Goal: Task Accomplishment & Management: Use online tool/utility

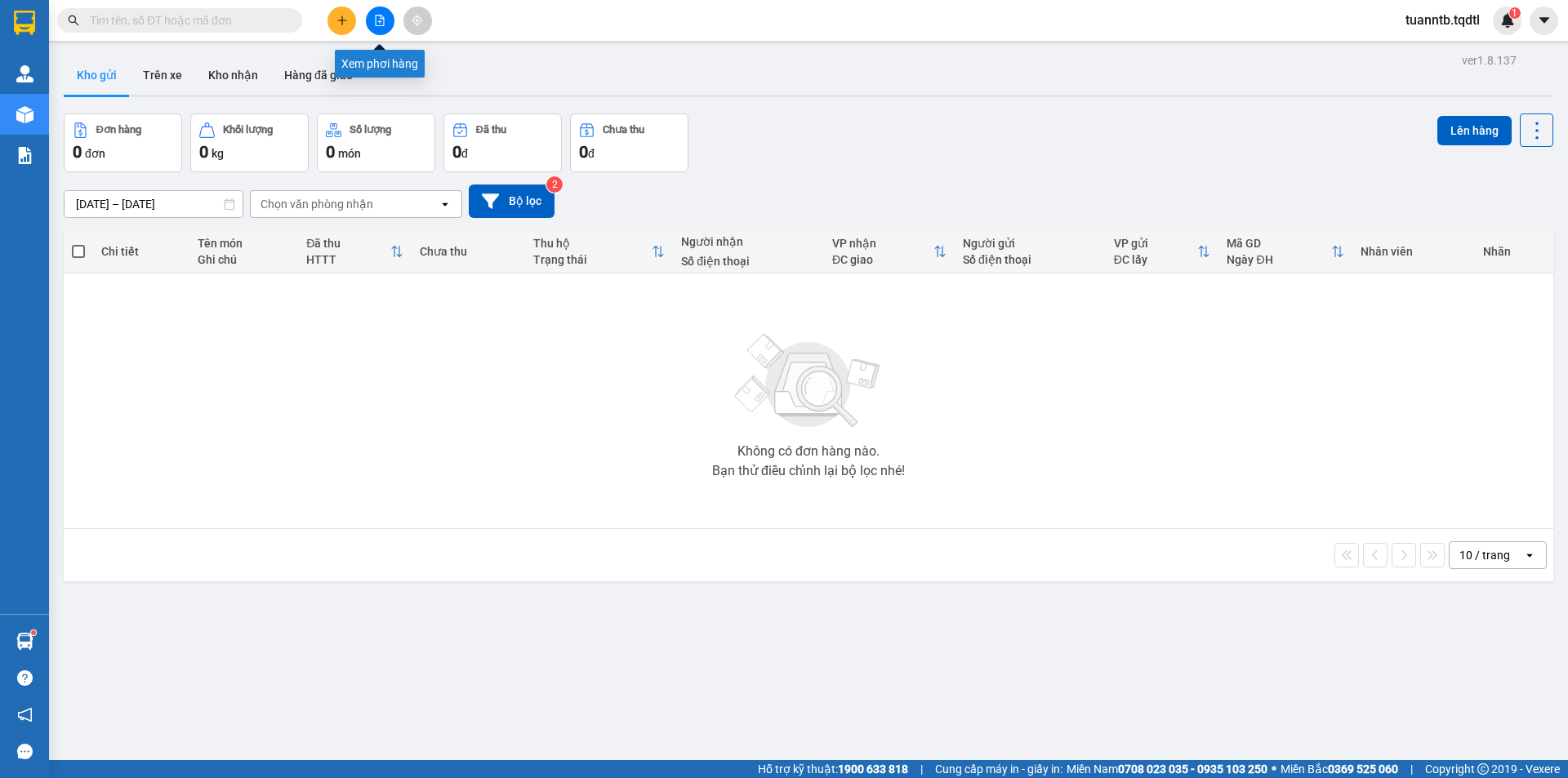
click at [383, 28] on button at bounding box center [380, 21] width 28 height 28
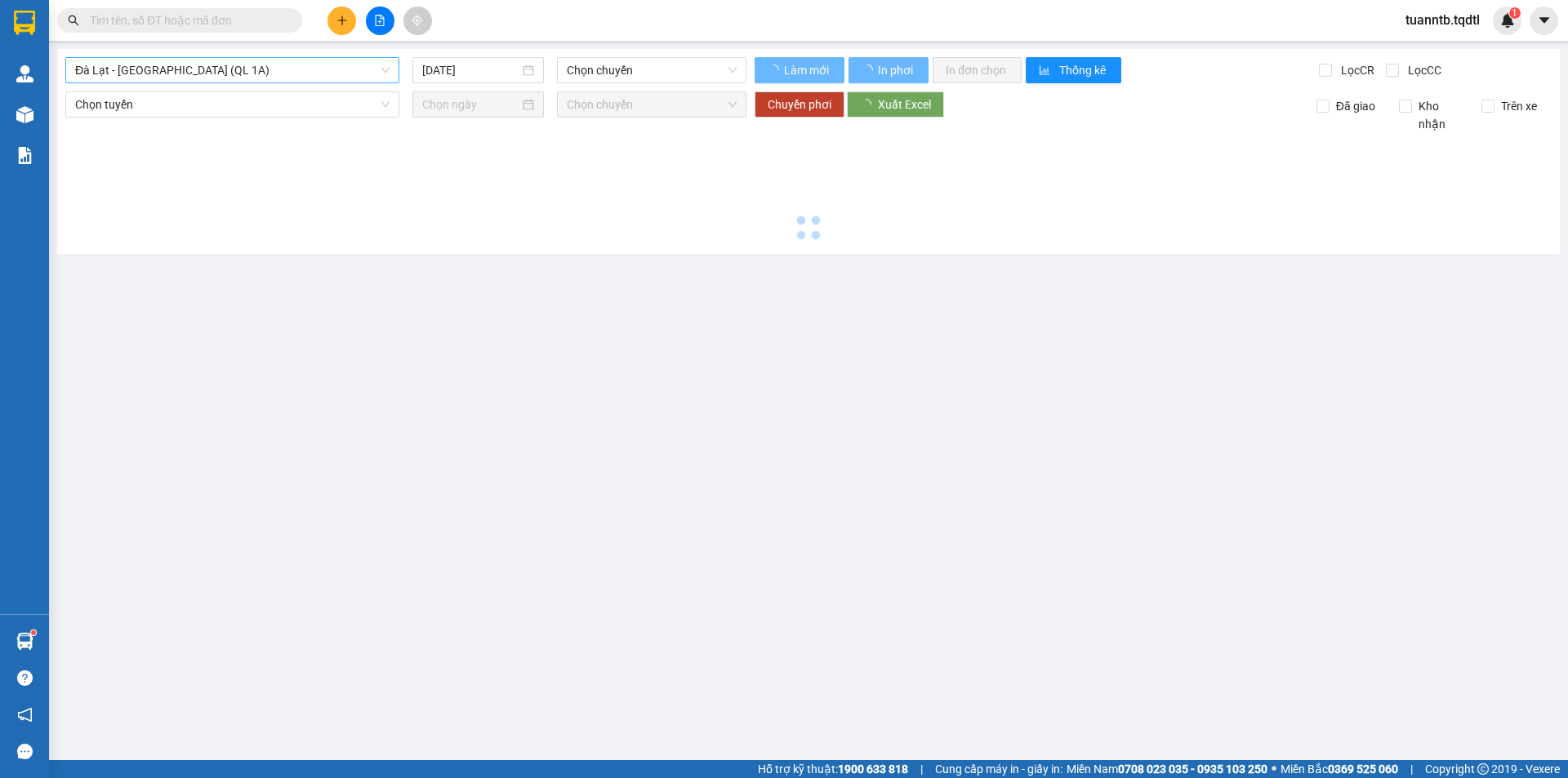
click at [296, 76] on span "Đà Lạt - [GEOGRAPHIC_DATA] (QL 1A)" at bounding box center [232, 70] width 315 height 25
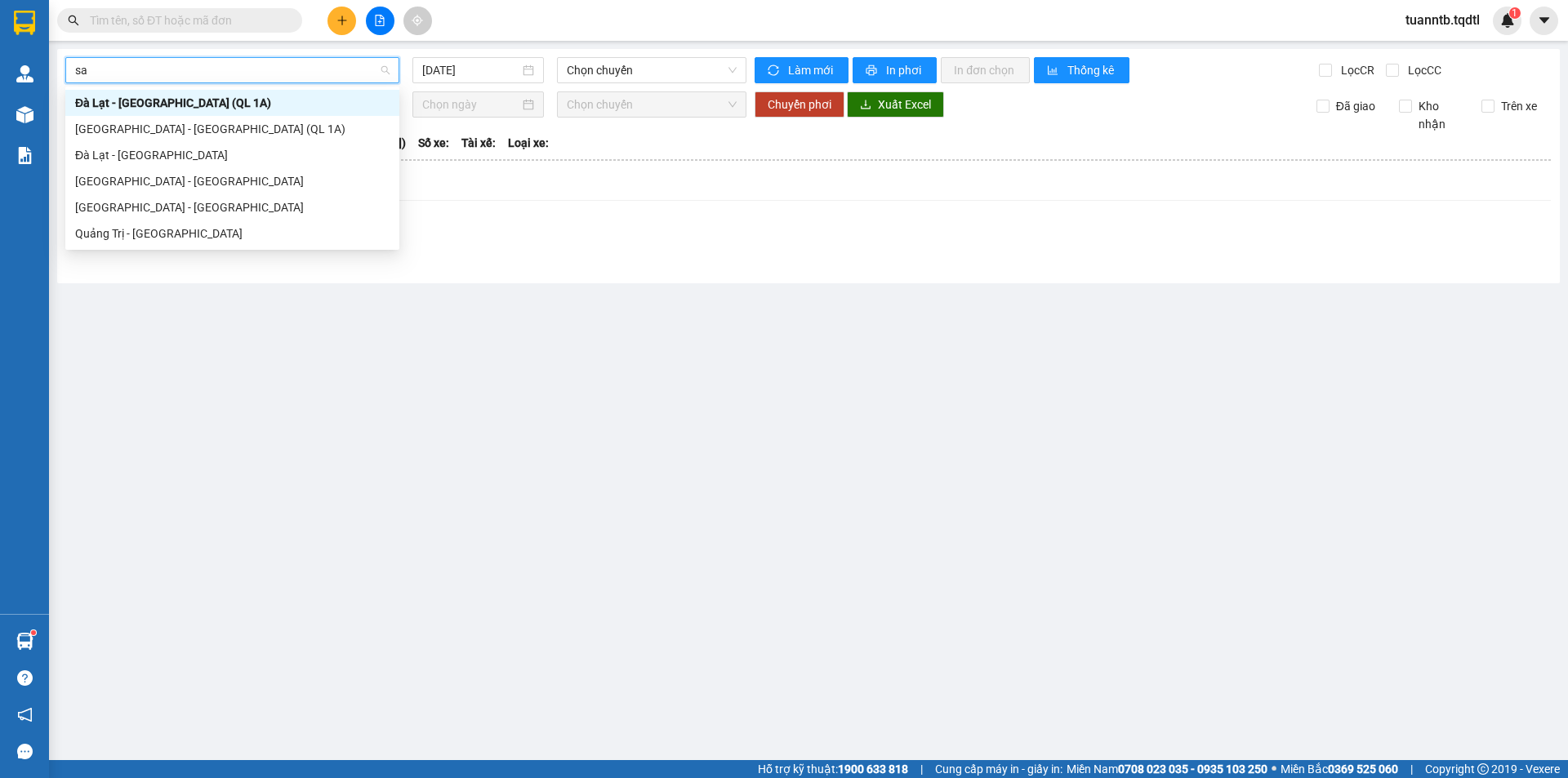
type input "sai"
drag, startPoint x: 151, startPoint y: 178, endPoint x: 263, endPoint y: 122, distance: 125.2
click at [153, 169] on div "[GEOGRAPHIC_DATA] - [GEOGRAPHIC_DATA]" at bounding box center [232, 182] width 334 height 27
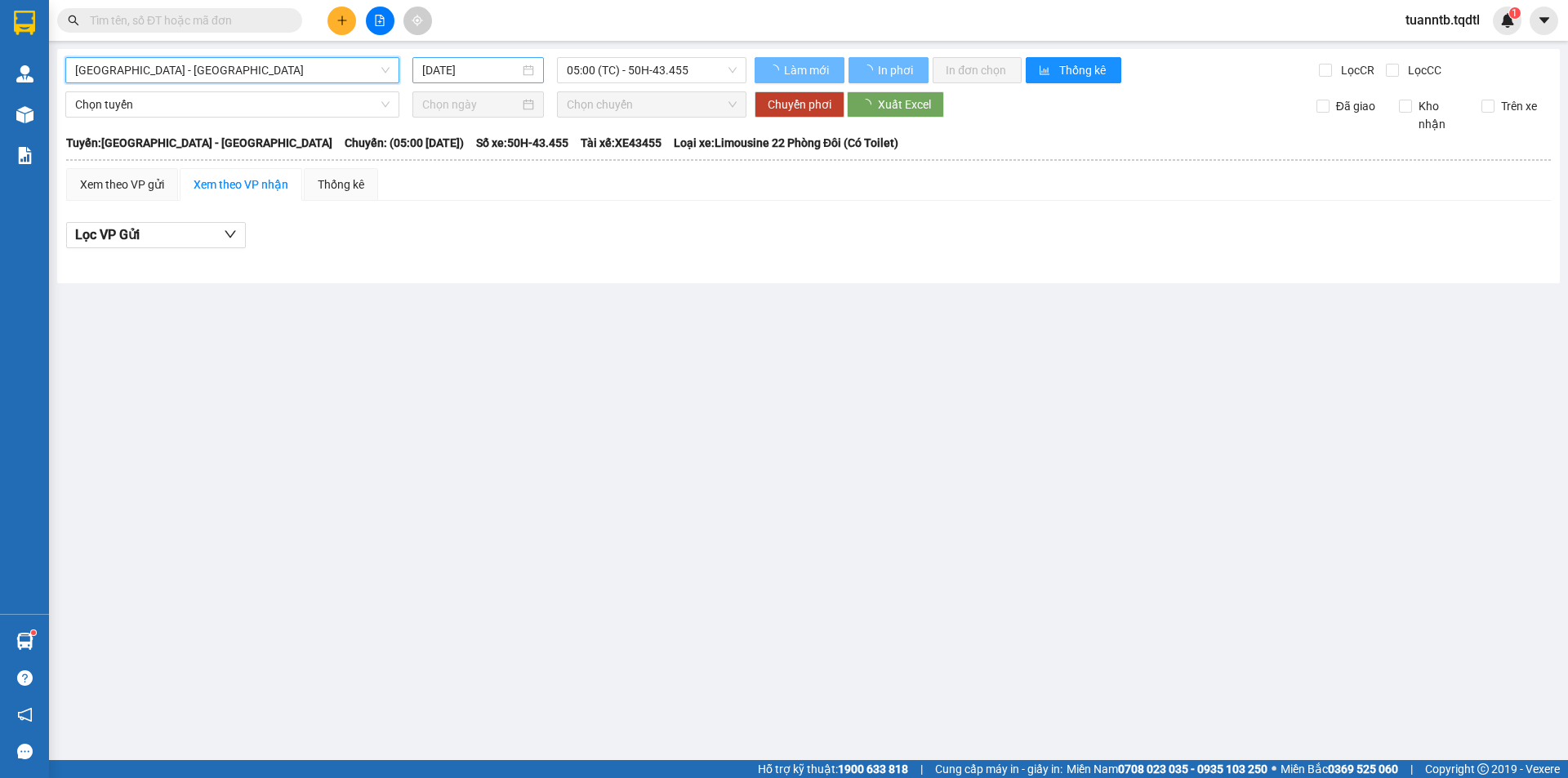
click at [436, 69] on input "[DATE]" at bounding box center [471, 70] width 98 height 18
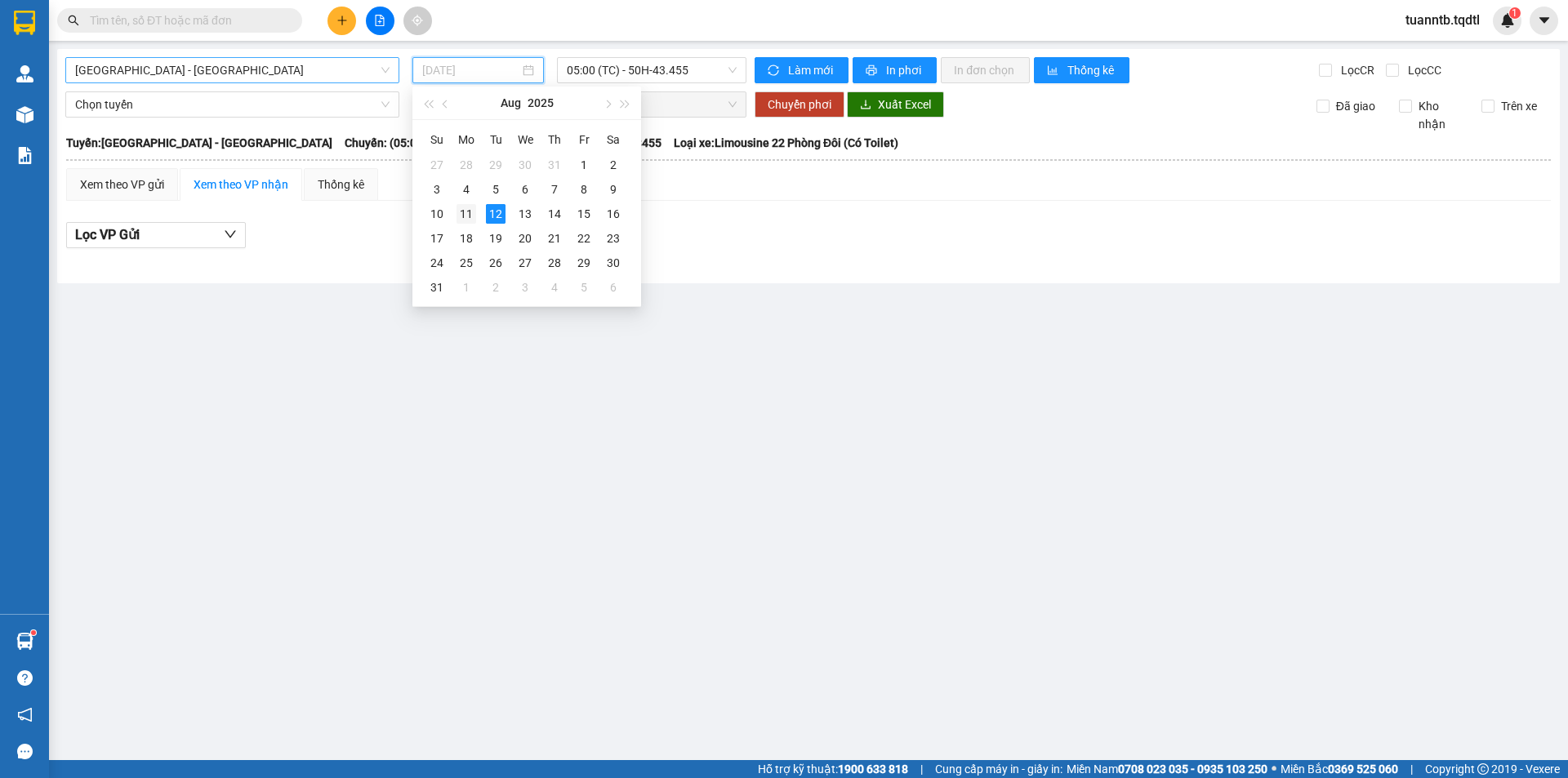
click at [469, 217] on div "11" at bounding box center [466, 213] width 20 height 20
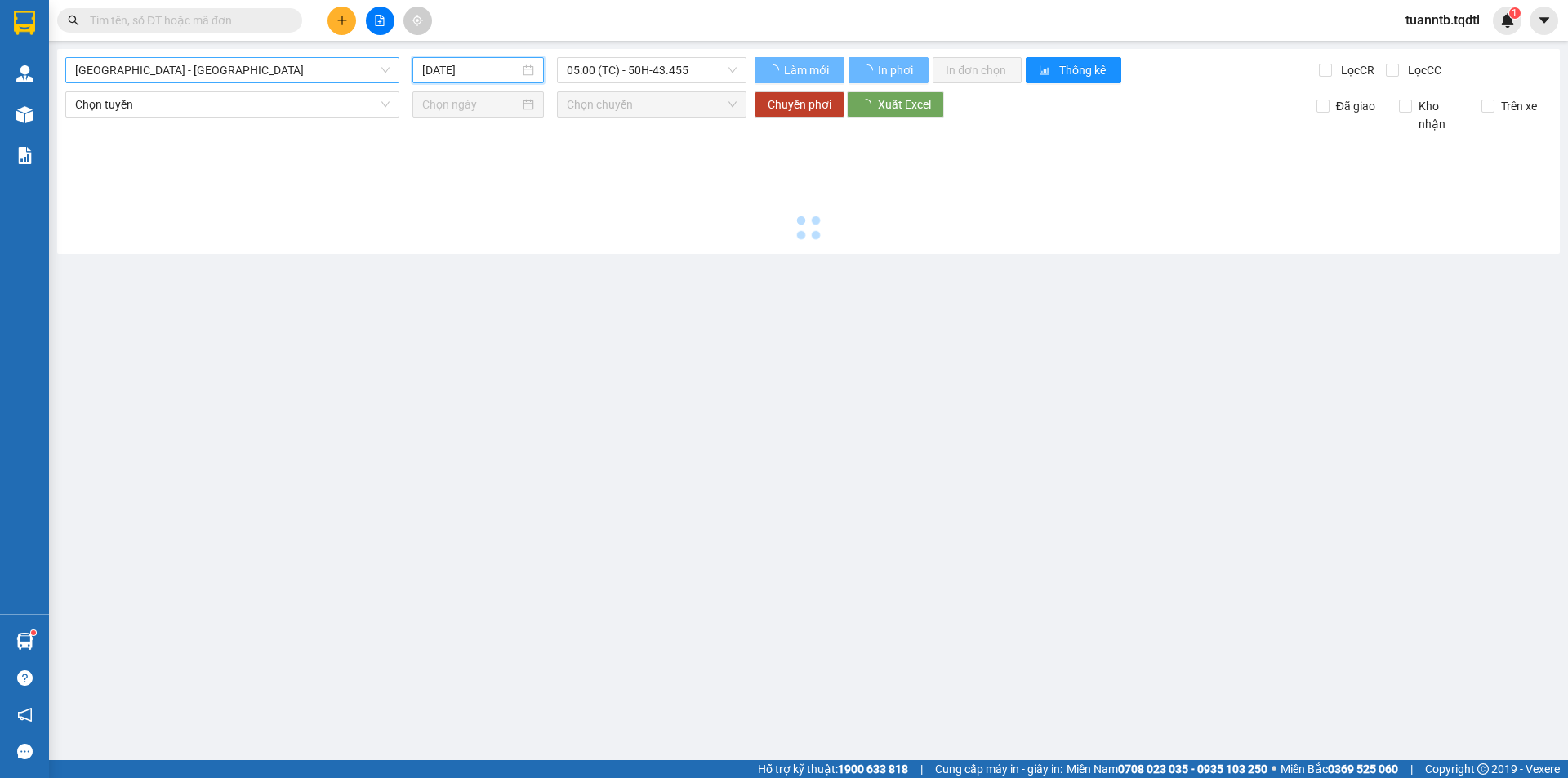
type input "[DATE]"
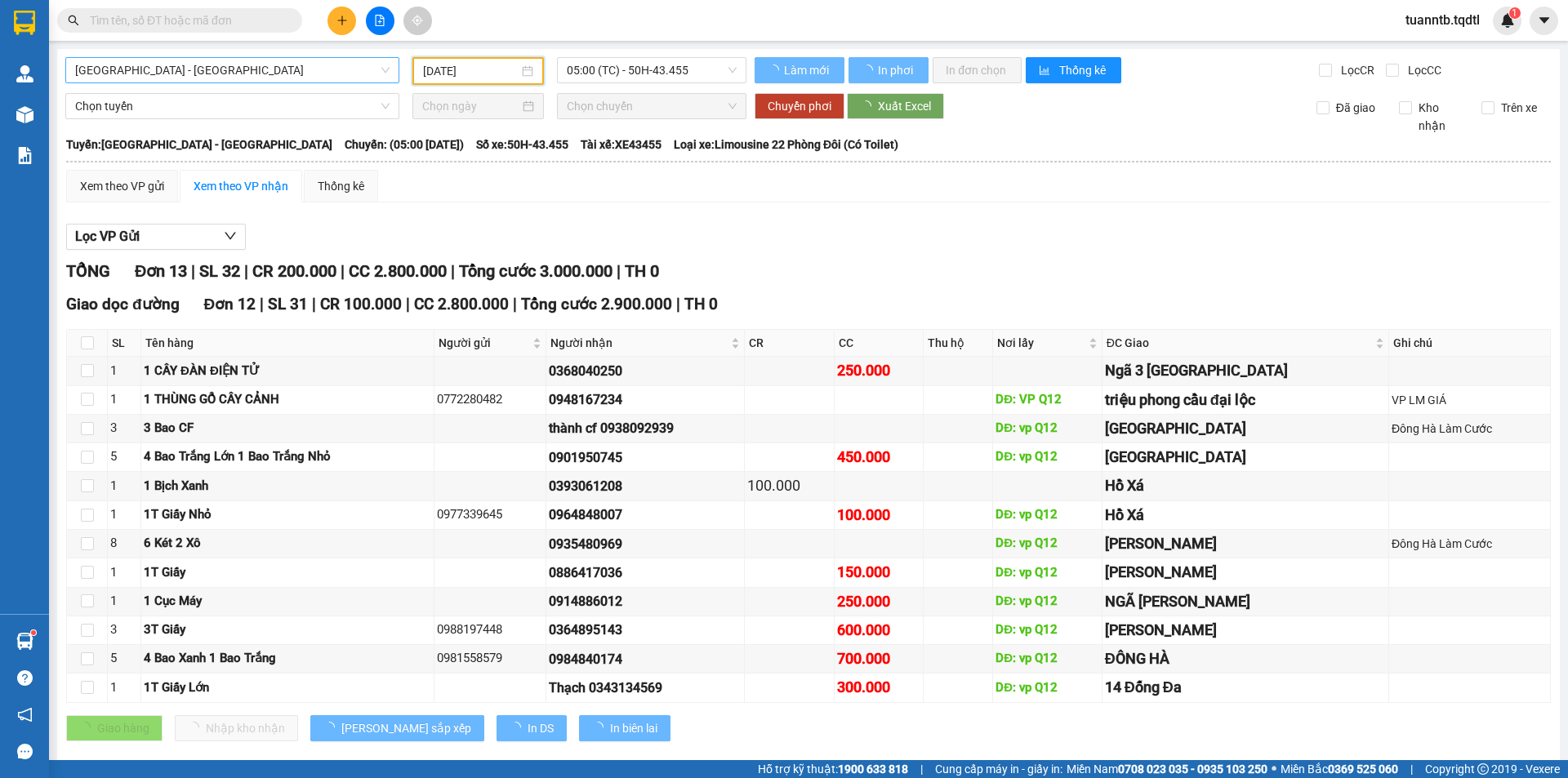
click at [659, 68] on span "05:00 (TC) - 50H-43.455" at bounding box center [651, 70] width 170 height 25
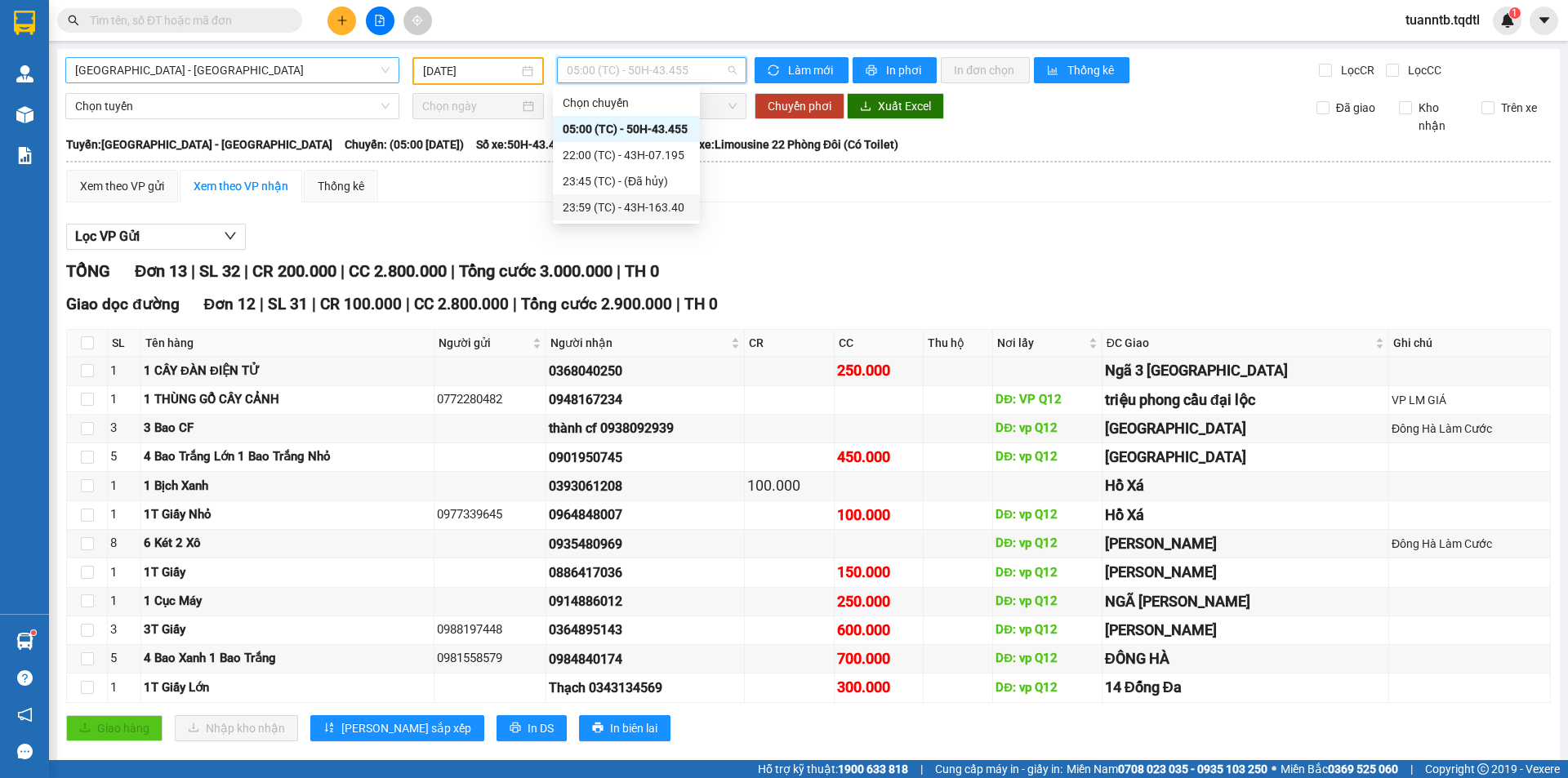
click at [867, 270] on div "TỔNG Đơn 13 | SL 32 | CR 200.000 | CC 2.800.000 | Tổng cước 3.000.000 | TH 0" at bounding box center [808, 271] width 1485 height 26
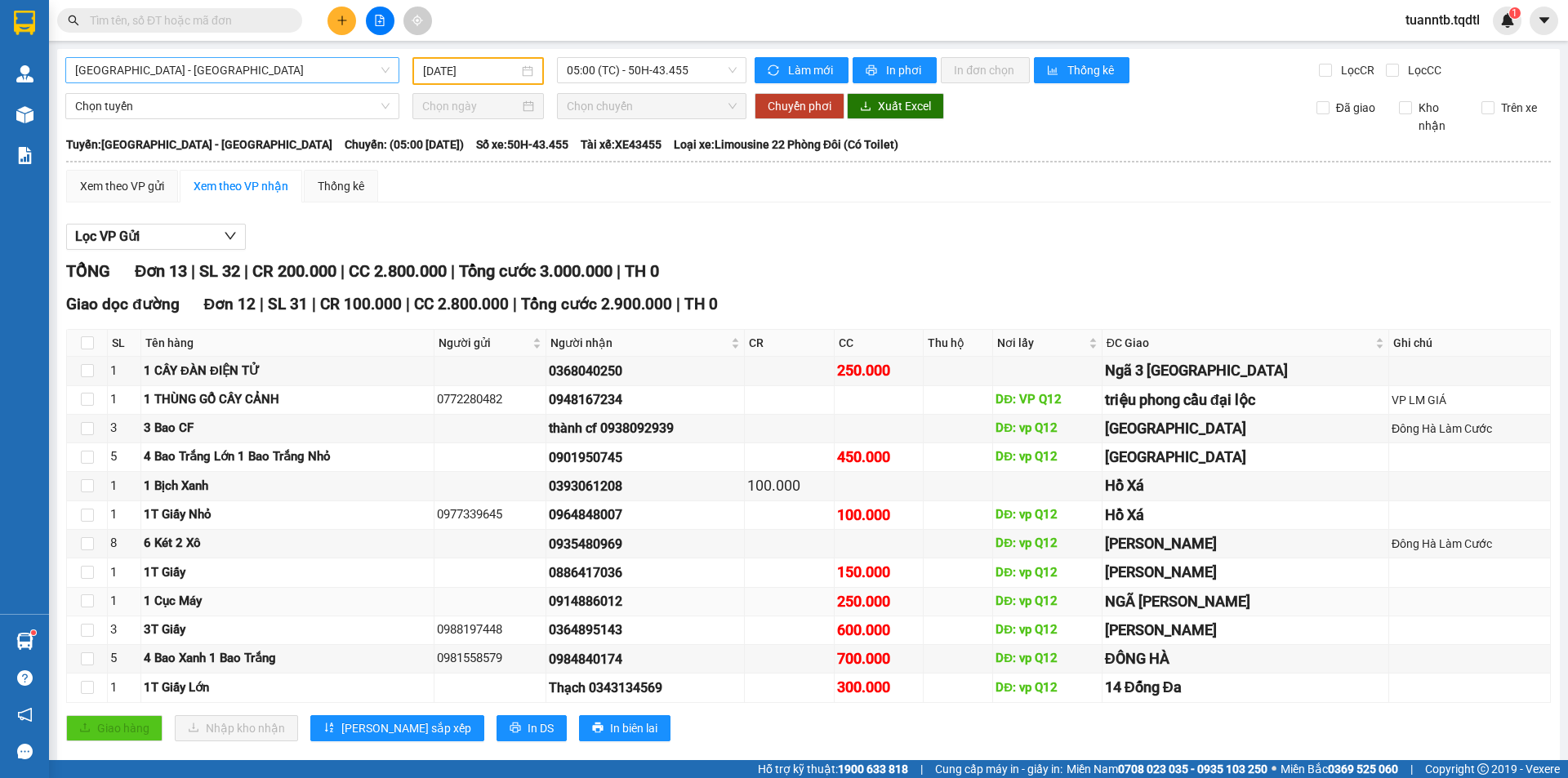
click at [98, 607] on td at bounding box center [87, 603] width 41 height 28
click at [87, 657] on input "checkbox" at bounding box center [87, 660] width 13 height 13
checkbox input "true"
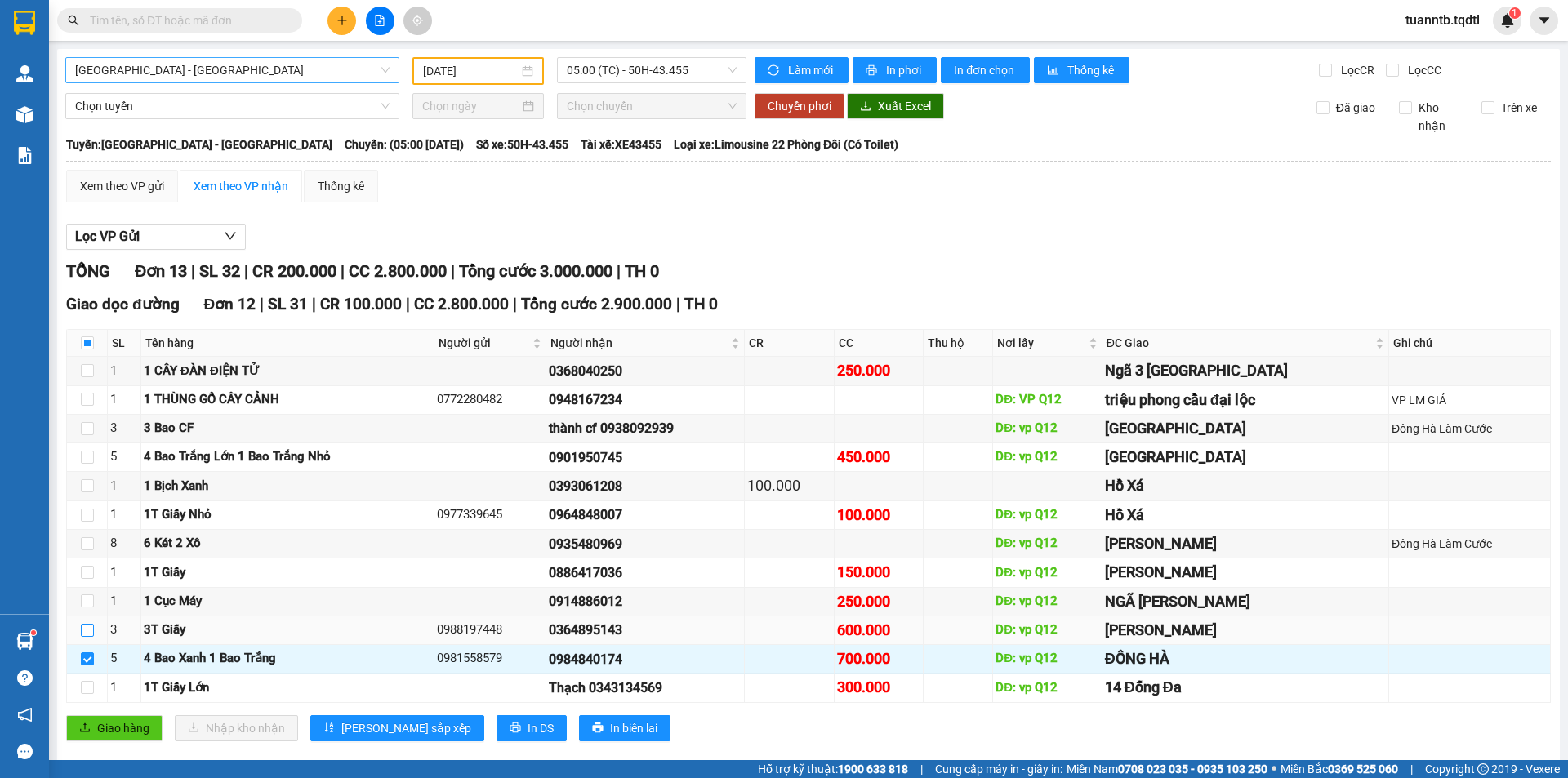
click at [85, 633] on input "checkbox" at bounding box center [87, 631] width 13 height 13
checkbox input "true"
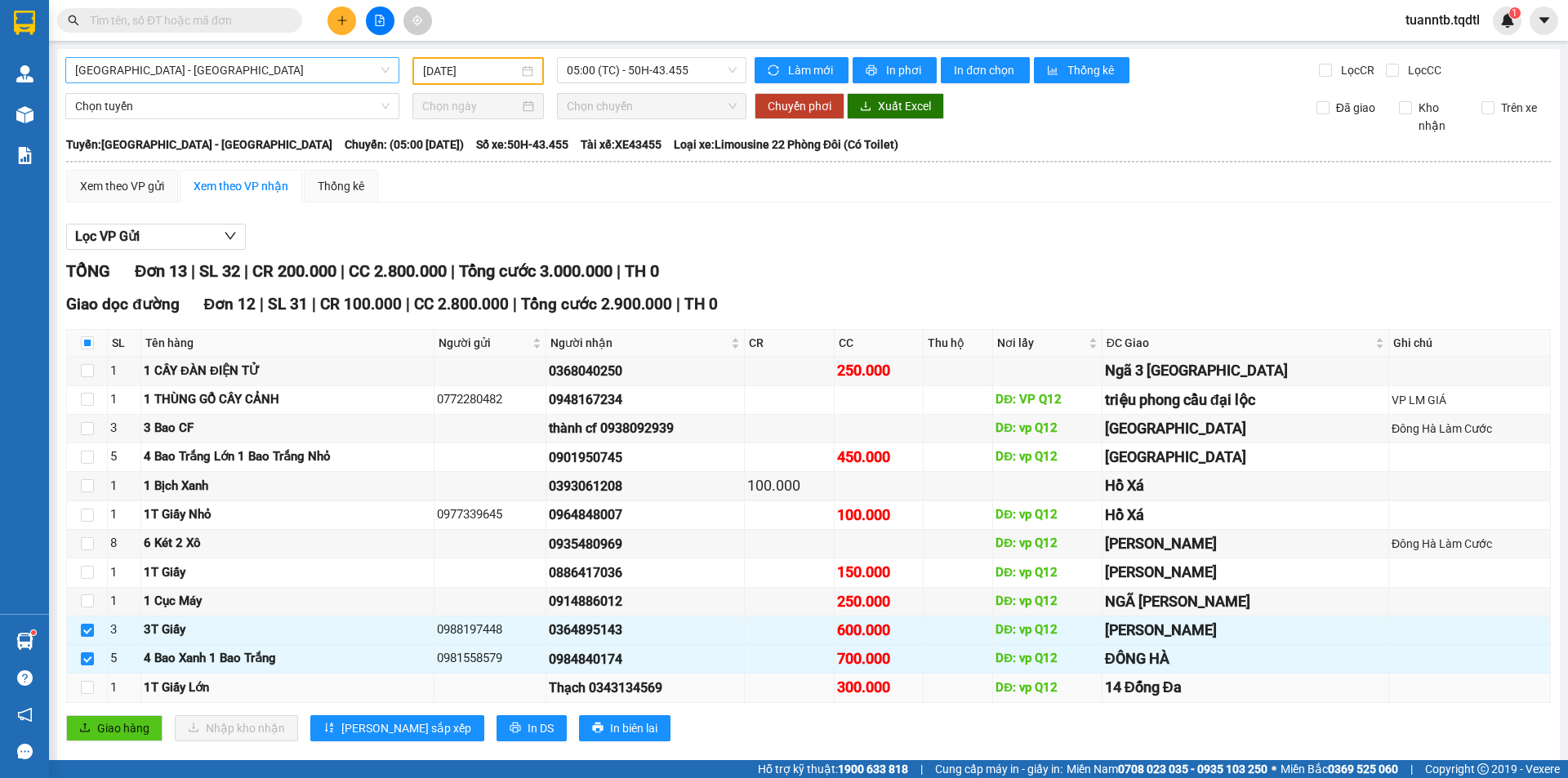
click at [98, 696] on td at bounding box center [87, 688] width 41 height 28
click at [81, 683] on input "checkbox" at bounding box center [87, 688] width 13 height 13
checkbox input "true"
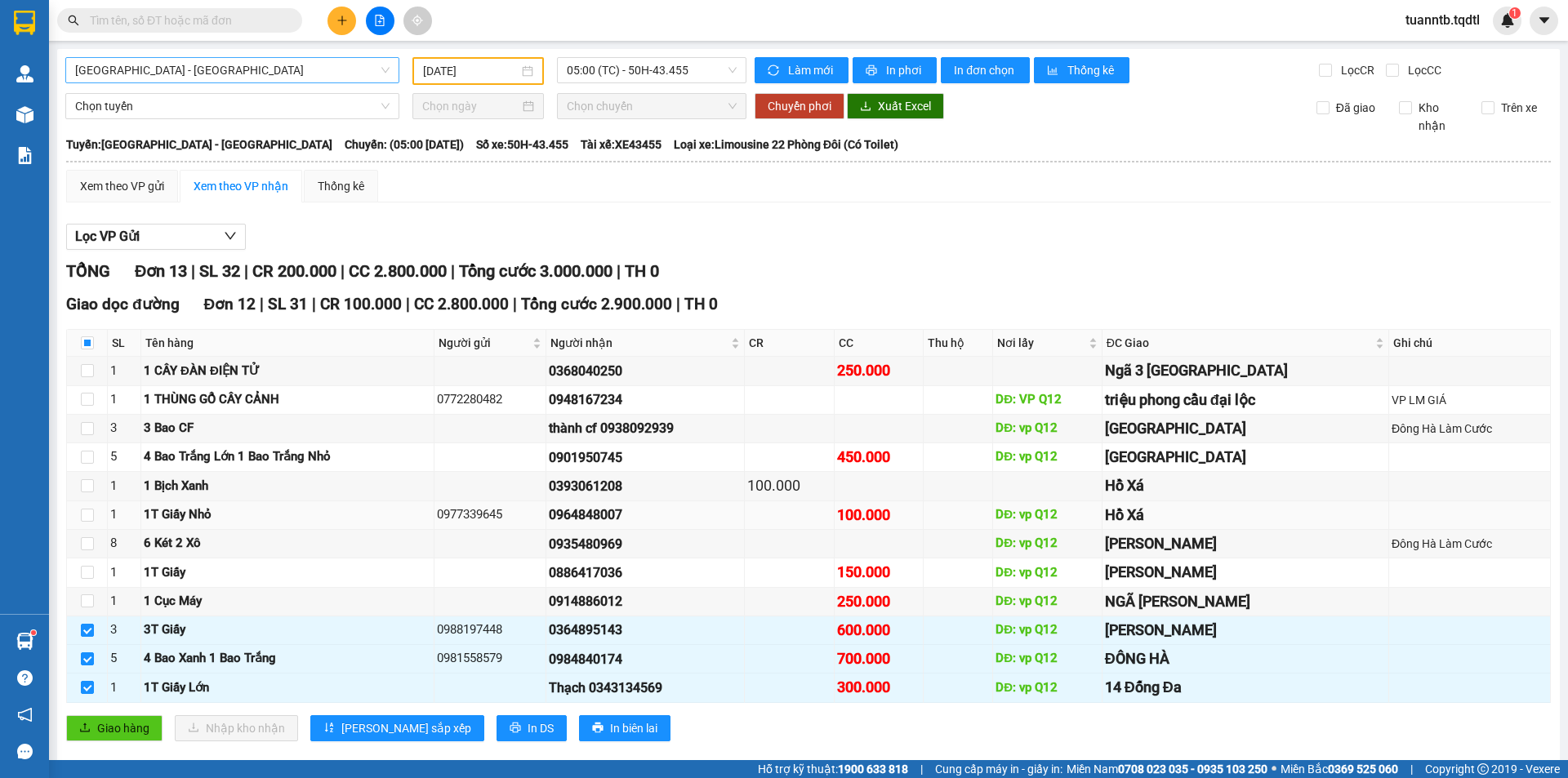
click at [76, 511] on td at bounding box center [87, 516] width 41 height 28
click at [85, 579] on input "checkbox" at bounding box center [87, 572] width 13 height 13
checkbox input "true"
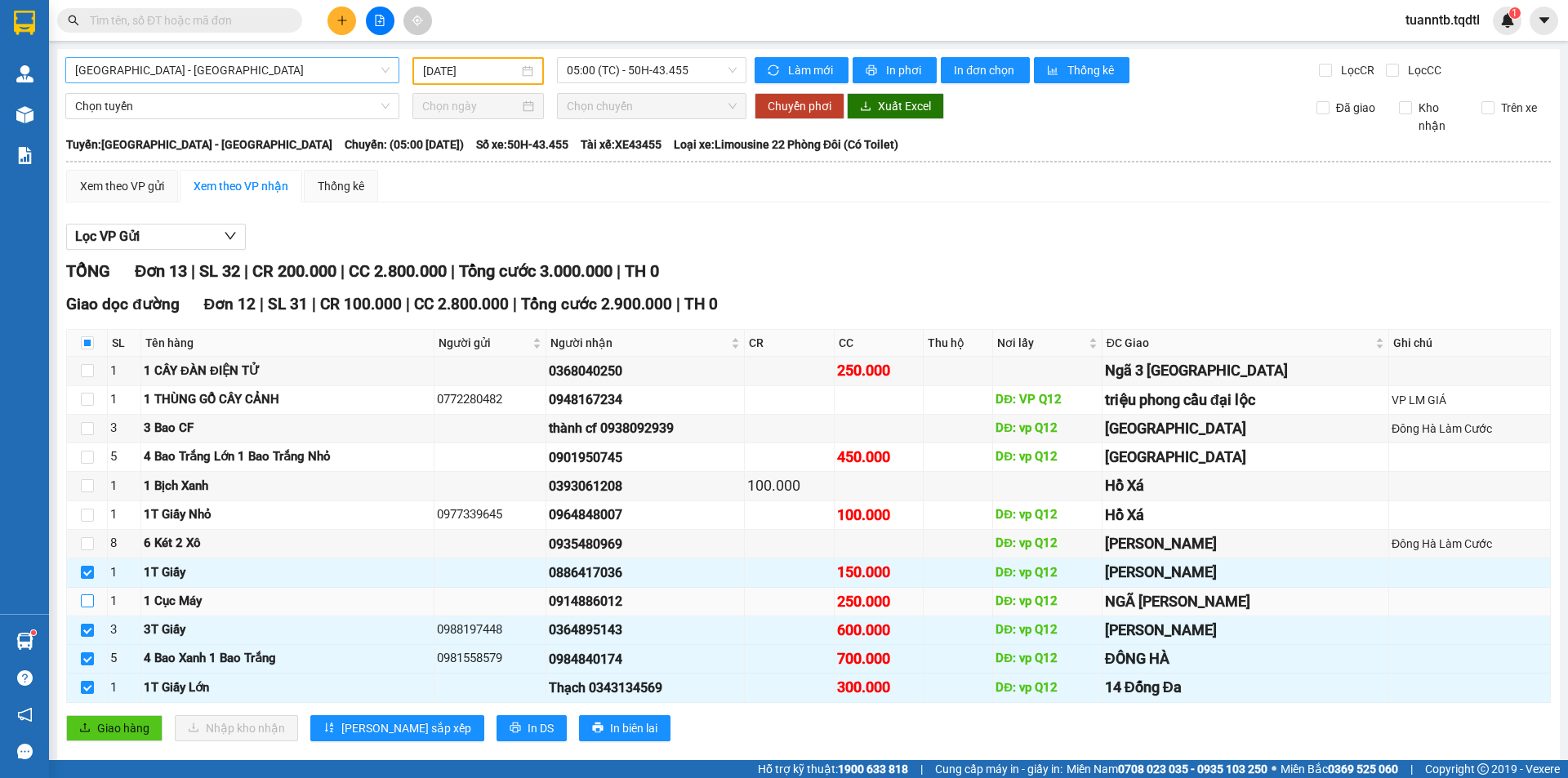
drag, startPoint x: 85, startPoint y: 602, endPoint x: 100, endPoint y: 566, distance: 39.0
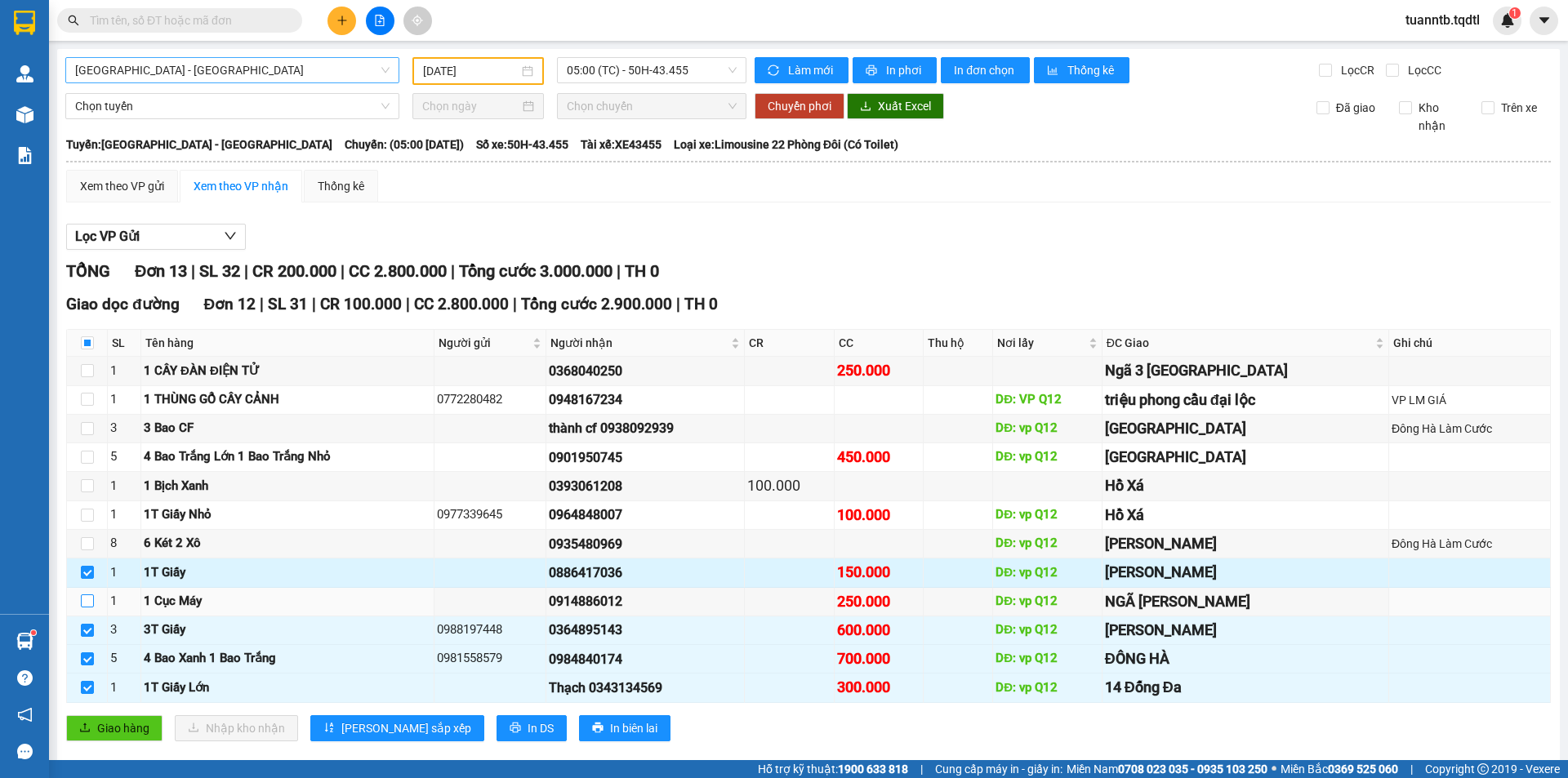
click at [86, 602] on input "checkbox" at bounding box center [87, 602] width 13 height 13
checkbox input "true"
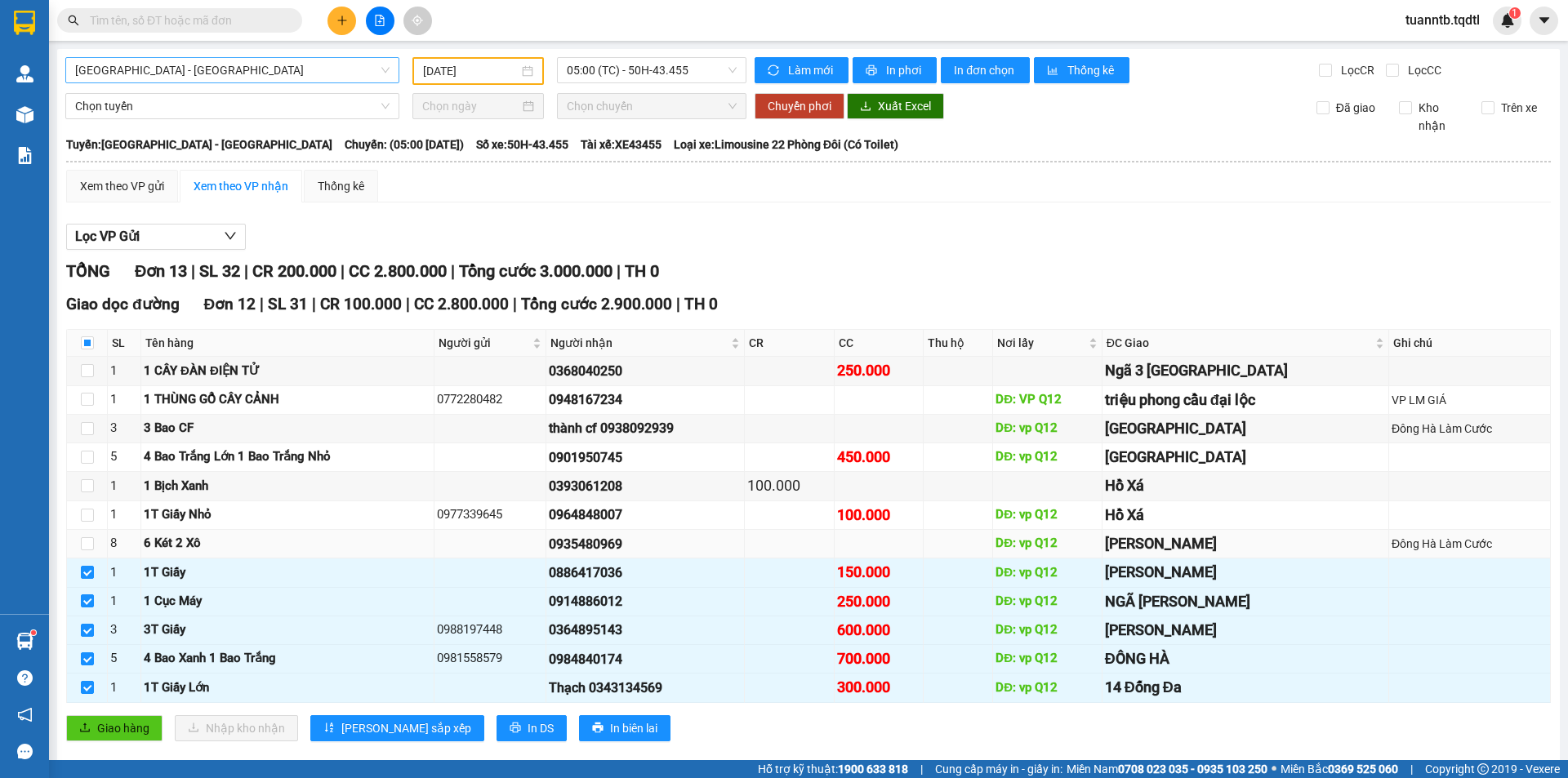
click at [99, 538] on td at bounding box center [87, 544] width 41 height 28
click at [94, 547] on td at bounding box center [87, 544] width 41 height 28
click at [90, 510] on input "checkbox" at bounding box center [87, 516] width 13 height 13
checkbox input "true"
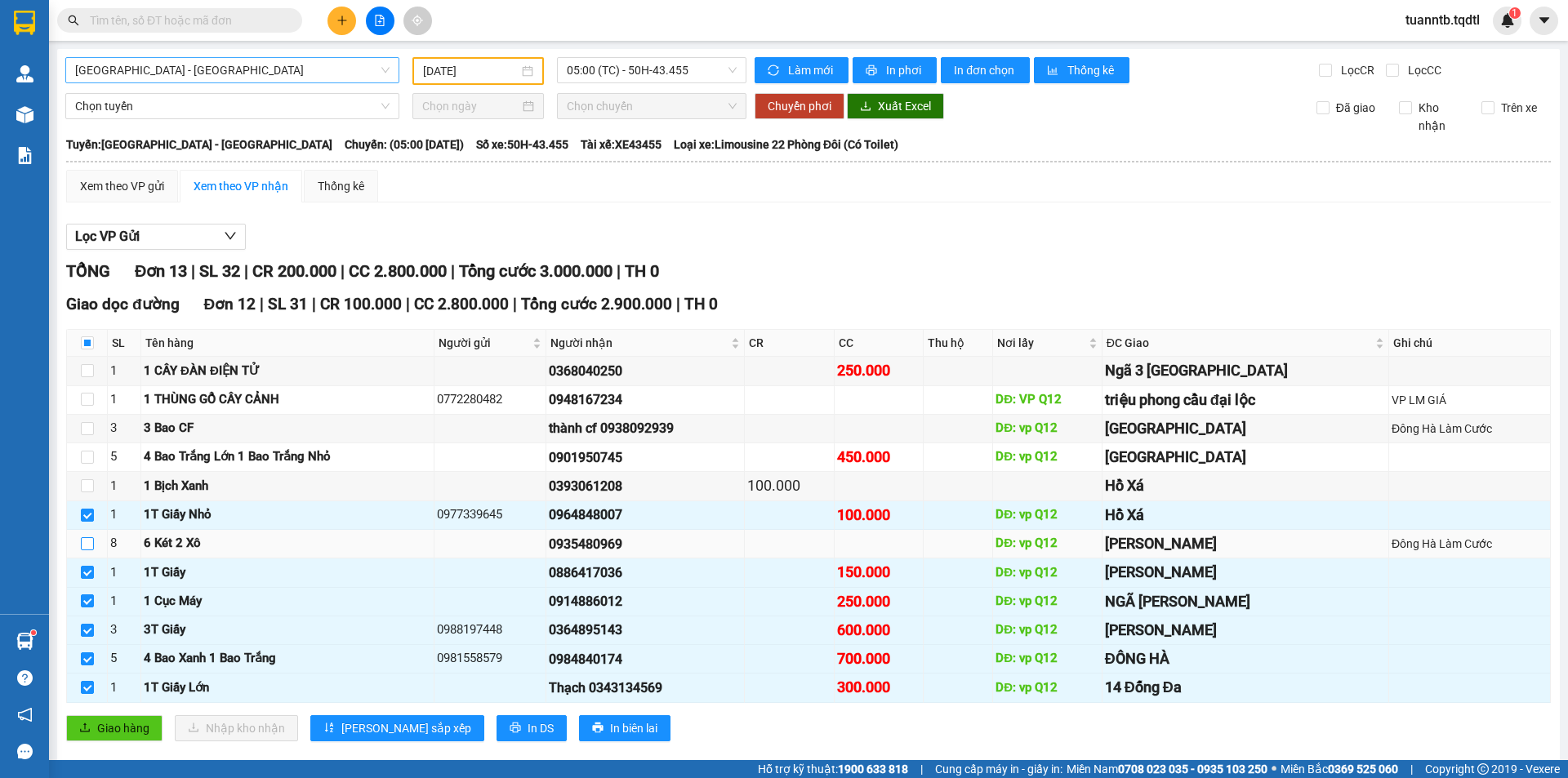
click at [87, 540] on input "checkbox" at bounding box center [87, 544] width 13 height 13
checkbox input "true"
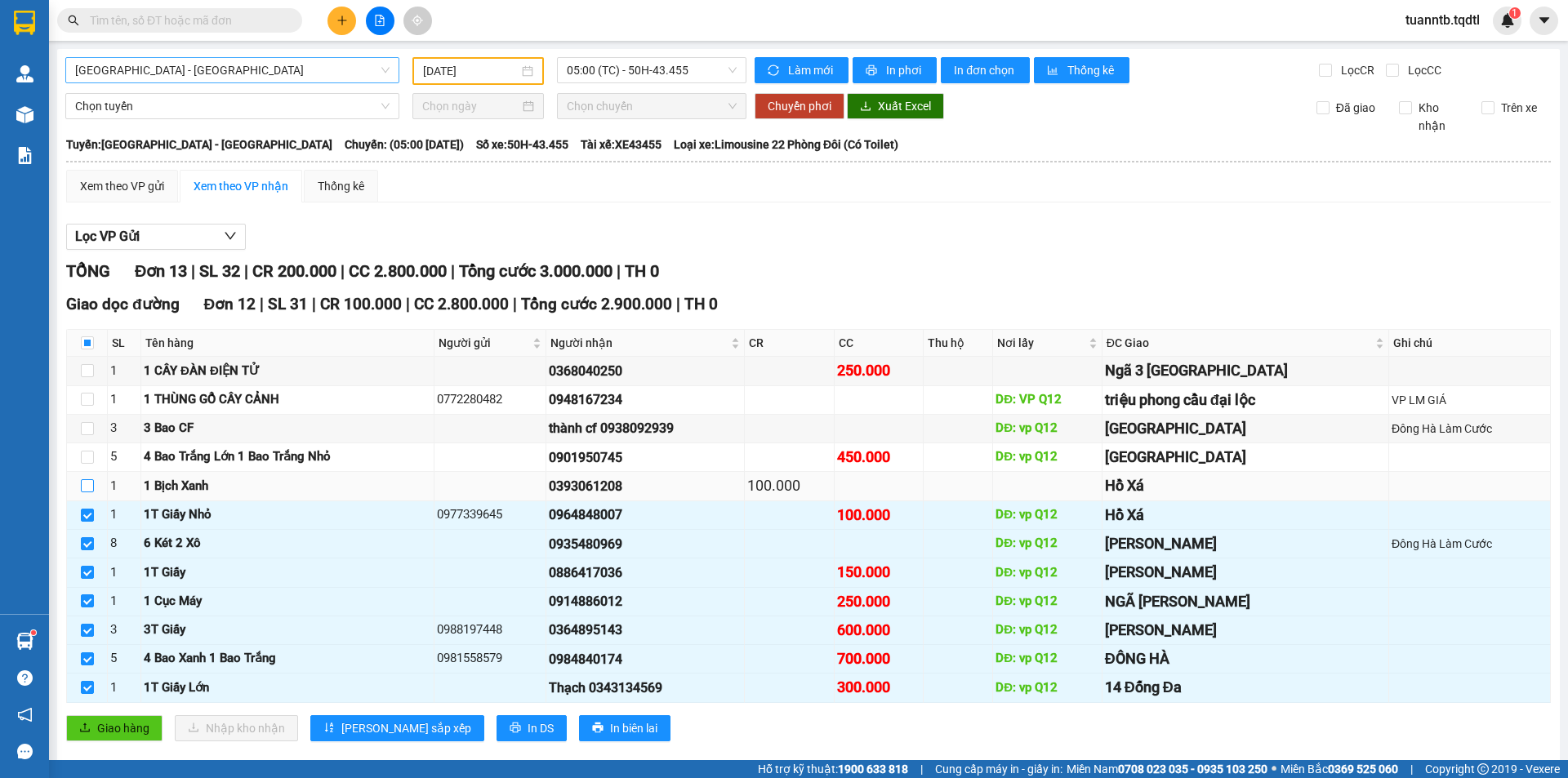
click at [92, 487] on input "checkbox" at bounding box center [87, 486] width 13 height 13
checkbox input "true"
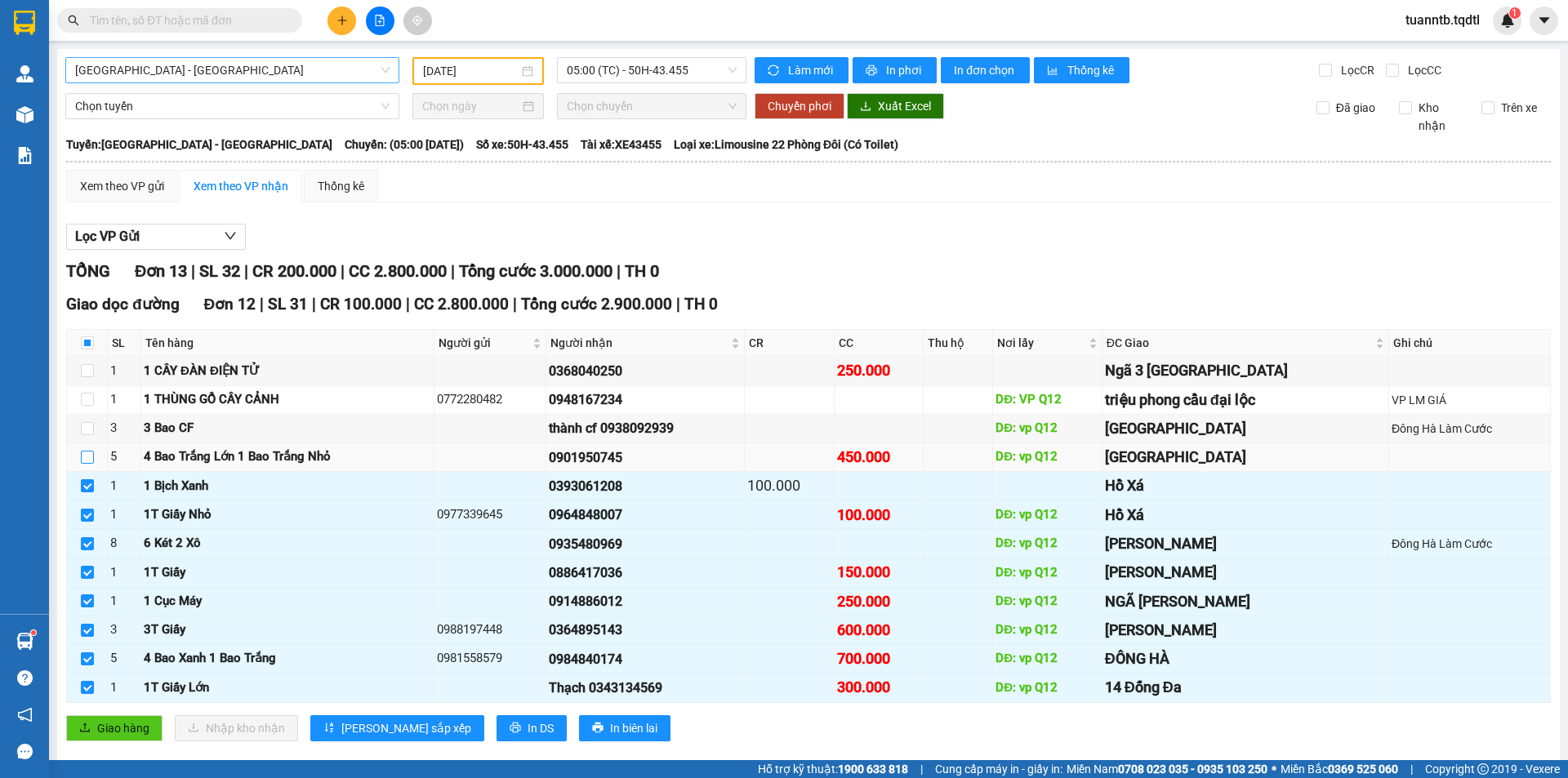
click at [84, 460] on input "checkbox" at bounding box center [87, 458] width 13 height 13
checkbox input "true"
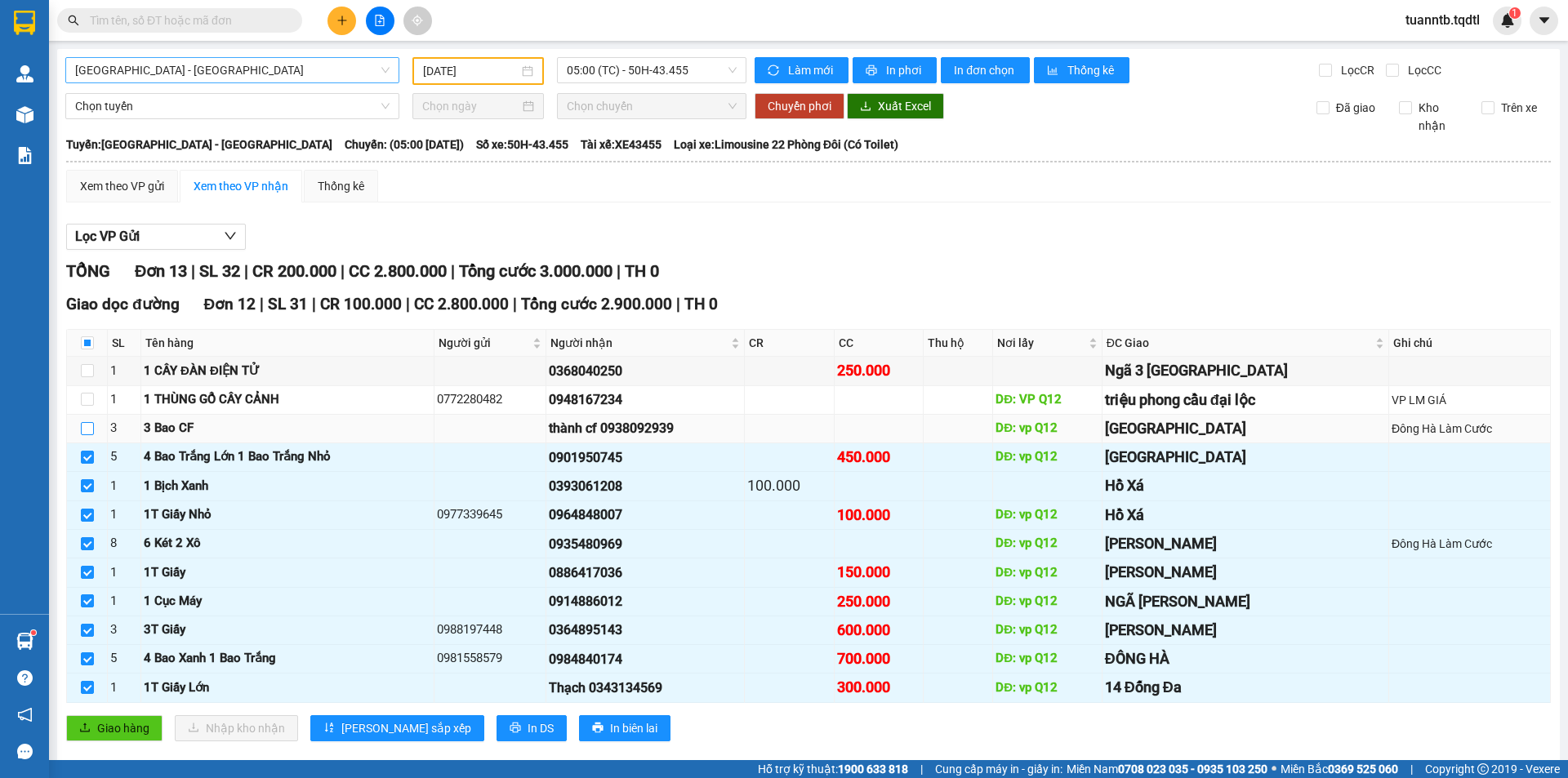
click at [86, 432] on input "checkbox" at bounding box center [87, 429] width 13 height 13
checkbox input "true"
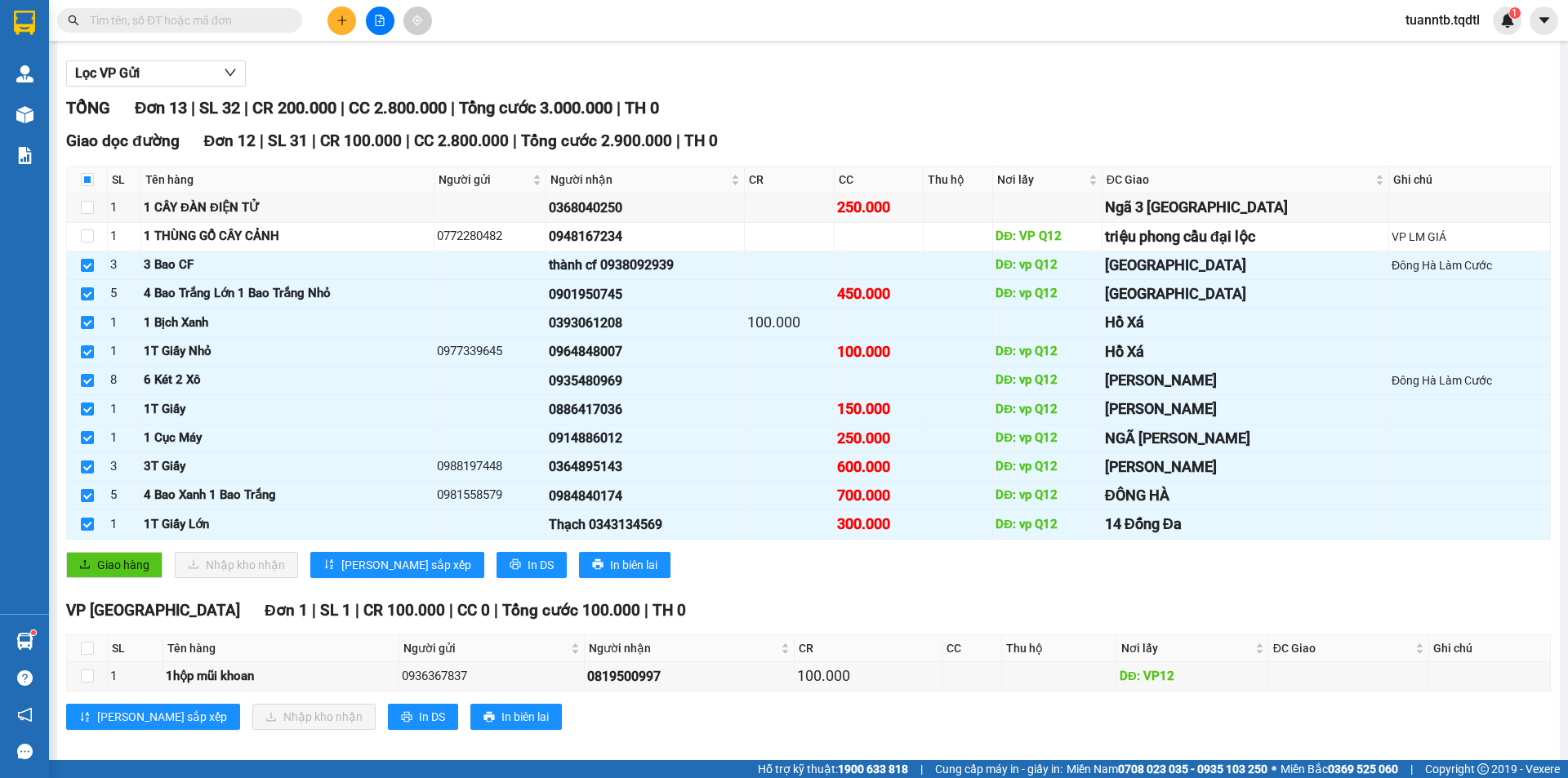
scroll to position [179, 0]
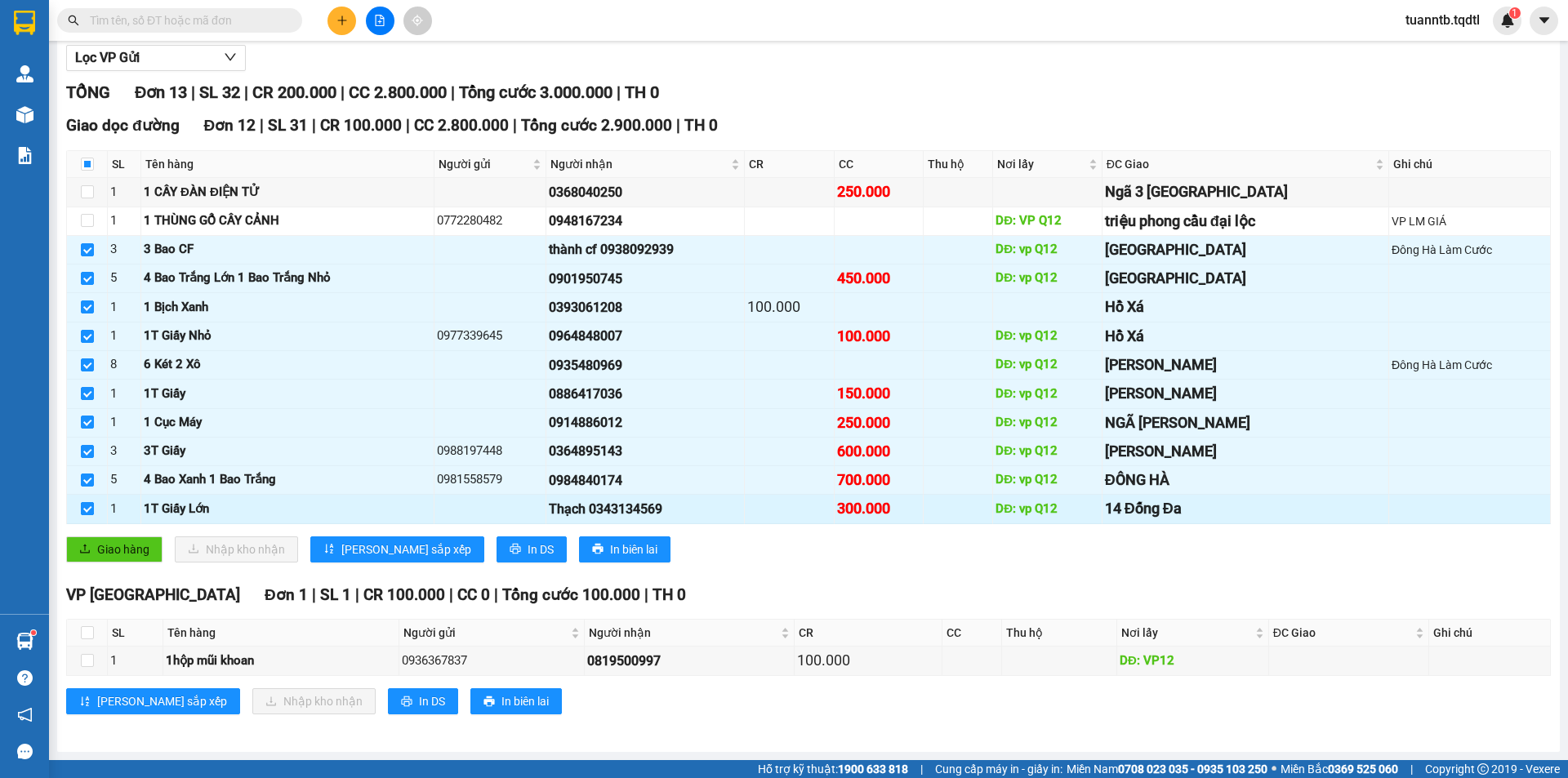
click at [86, 510] on input "checkbox" at bounding box center [87, 509] width 13 height 13
checkbox input "false"
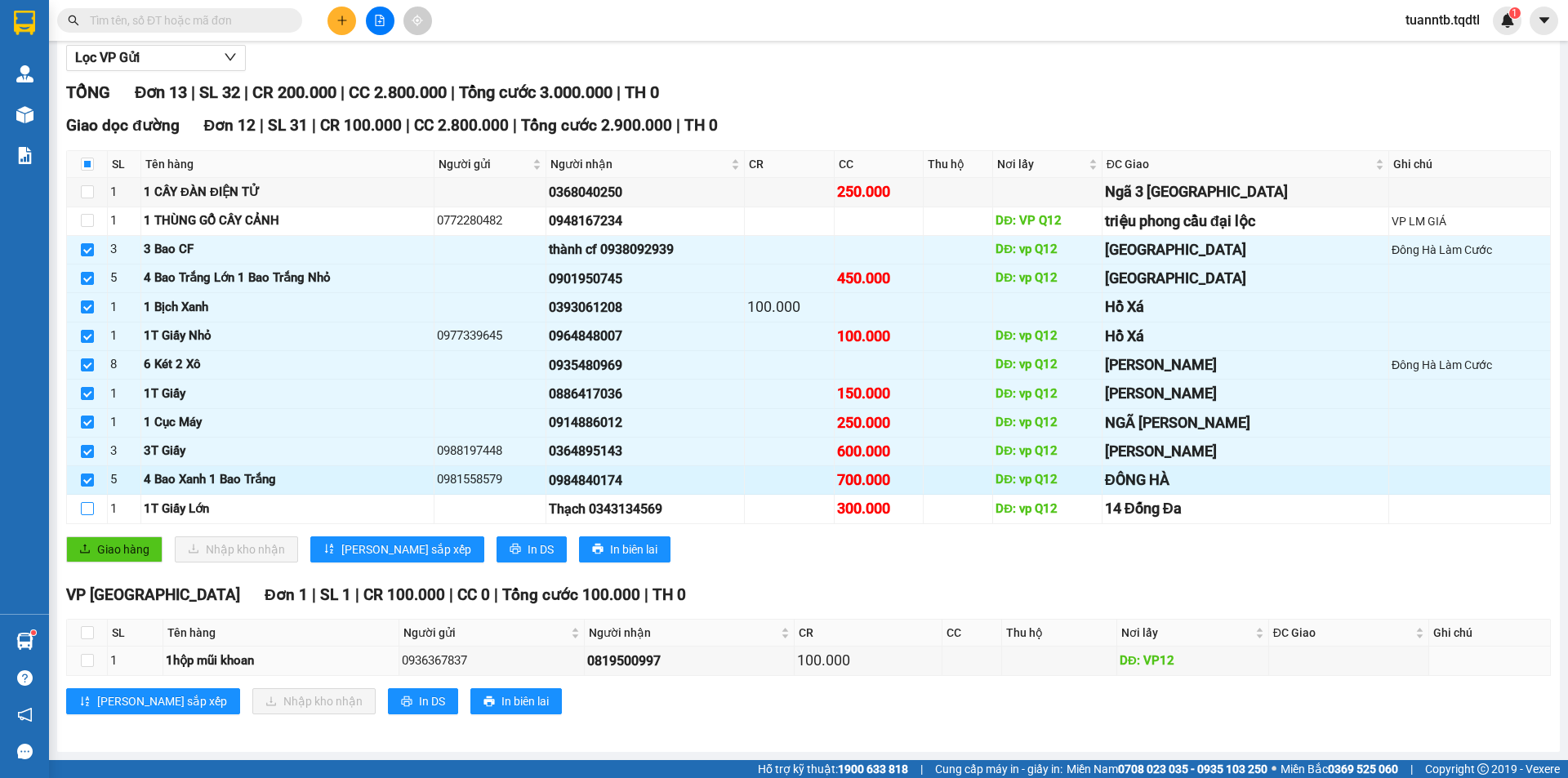
scroll to position [0, 0]
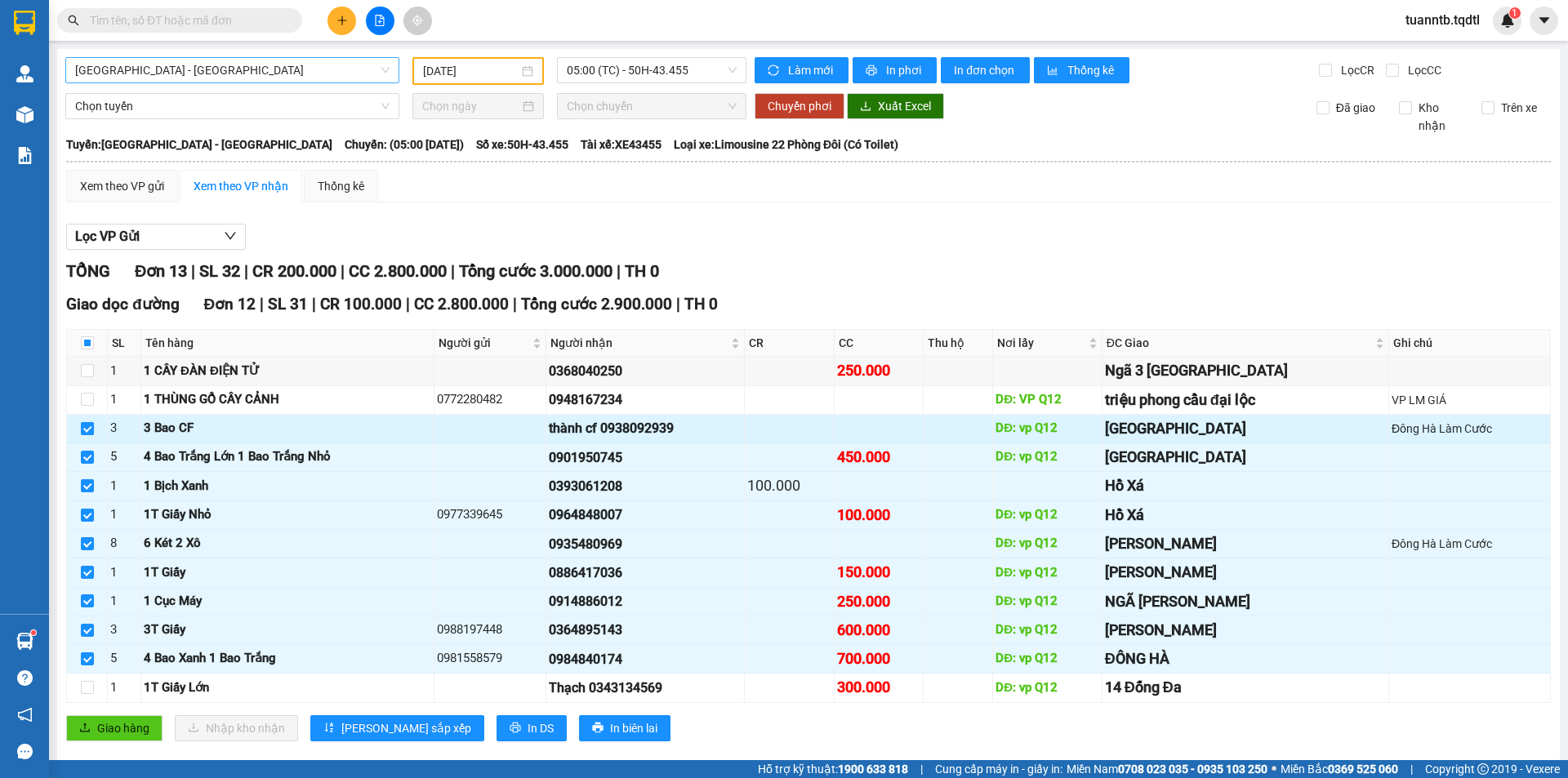
click at [80, 430] on td at bounding box center [87, 429] width 41 height 28
click at [86, 432] on input "checkbox" at bounding box center [87, 429] width 13 height 13
checkbox input "false"
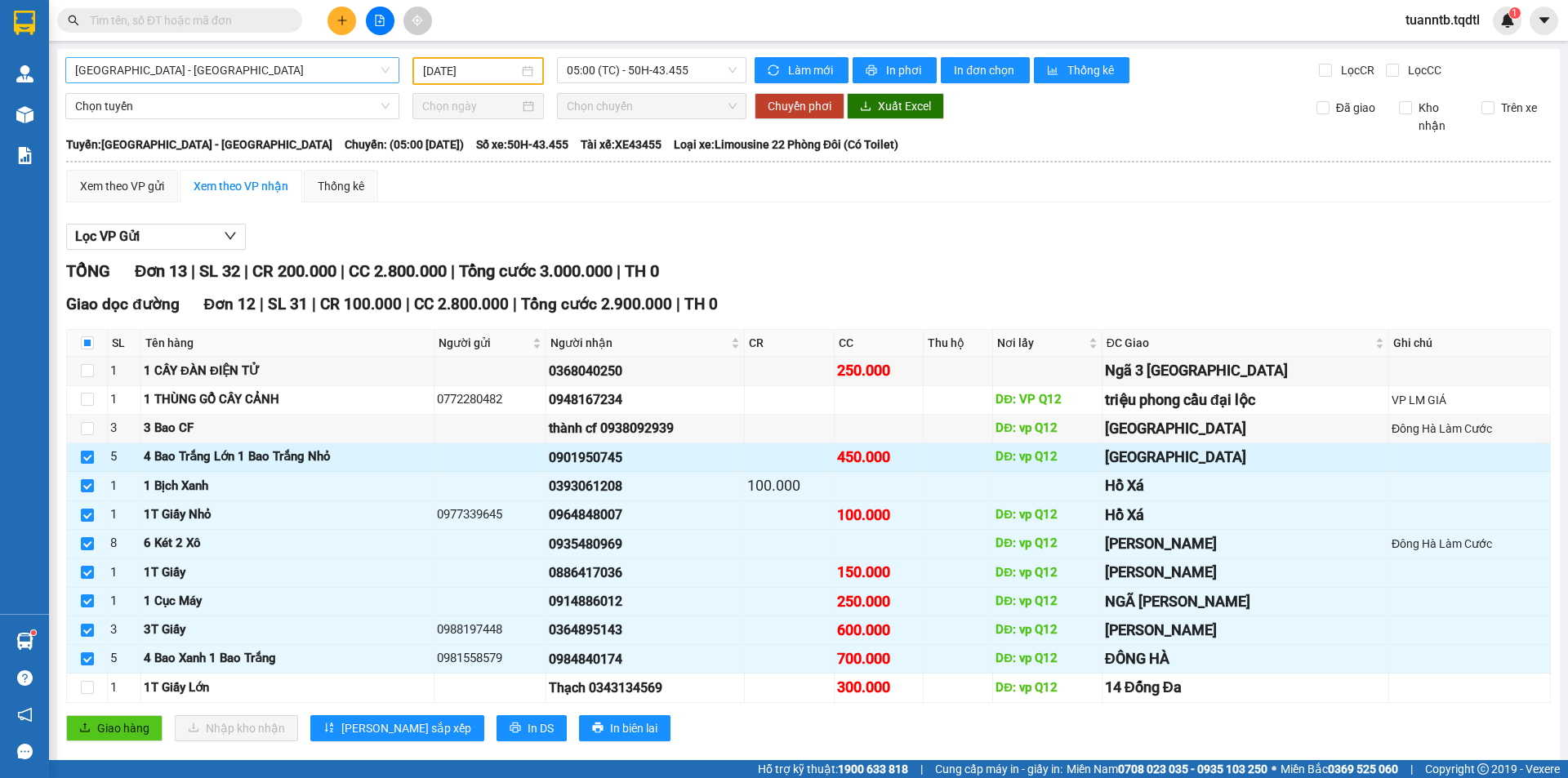
click at [92, 462] on input "checkbox" at bounding box center [87, 458] width 13 height 13
checkbox input "false"
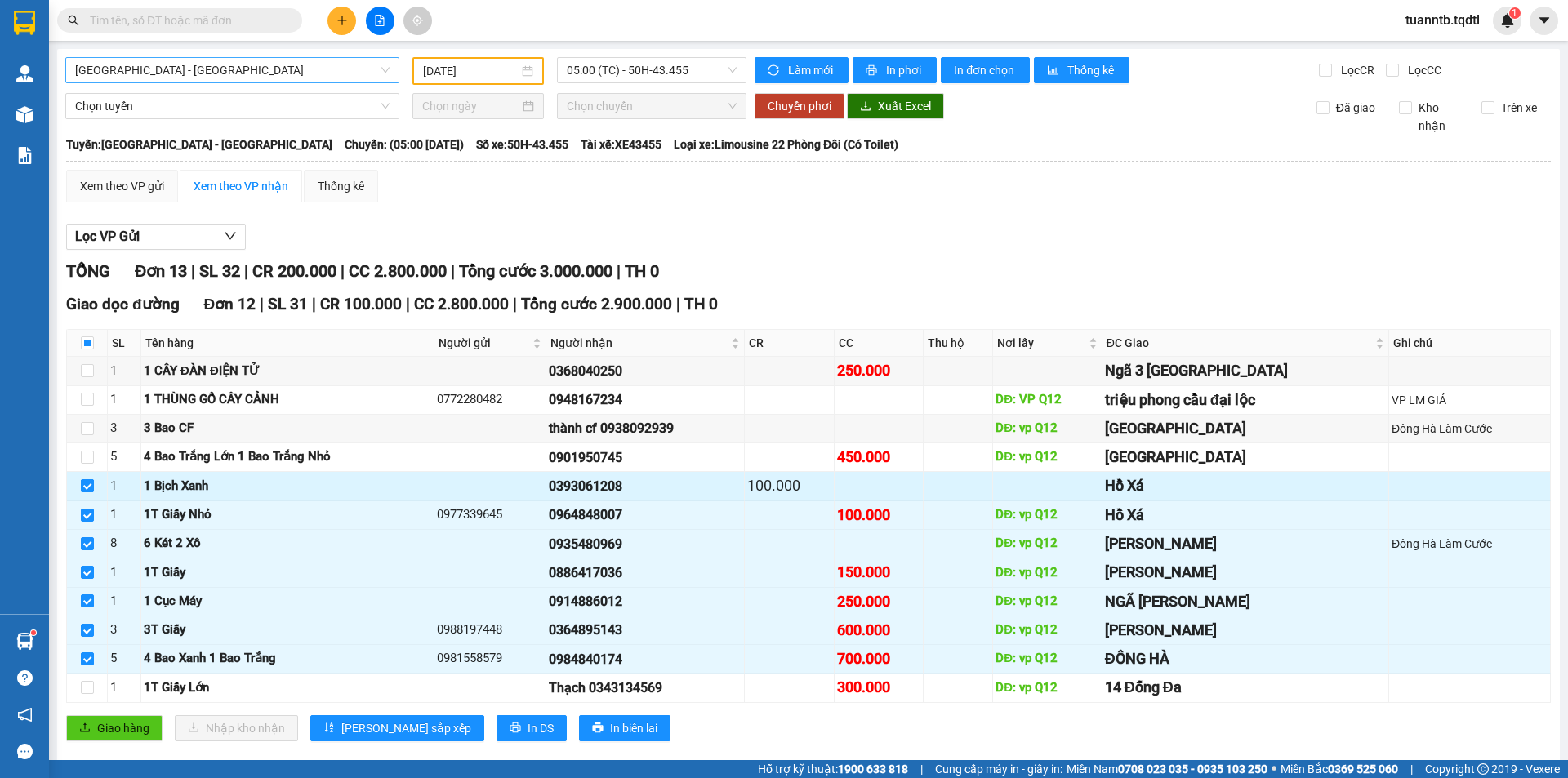
click at [85, 486] on input "checkbox" at bounding box center [87, 486] width 13 height 13
checkbox input "false"
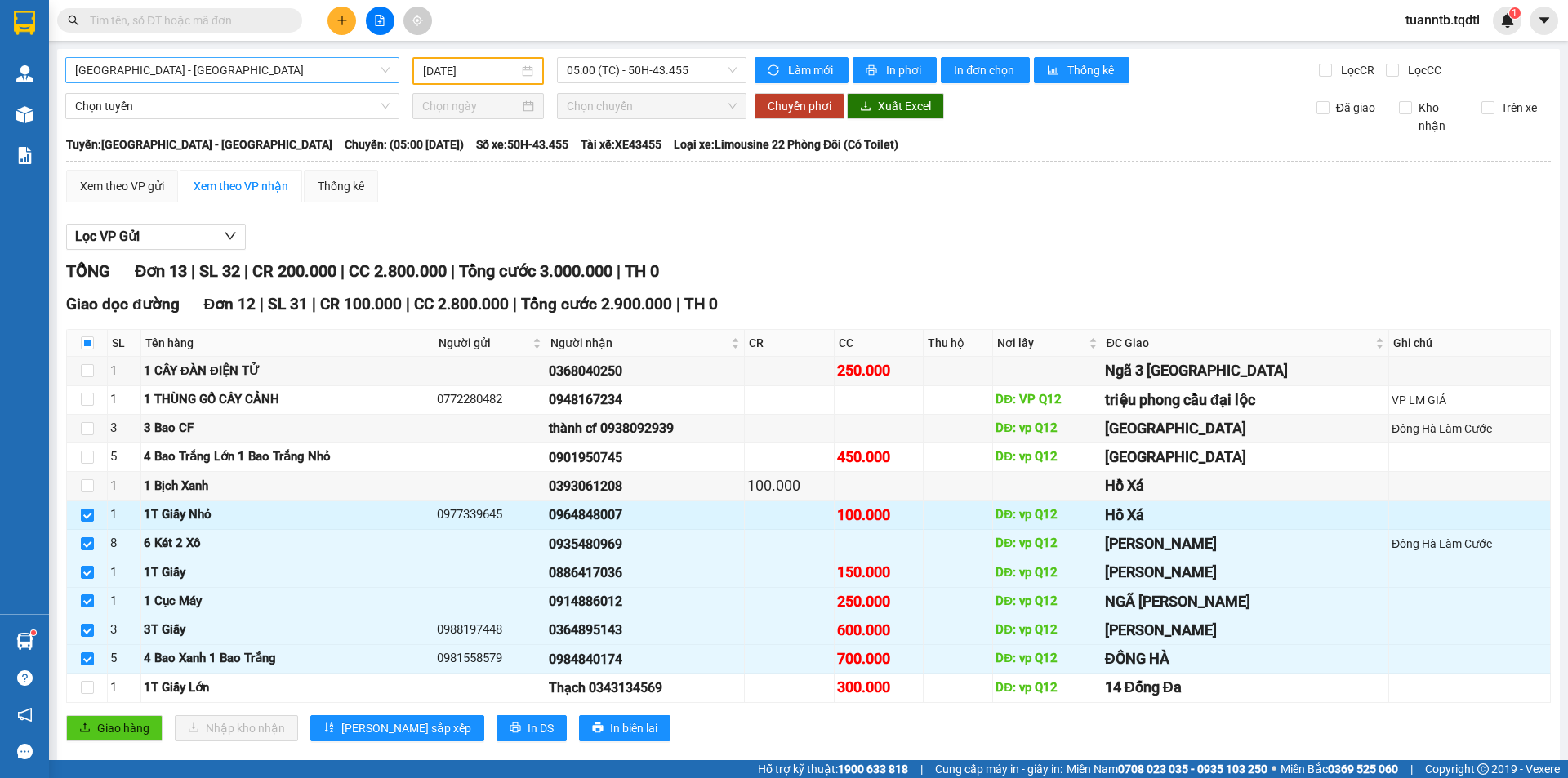
drag, startPoint x: 81, startPoint y: 522, endPoint x: 87, endPoint y: 529, distance: 9.2
click at [82, 521] on label at bounding box center [87, 515] width 13 height 18
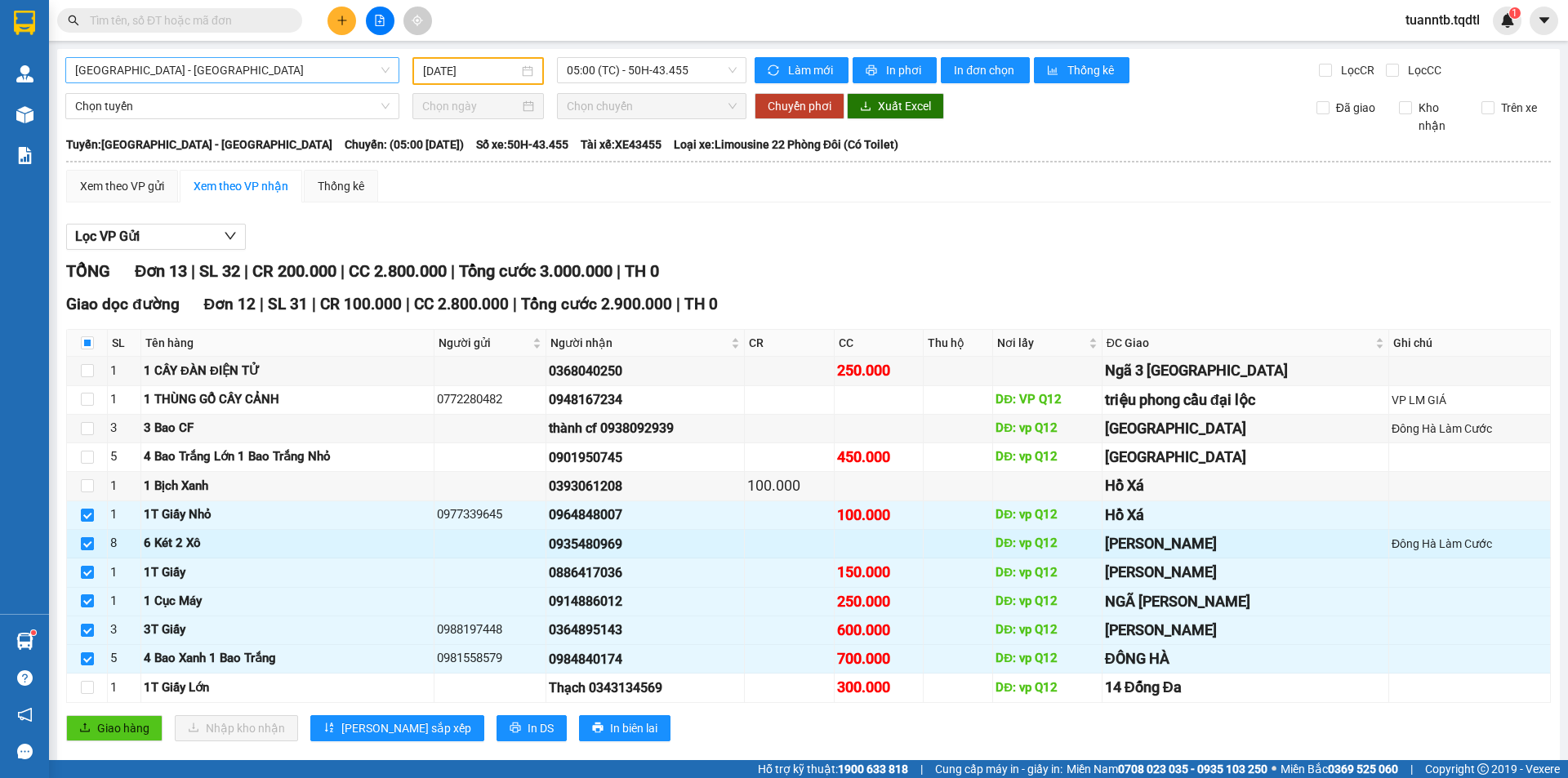
click at [89, 540] on input "checkbox" at bounding box center [87, 544] width 13 height 13
checkbox input "false"
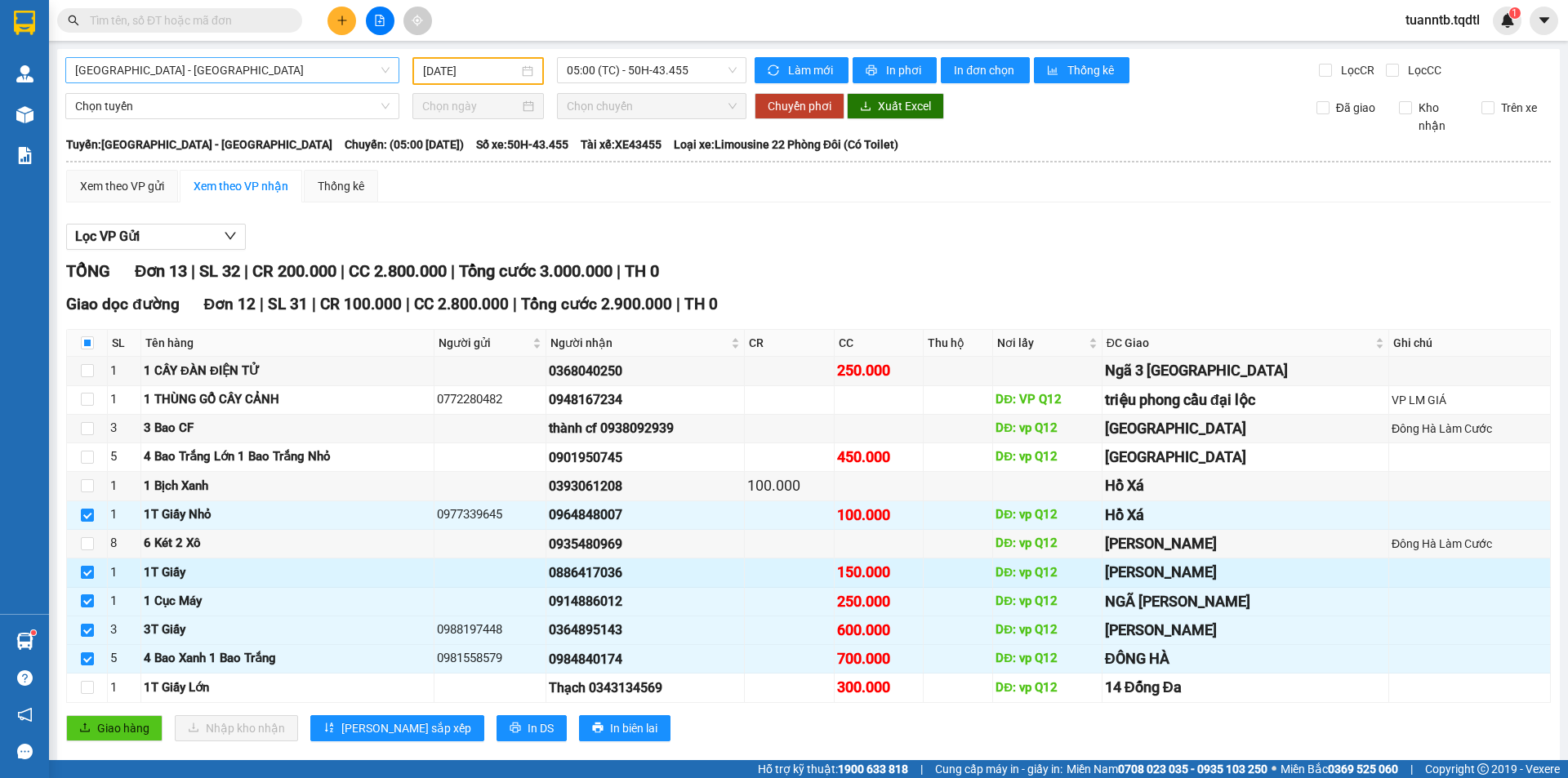
click at [92, 581] on label at bounding box center [87, 572] width 13 height 18
click at [92, 579] on input "checkbox" at bounding box center [87, 572] width 13 height 13
checkbox input "false"
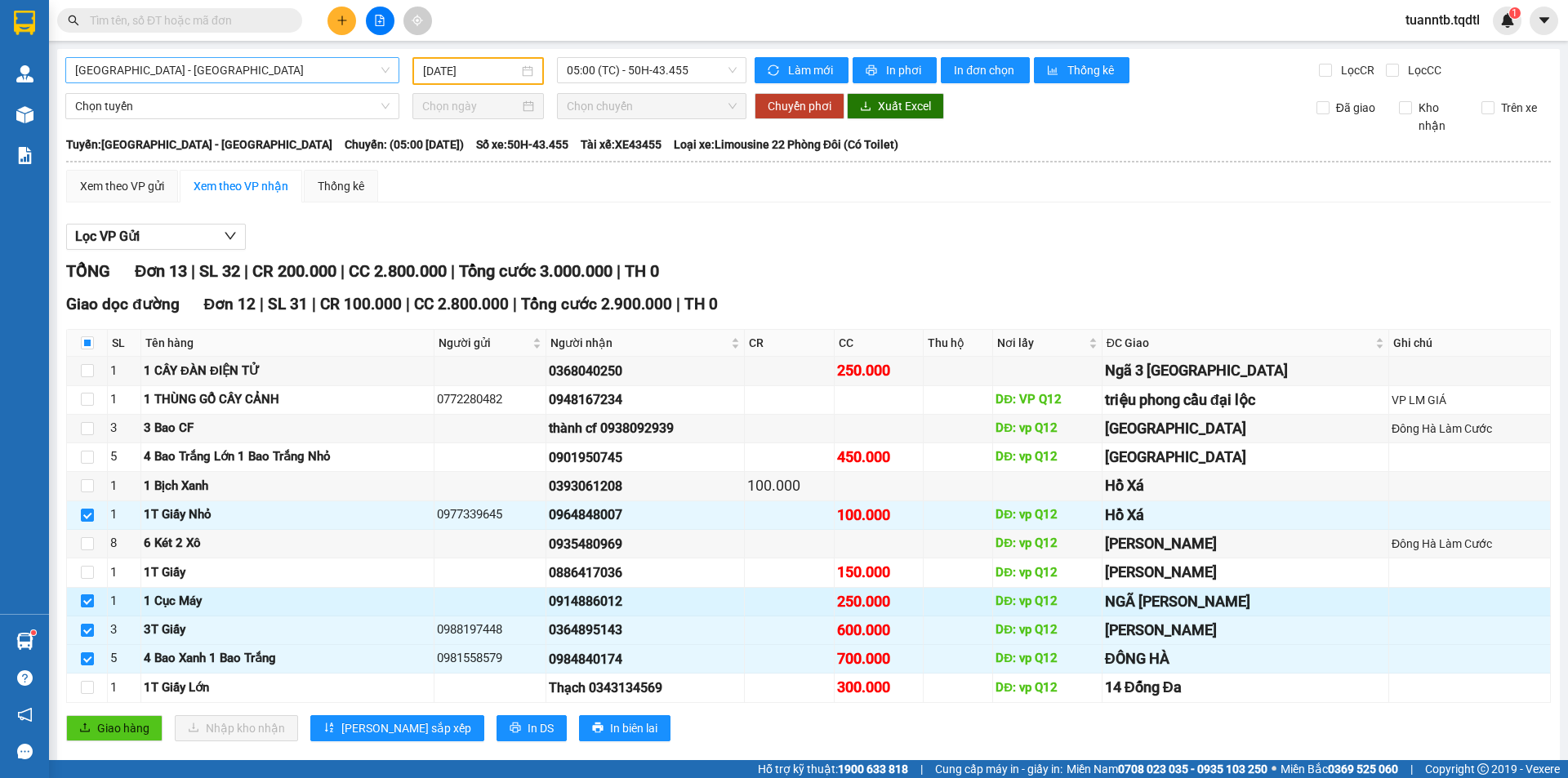
click at [90, 606] on input "checkbox" at bounding box center [87, 602] width 13 height 13
checkbox input "false"
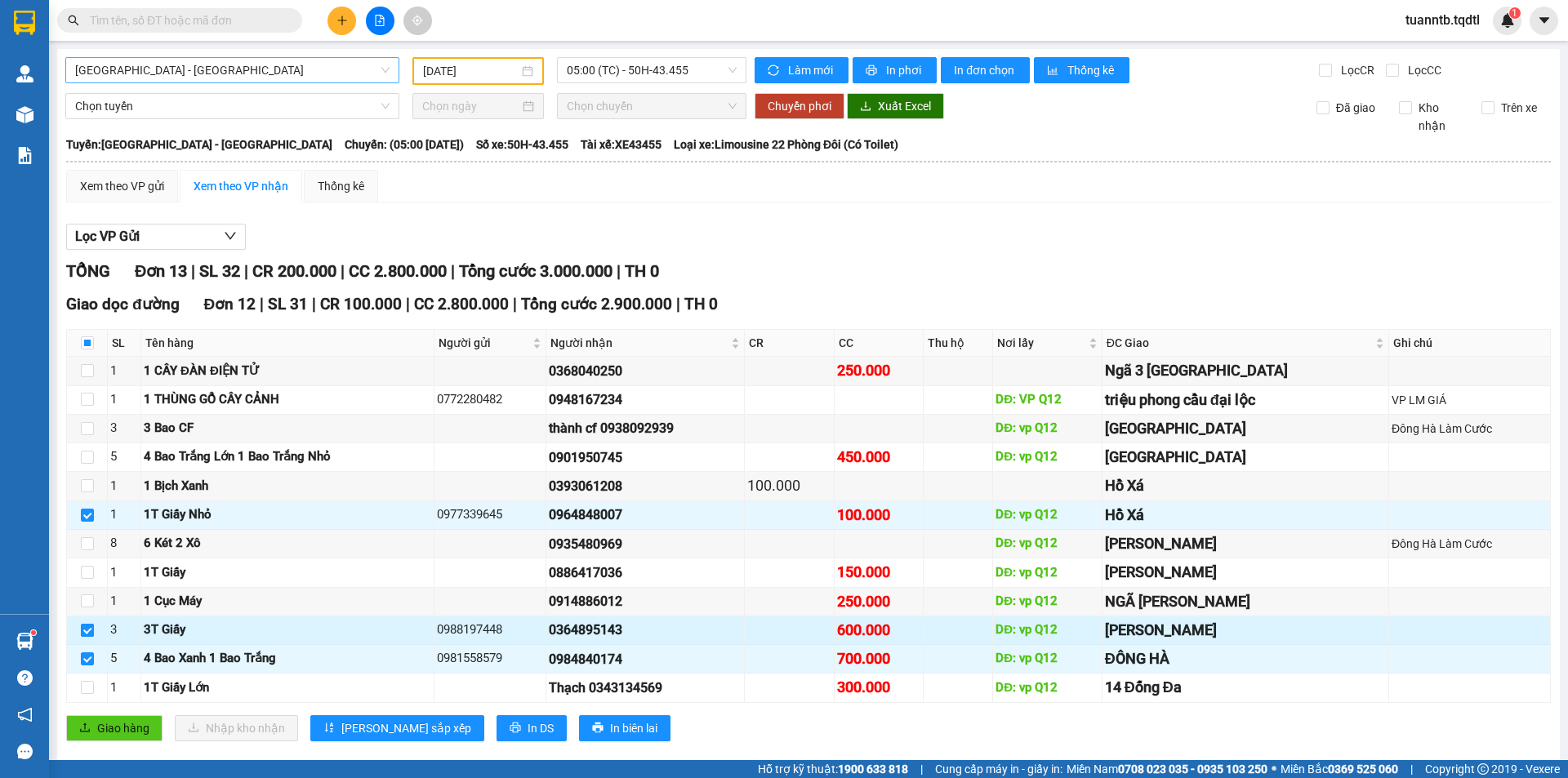
click at [86, 629] on input "checkbox" at bounding box center [87, 631] width 13 height 13
checkbox input "false"
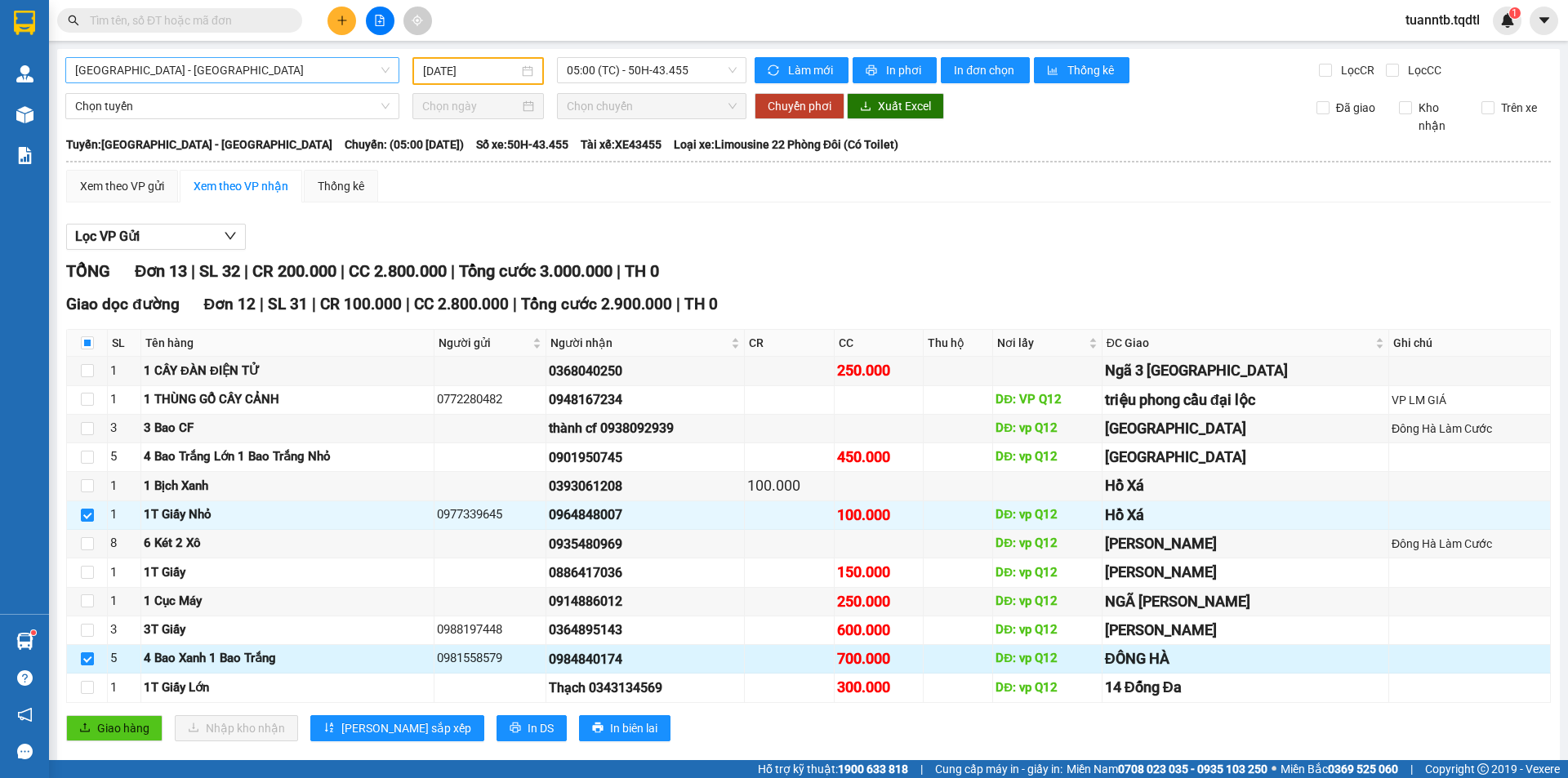
click at [81, 660] on input "checkbox" at bounding box center [87, 660] width 13 height 13
checkbox input "false"
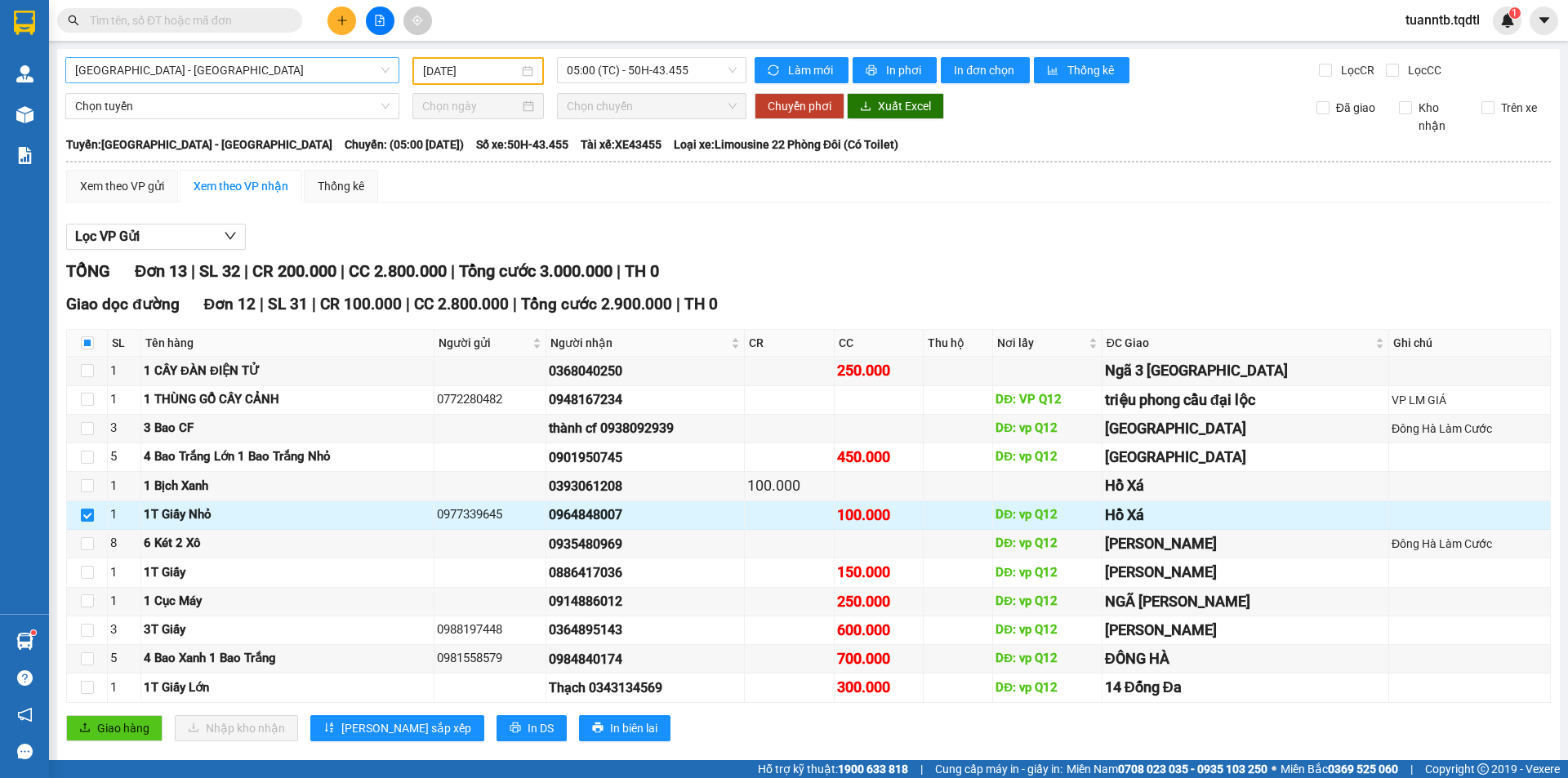
click at [81, 516] on input "checkbox" at bounding box center [87, 516] width 13 height 13
checkbox input "false"
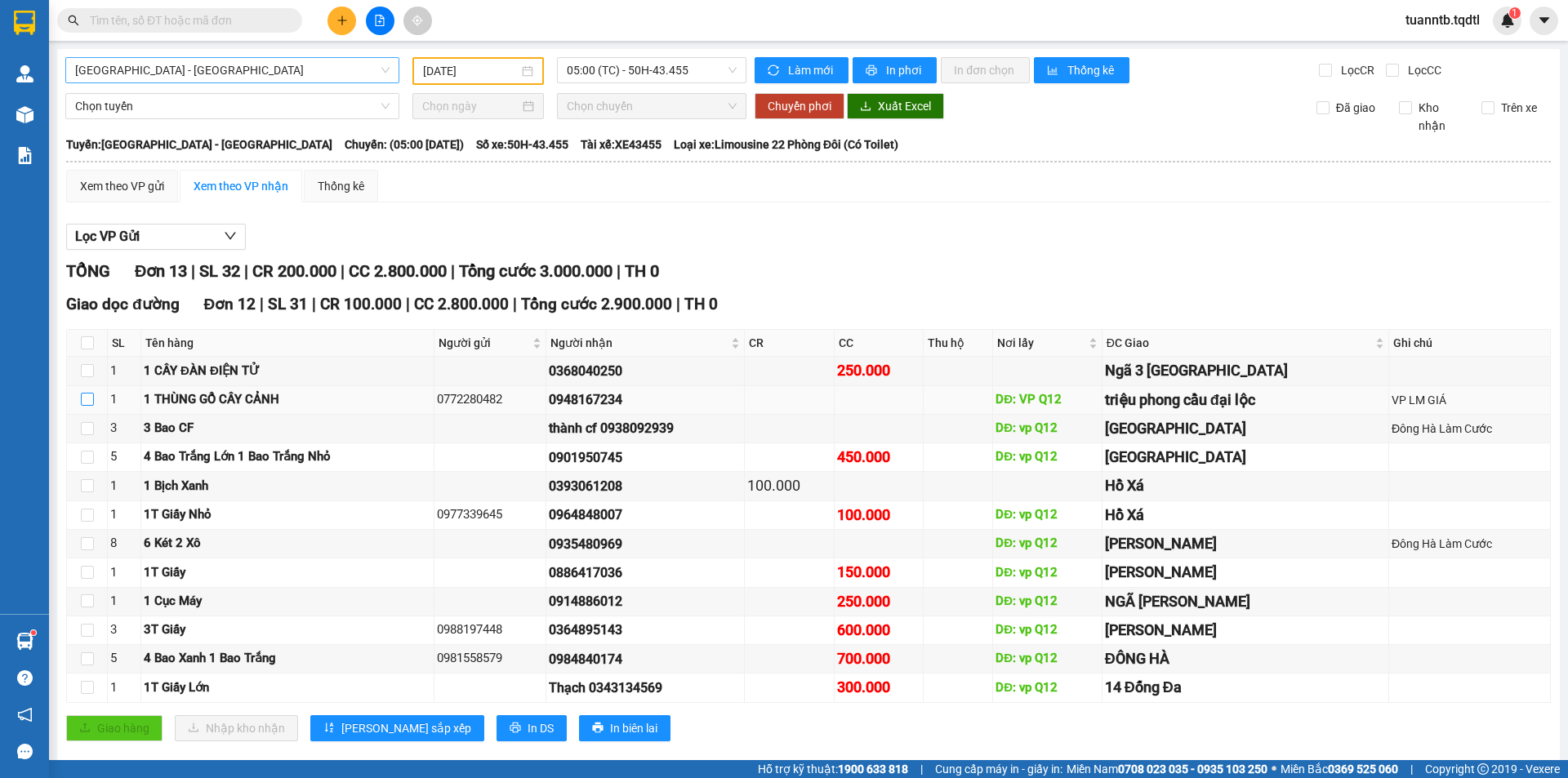
click at [84, 401] on input "checkbox" at bounding box center [87, 400] width 13 height 13
checkbox input "true"
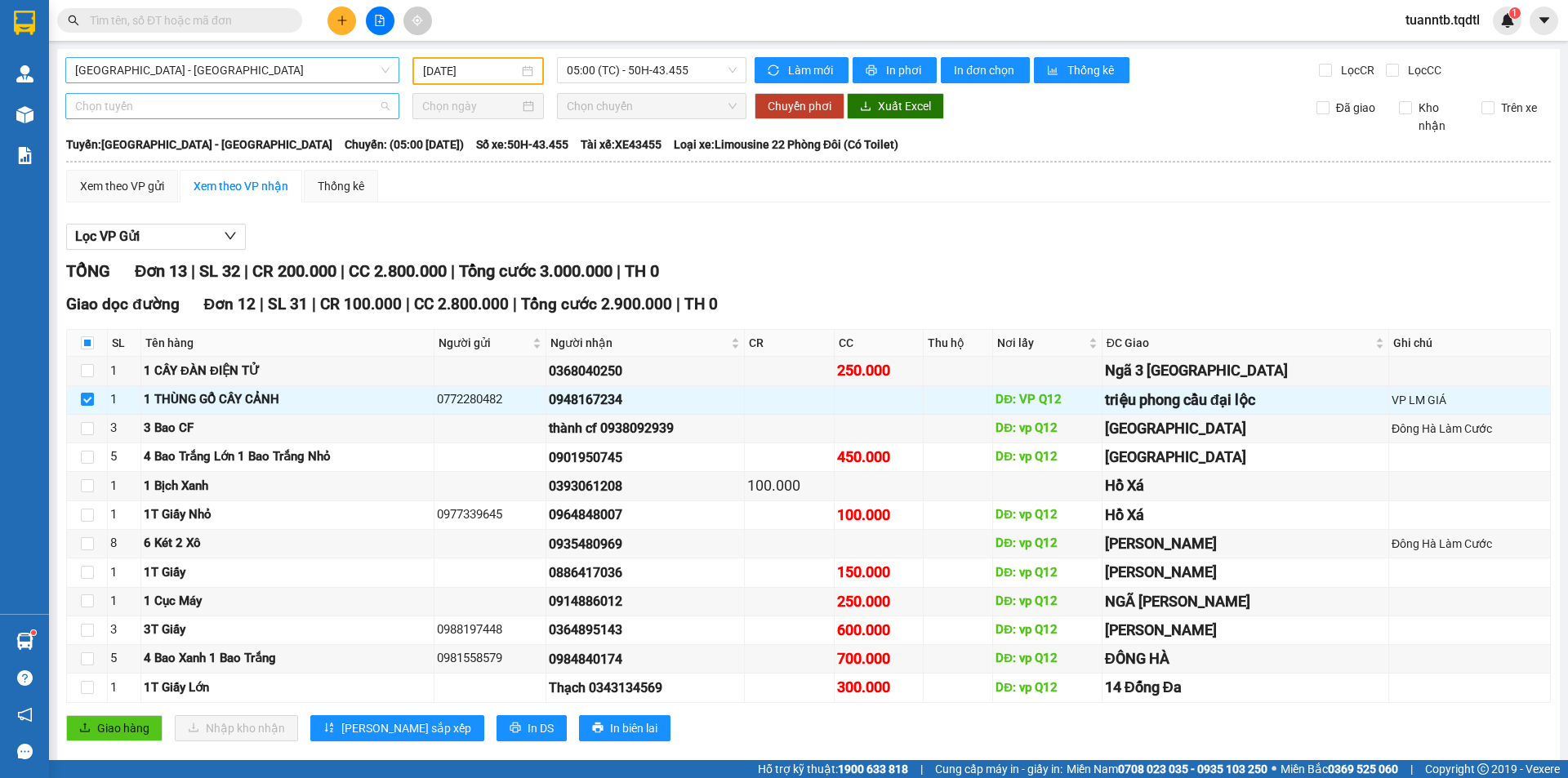
click at [311, 98] on span "Chọn tuyến" at bounding box center [232, 106] width 315 height 25
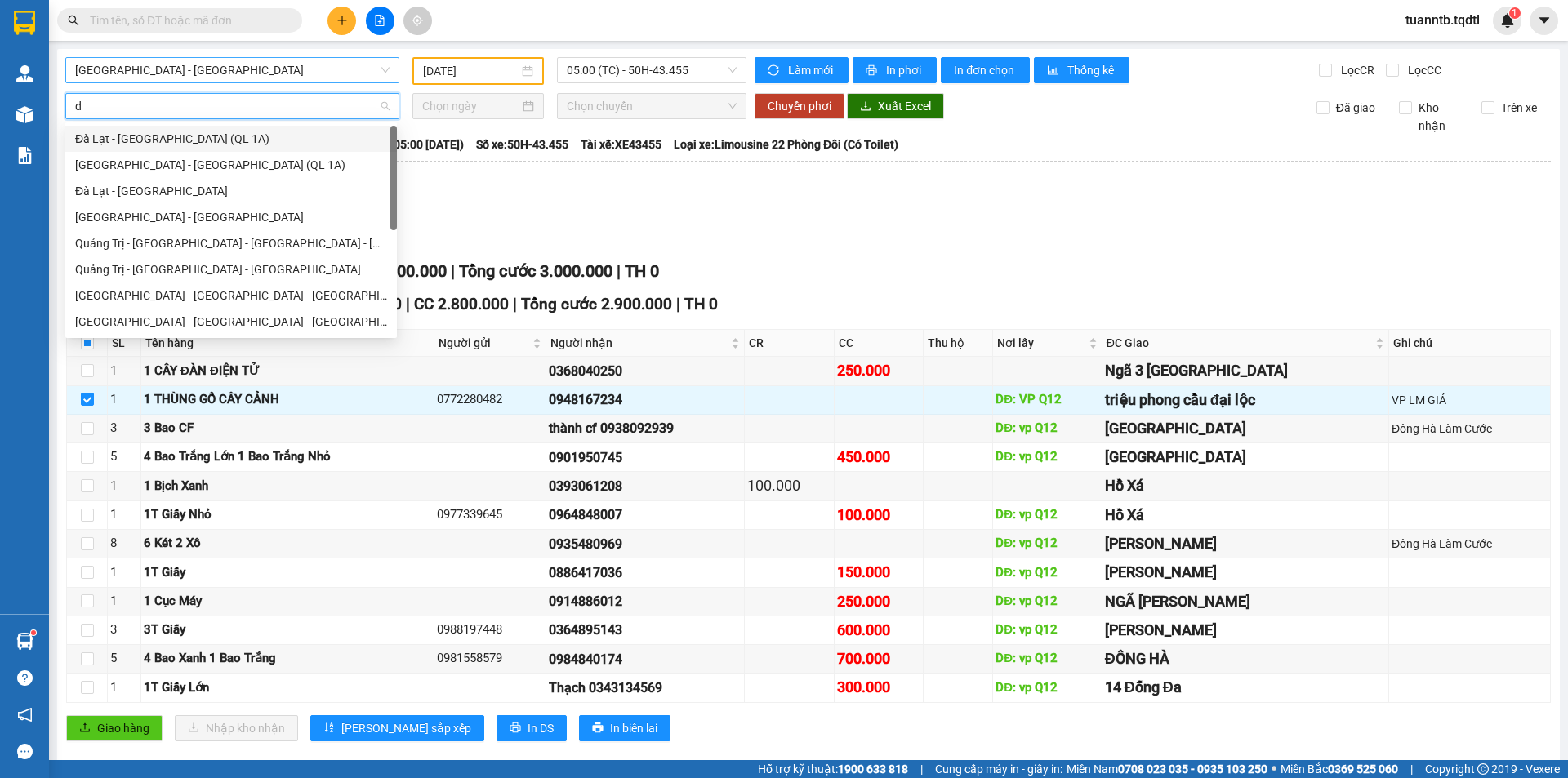
type input "da"
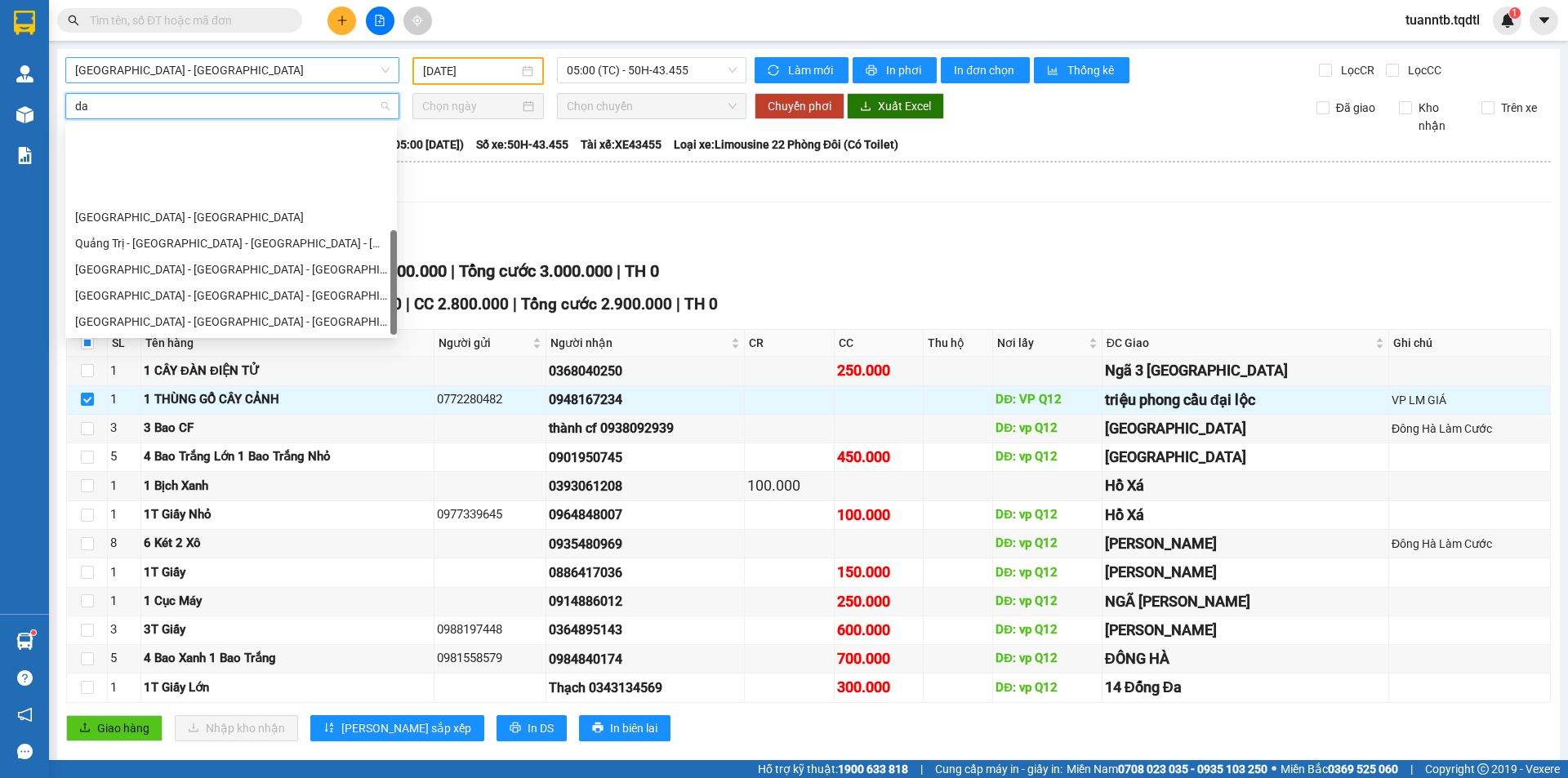
scroll to position [104, 0]
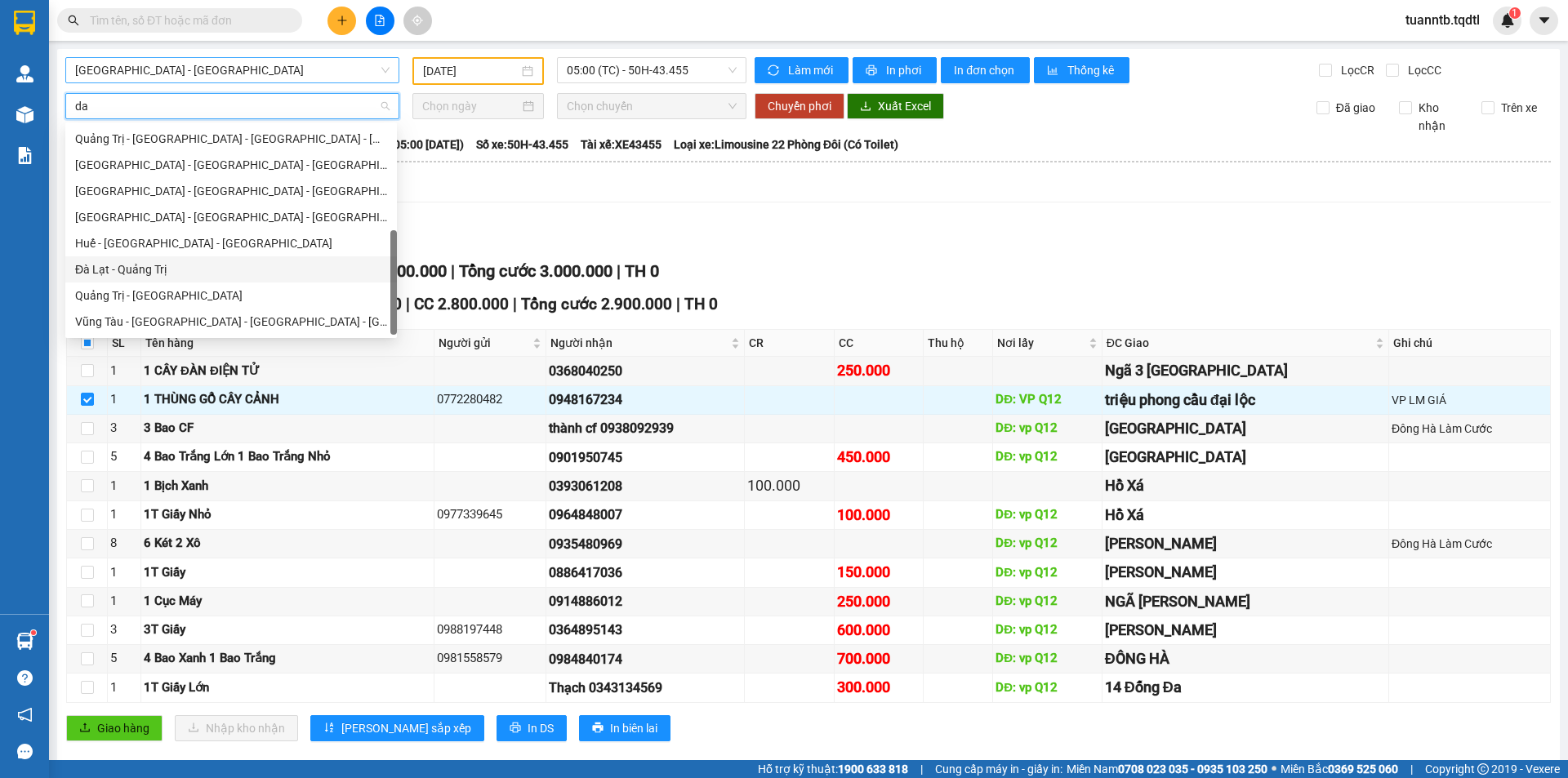
click at [170, 274] on div "Đà Lạt - Quảng Trị" at bounding box center [230, 269] width 312 height 18
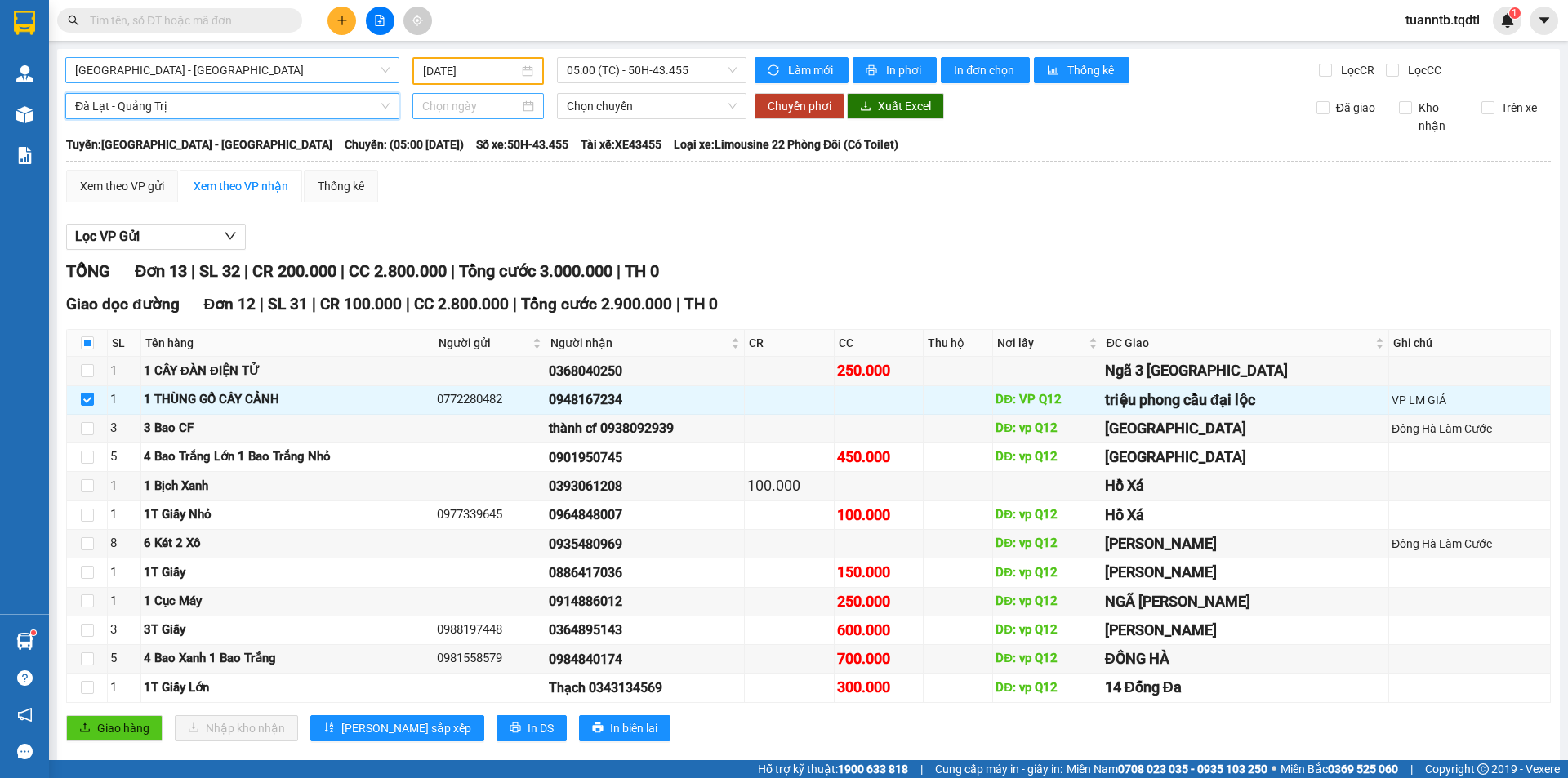
click at [483, 100] on input at bounding box center [471, 106] width 98 height 18
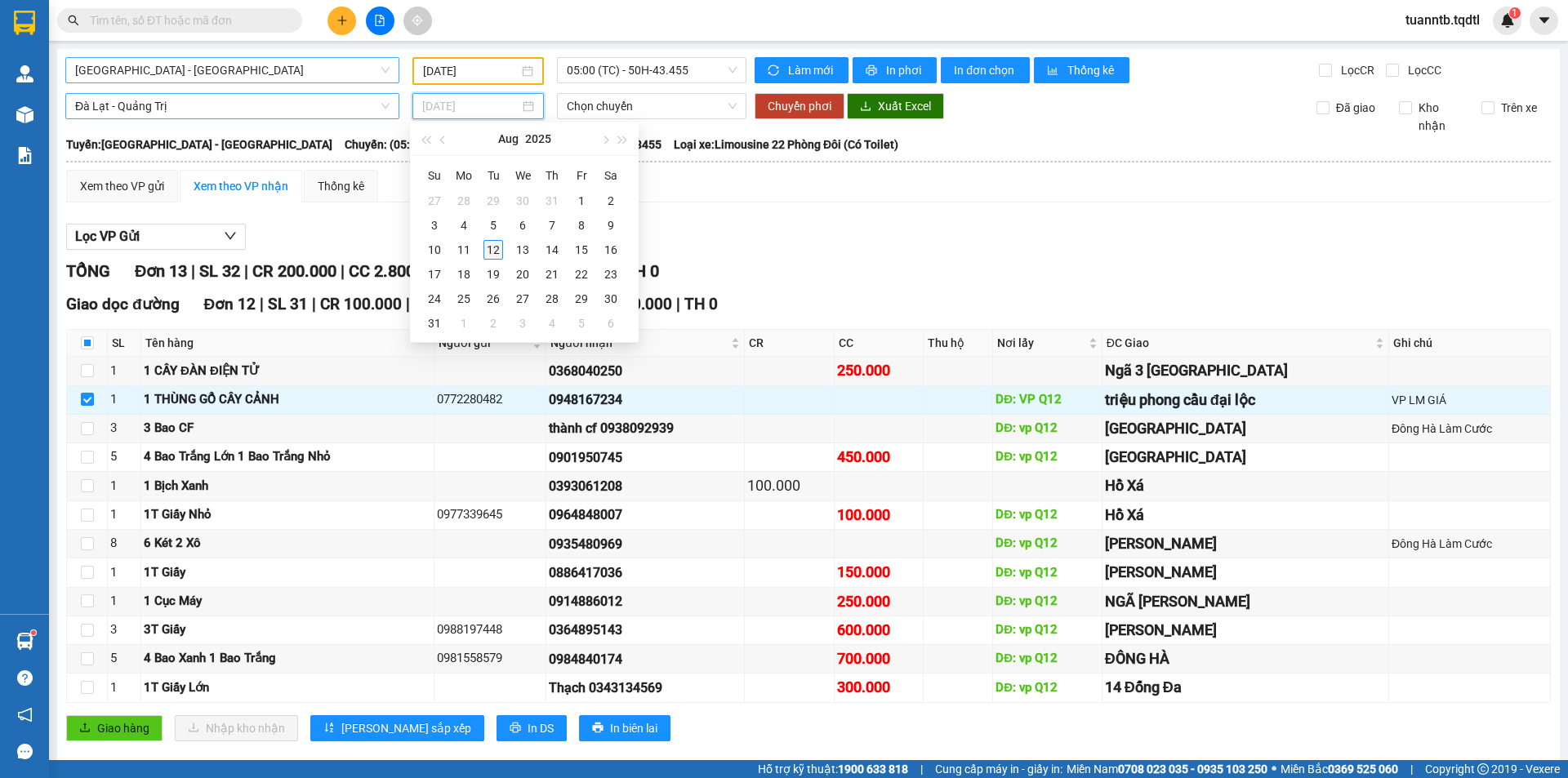
type input "[DATE]"
drag, startPoint x: 488, startPoint y: 250, endPoint x: 551, endPoint y: 178, distance: 95.7
click at [488, 249] on div "12" at bounding box center [493, 249] width 20 height 20
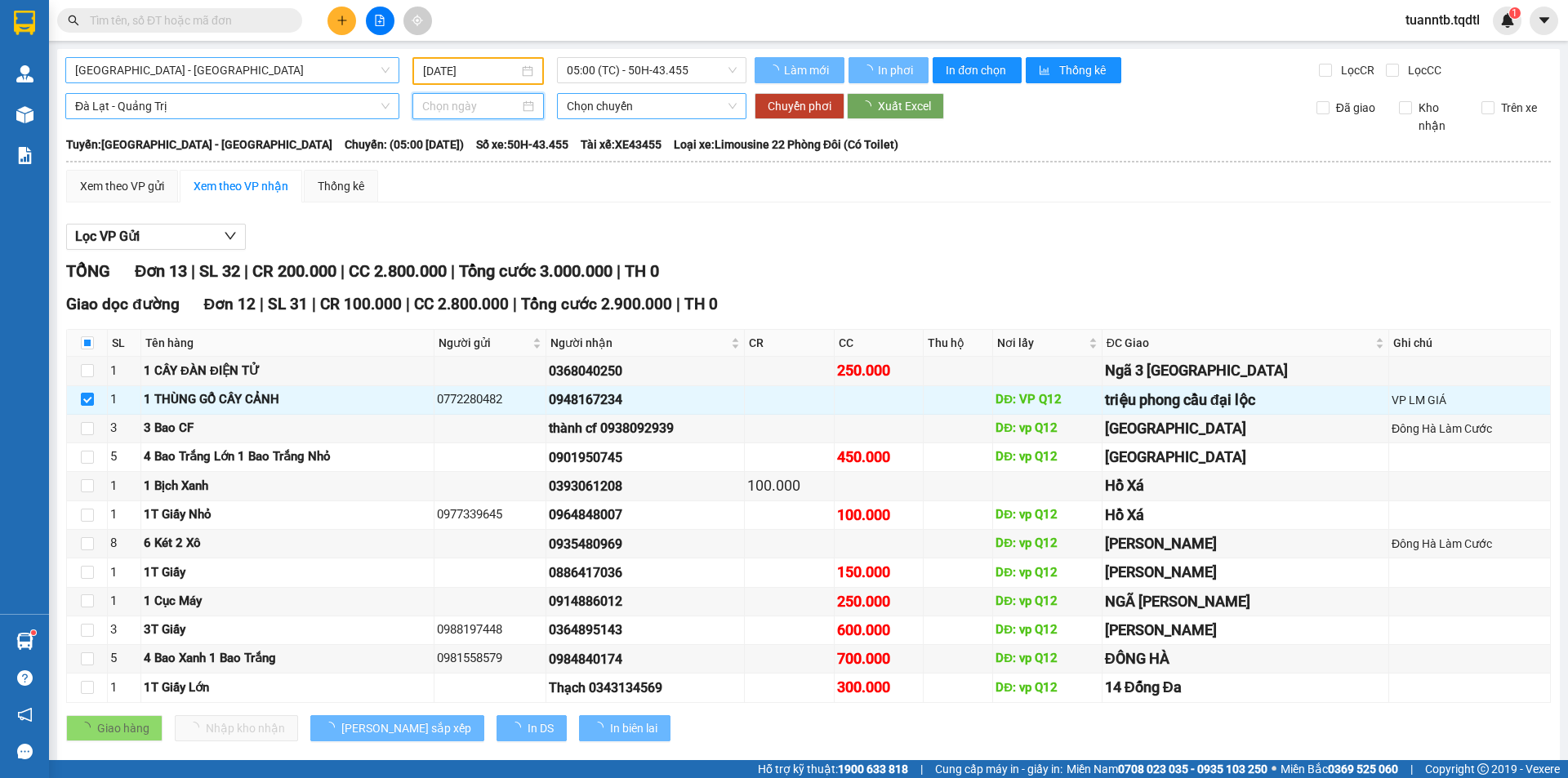
click at [658, 102] on span "Chọn chuyến" at bounding box center [651, 106] width 170 height 25
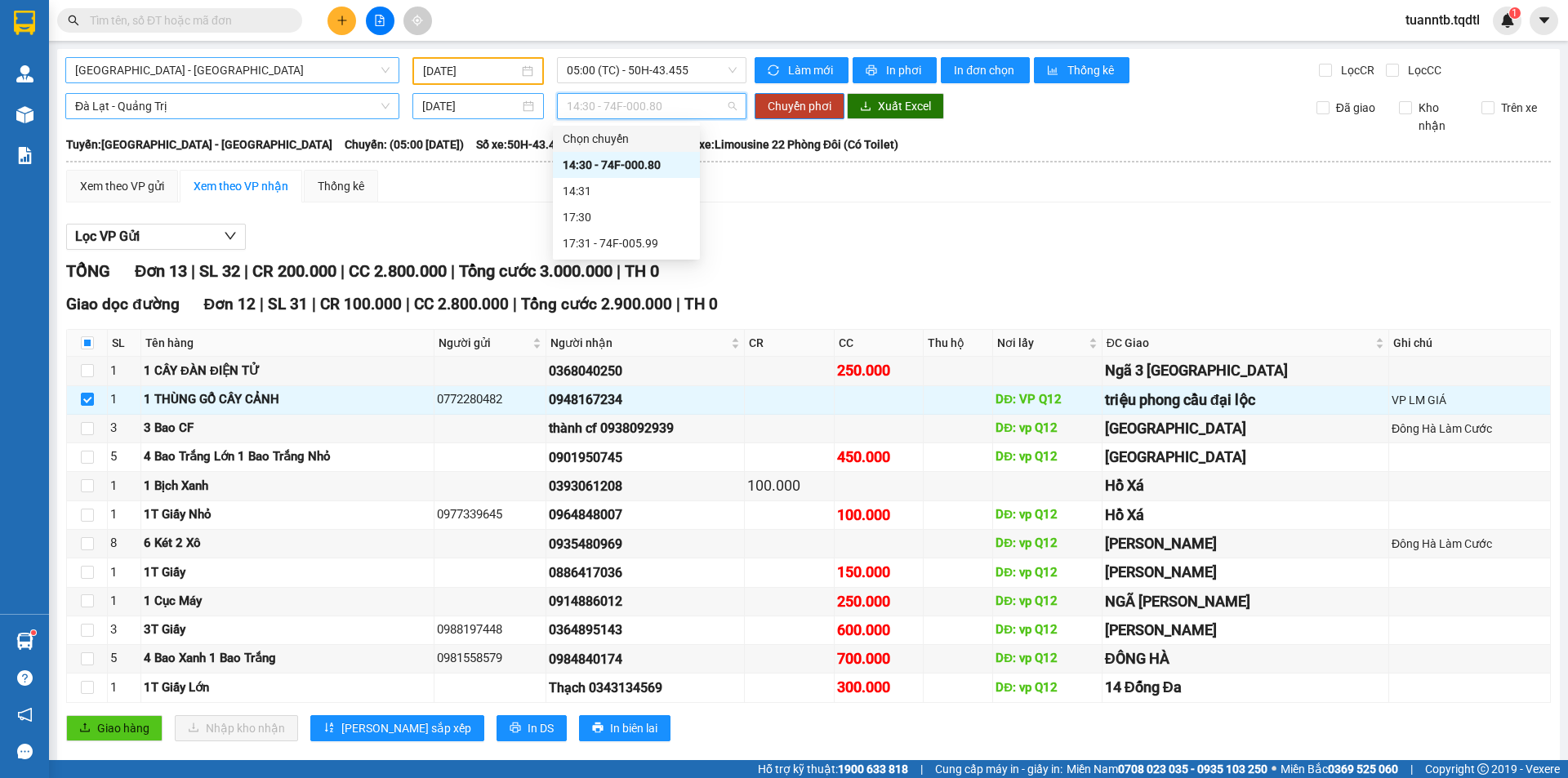
click at [482, 103] on input "[DATE]" at bounding box center [471, 106] width 98 height 18
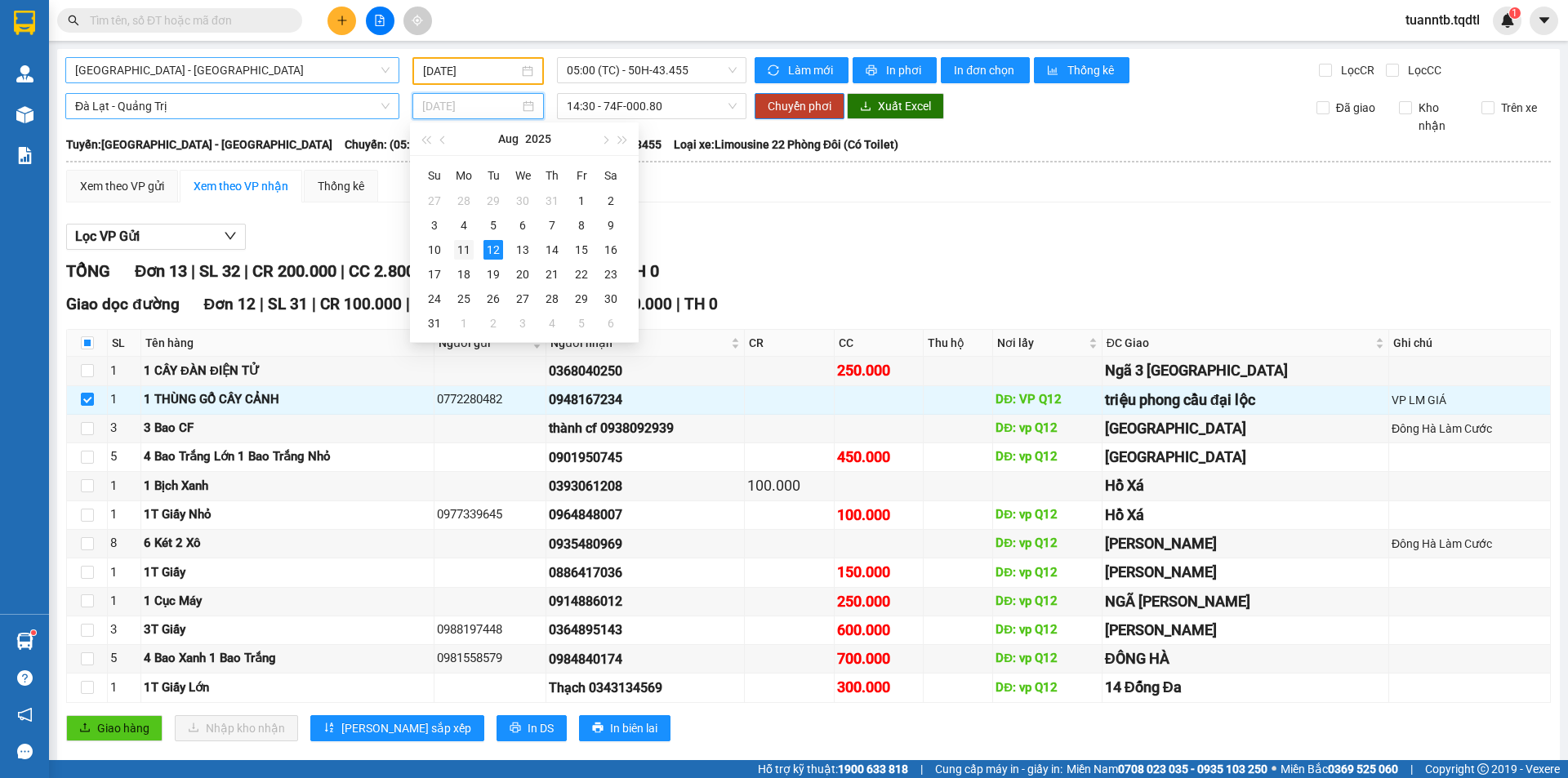
drag, startPoint x: 467, startPoint y: 244, endPoint x: 668, endPoint y: 155, distance: 219.8
click at [467, 244] on div "11" at bounding box center [463, 249] width 20 height 20
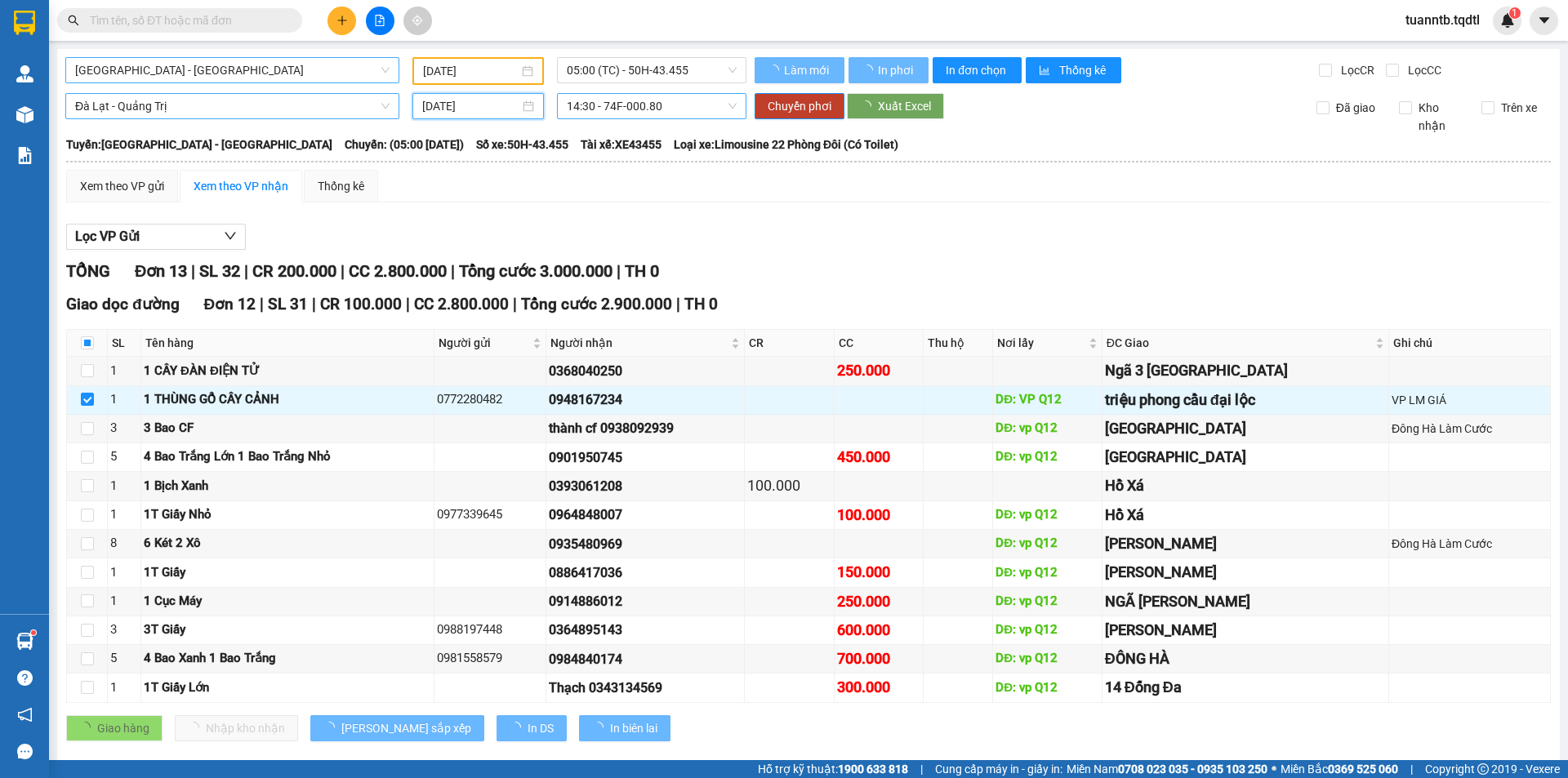
type input "[DATE]"
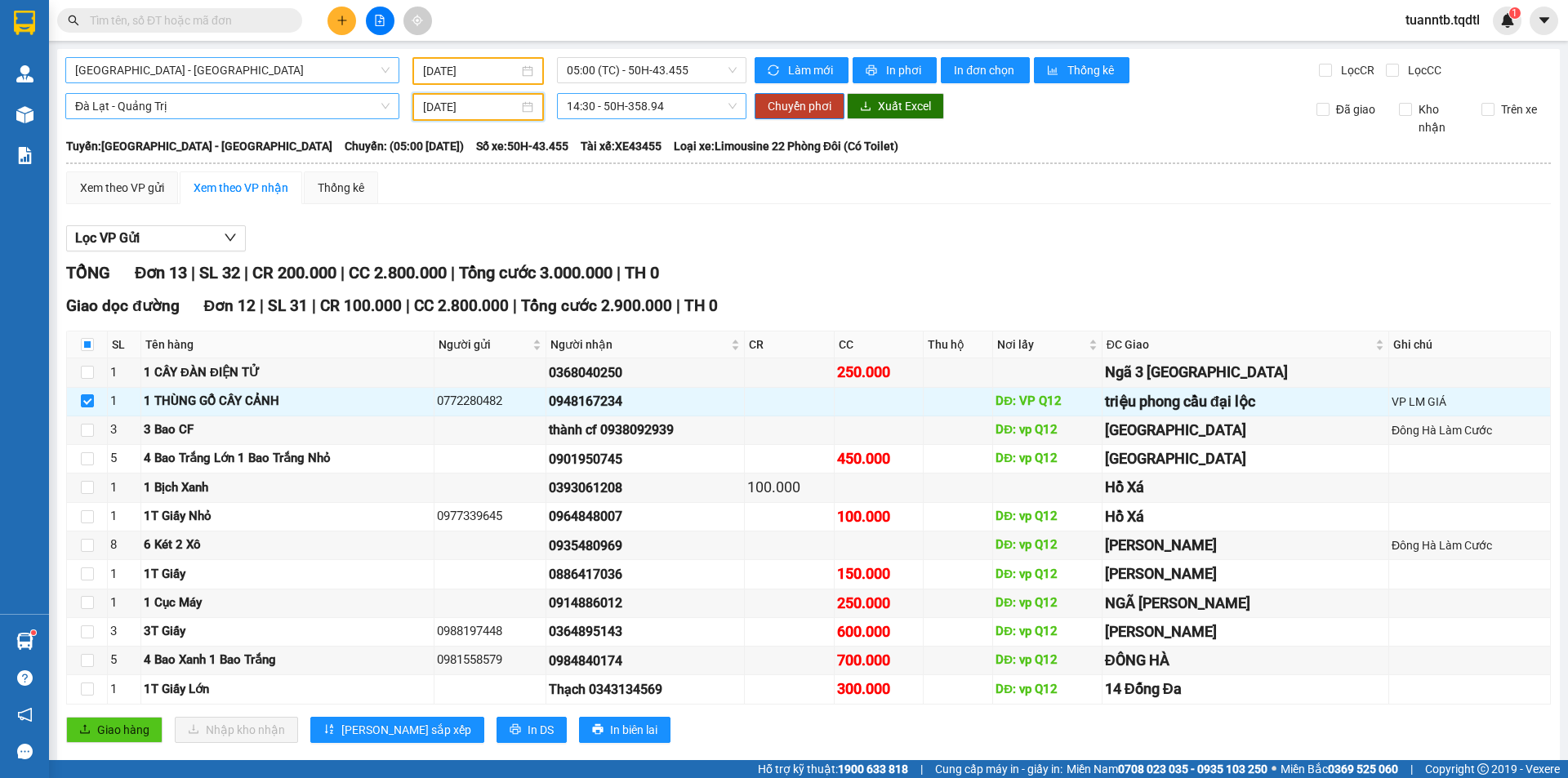
click at [699, 109] on span "14:30 - 50H-358.94" at bounding box center [651, 106] width 170 height 25
click at [649, 241] on div "17:31 - 43H-161.46" at bounding box center [626, 243] width 127 height 18
click at [805, 110] on span "Chuyển phơi" at bounding box center [799, 106] width 63 height 18
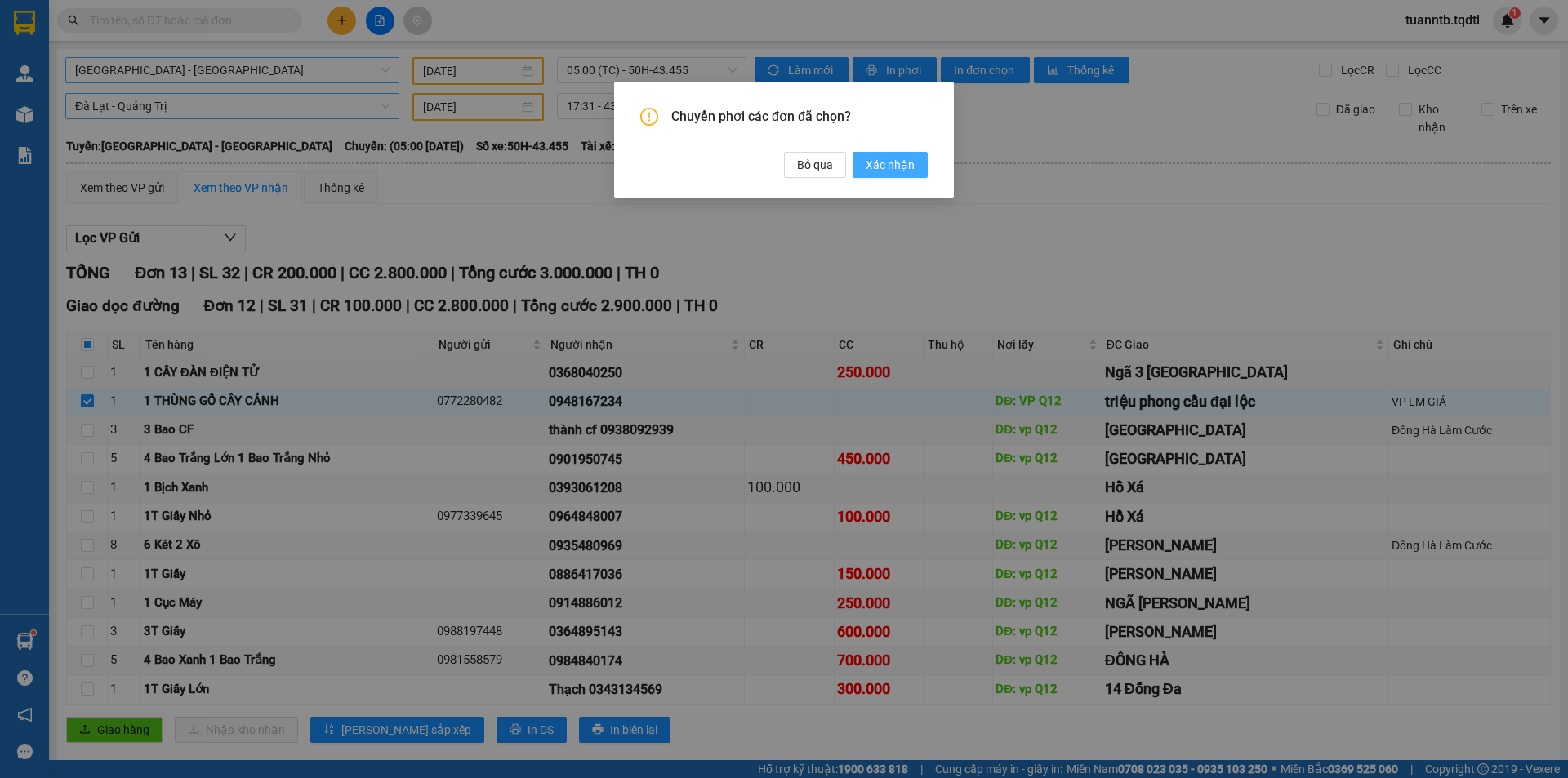
drag, startPoint x: 883, startPoint y: 165, endPoint x: 861, endPoint y: 172, distance: 23.1
click at [881, 160] on span "Xác nhận" at bounding box center [891, 165] width 49 height 18
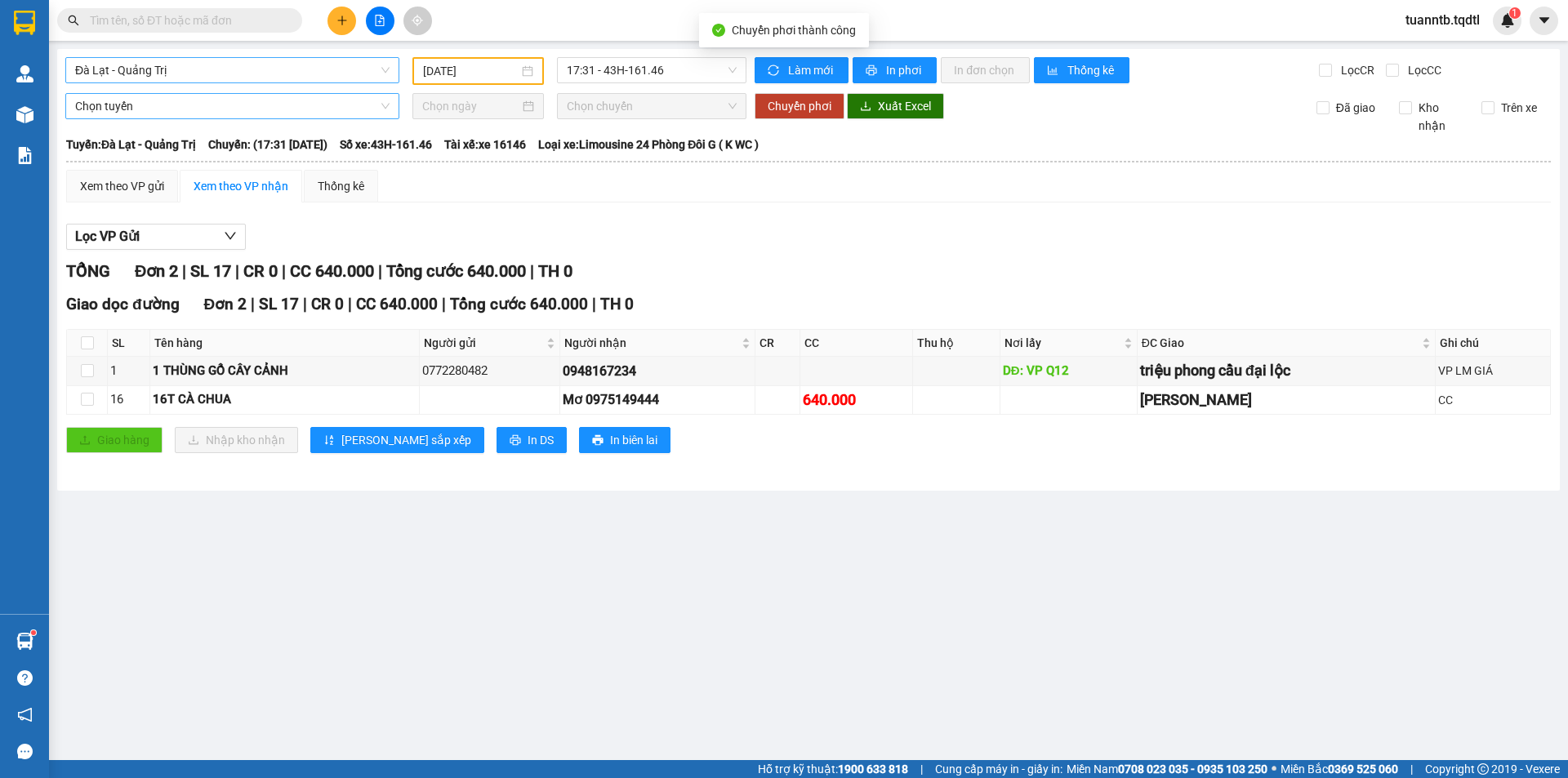
checkbox input "false"
click at [262, 71] on span "Đà Lạt - Quảng Trị" at bounding box center [232, 70] width 315 height 25
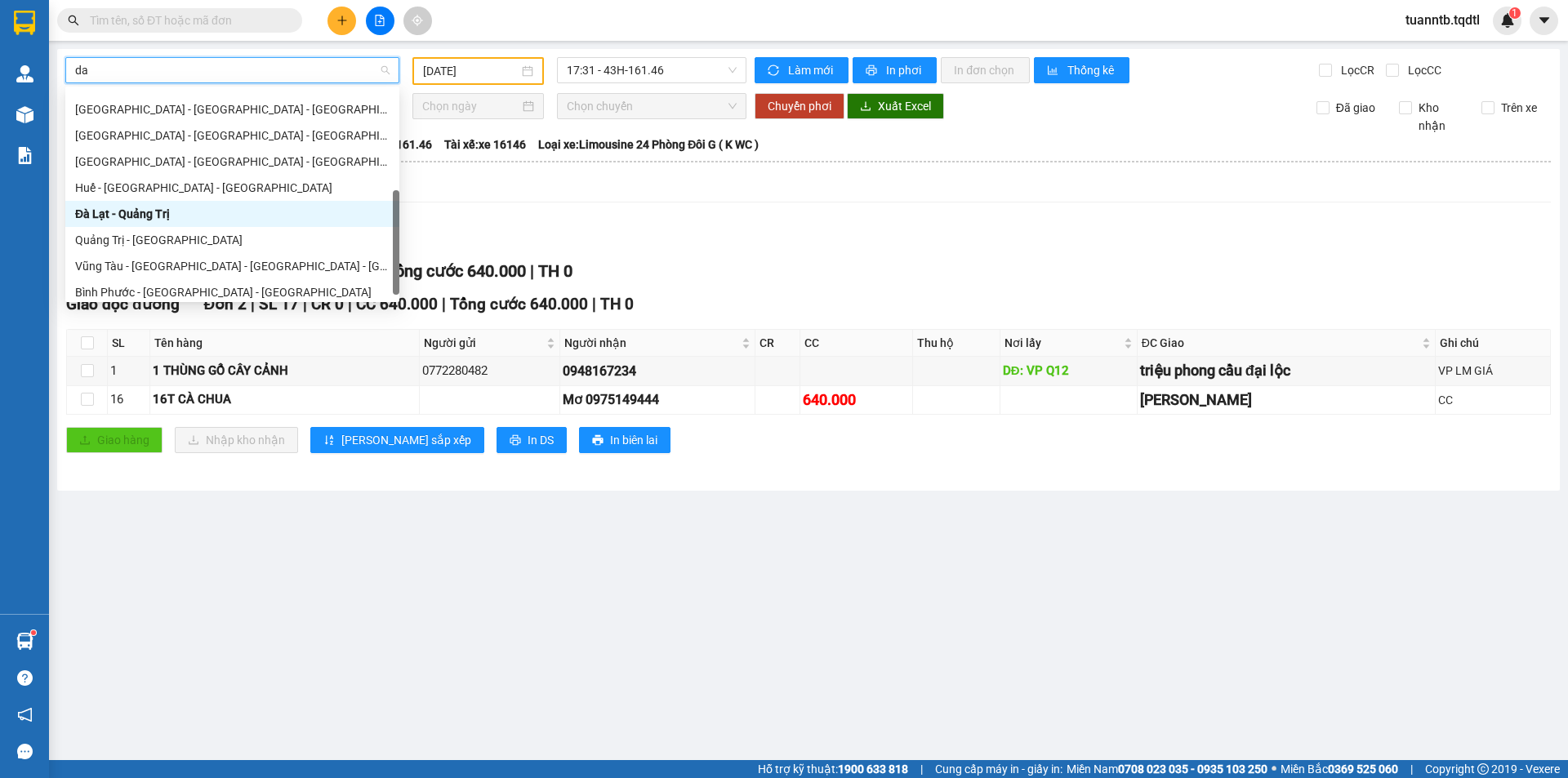
scroll to position [104, 0]
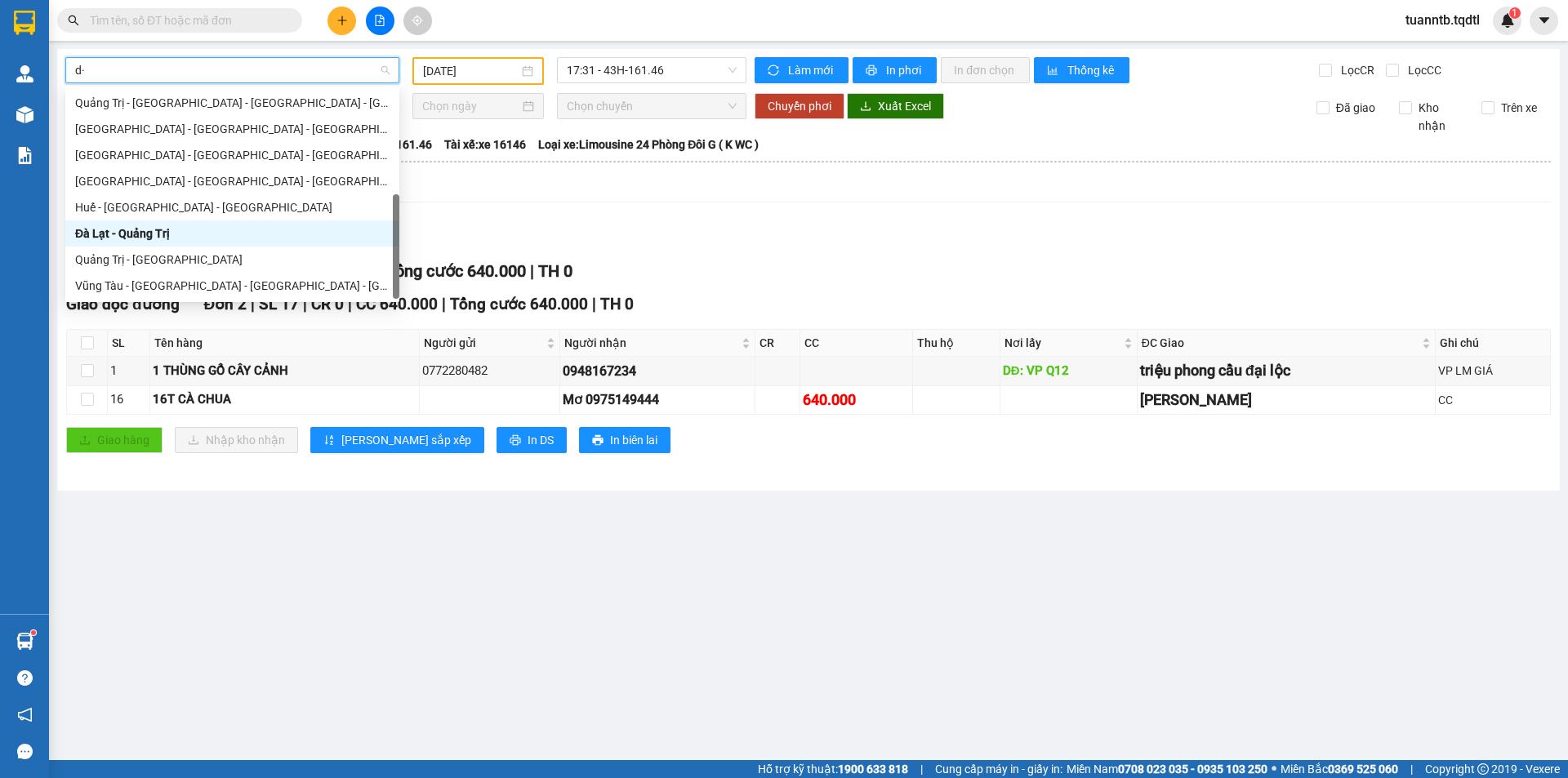
type input "d"
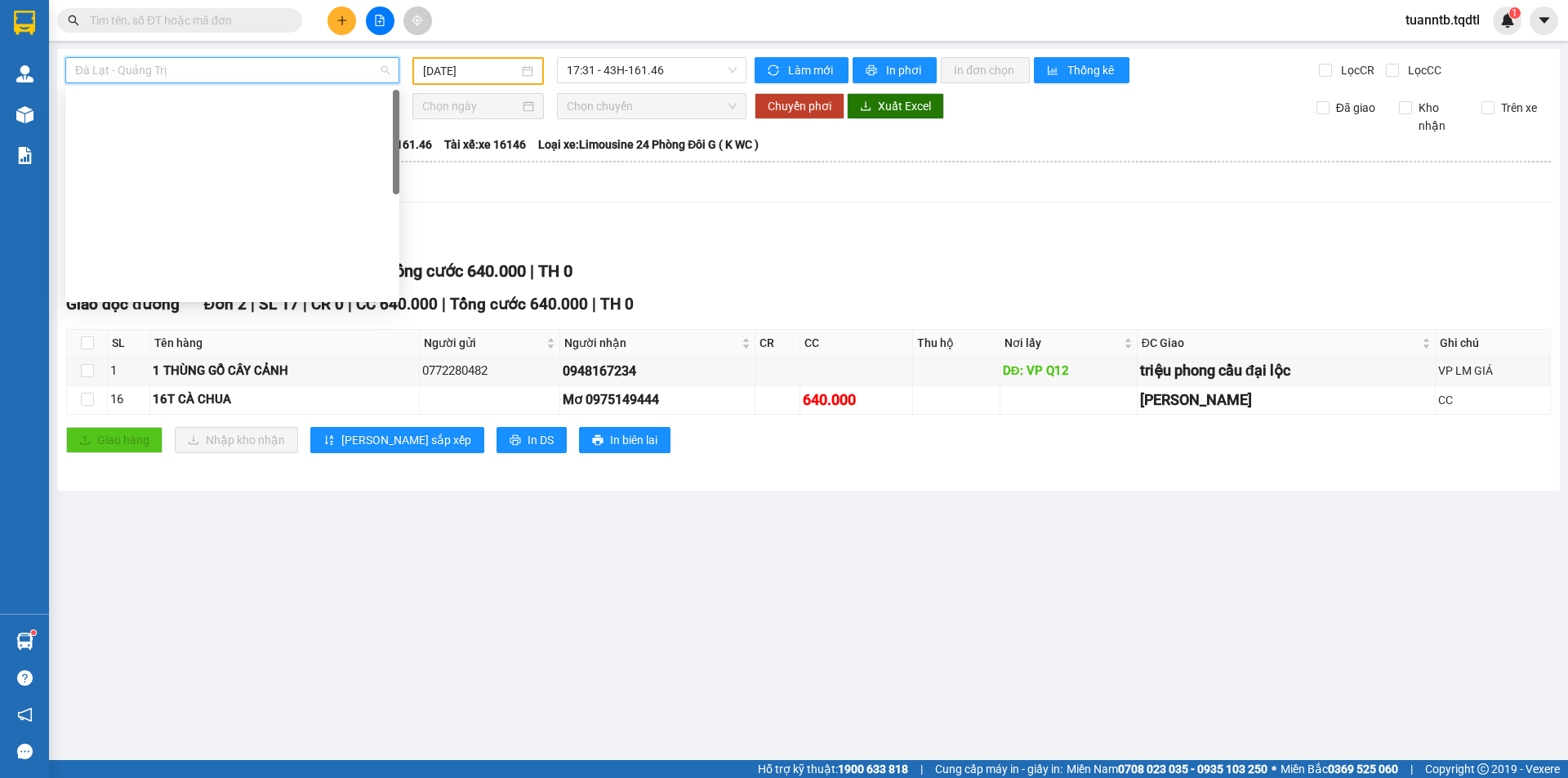
scroll to position [0, 0]
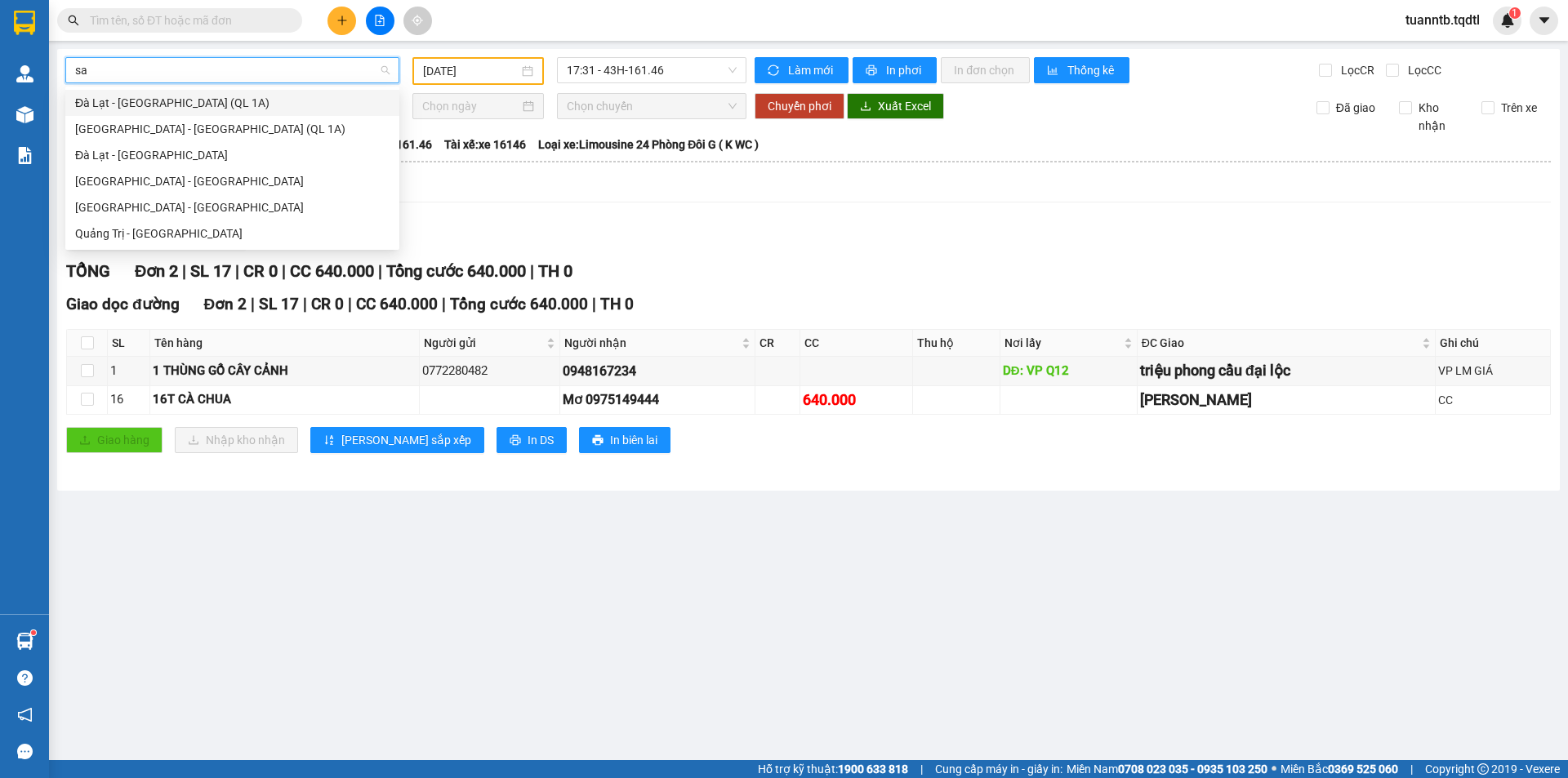
type input "sai"
click at [104, 188] on div "[GEOGRAPHIC_DATA] - [GEOGRAPHIC_DATA]" at bounding box center [232, 181] width 315 height 18
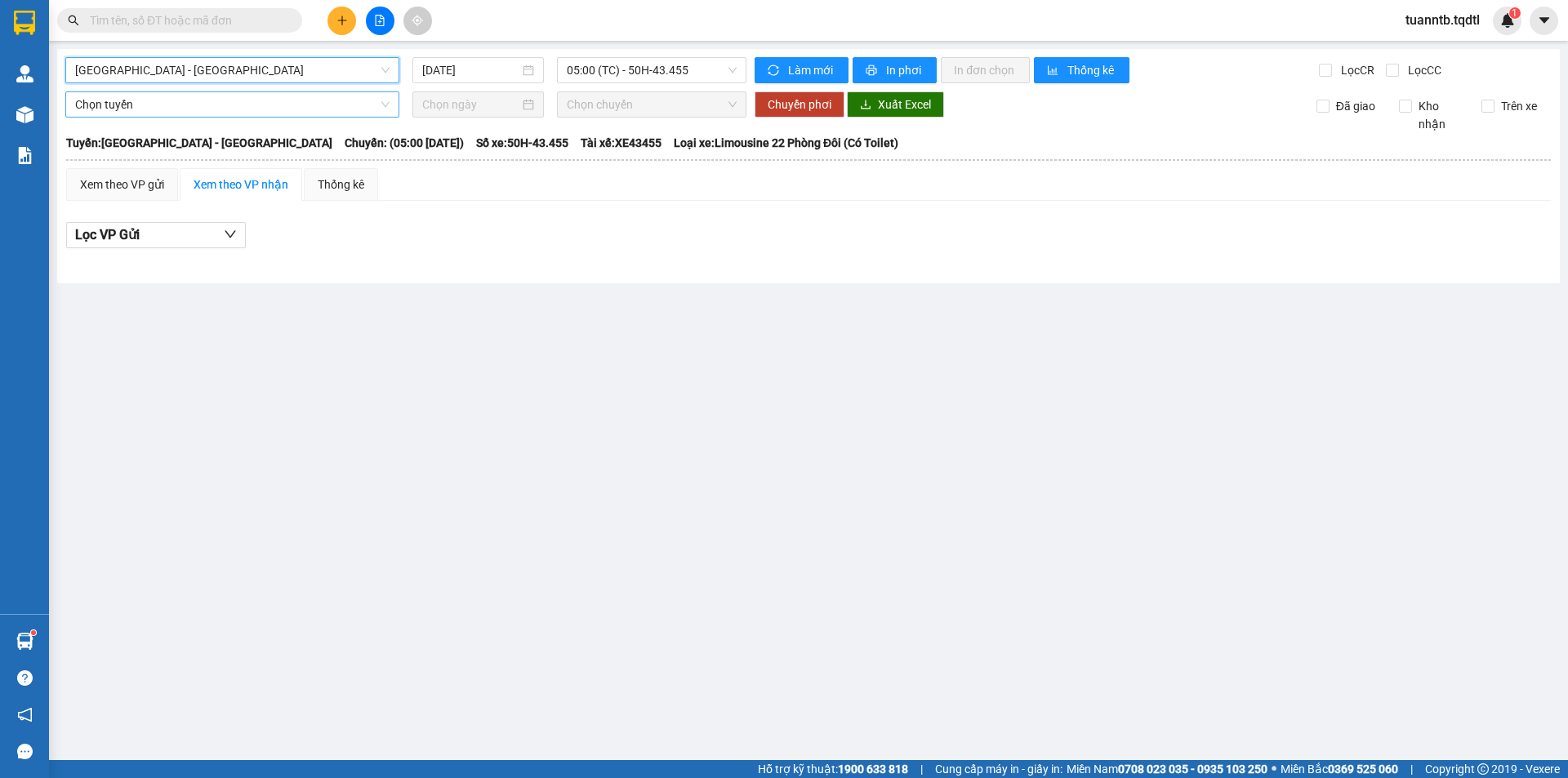
drag, startPoint x: 490, startPoint y: 67, endPoint x: 477, endPoint y: 155, distance: 89.0
click at [488, 67] on input "[DATE]" at bounding box center [471, 70] width 98 height 18
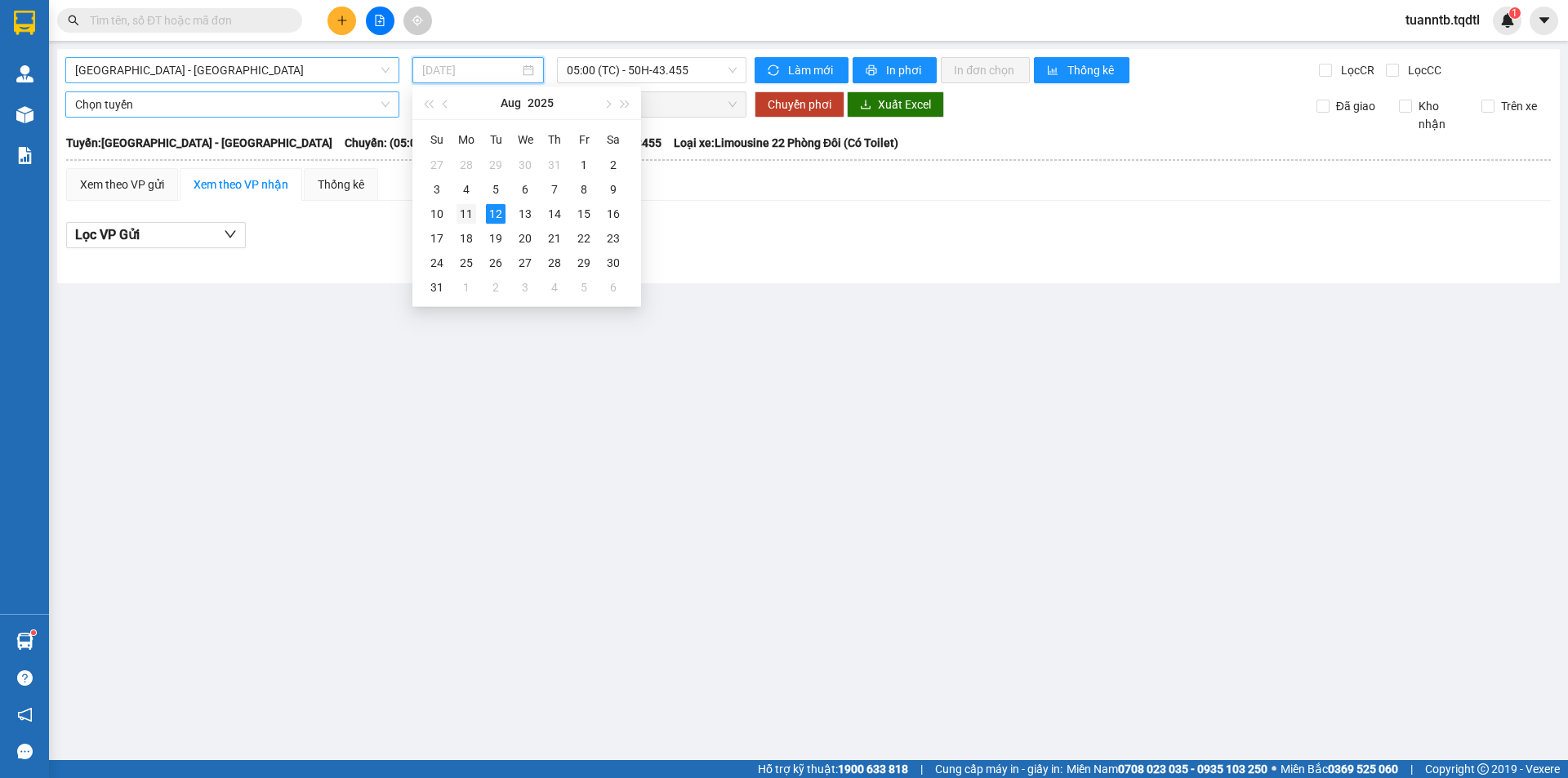
click at [472, 211] on div "11" at bounding box center [466, 213] width 20 height 20
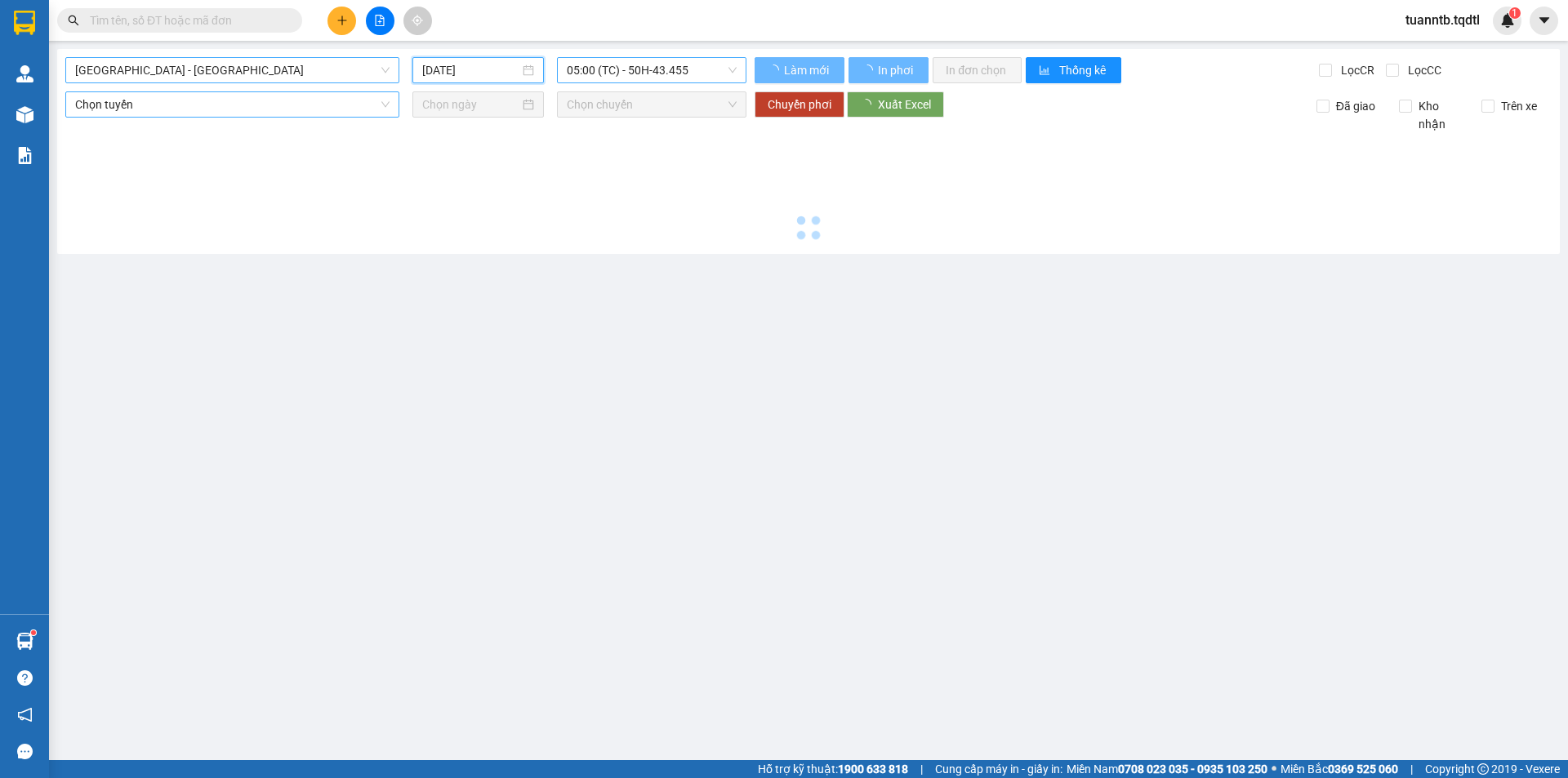
type input "[DATE]"
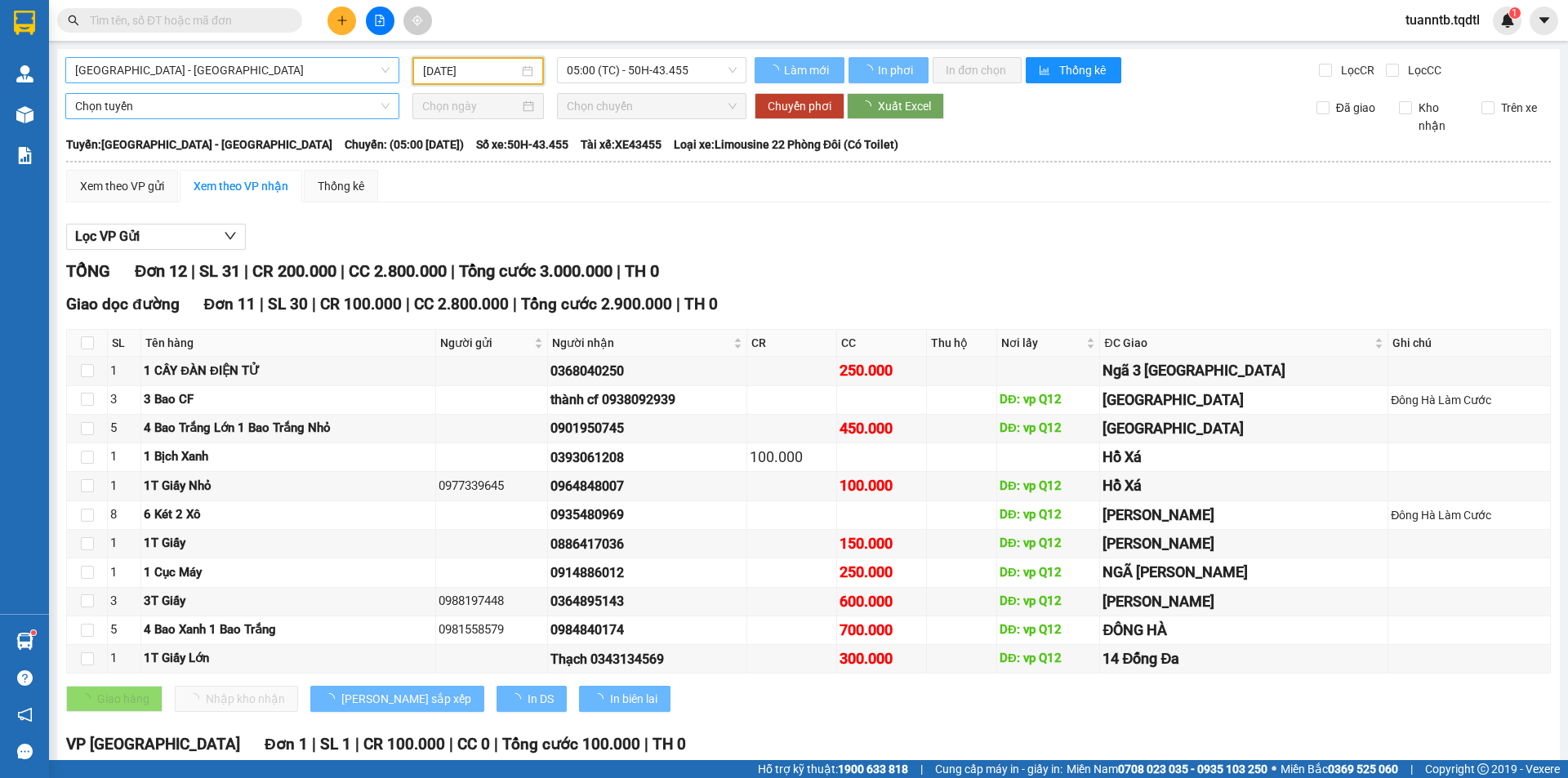
click at [700, 66] on span "05:00 (TC) - 50H-43.455" at bounding box center [651, 70] width 170 height 25
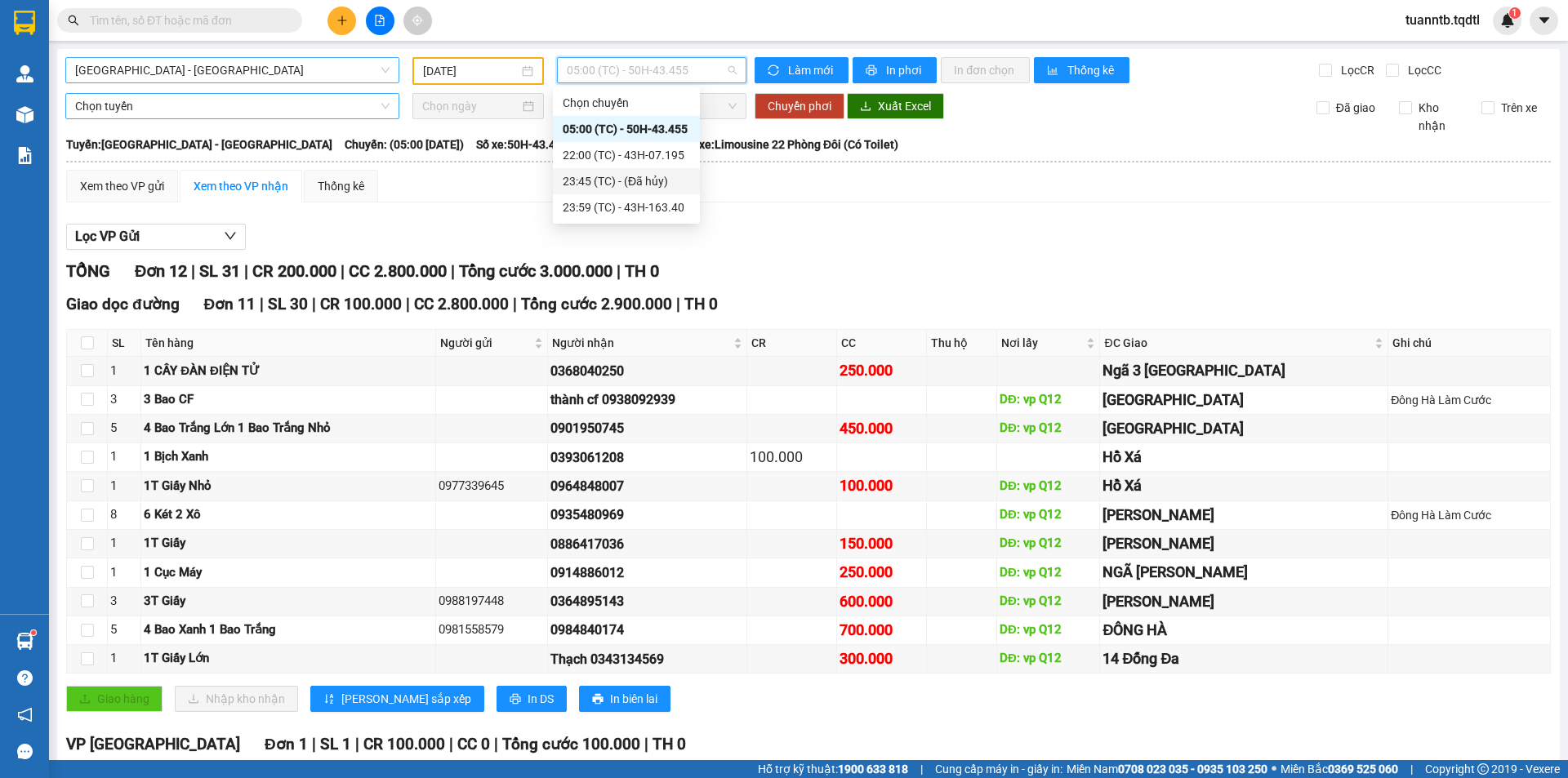
drag, startPoint x: 821, startPoint y: 234, endPoint x: 825, endPoint y: 242, distance: 8.9
click at [821, 233] on div "Lọc VP Gửi" at bounding box center [808, 237] width 1485 height 27
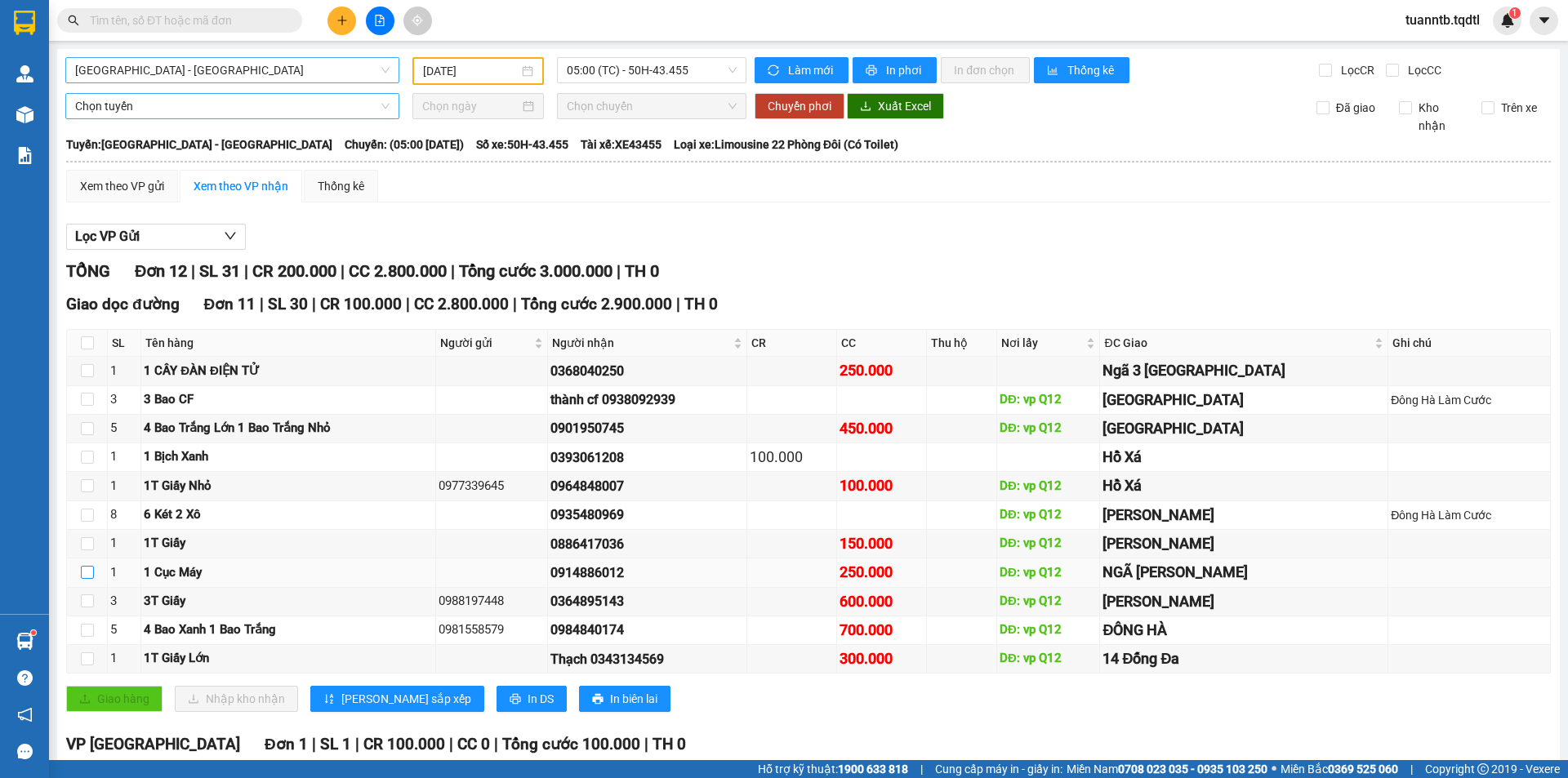
click at [88, 574] on input "checkbox" at bounding box center [87, 572] width 13 height 13
checkbox input "true"
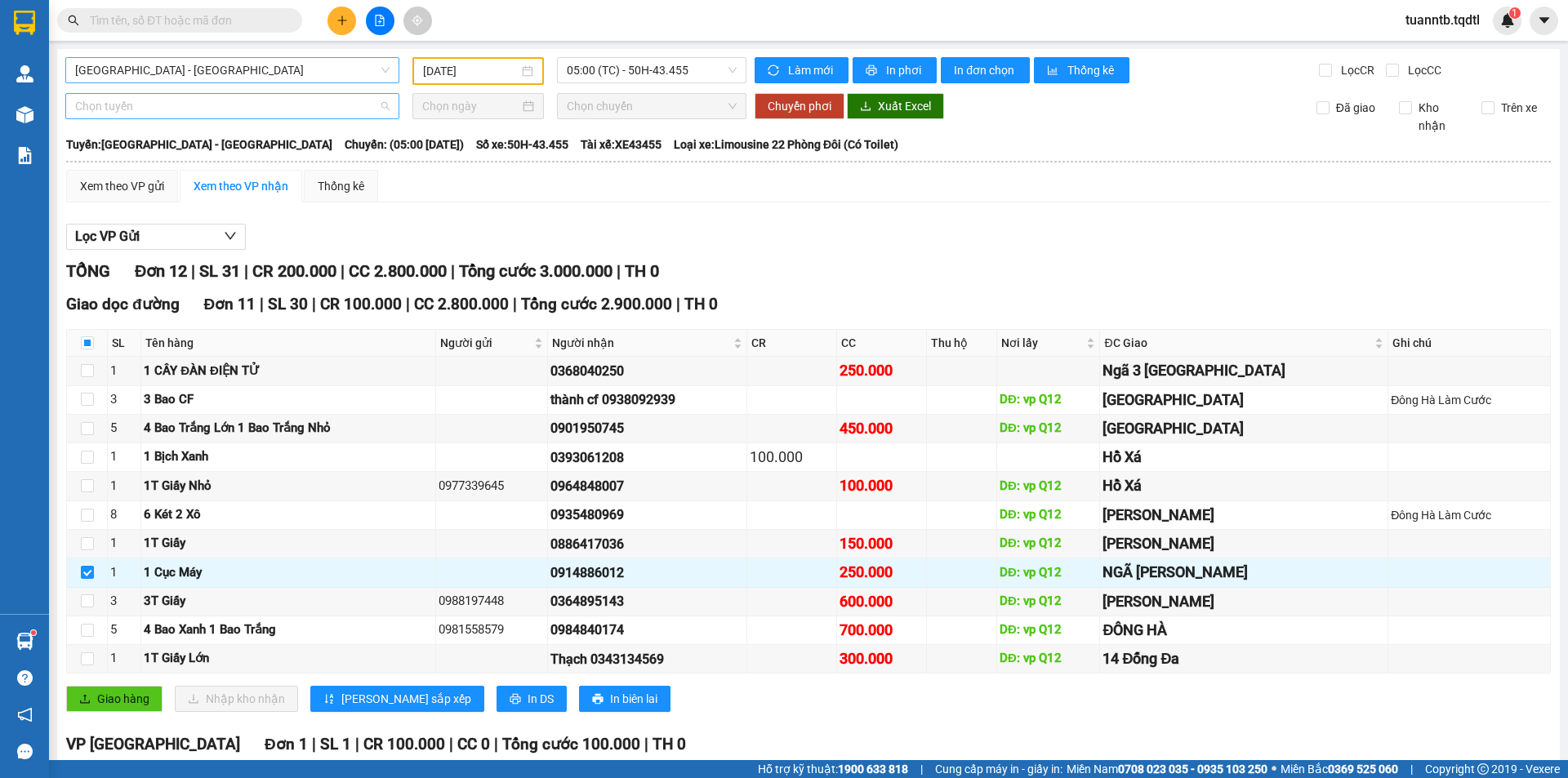
click at [117, 114] on span "Chọn tuyến" at bounding box center [232, 106] width 315 height 25
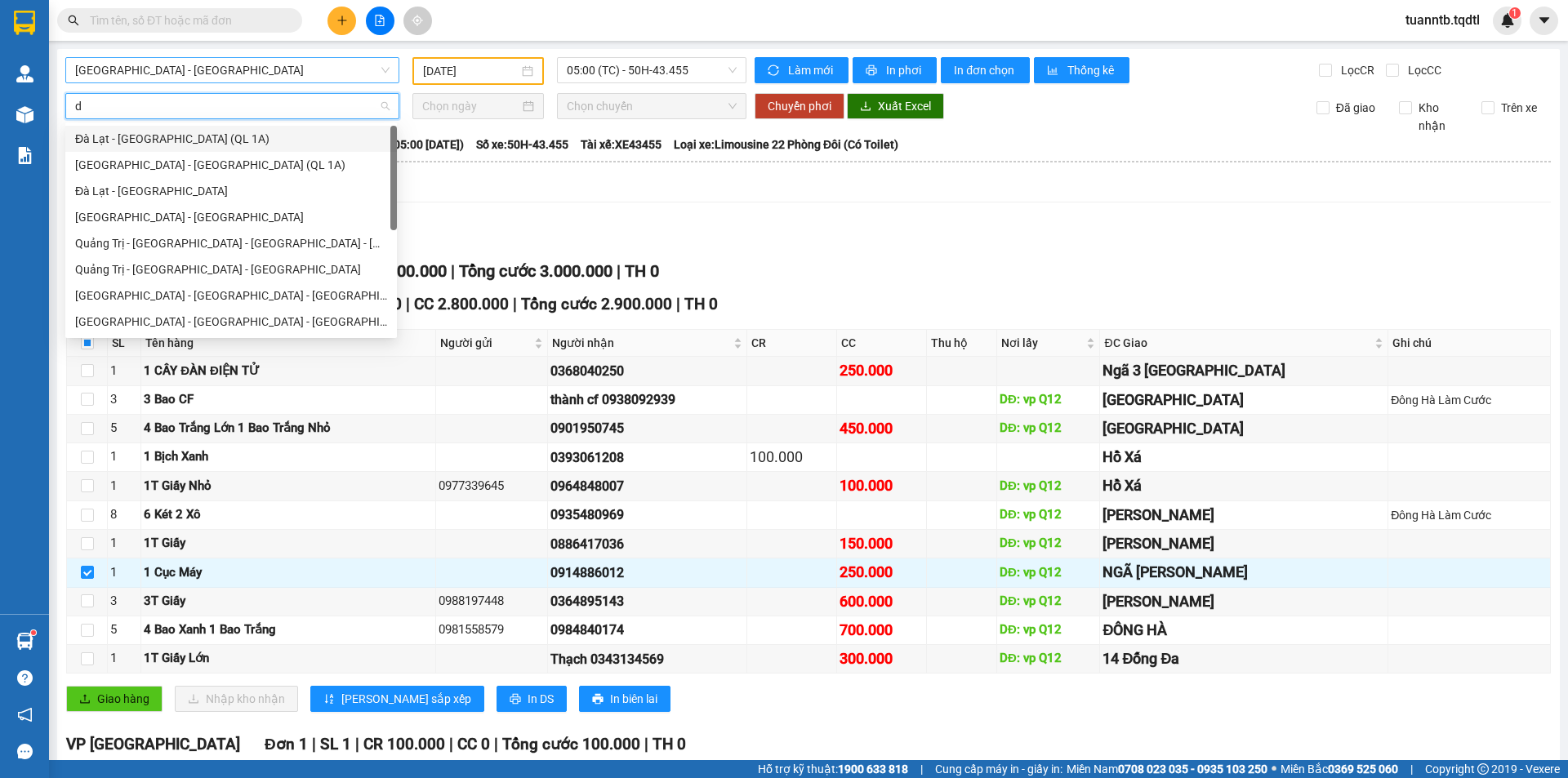
type input "da"
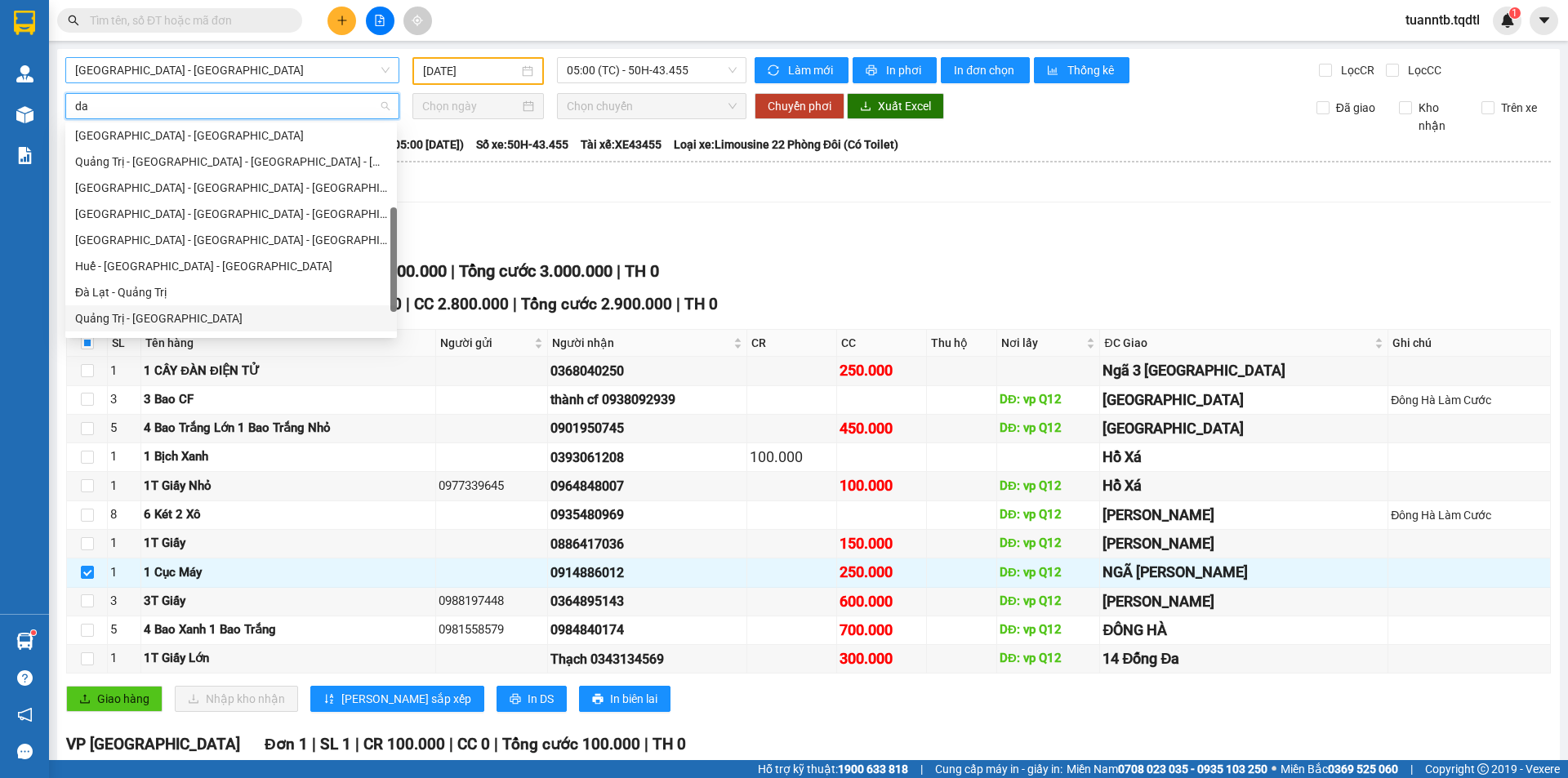
scroll to position [104, 0]
click at [170, 269] on div "Đà Lạt - Quảng Trị" at bounding box center [230, 269] width 312 height 18
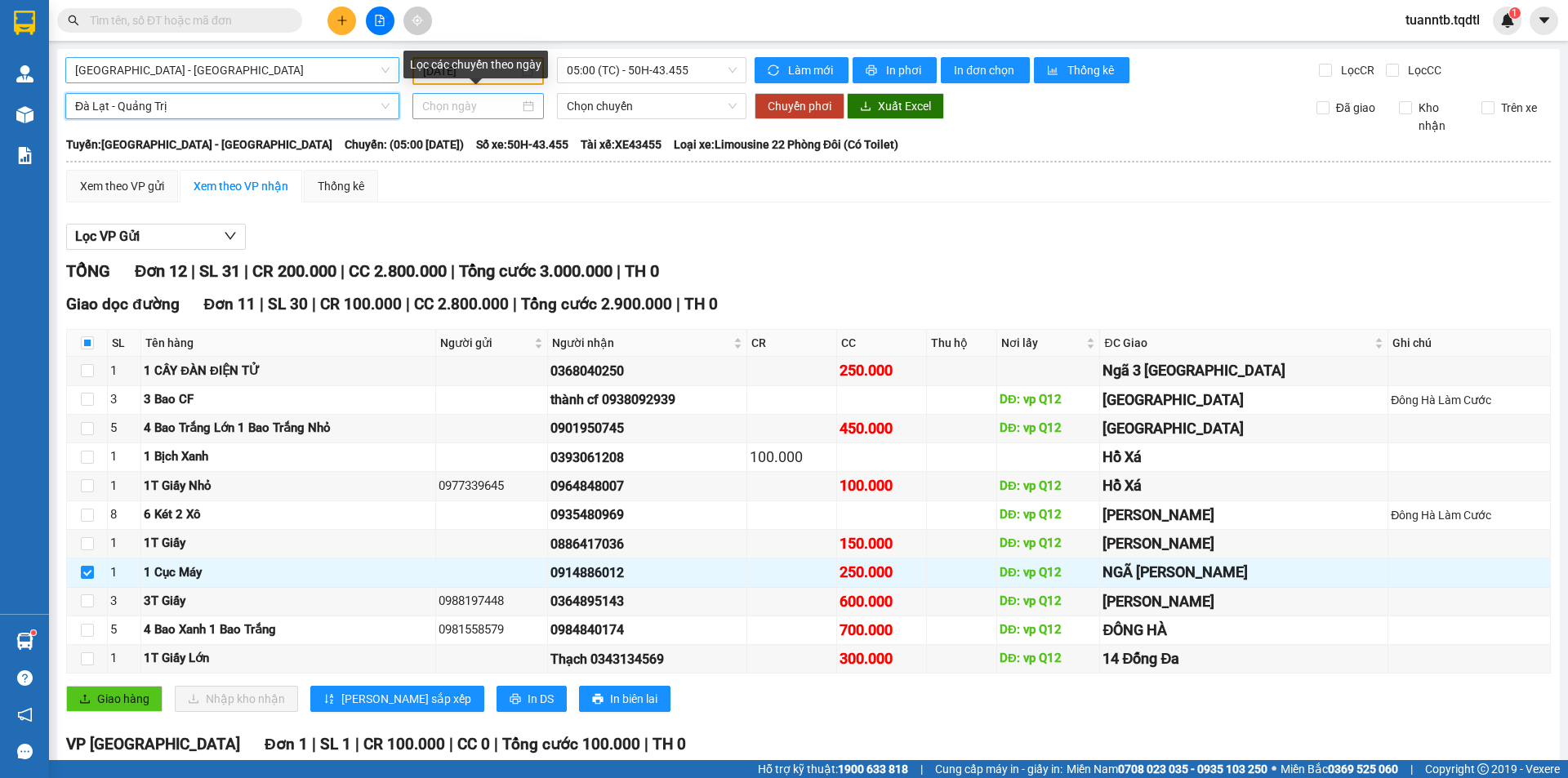
click at [428, 109] on input at bounding box center [471, 106] width 98 height 18
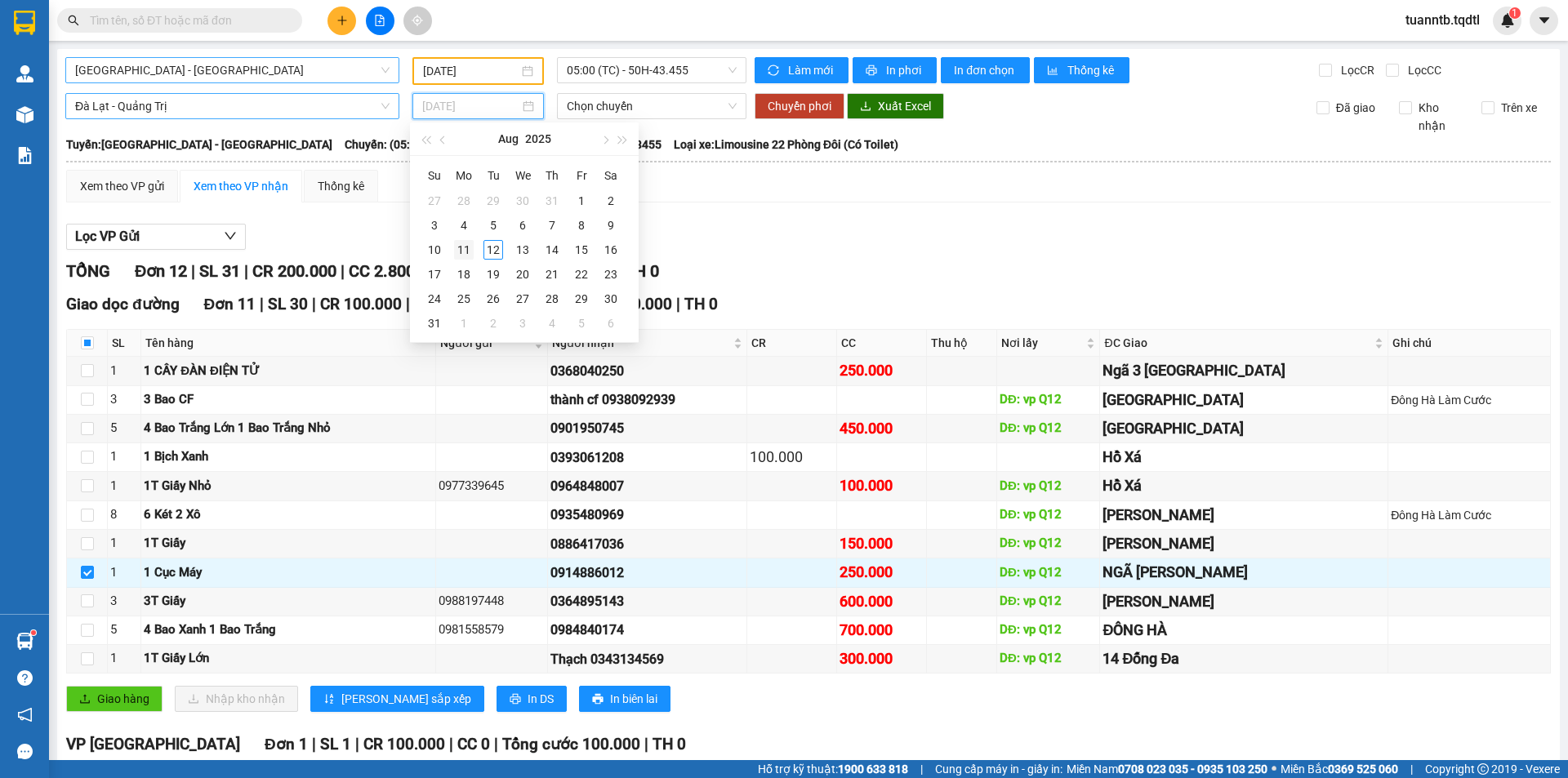
type input "[DATE]"
click at [467, 246] on div "11" at bounding box center [463, 249] width 20 height 20
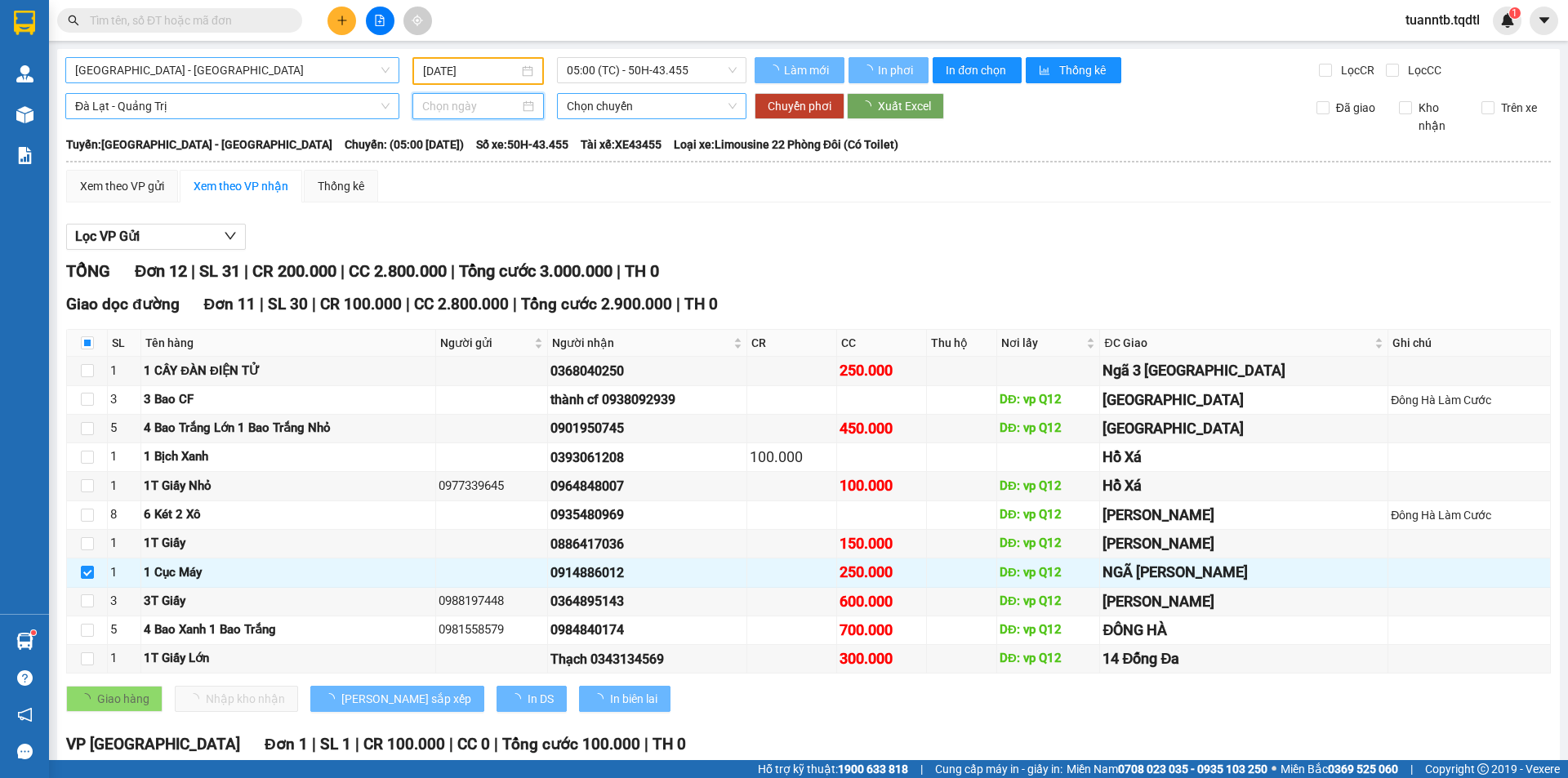
type input "[DATE]"
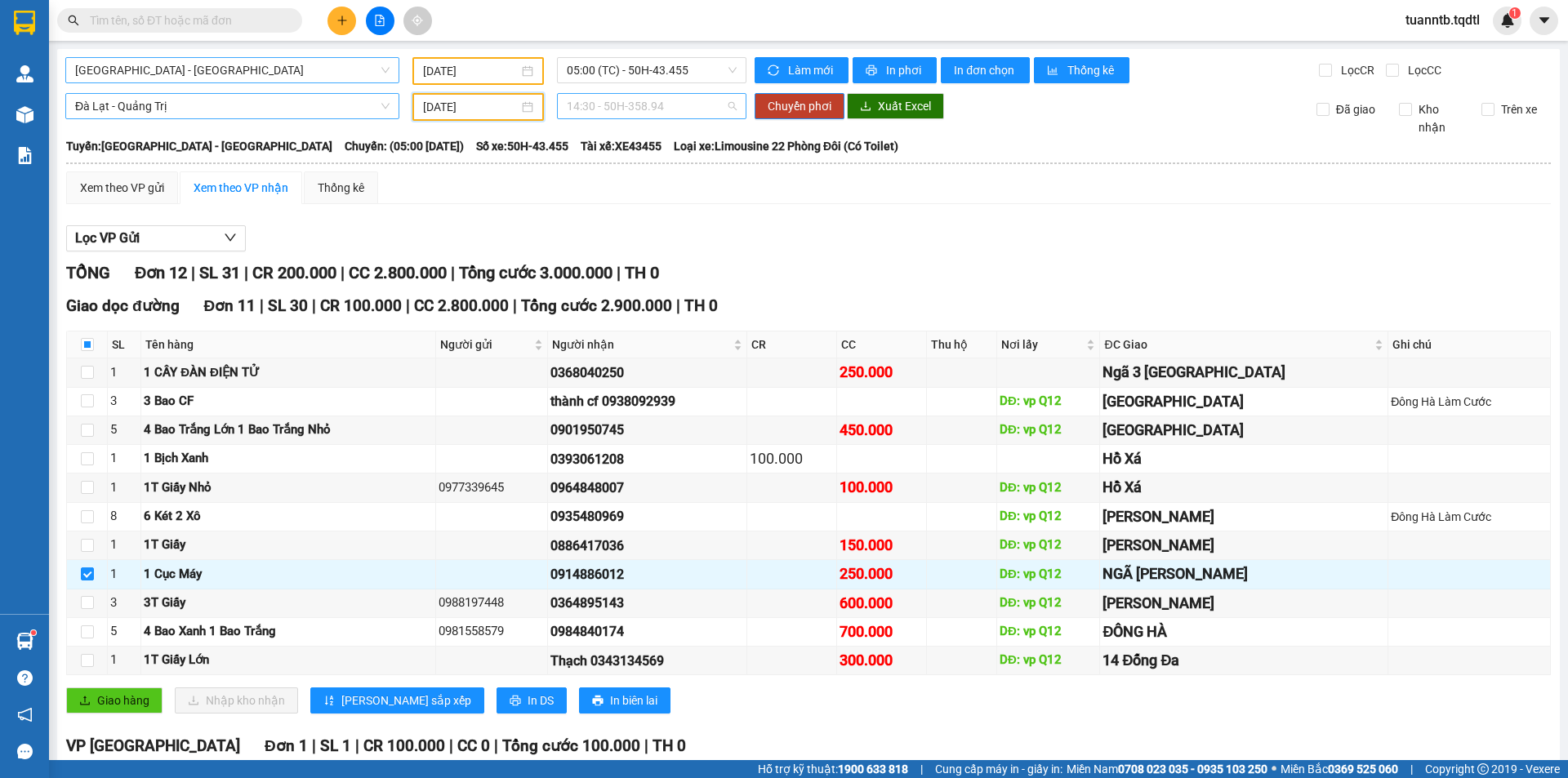
click at [677, 100] on span "14:30 - 50H-358.94" at bounding box center [651, 106] width 170 height 25
click at [658, 245] on div "17:31 - 43H-161.46" at bounding box center [626, 243] width 127 height 18
click at [789, 108] on span "Chuyển phơi" at bounding box center [799, 106] width 63 height 18
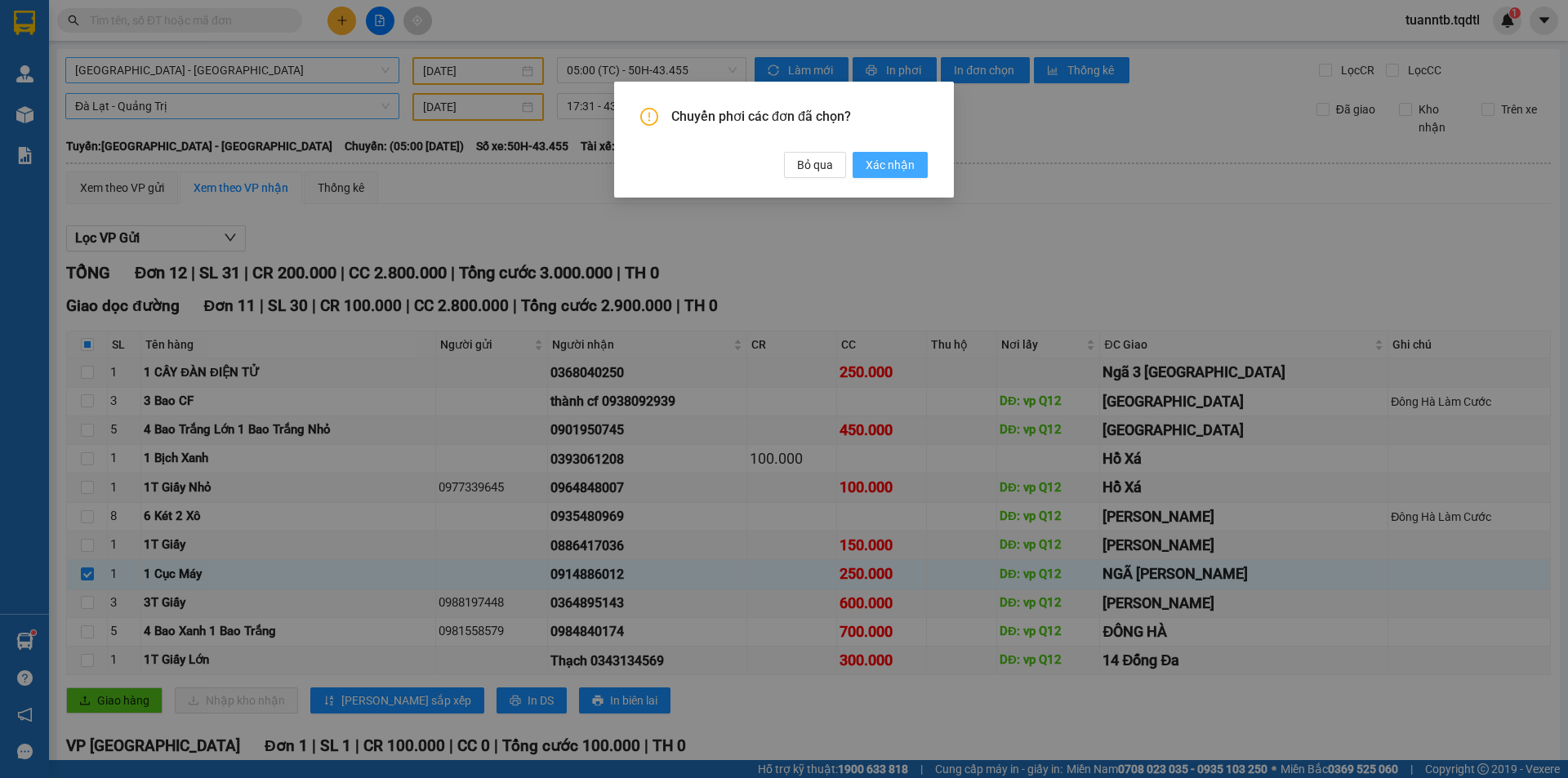
click at [876, 167] on span "Xác nhận" at bounding box center [891, 165] width 49 height 18
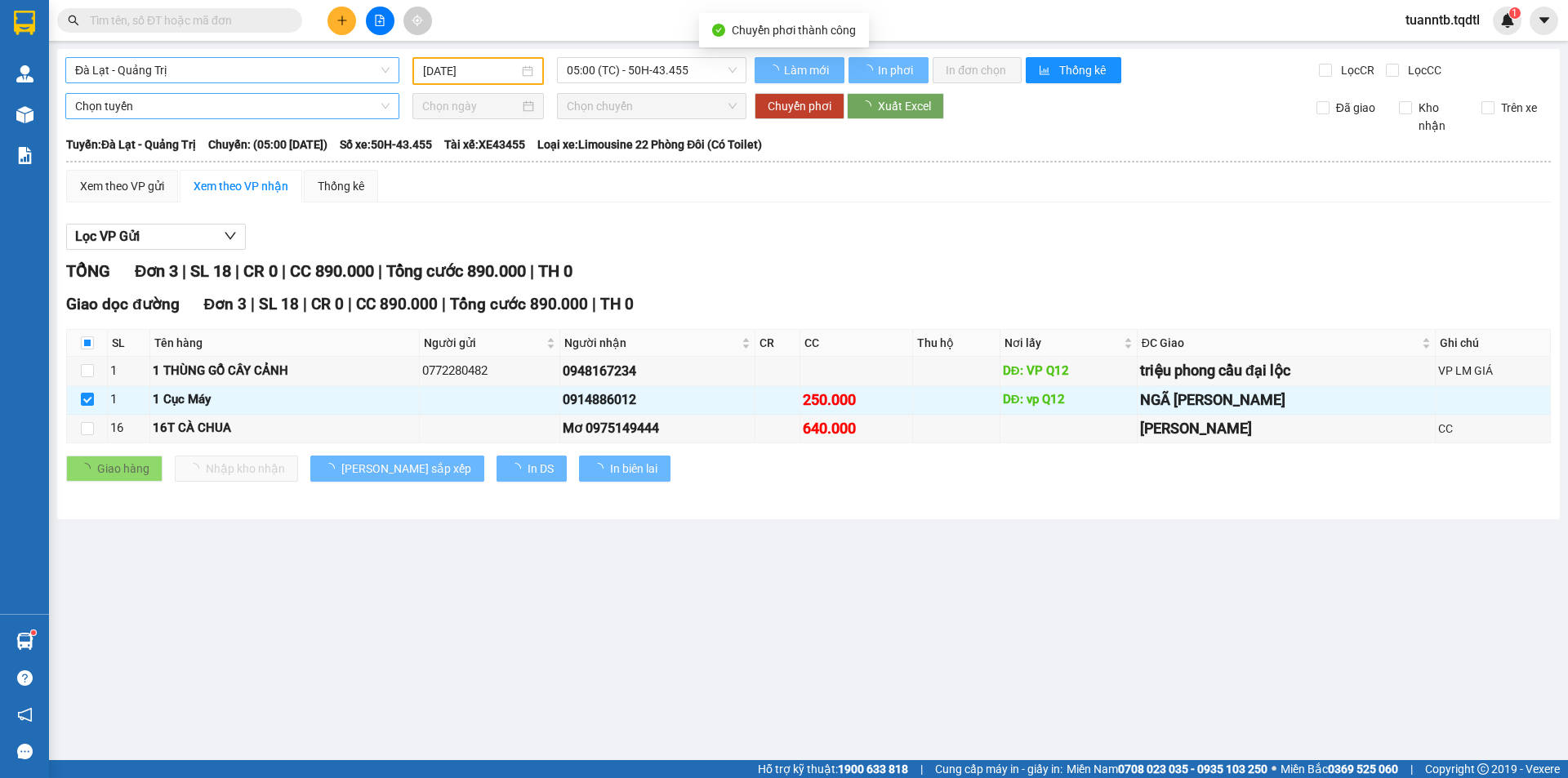
checkbox input "false"
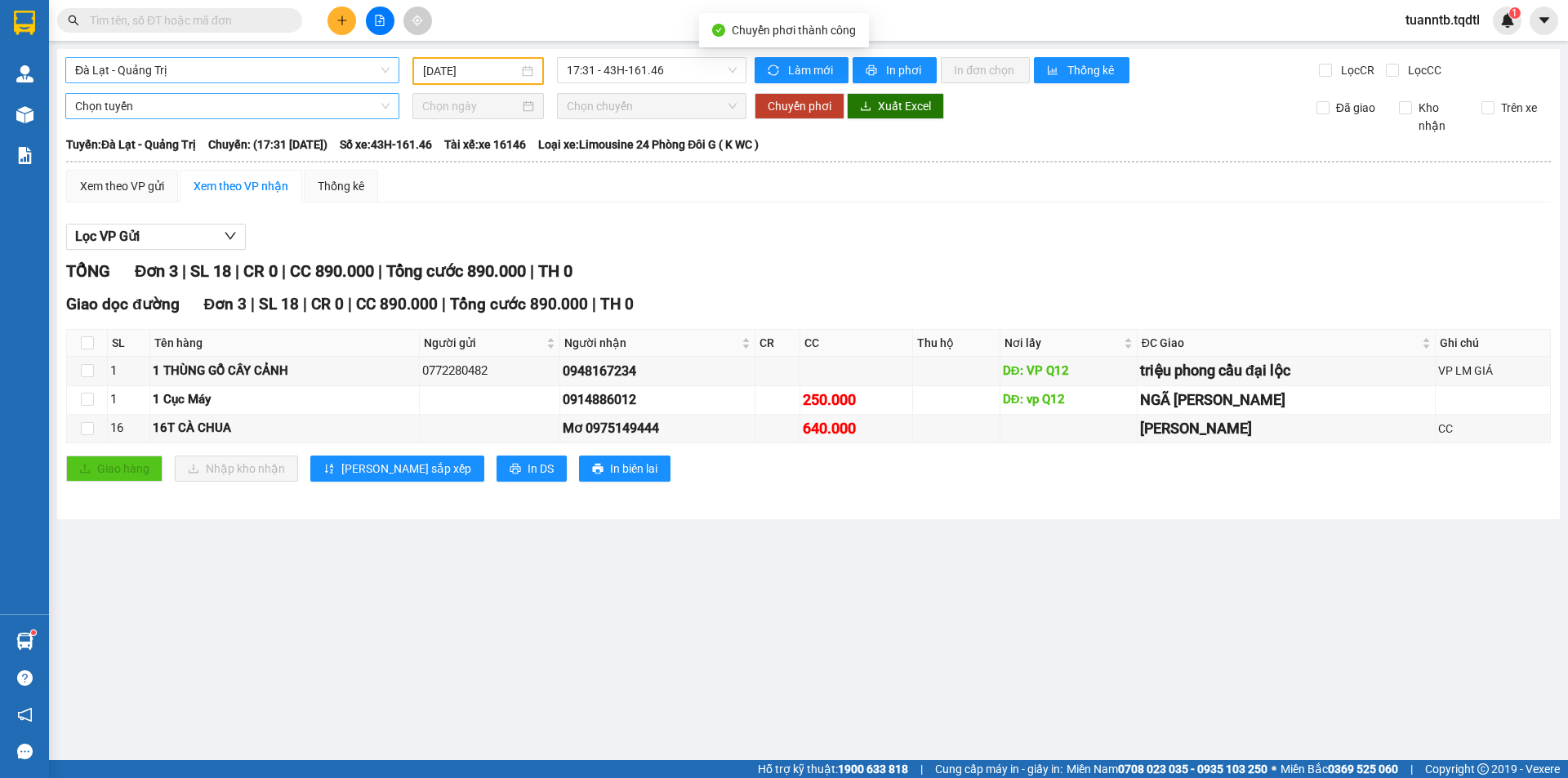
click at [98, 72] on span "Đà Lạt - Quảng Trị" at bounding box center [232, 70] width 315 height 25
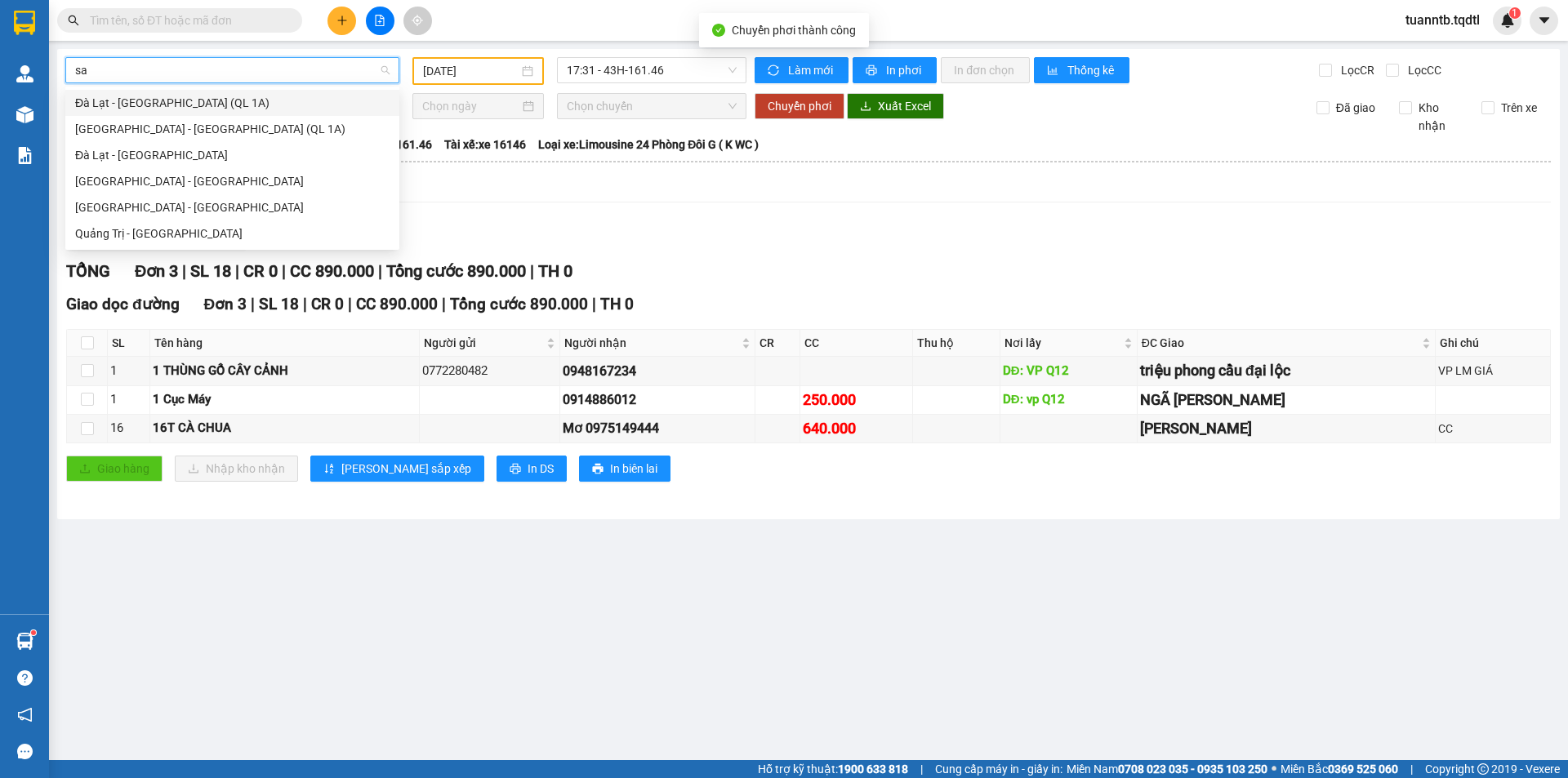
type input "sai"
drag, startPoint x: 103, startPoint y: 180, endPoint x: 312, endPoint y: 126, distance: 215.9
click at [109, 176] on div "[GEOGRAPHIC_DATA] - [GEOGRAPHIC_DATA]" at bounding box center [232, 181] width 315 height 18
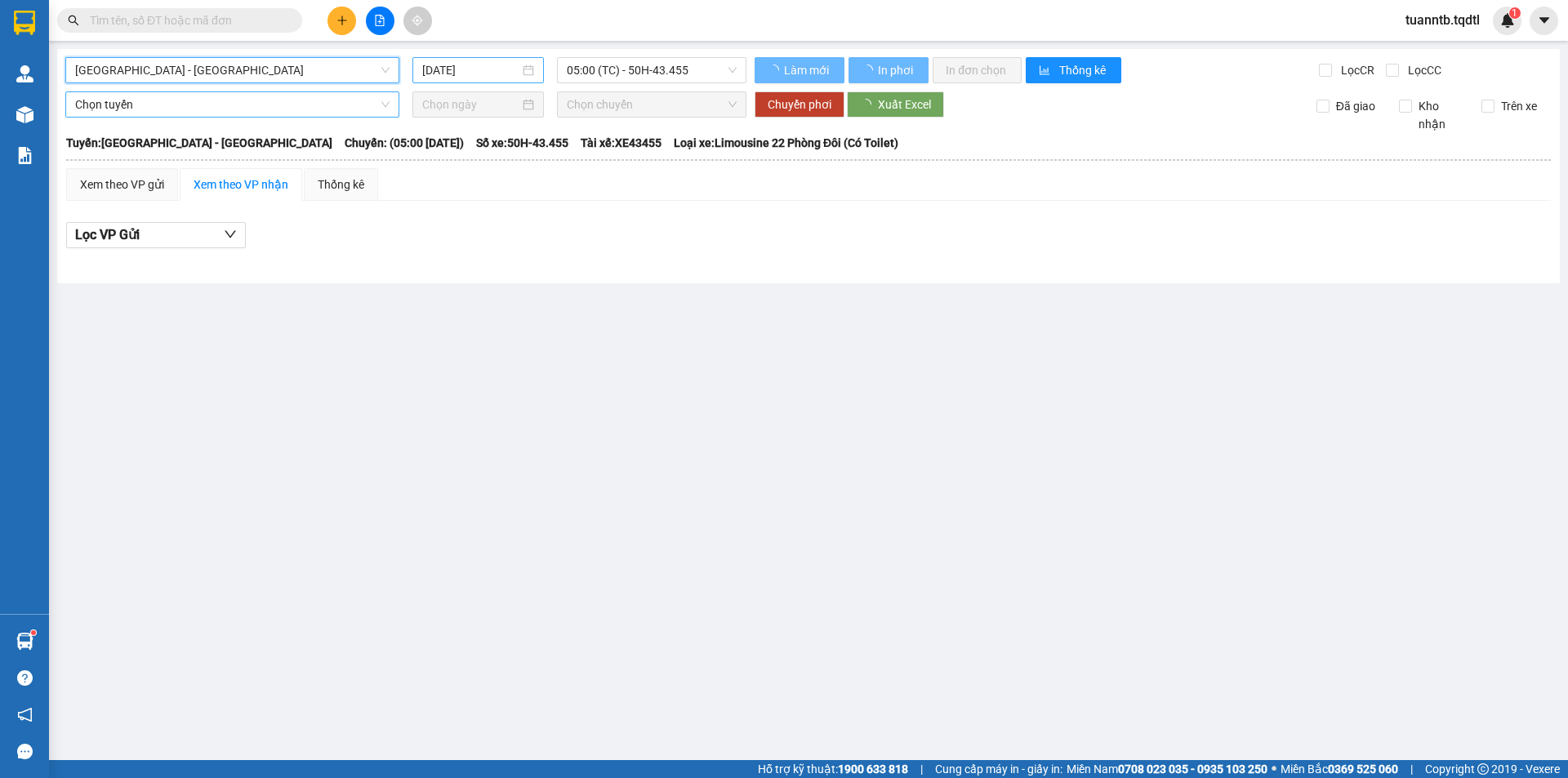
click at [482, 65] on input "[DATE]" at bounding box center [471, 70] width 98 height 18
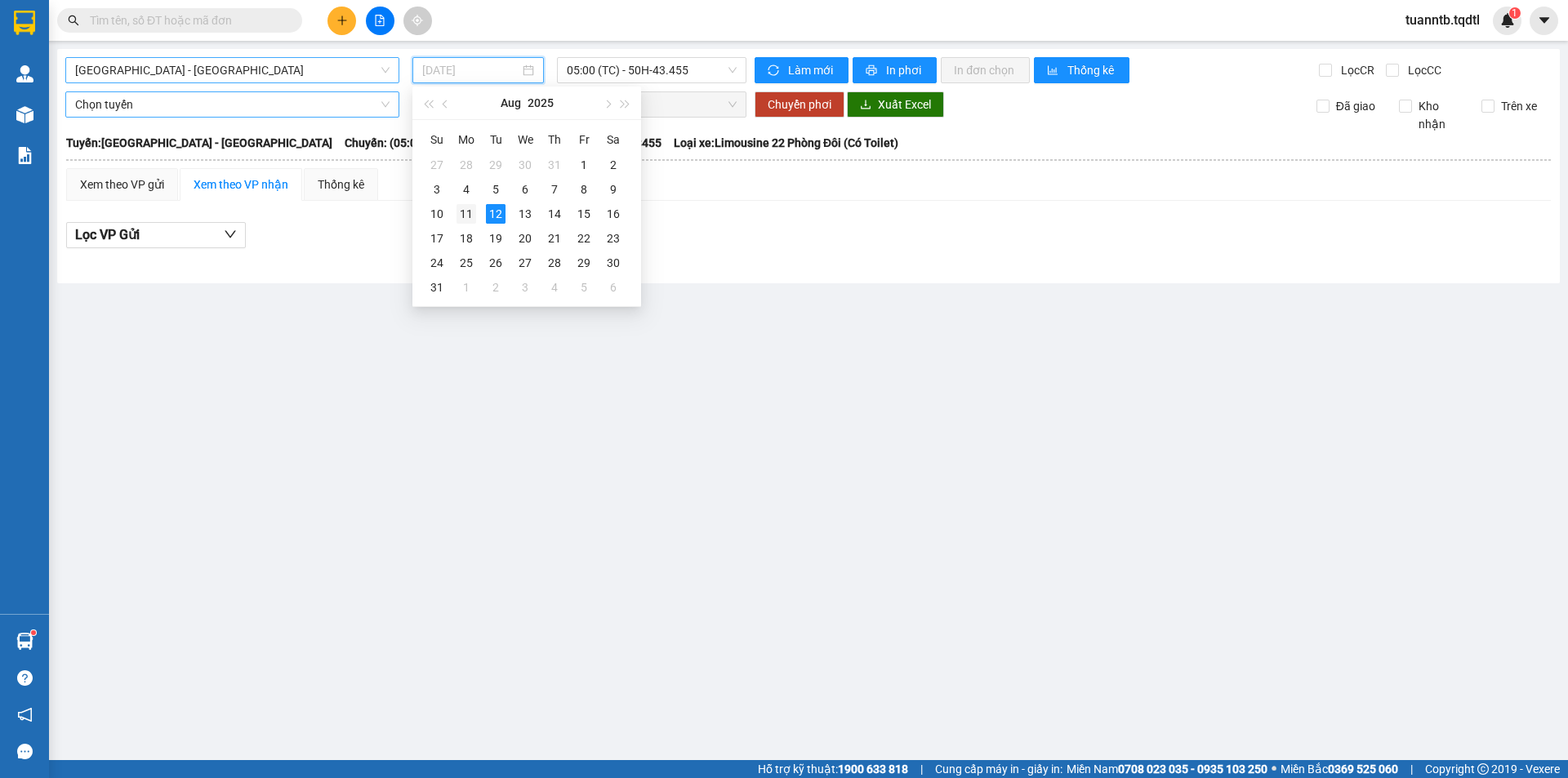
click at [471, 207] on div "11" at bounding box center [466, 213] width 20 height 20
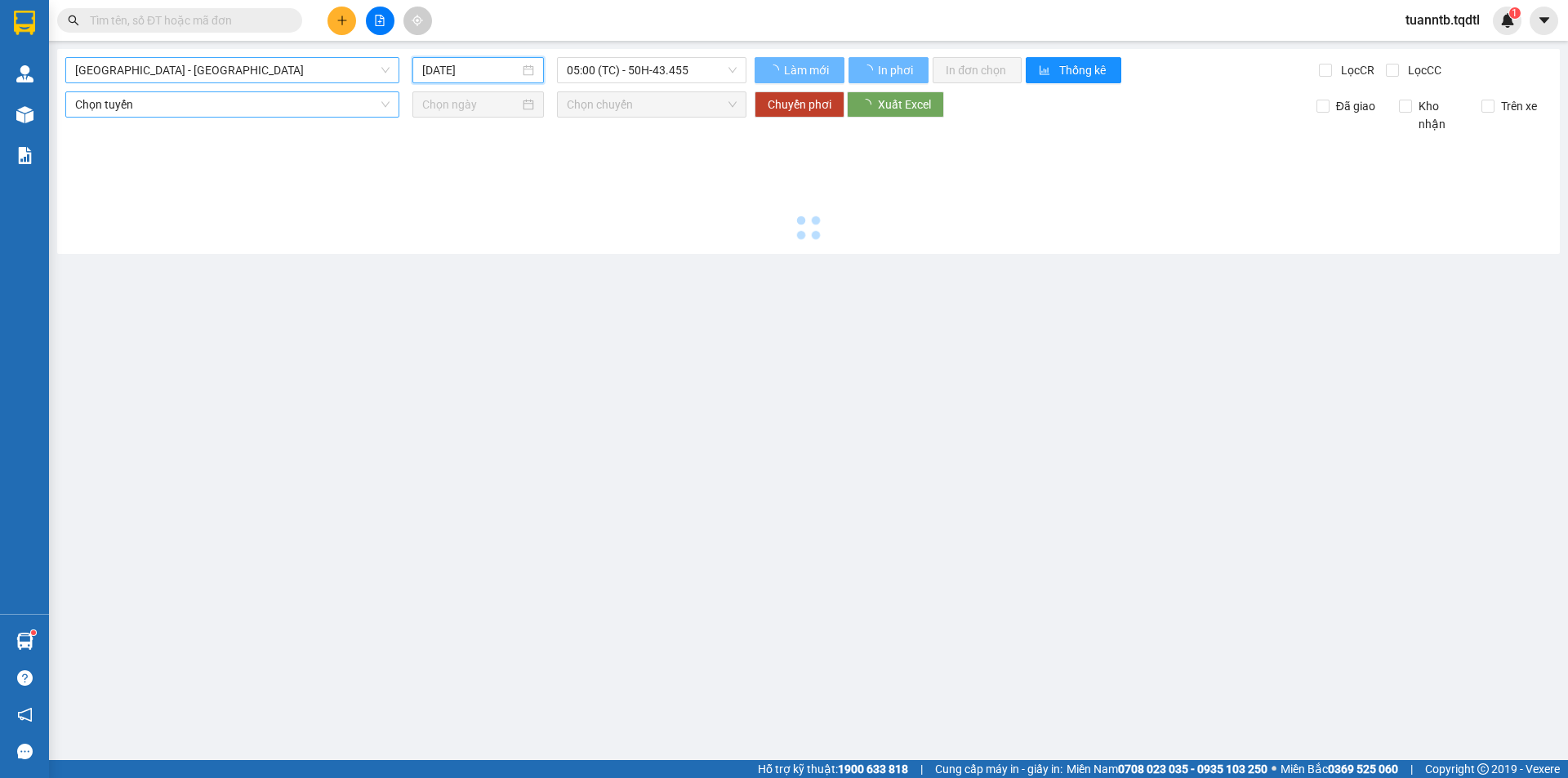
type input "[DATE]"
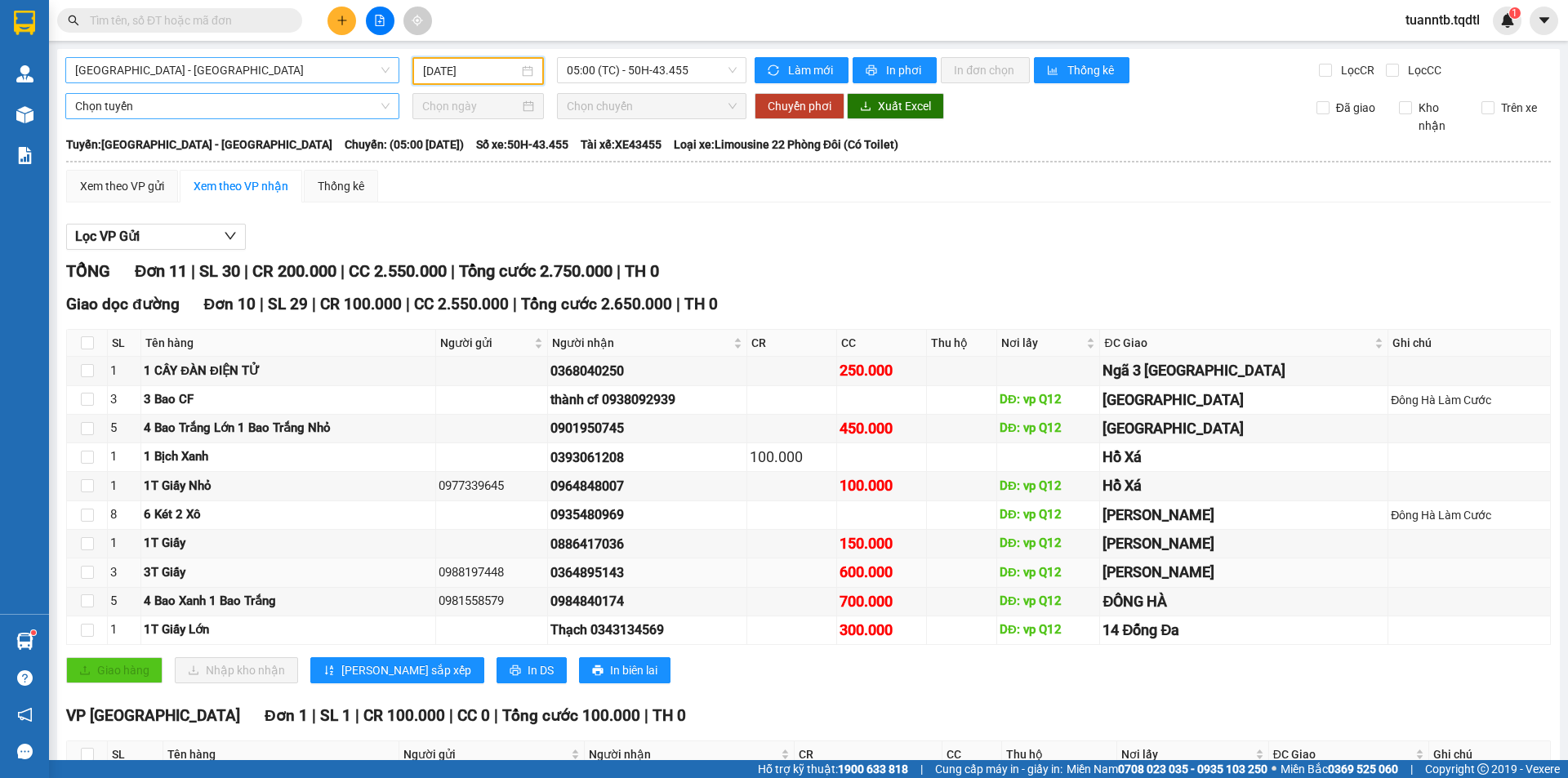
scroll to position [81, 0]
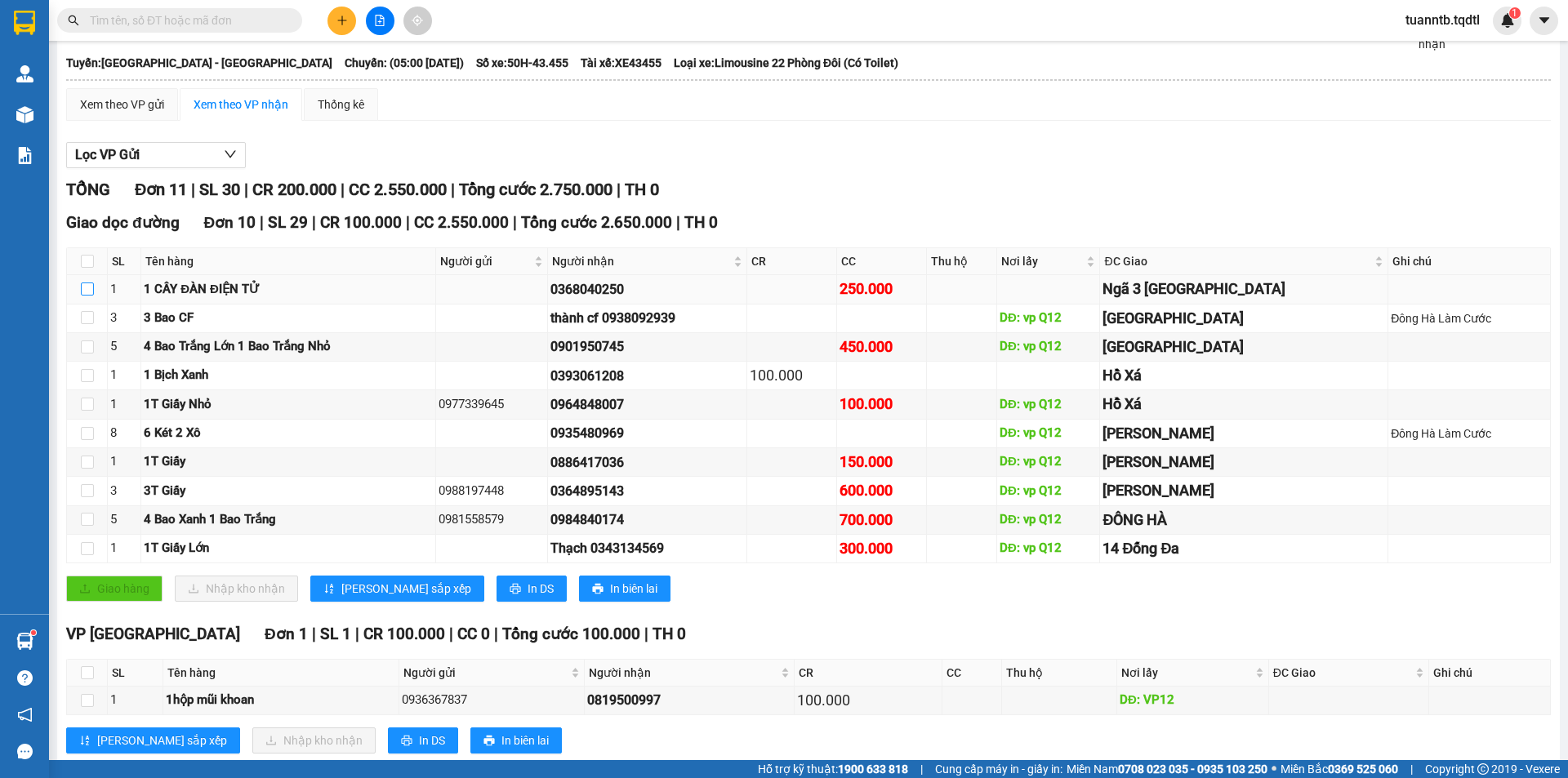
click at [85, 287] on input "checkbox" at bounding box center [87, 289] width 13 height 13
checkbox input "true"
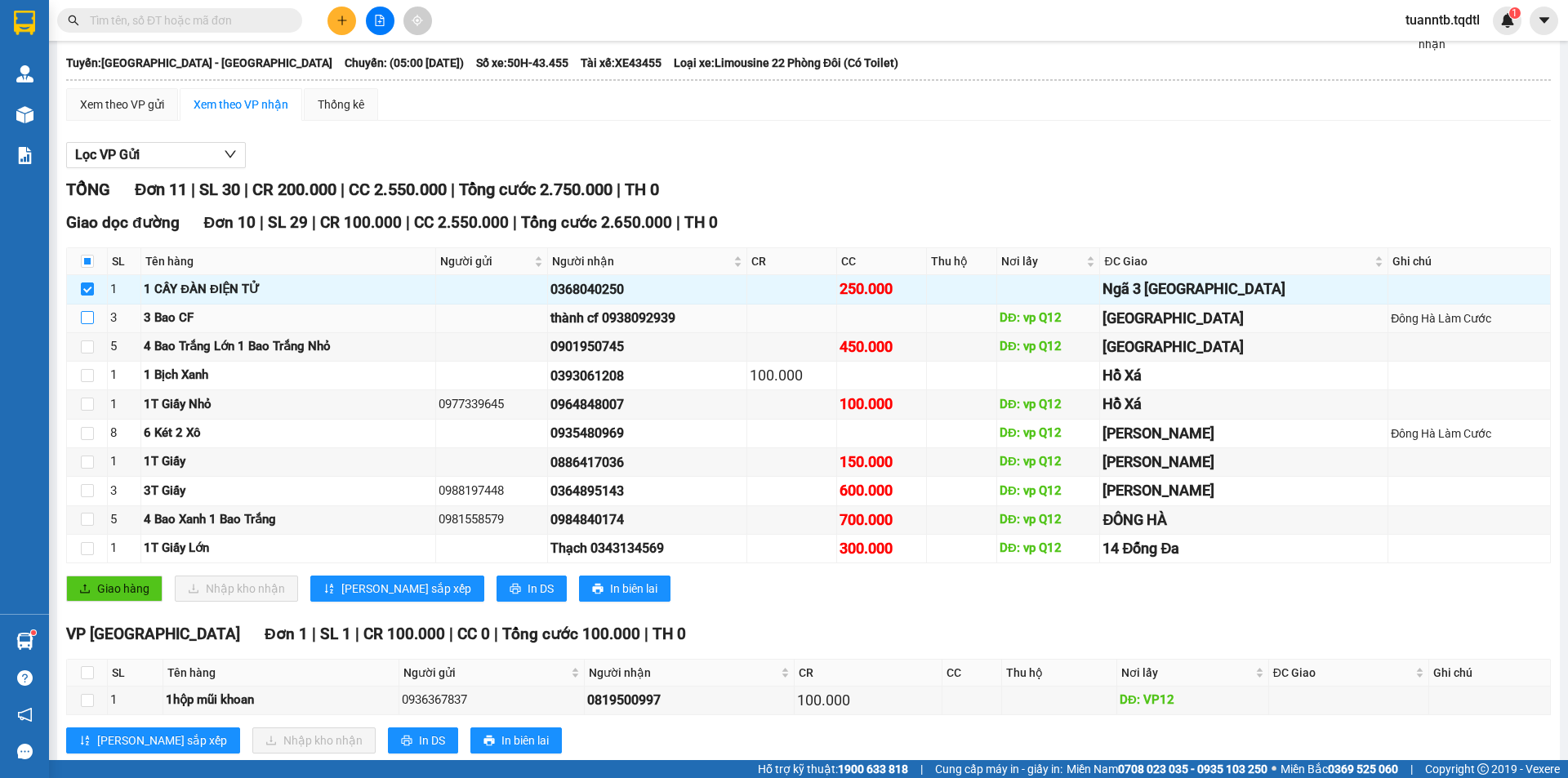
click at [81, 317] on input "checkbox" at bounding box center [87, 317] width 13 height 13
checkbox input "true"
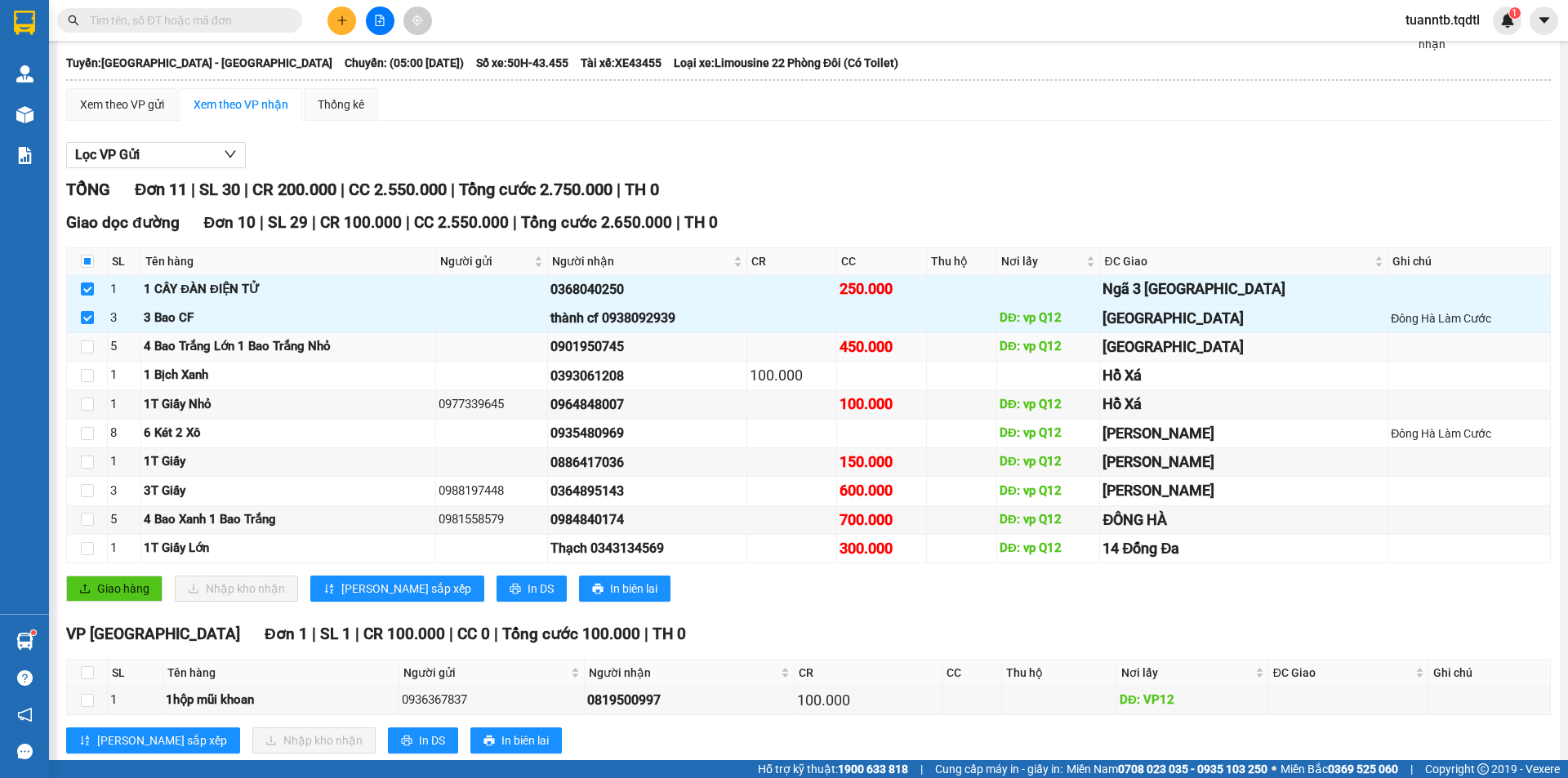
click at [77, 356] on td at bounding box center [87, 348] width 41 height 28
click at [82, 339] on label at bounding box center [87, 347] width 13 height 18
click at [82, 340] on input "checkbox" at bounding box center [87, 347] width 13 height 13
checkbox input "true"
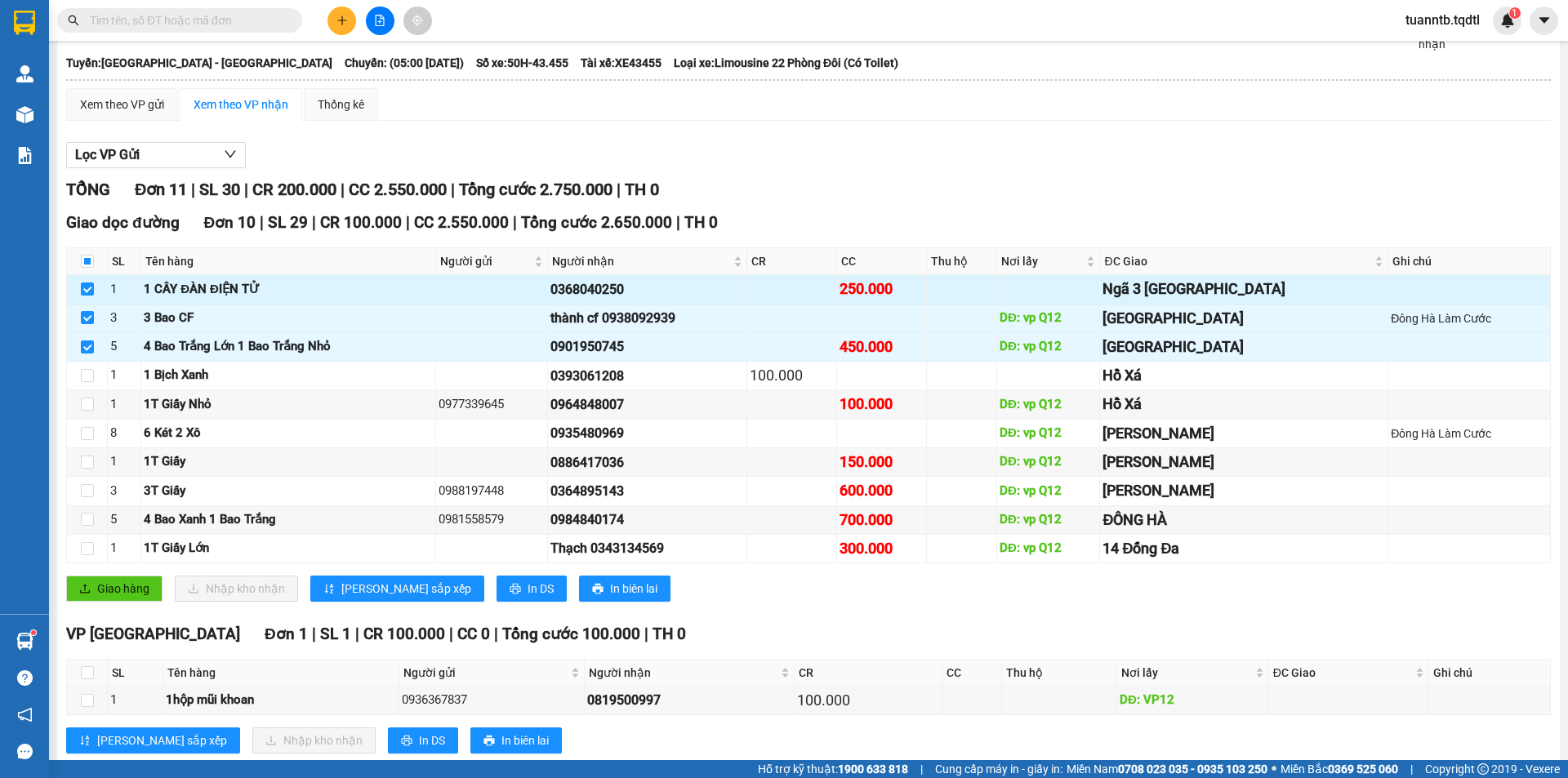
click at [425, 281] on div "1 CÂY ĐÀN ĐIỆN TỬ" at bounding box center [288, 290] width 288 height 20
click at [90, 381] on input "checkbox" at bounding box center [87, 376] width 13 height 13
checkbox input "true"
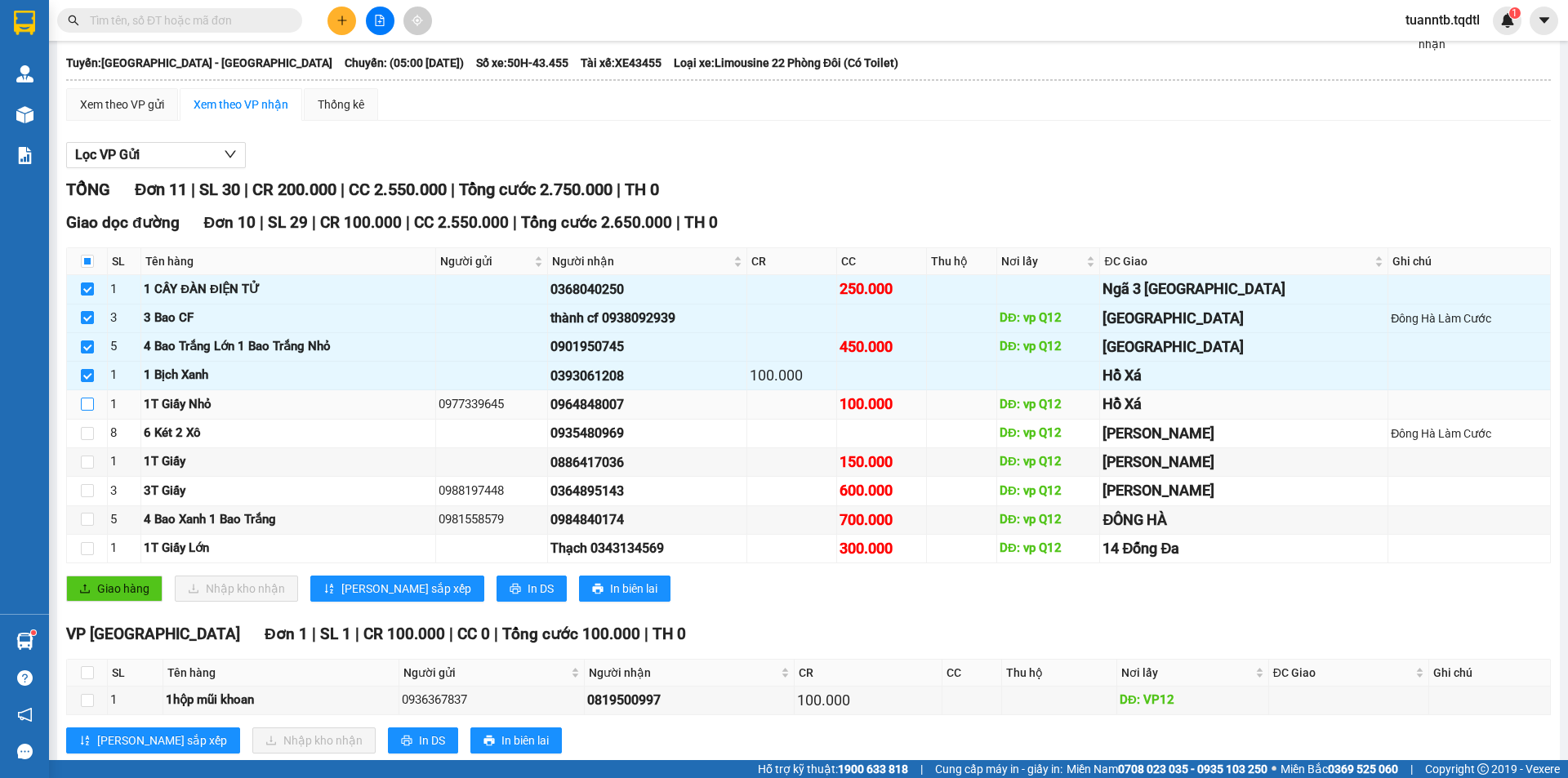
click at [87, 409] on input "checkbox" at bounding box center [87, 405] width 13 height 13
checkbox input "true"
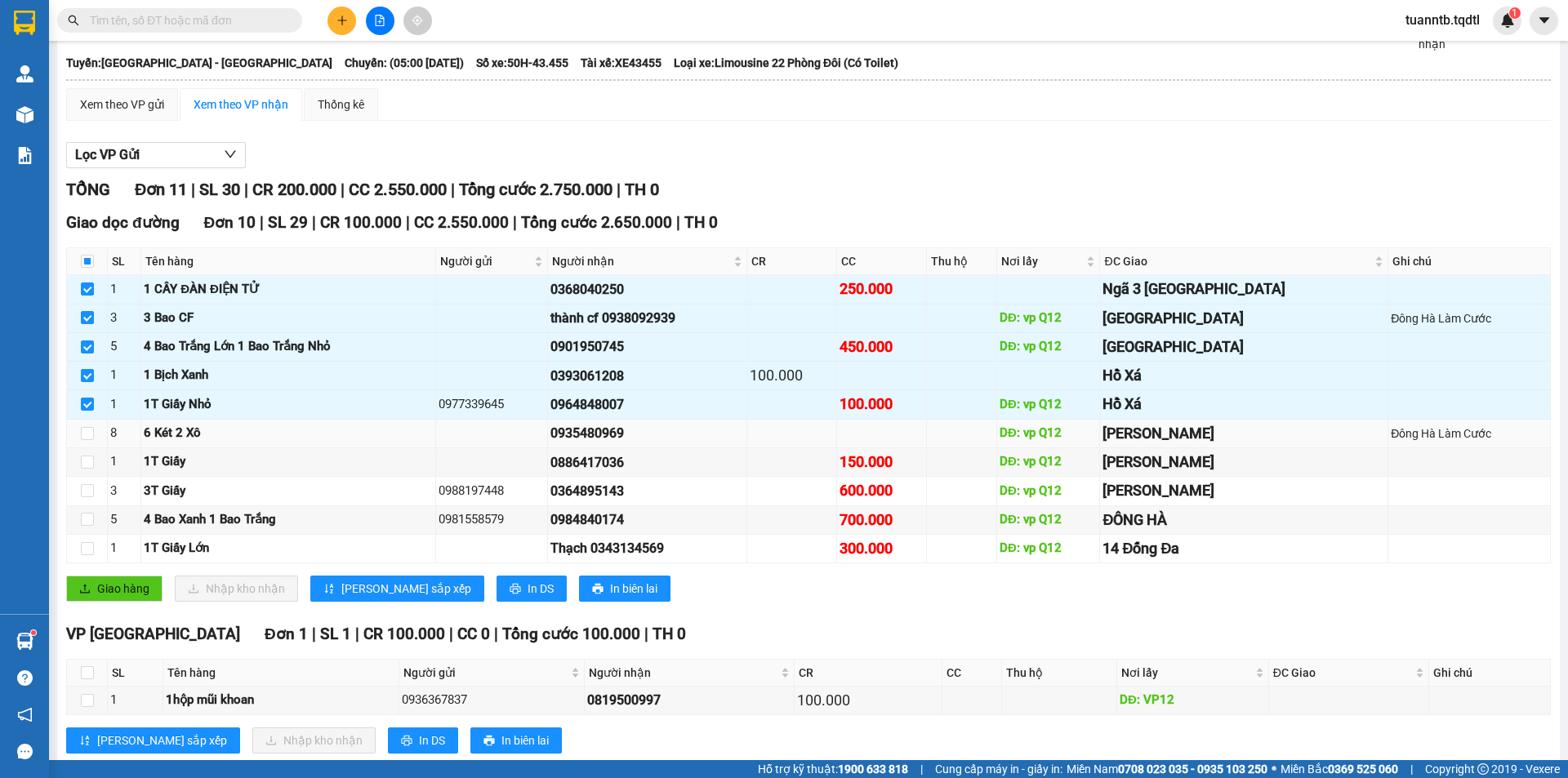
click at [94, 431] on td at bounding box center [87, 434] width 41 height 28
click at [88, 435] on input "checkbox" at bounding box center [87, 434] width 13 height 13
checkbox input "true"
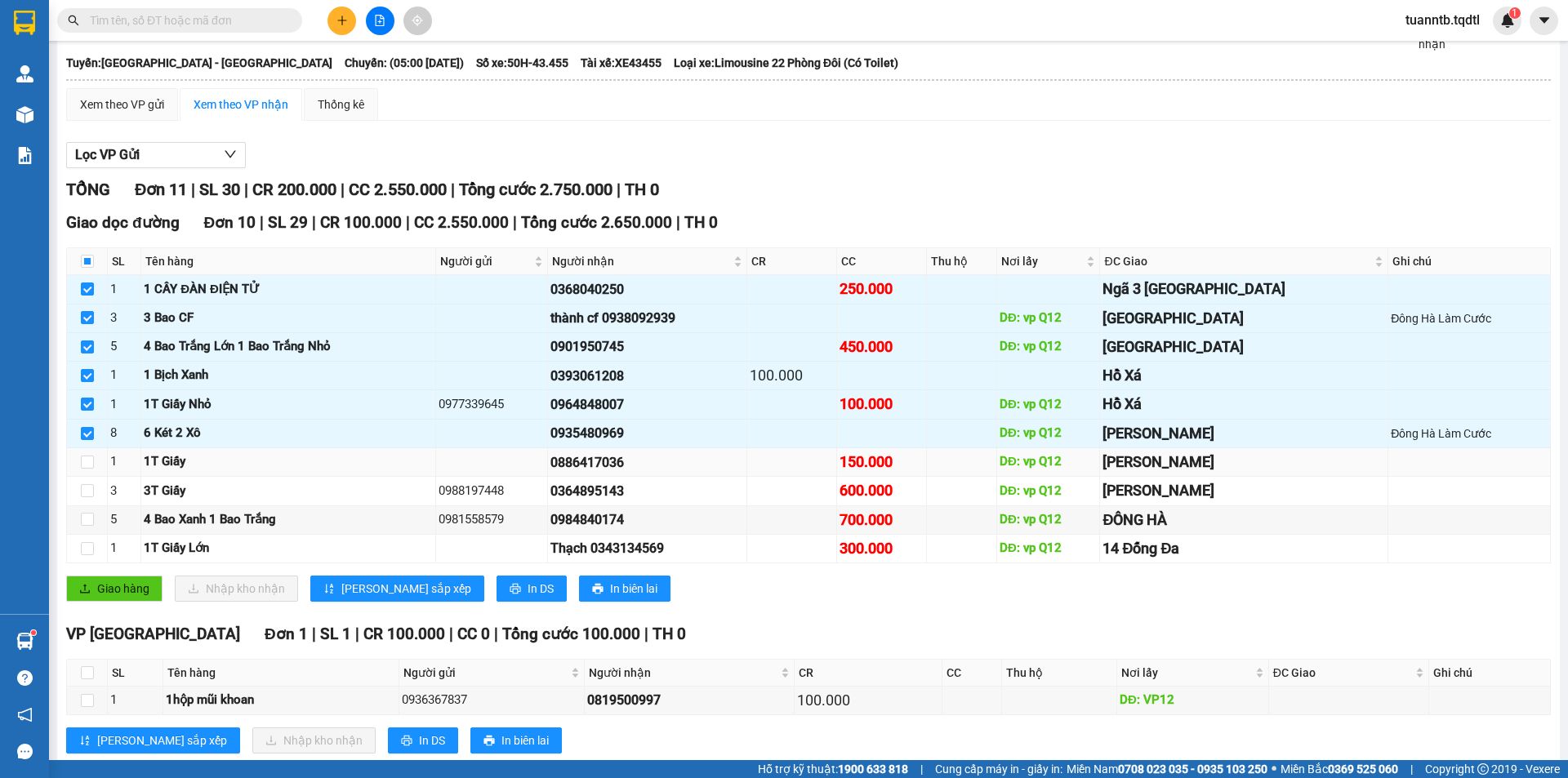
click at [91, 449] on td at bounding box center [87, 462] width 41 height 28
click at [91, 466] on input "checkbox" at bounding box center [87, 462] width 13 height 13
checkbox input "true"
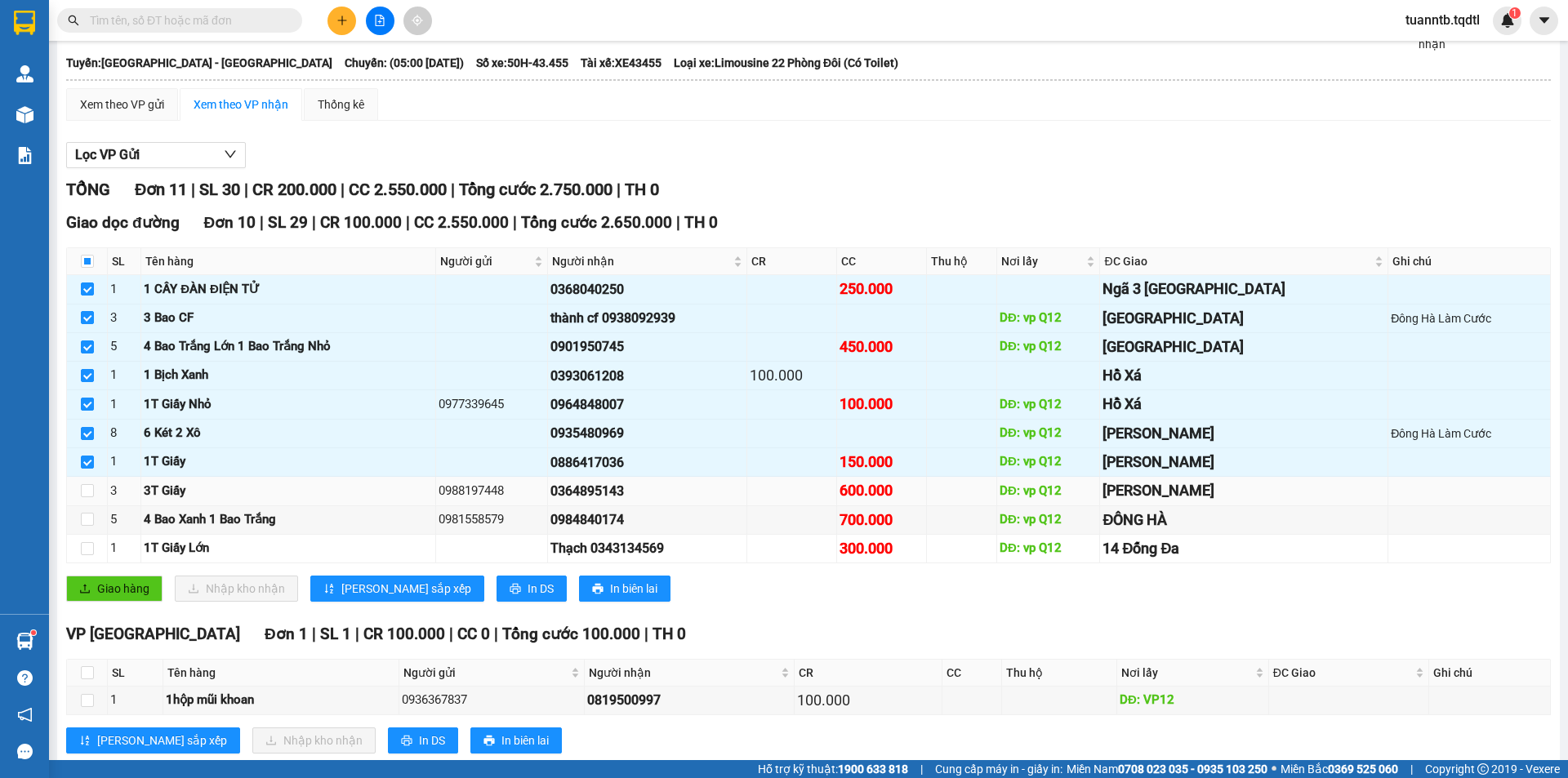
click at [95, 491] on td at bounding box center [87, 491] width 41 height 28
click at [90, 488] on input "checkbox" at bounding box center [87, 491] width 13 height 13
checkbox input "true"
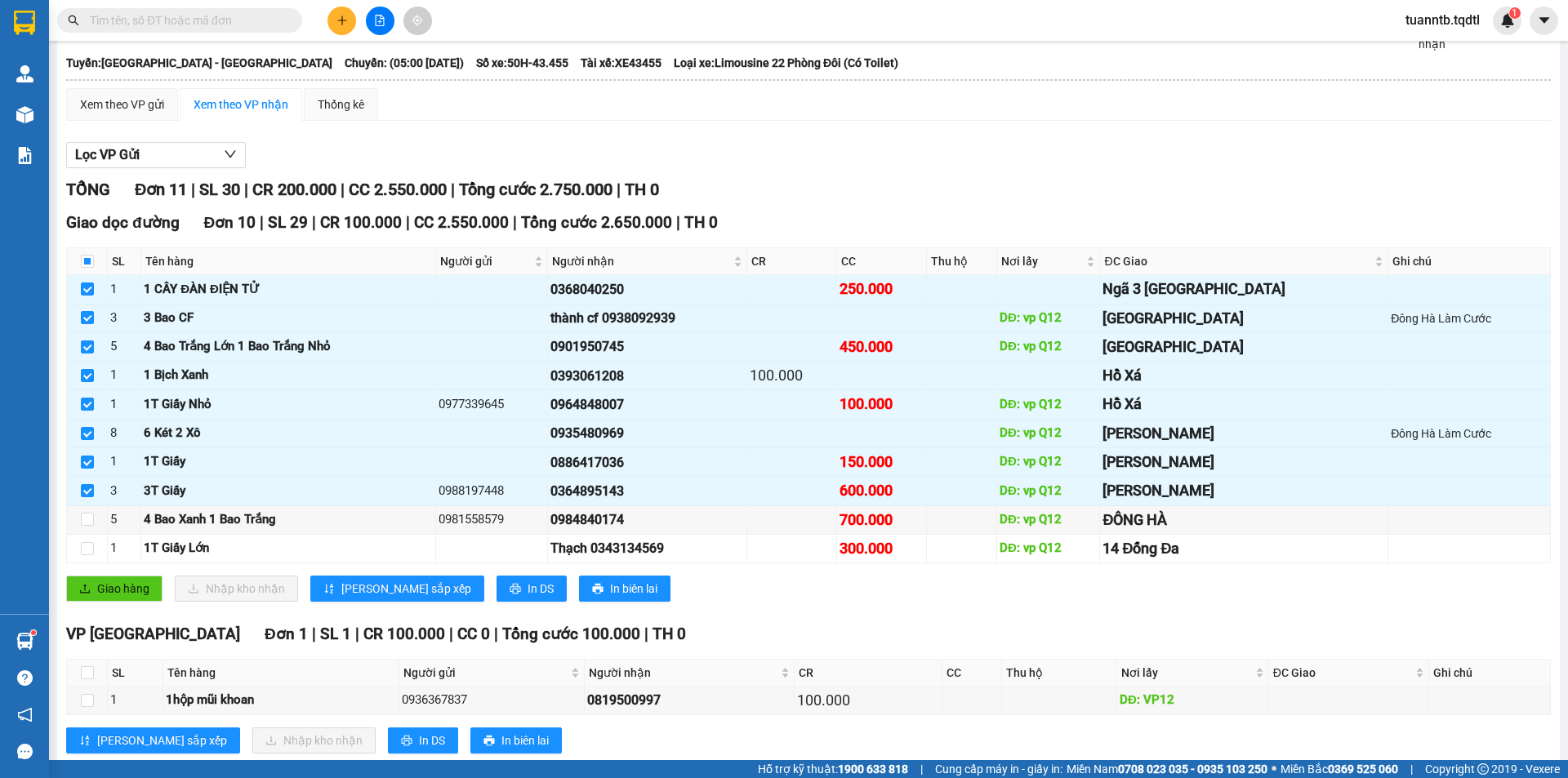
scroll to position [121, 0]
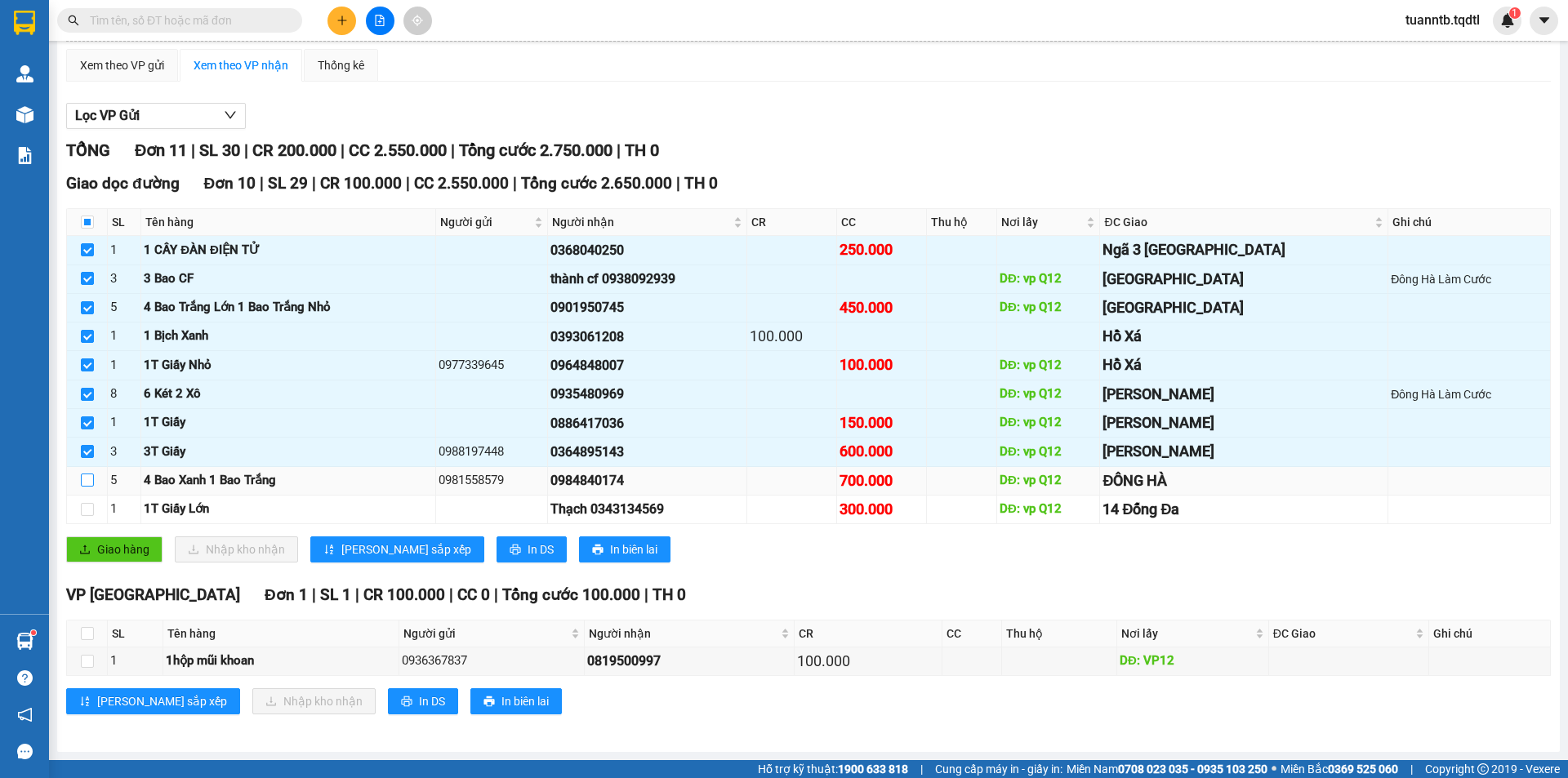
click at [86, 488] on label at bounding box center [87, 480] width 13 height 18
click at [86, 487] on input "checkbox" at bounding box center [87, 480] width 13 height 13
checkbox input "true"
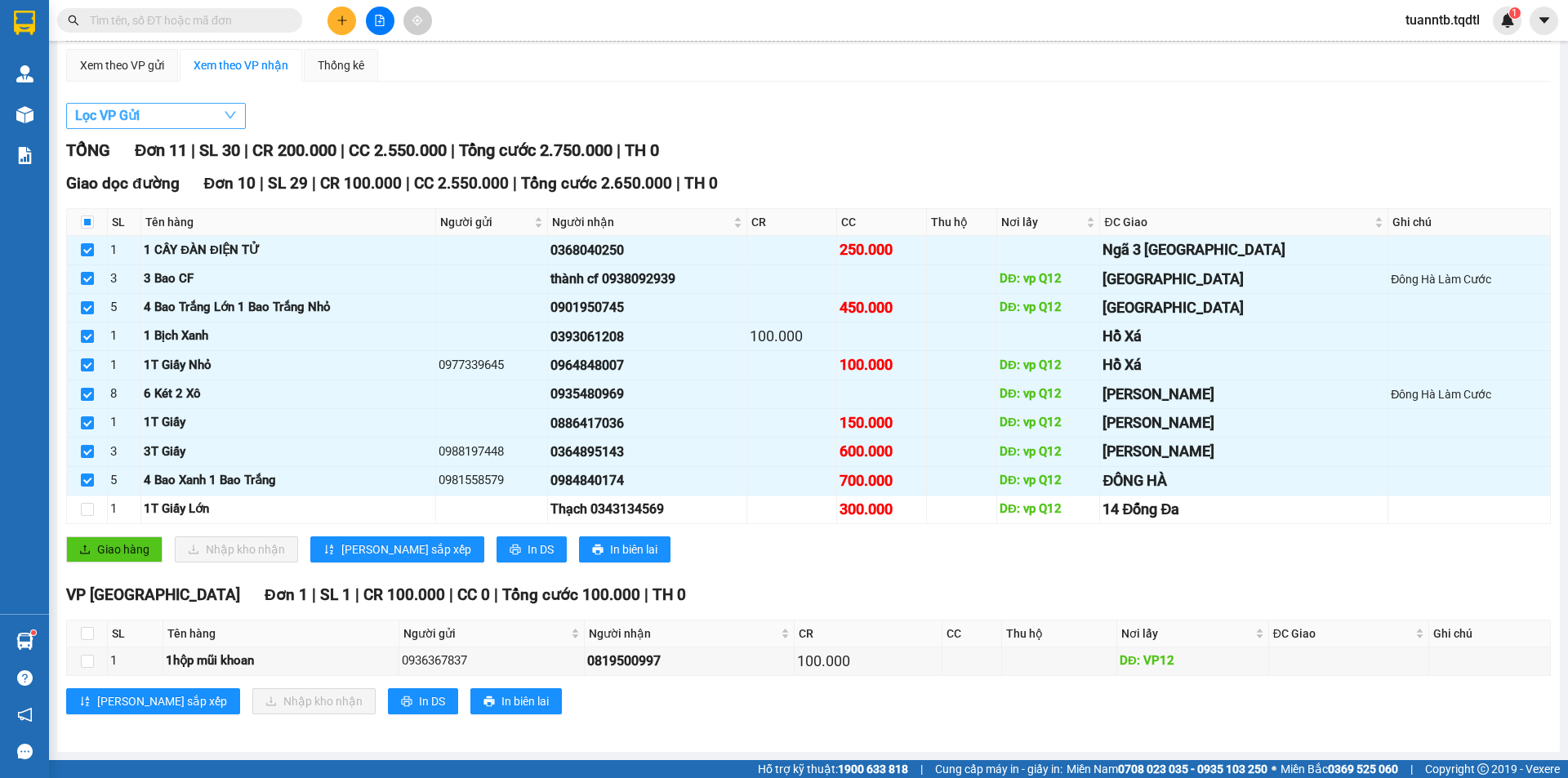
scroll to position [0, 0]
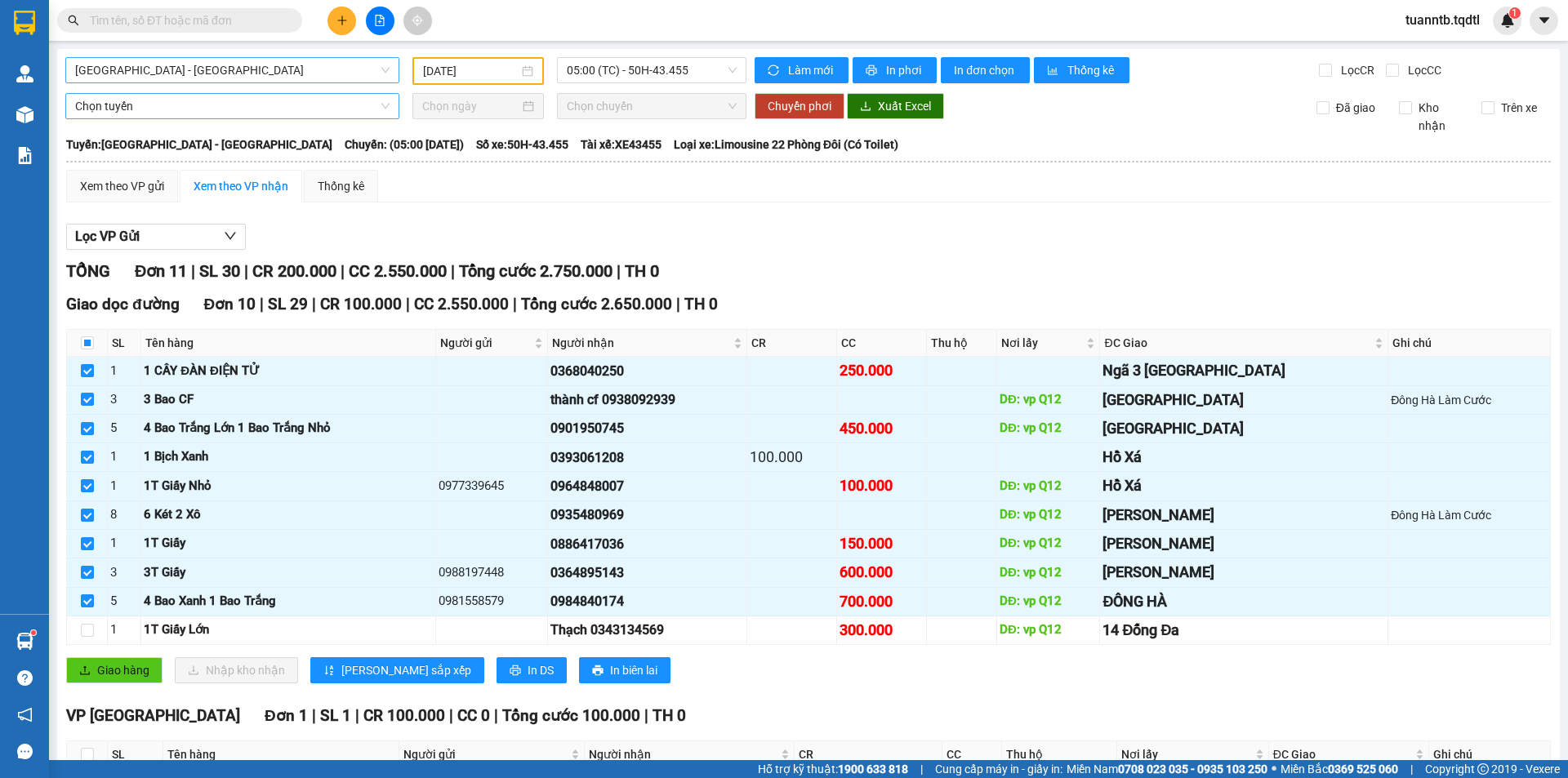
click at [100, 112] on span "Chọn tuyến" at bounding box center [232, 106] width 315 height 25
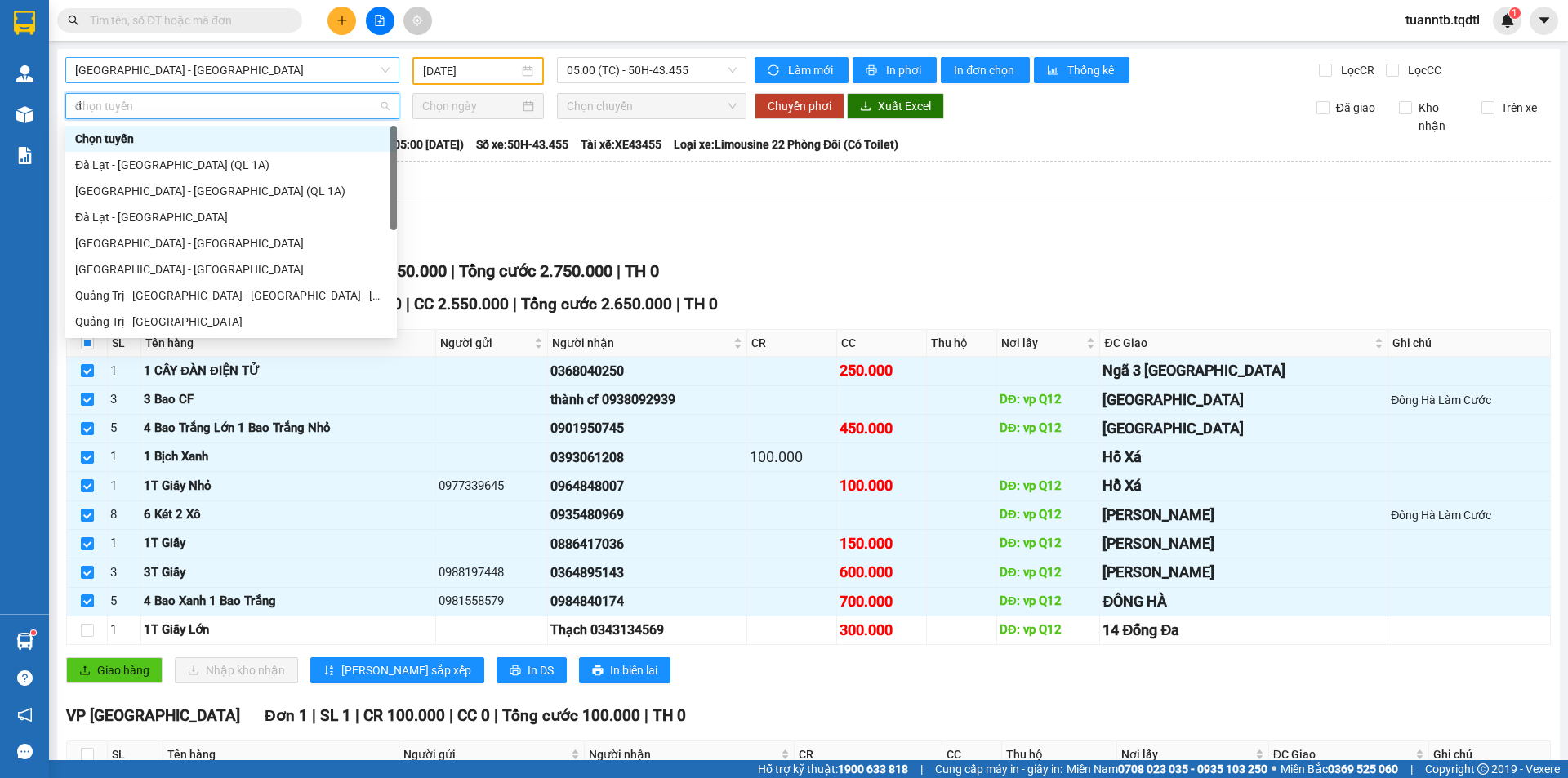
type input "da"
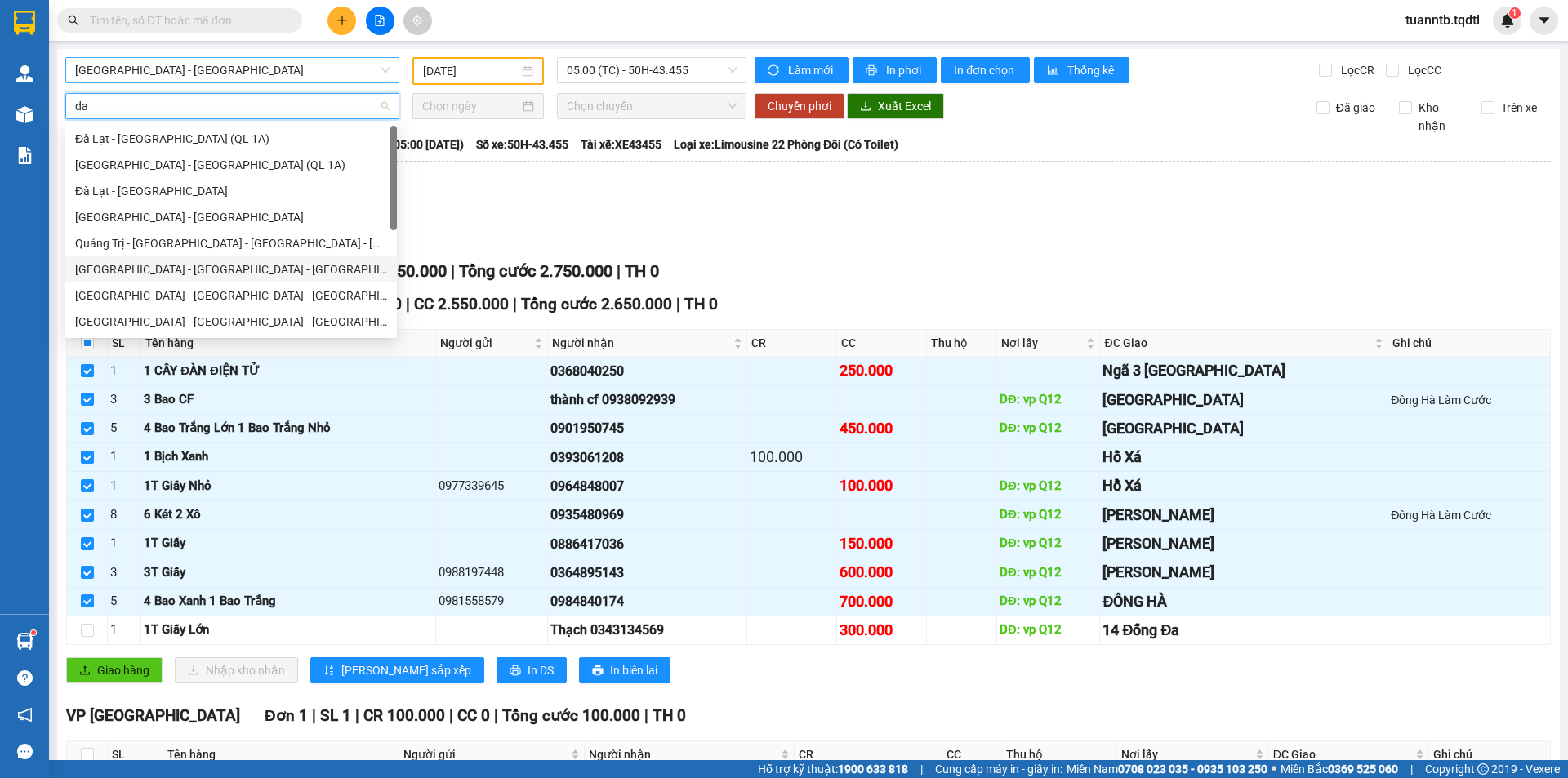
scroll to position [104, 0]
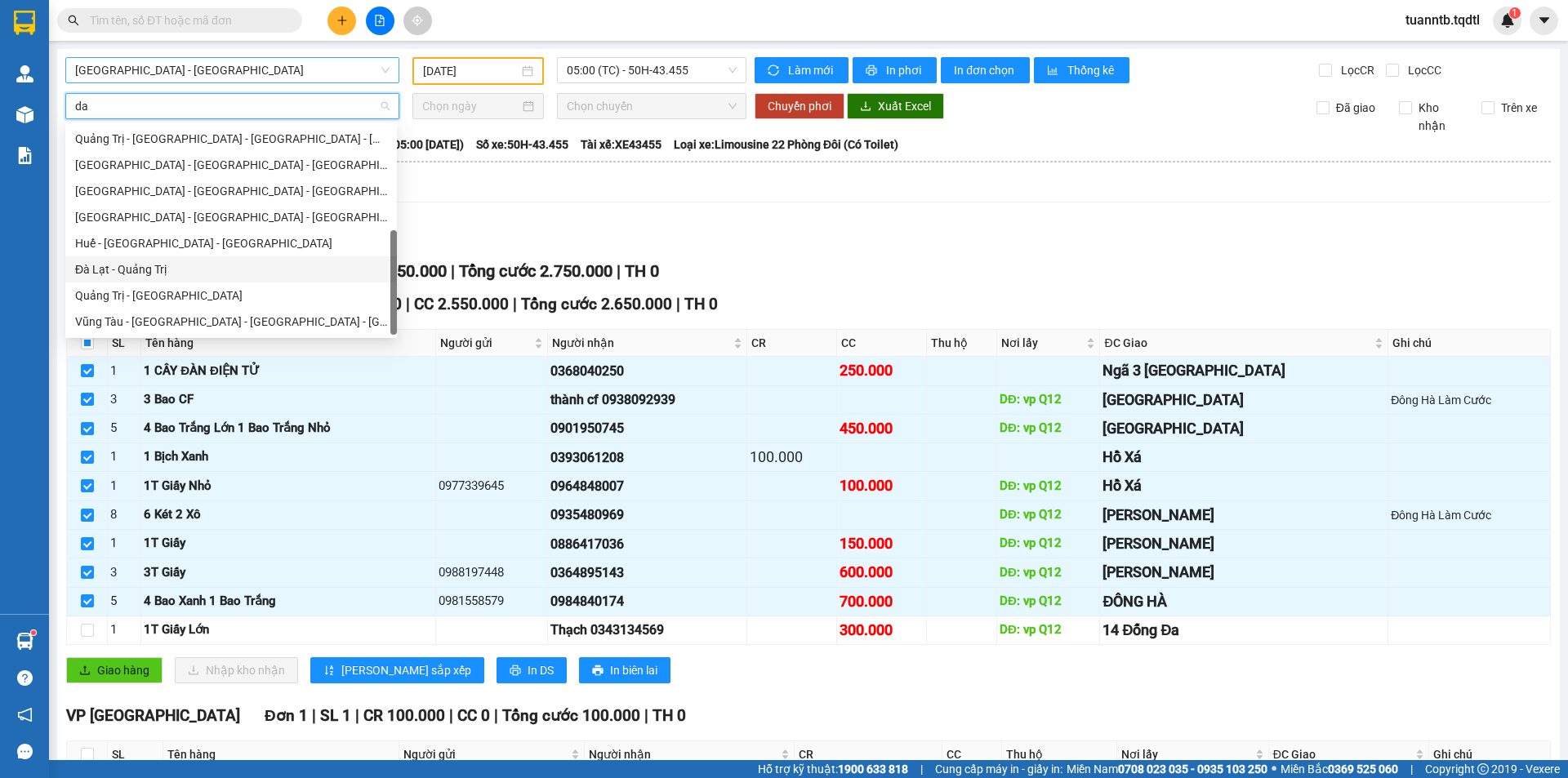
drag, startPoint x: 128, startPoint y: 266, endPoint x: 359, endPoint y: 162, distance: 253.3
click at [128, 265] on div "Đà Lạt - Quảng Trị" at bounding box center [230, 269] width 312 height 18
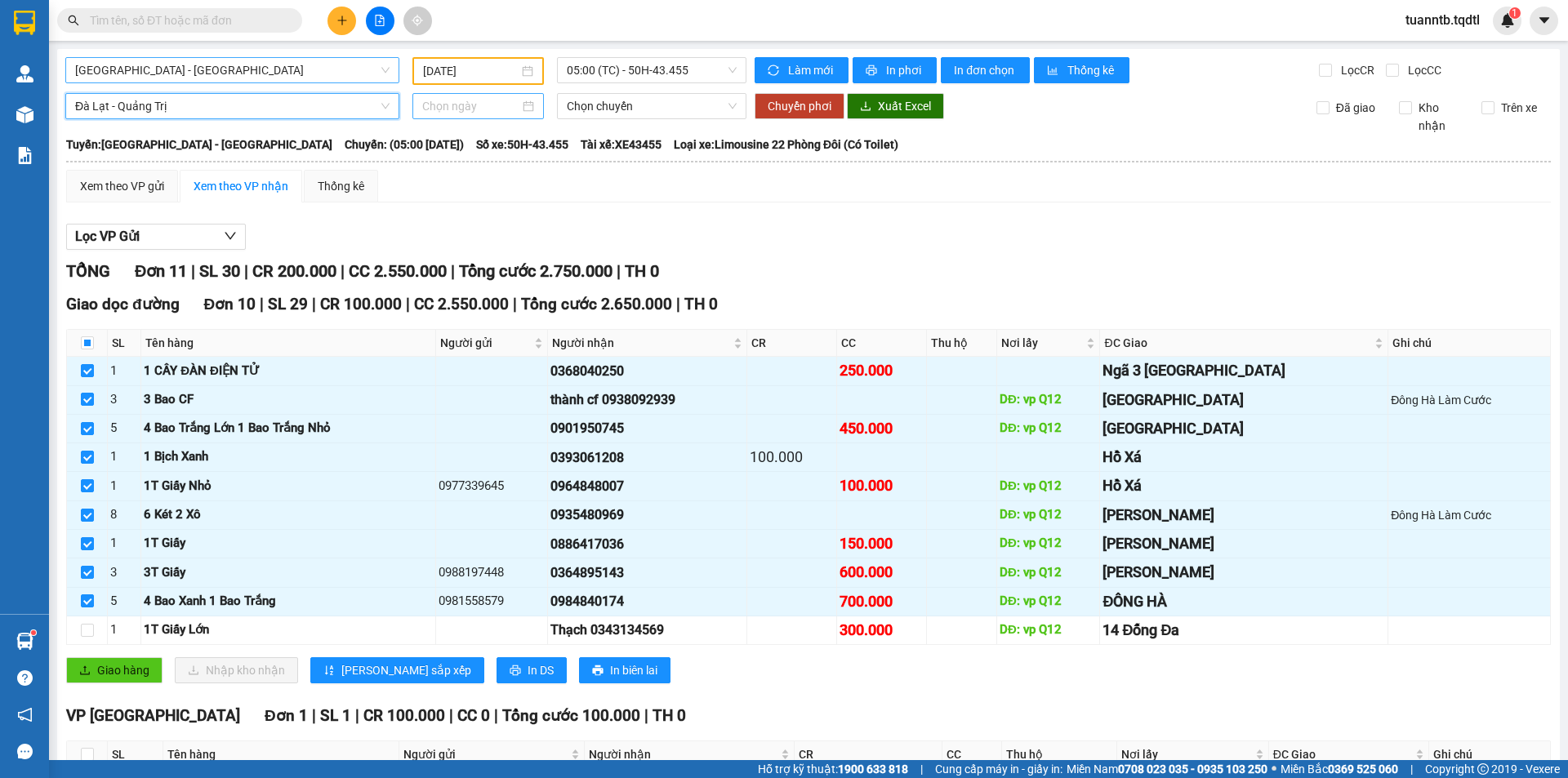
click at [437, 106] on input at bounding box center [471, 106] width 98 height 18
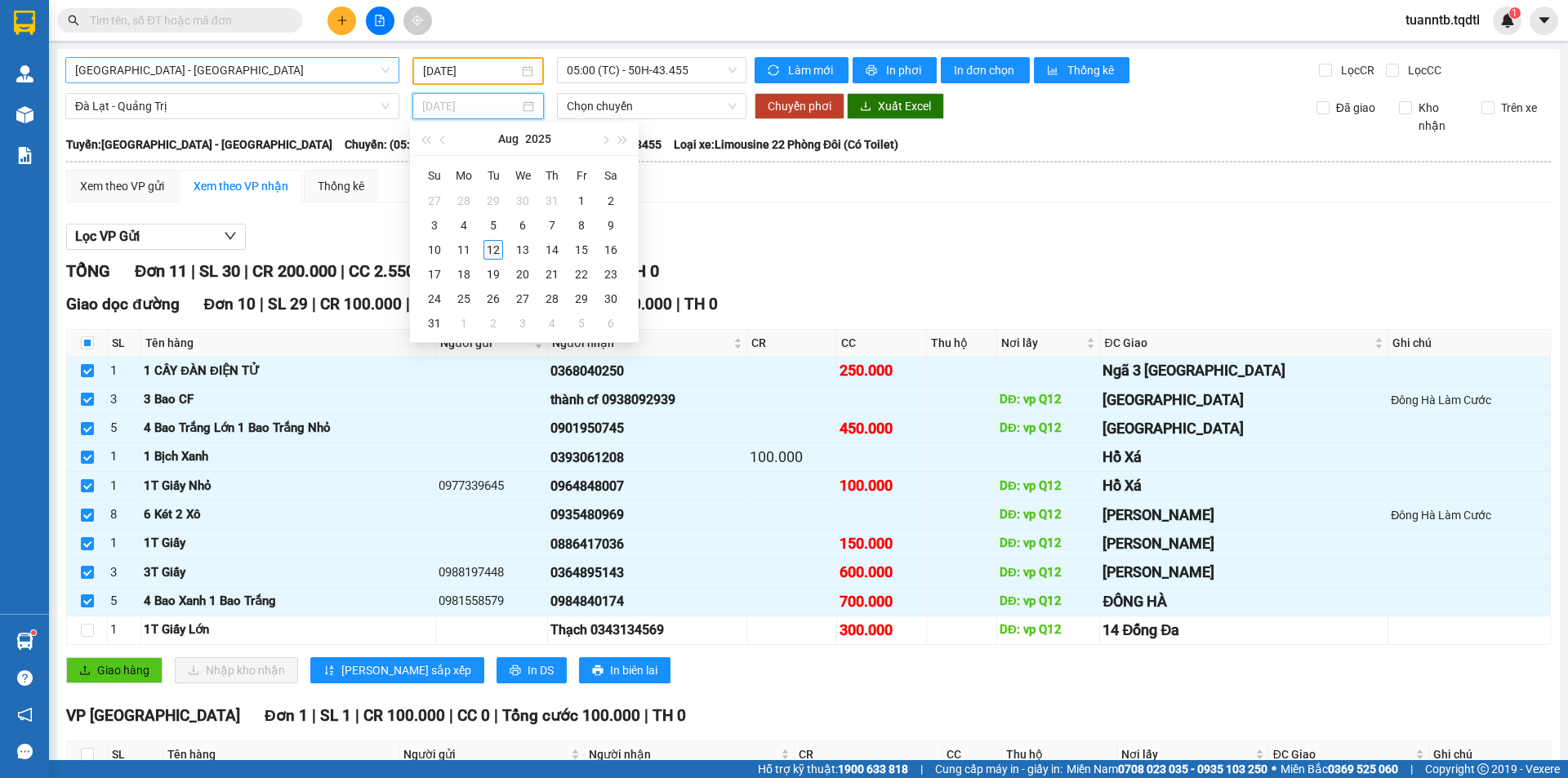
type input "[DATE]"
click at [494, 255] on div "12" at bounding box center [493, 249] width 20 height 20
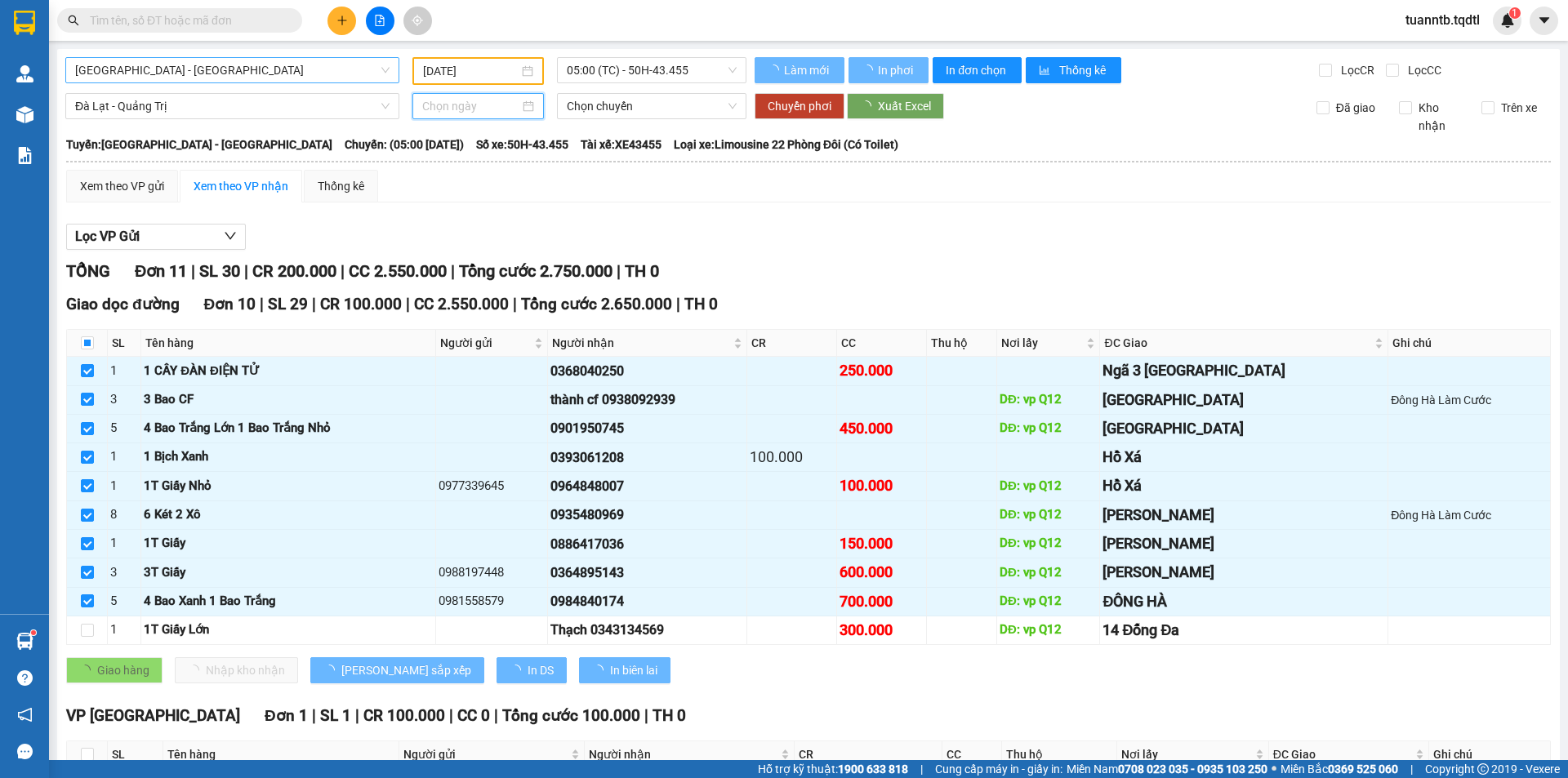
type input "[DATE]"
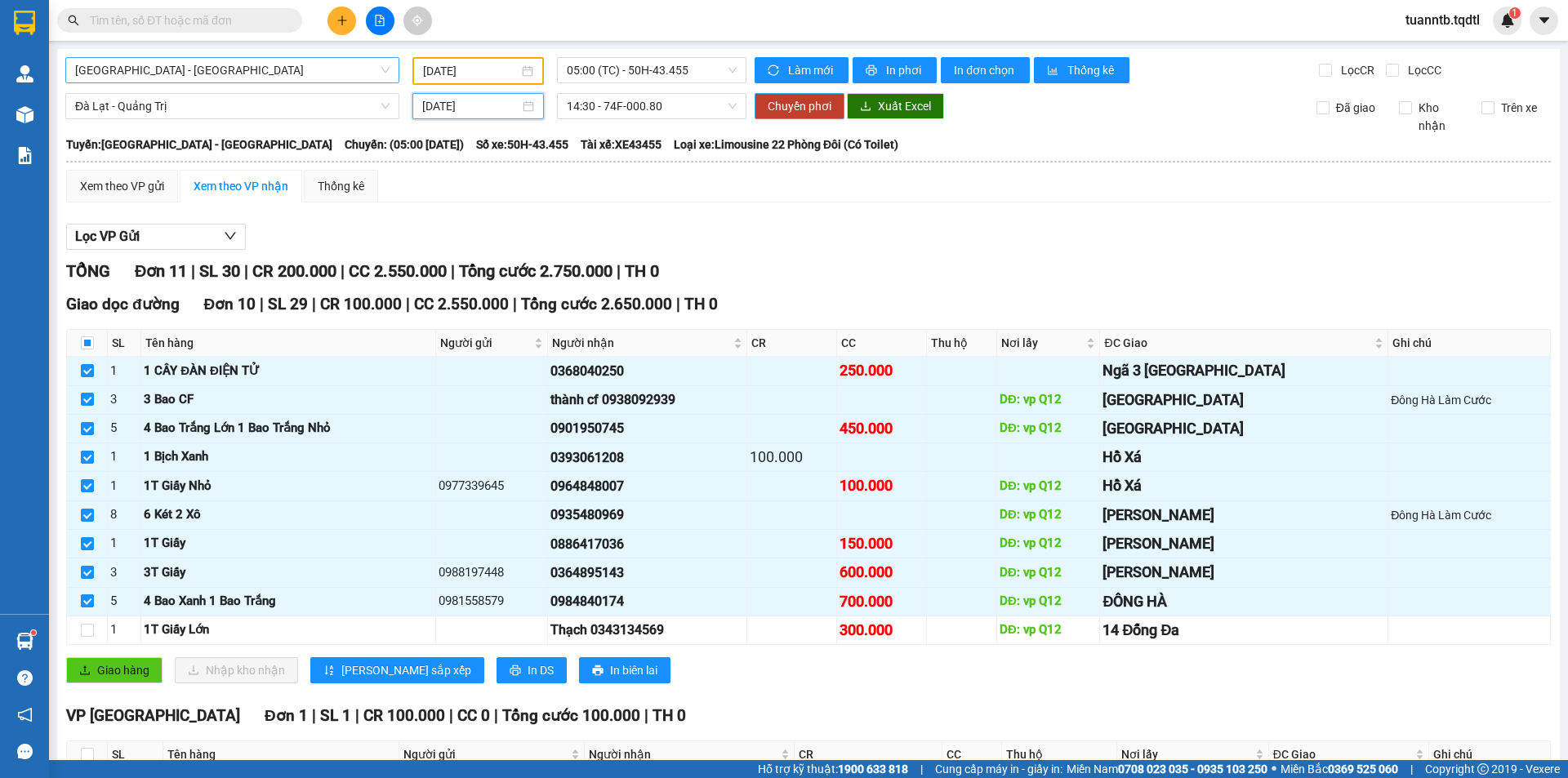
click at [822, 110] on span "Chuyển phơi" at bounding box center [799, 106] width 63 height 18
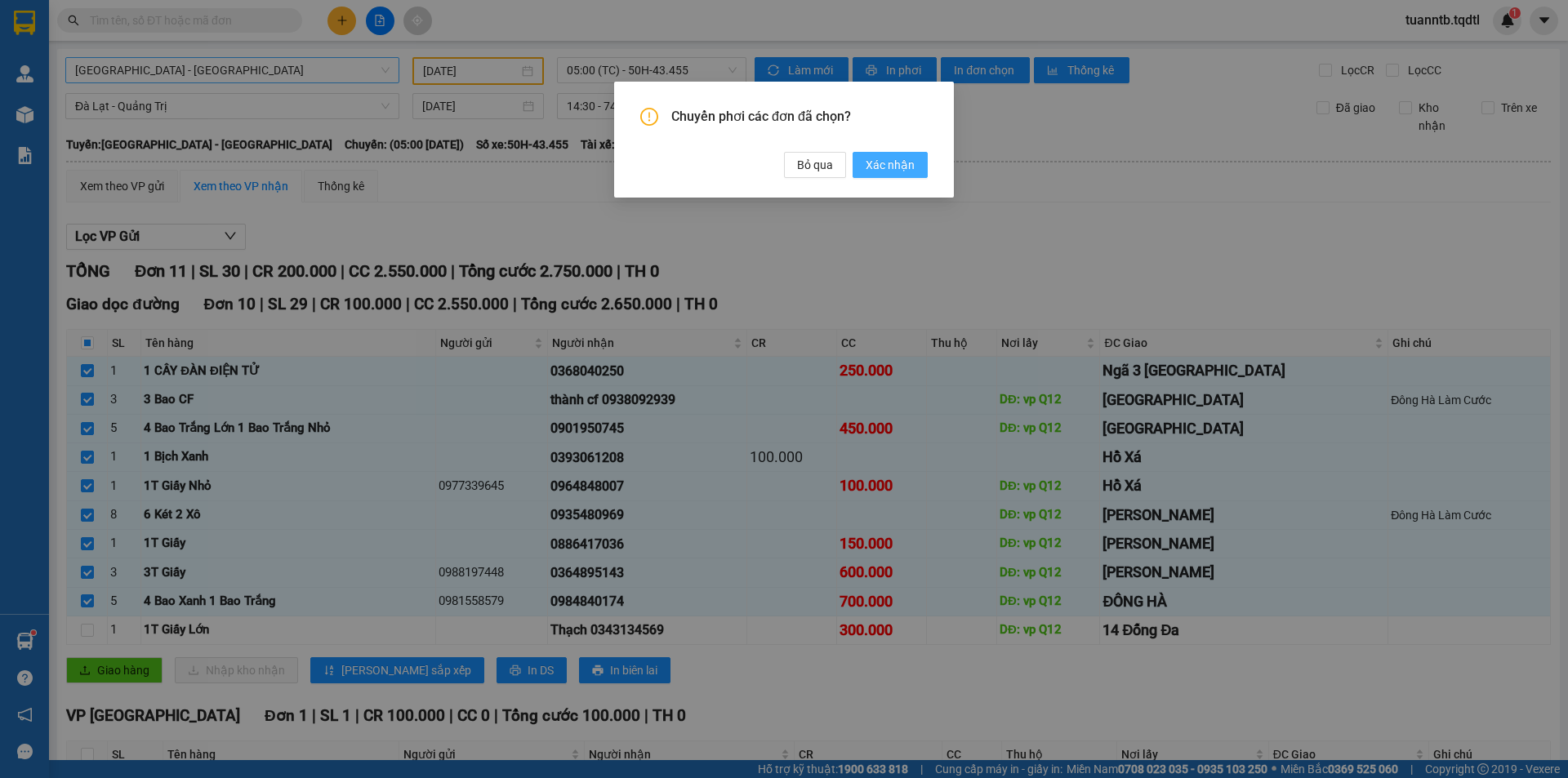
click at [871, 155] on button "Xác nhận" at bounding box center [890, 165] width 75 height 27
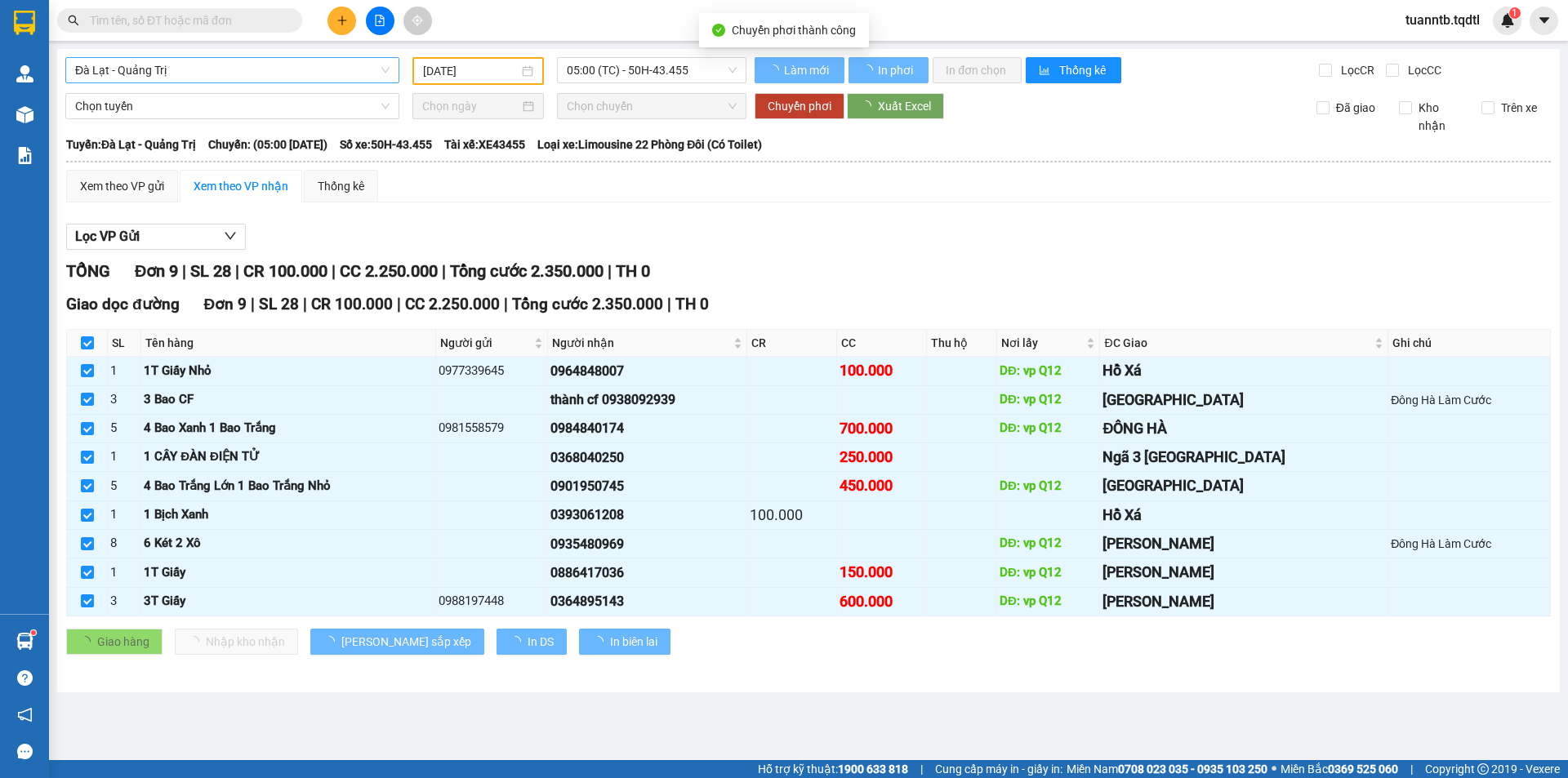
checkbox input "false"
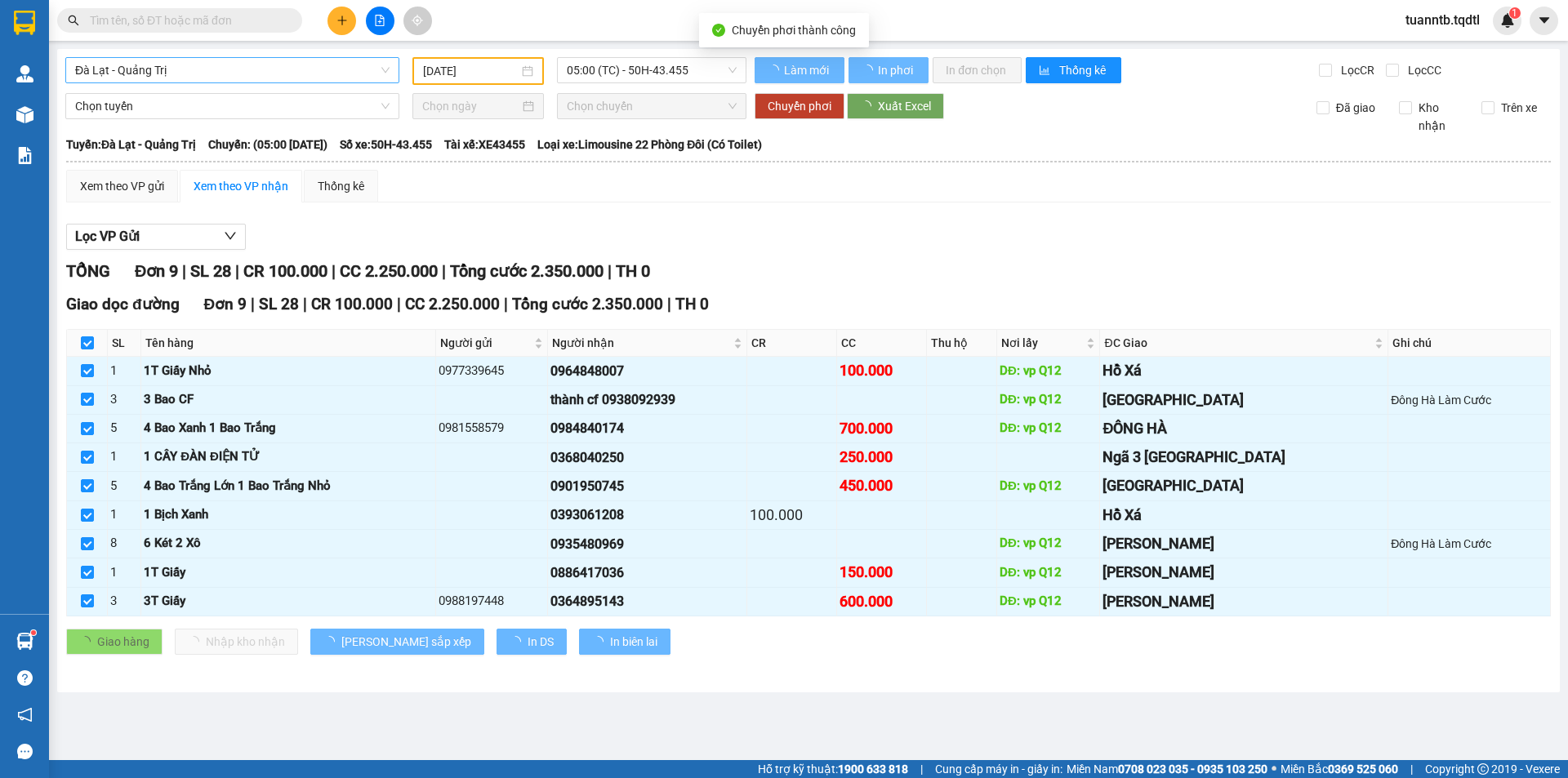
checkbox input "false"
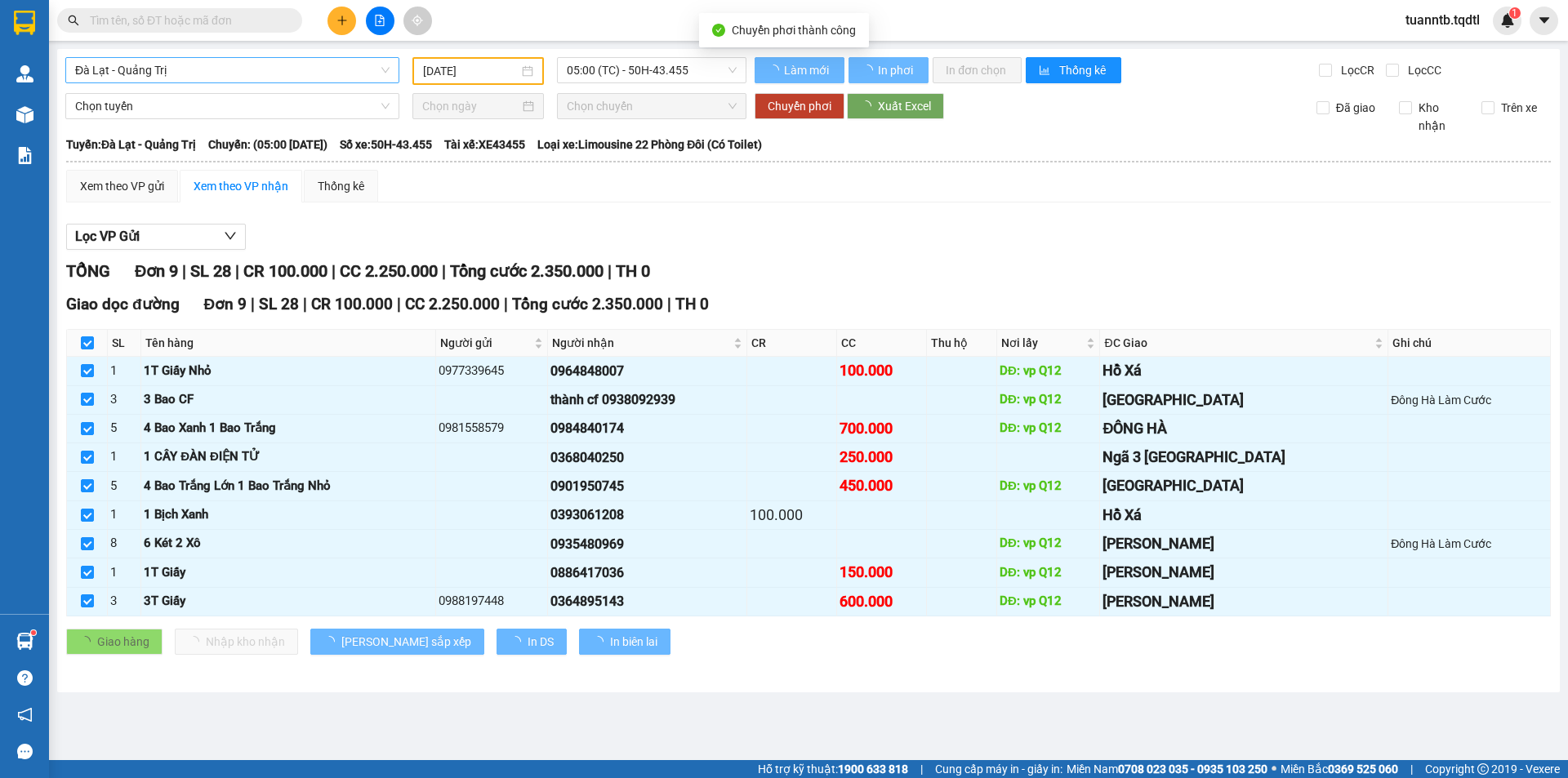
type input "[DATE]"
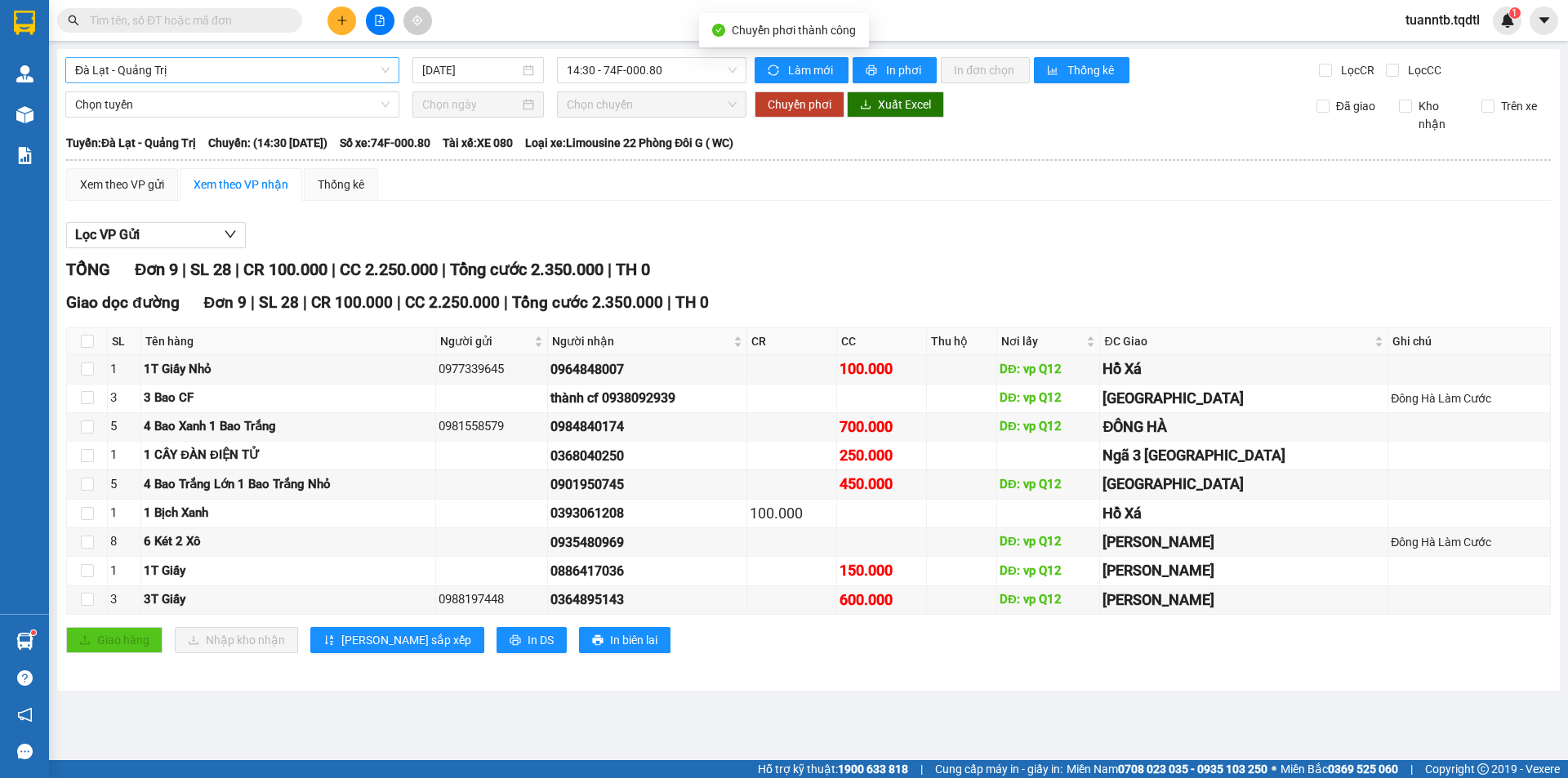
click at [223, 68] on span "Đà Lạt - Quảng Trị" at bounding box center [232, 70] width 315 height 25
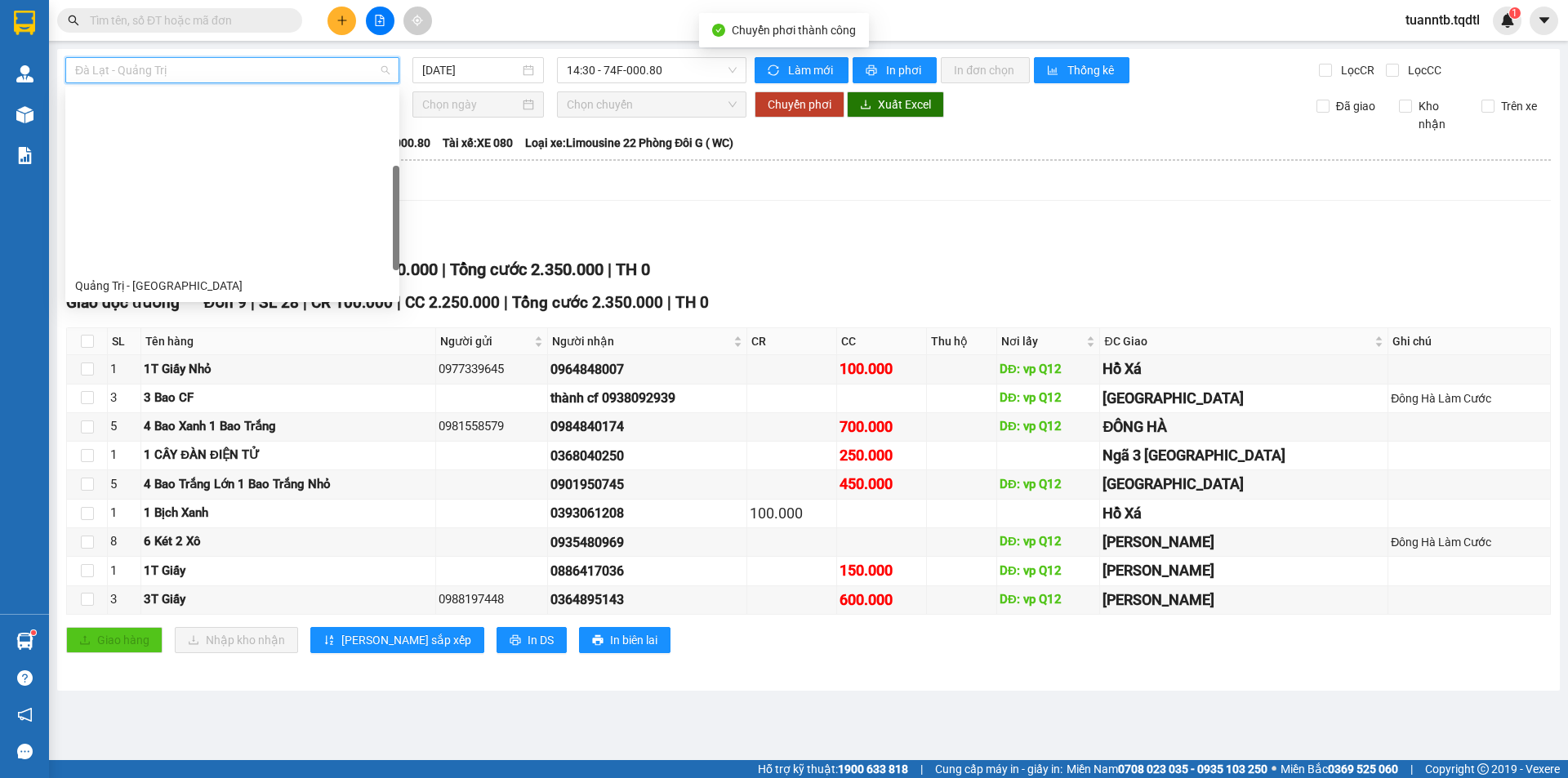
scroll to position [209, 0]
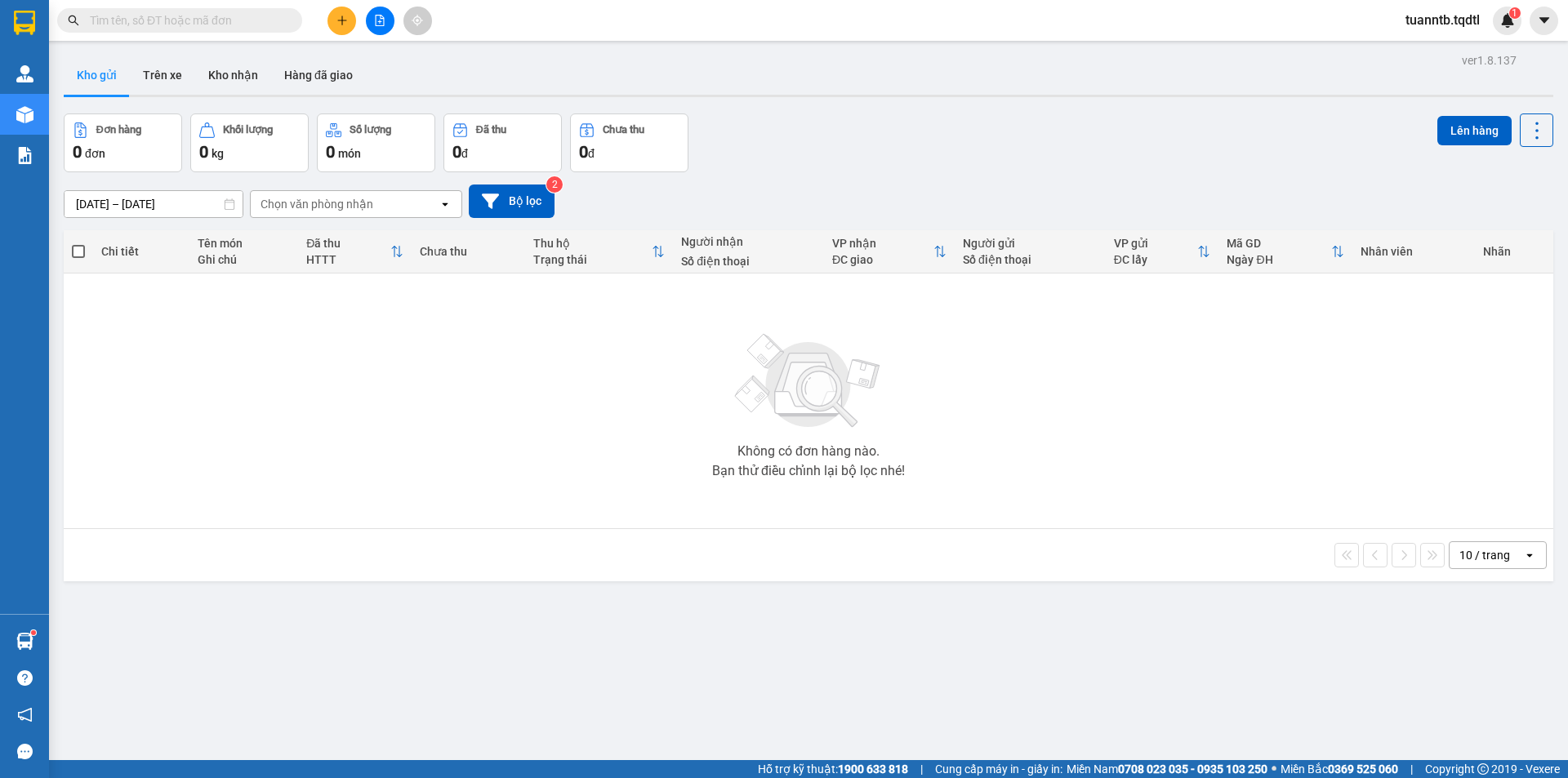
click at [340, 24] on icon "plus" at bounding box center [342, 21] width 11 height 11
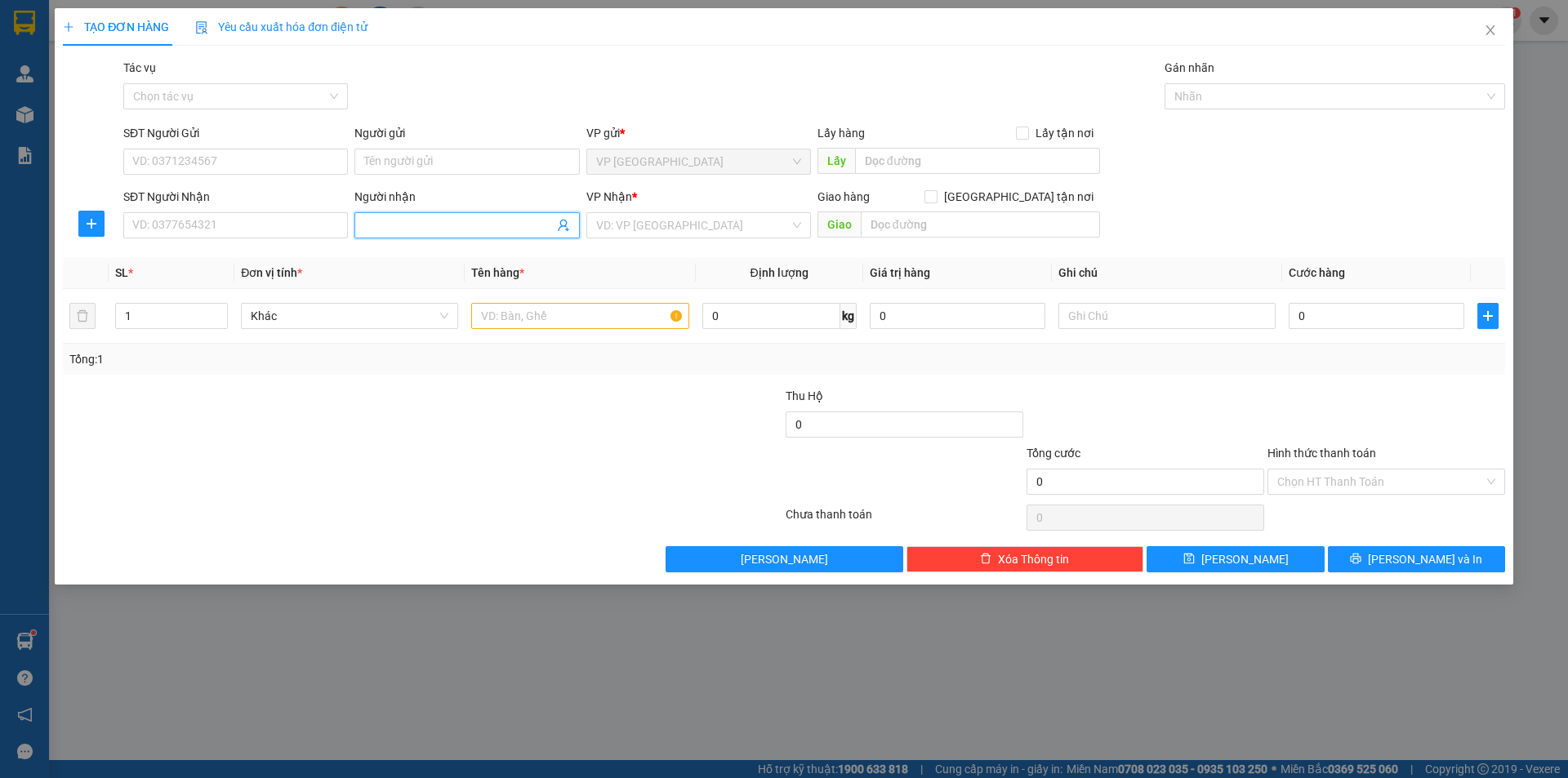
click at [384, 215] on span at bounding box center [466, 226] width 225 height 27
type input "Bé Bông"
drag, startPoint x: 648, startPoint y: 227, endPoint x: 637, endPoint y: 241, distance: 17.8
click at [637, 241] on div "VP Nhận * VD: VP [GEOGRAPHIC_DATA]" at bounding box center [698, 216] width 225 height 57
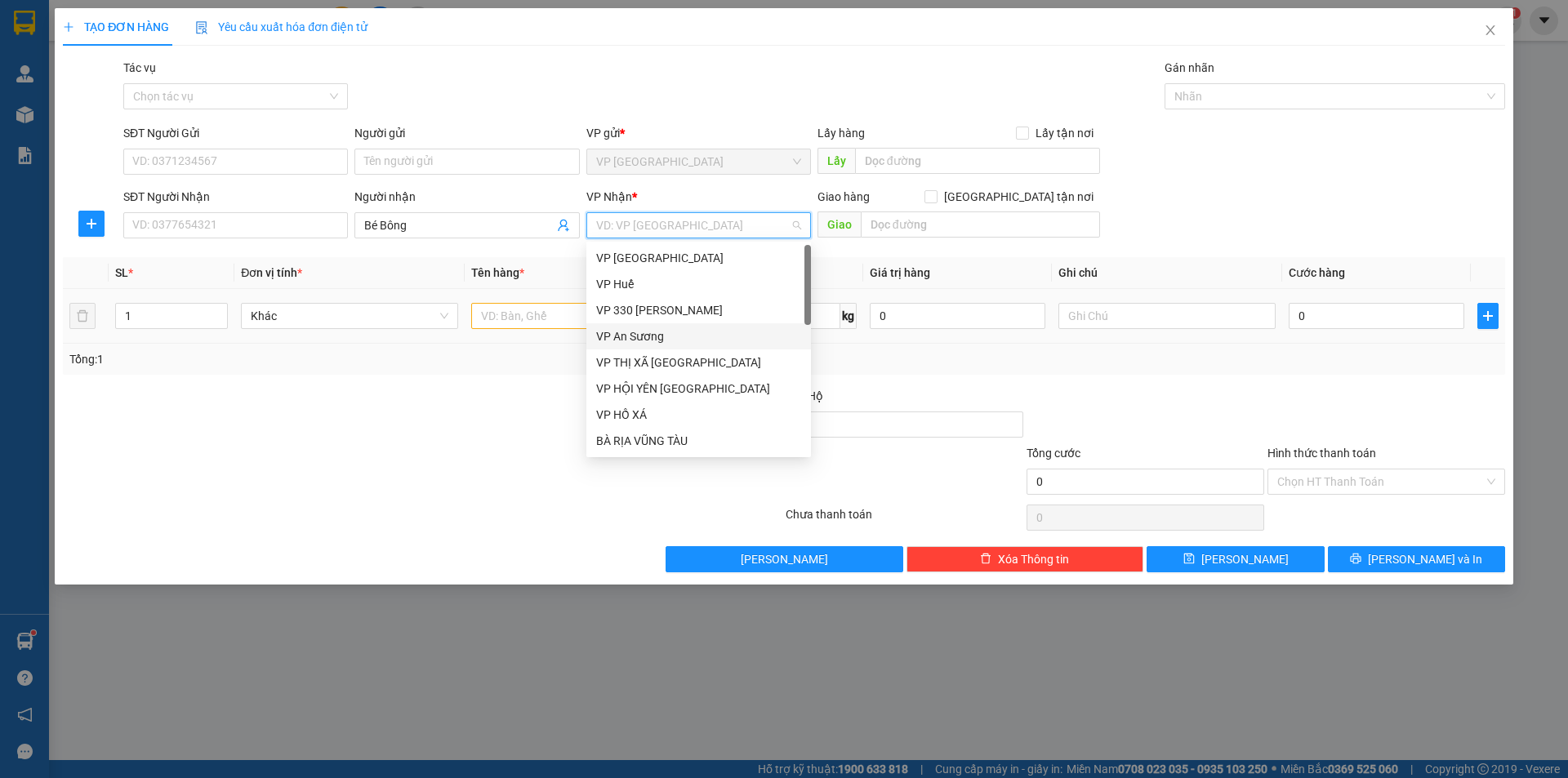
click at [659, 321] on div "VP 330 [PERSON_NAME]" at bounding box center [698, 311] width 225 height 27
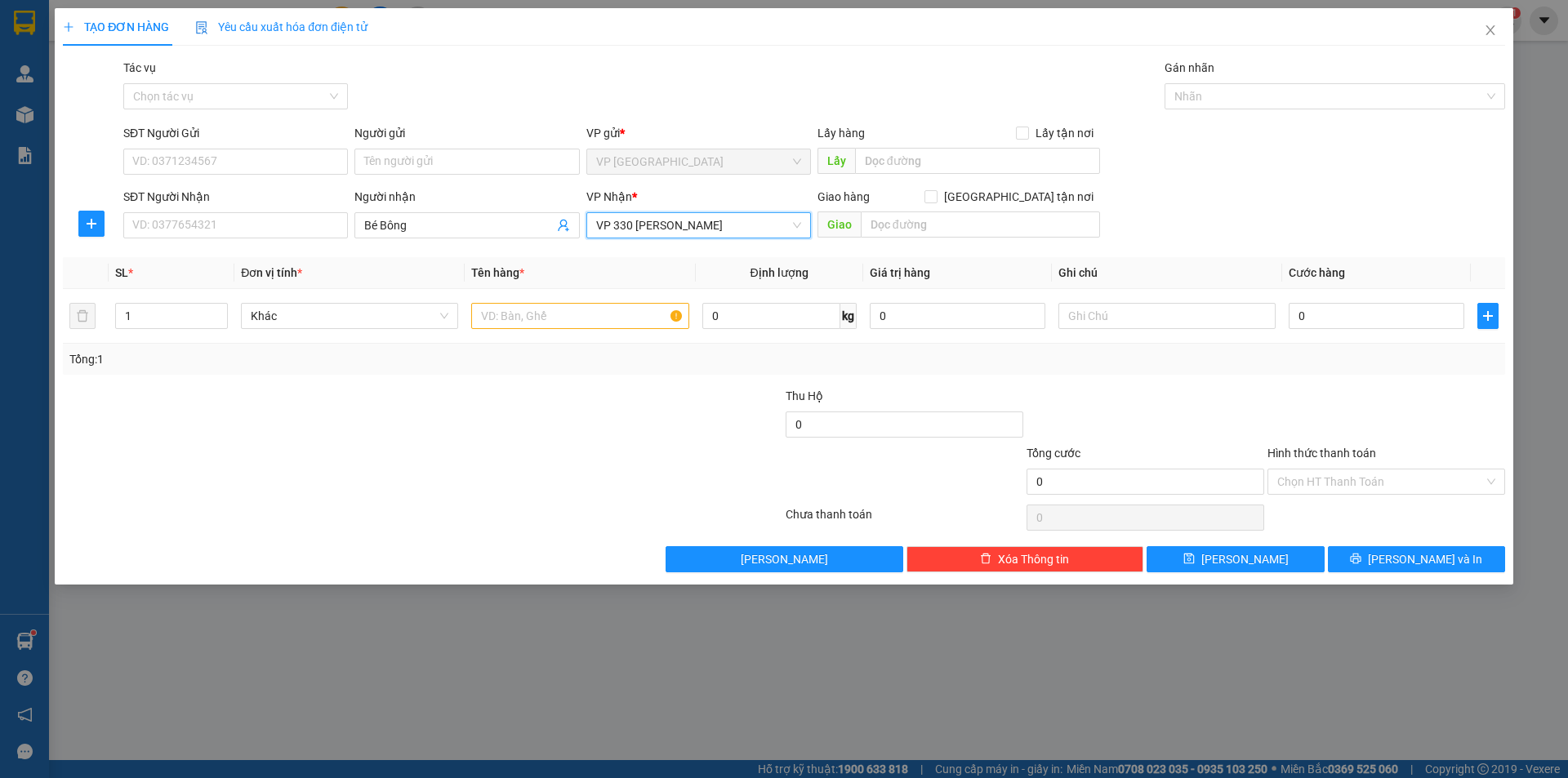
drag, startPoint x: 637, startPoint y: 217, endPoint x: 593, endPoint y: 269, distance: 68.1
click at [635, 221] on span "VP 330 [PERSON_NAME]" at bounding box center [698, 226] width 205 height 25
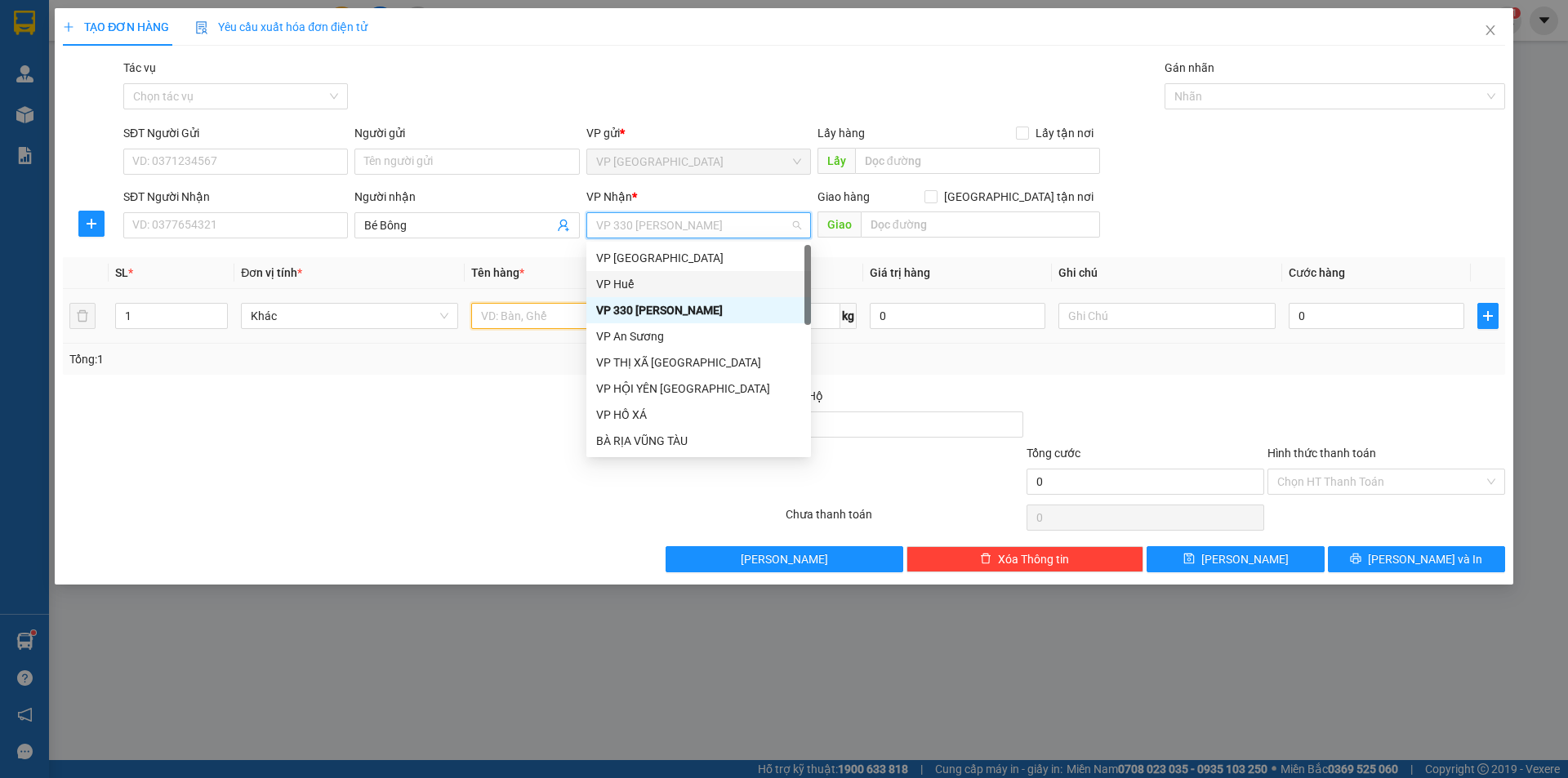
click at [565, 311] on input "text" at bounding box center [579, 317] width 217 height 27
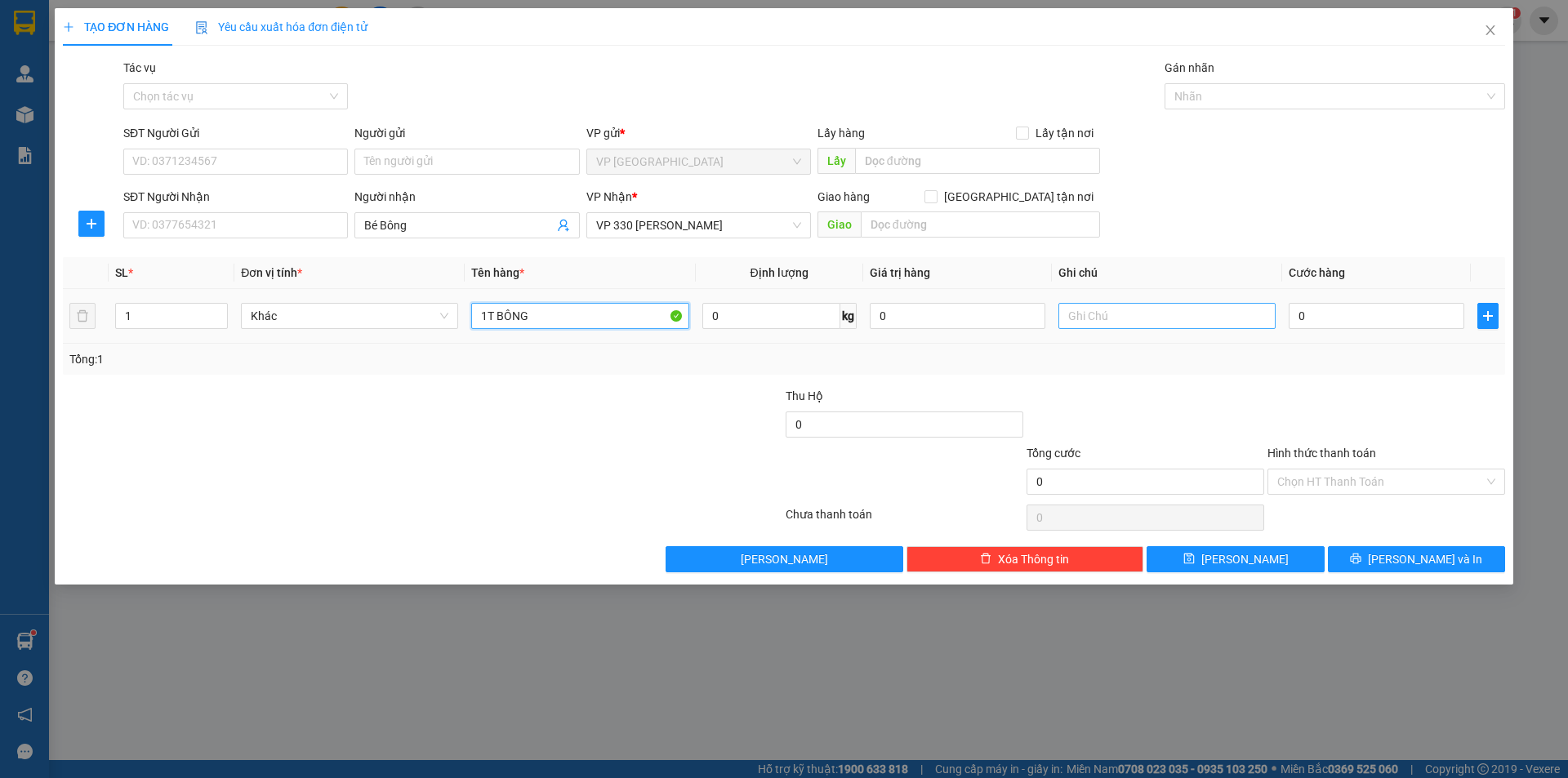
type input "1T BÔNG"
click at [1220, 315] on input "text" at bounding box center [1166, 317] width 217 height 27
type input "CC"
click at [1358, 315] on input "0" at bounding box center [1376, 317] width 175 height 27
type input "3"
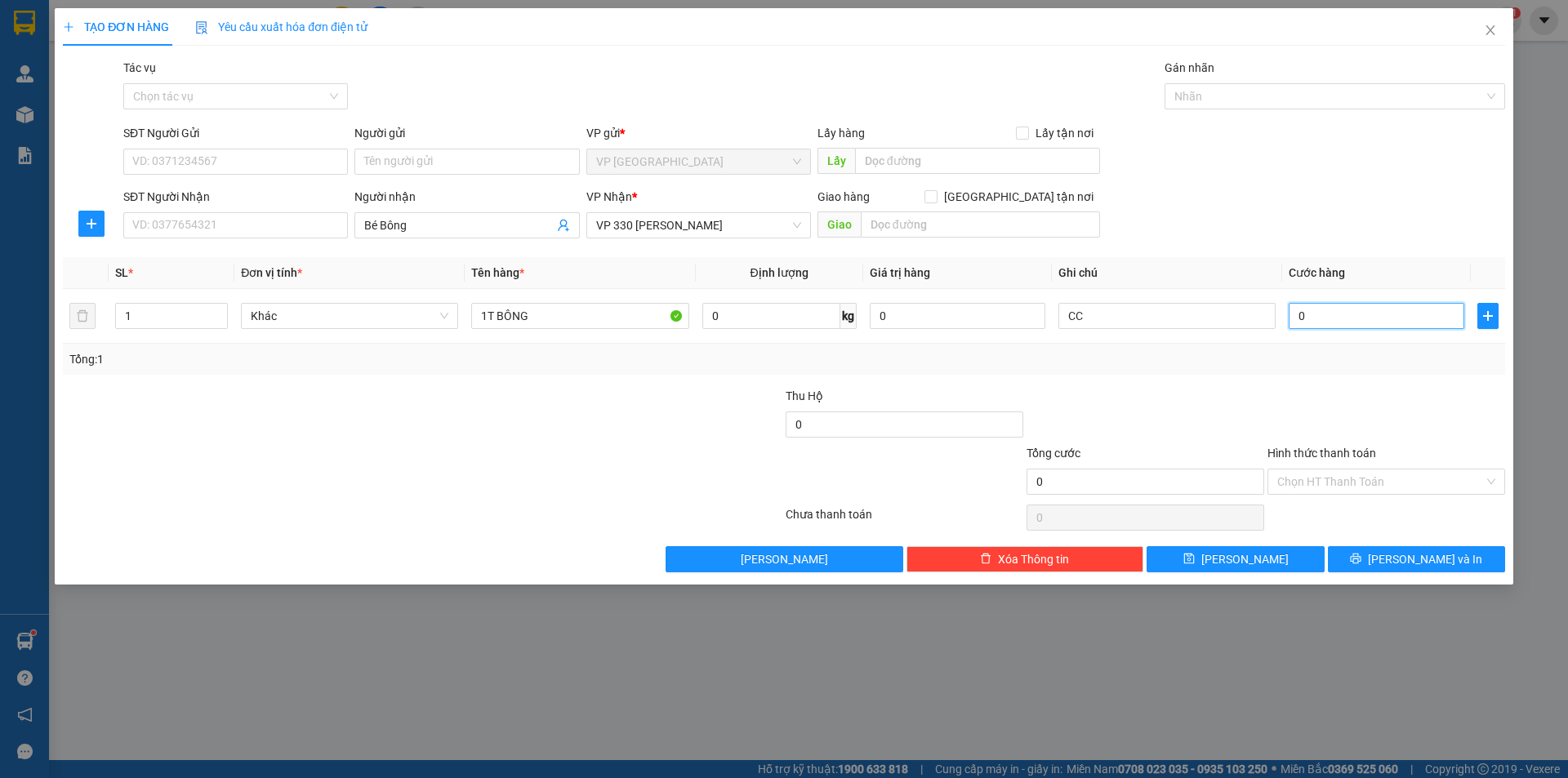
type input "3"
type input "30"
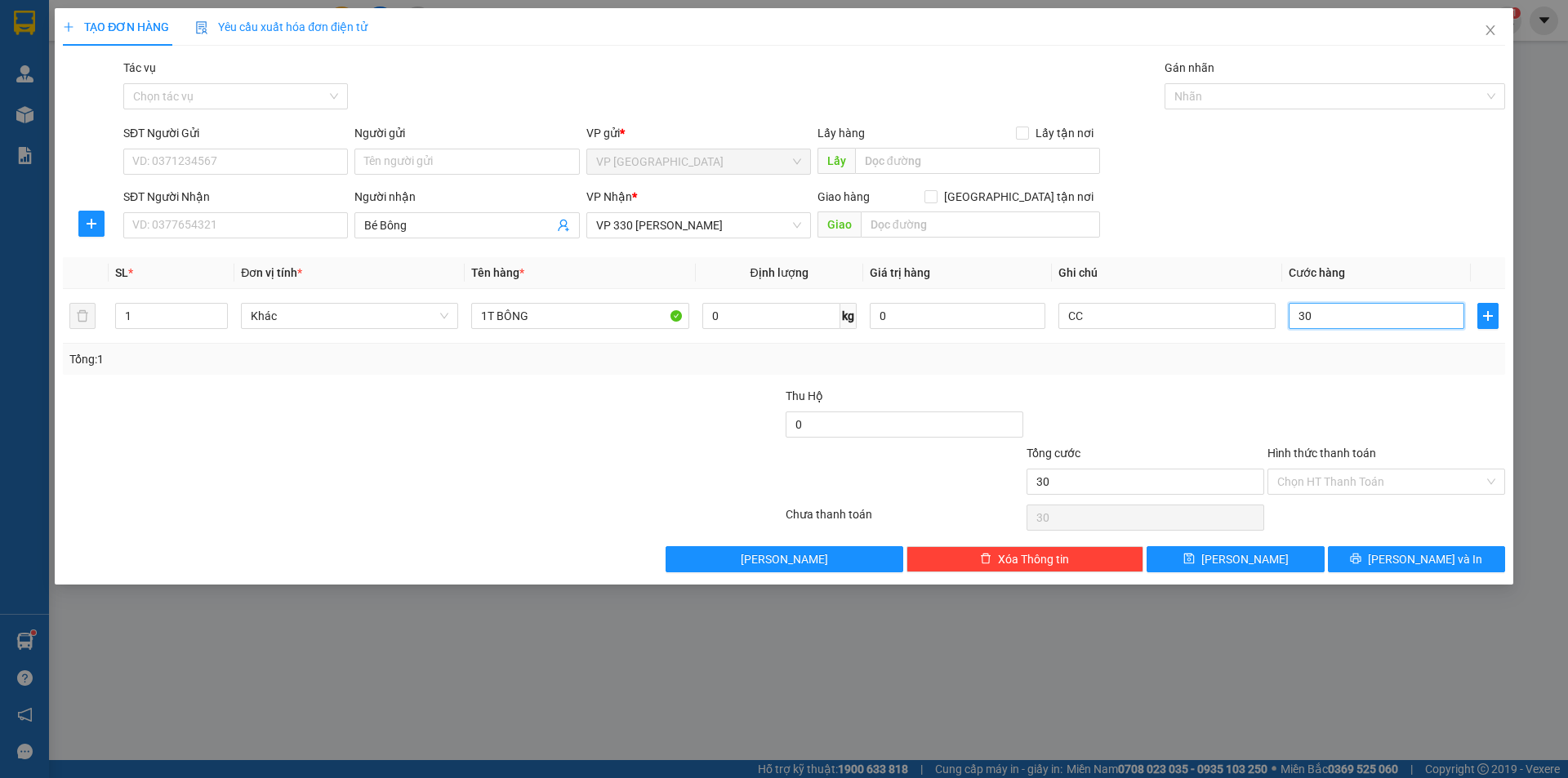
type input "300"
type input "3.000"
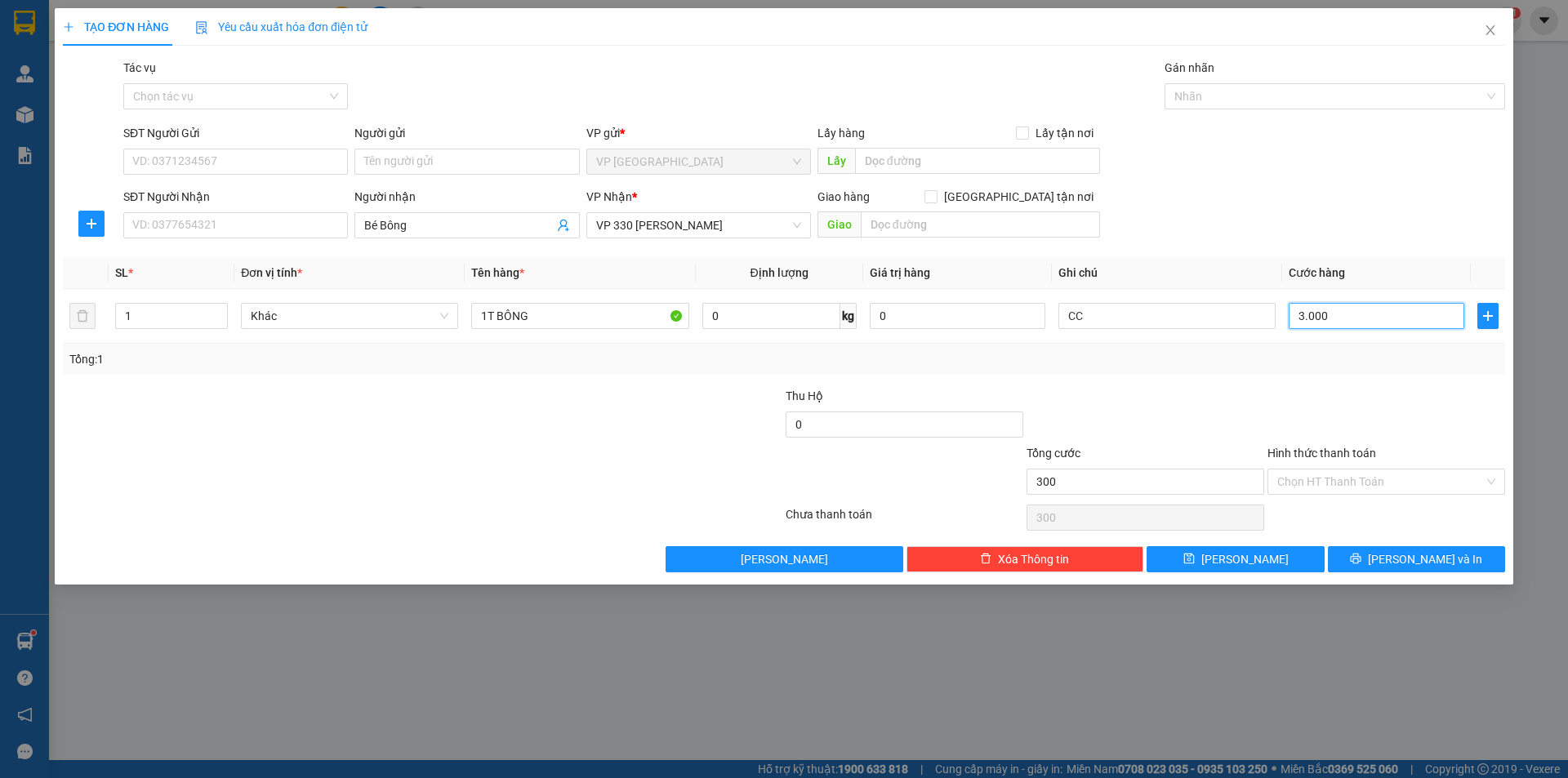
type input "3.000"
type input "30.000"
type input "300.000"
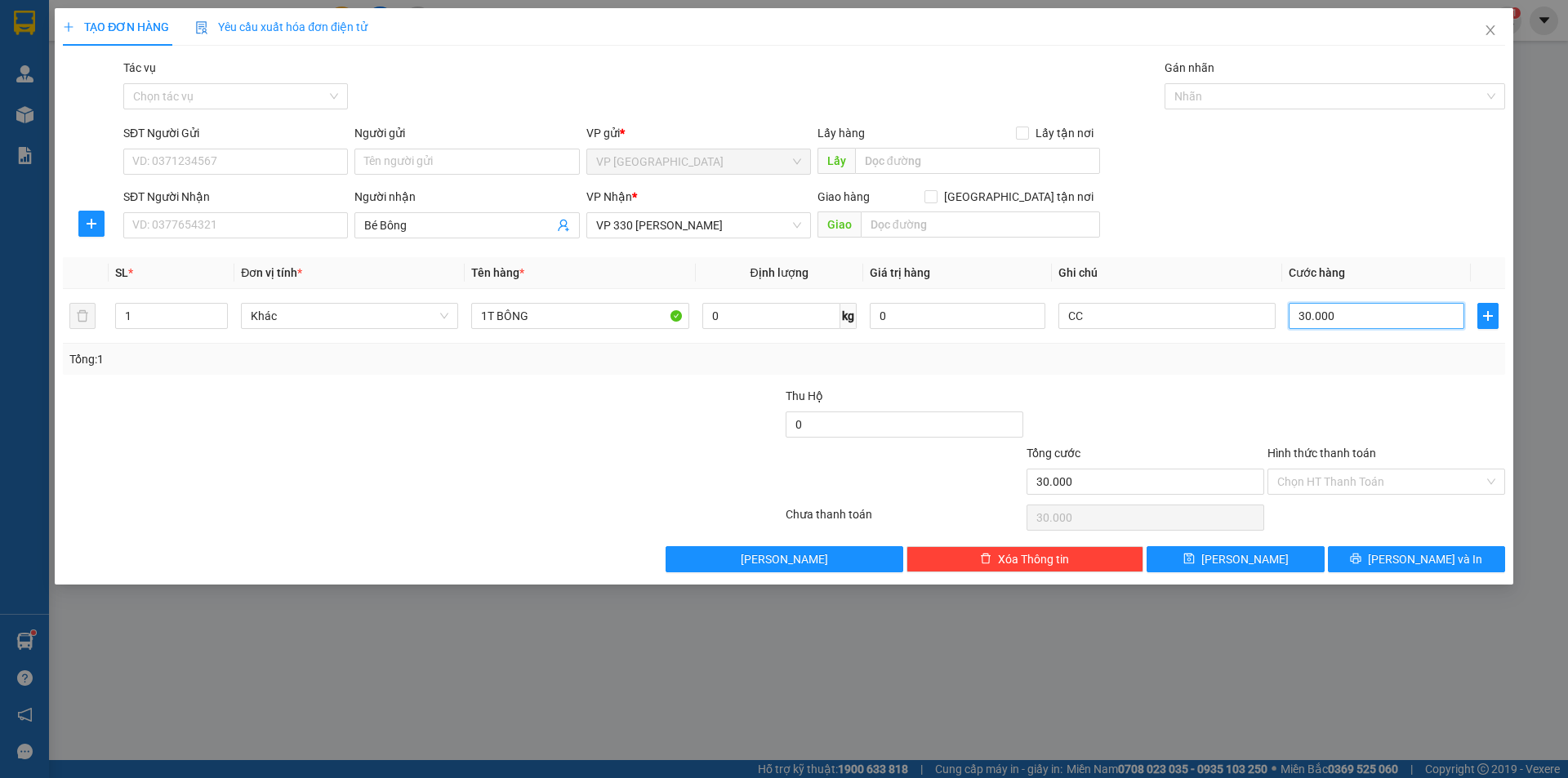
type input "300.000"
click at [1238, 579] on div "TẠO ĐƠN HÀNG Yêu cầu xuất hóa đơn điện tử Transit Pickup Surcharge Ids Transit …" at bounding box center [784, 297] width 1458 height 577
click at [1229, 555] on button "[PERSON_NAME]" at bounding box center [1235, 560] width 177 height 27
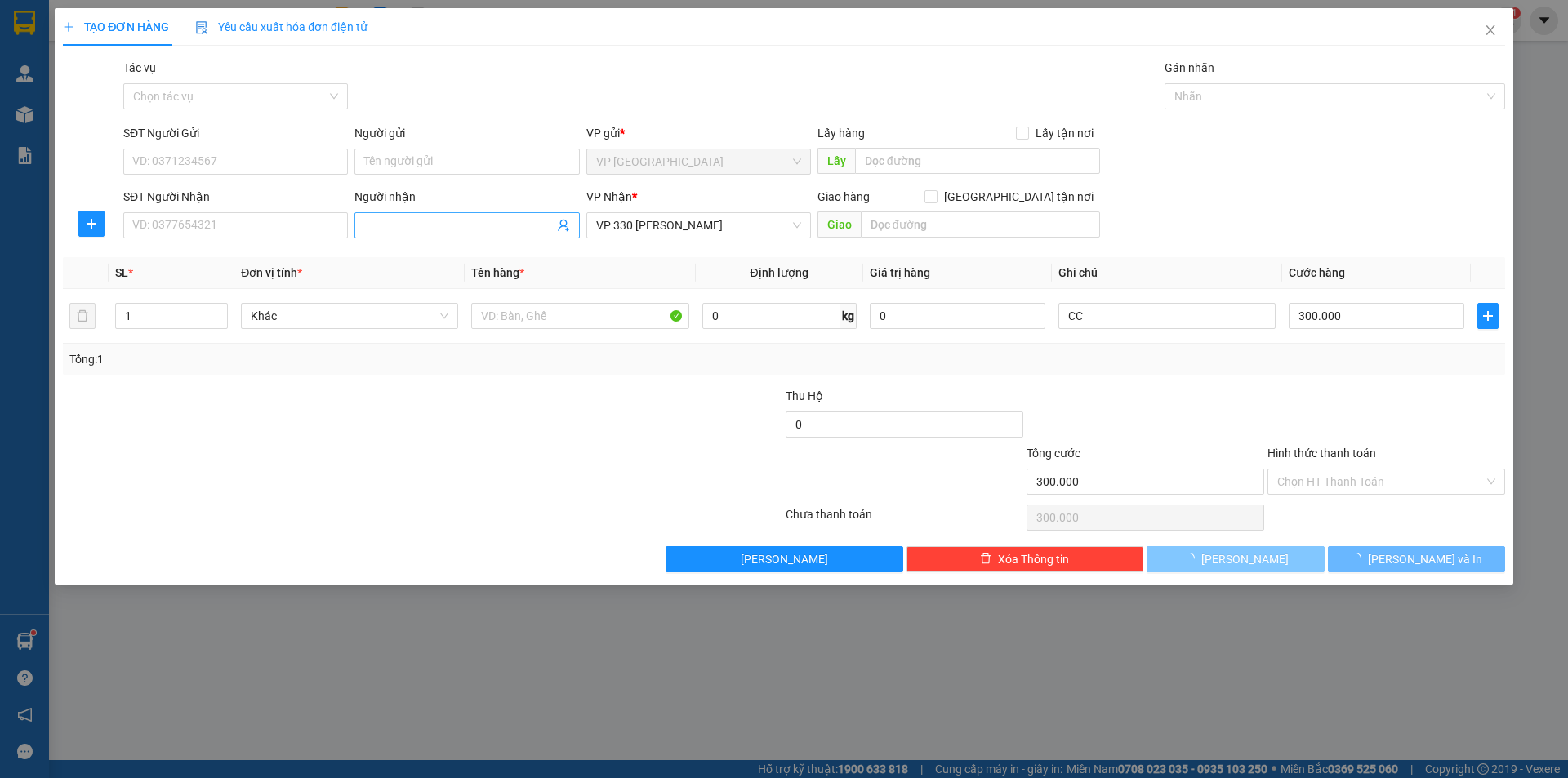
type input "0"
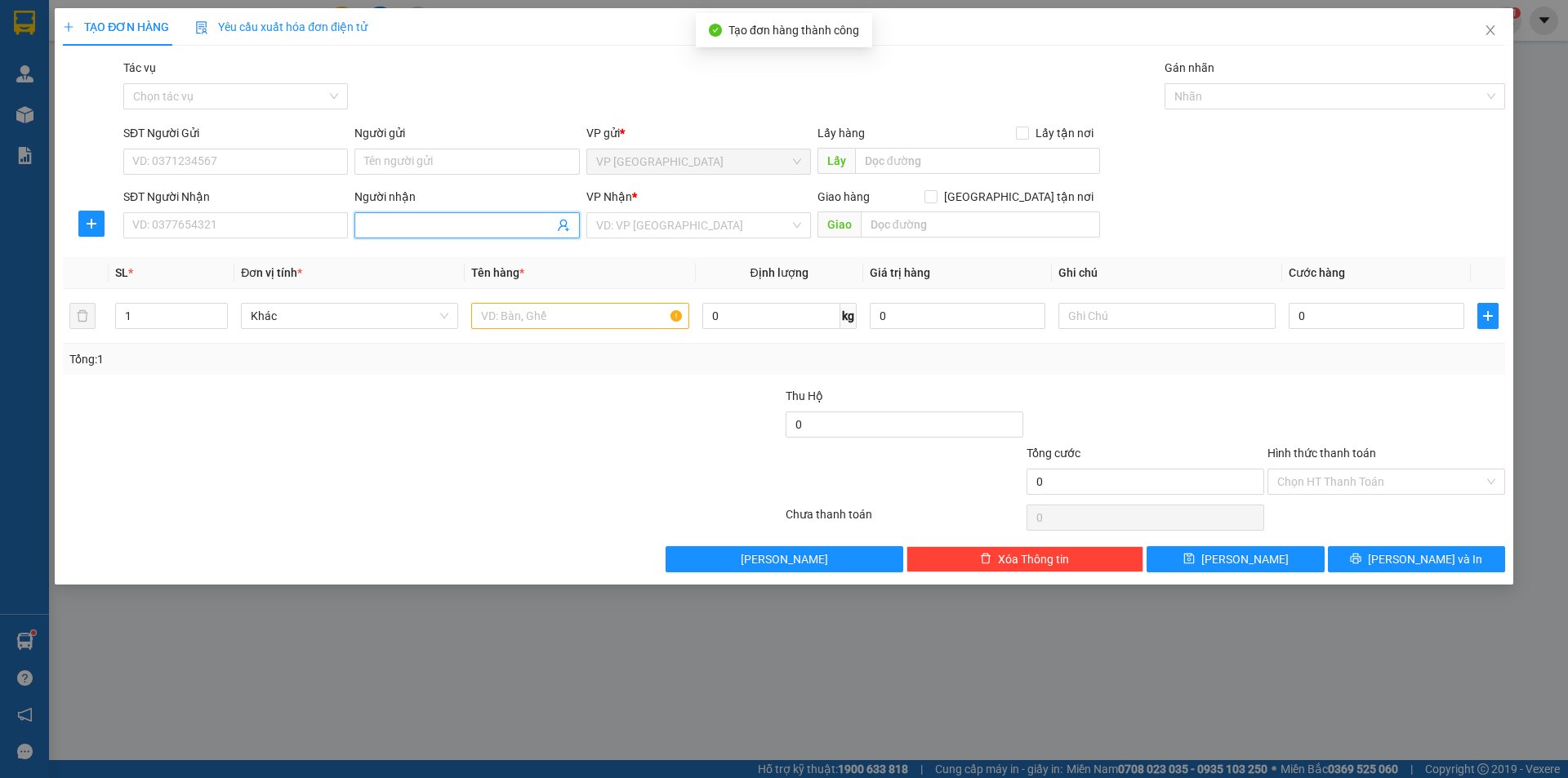
click at [413, 224] on input "Người nhận" at bounding box center [458, 225] width 189 height 18
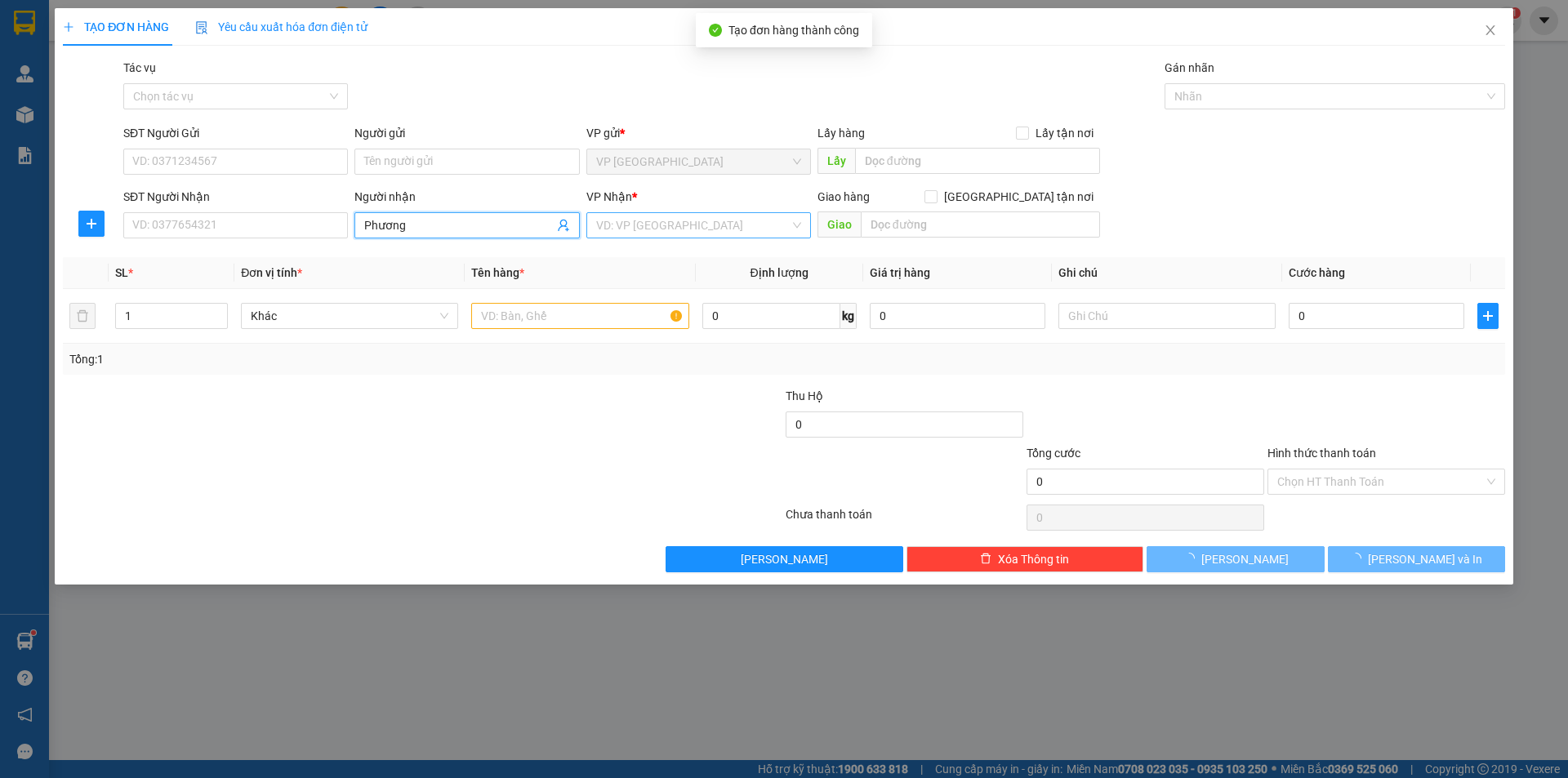
type input "Phương"
click at [675, 234] on input "search" at bounding box center [693, 226] width 193 height 25
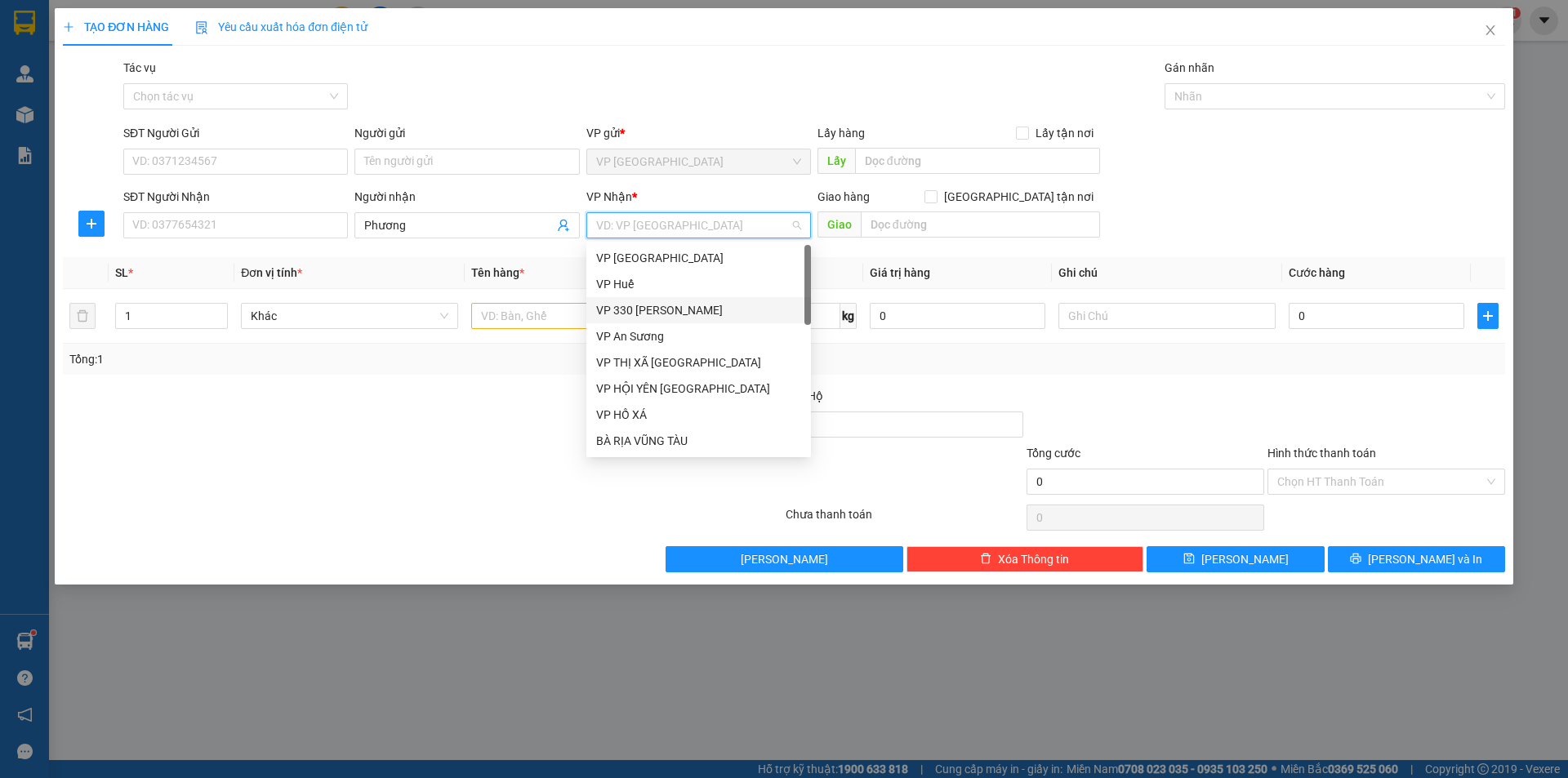
drag, startPoint x: 661, startPoint y: 305, endPoint x: 488, endPoint y: 290, distance: 173.6
click at [659, 303] on div "VP 330 [PERSON_NAME]" at bounding box center [698, 310] width 205 height 18
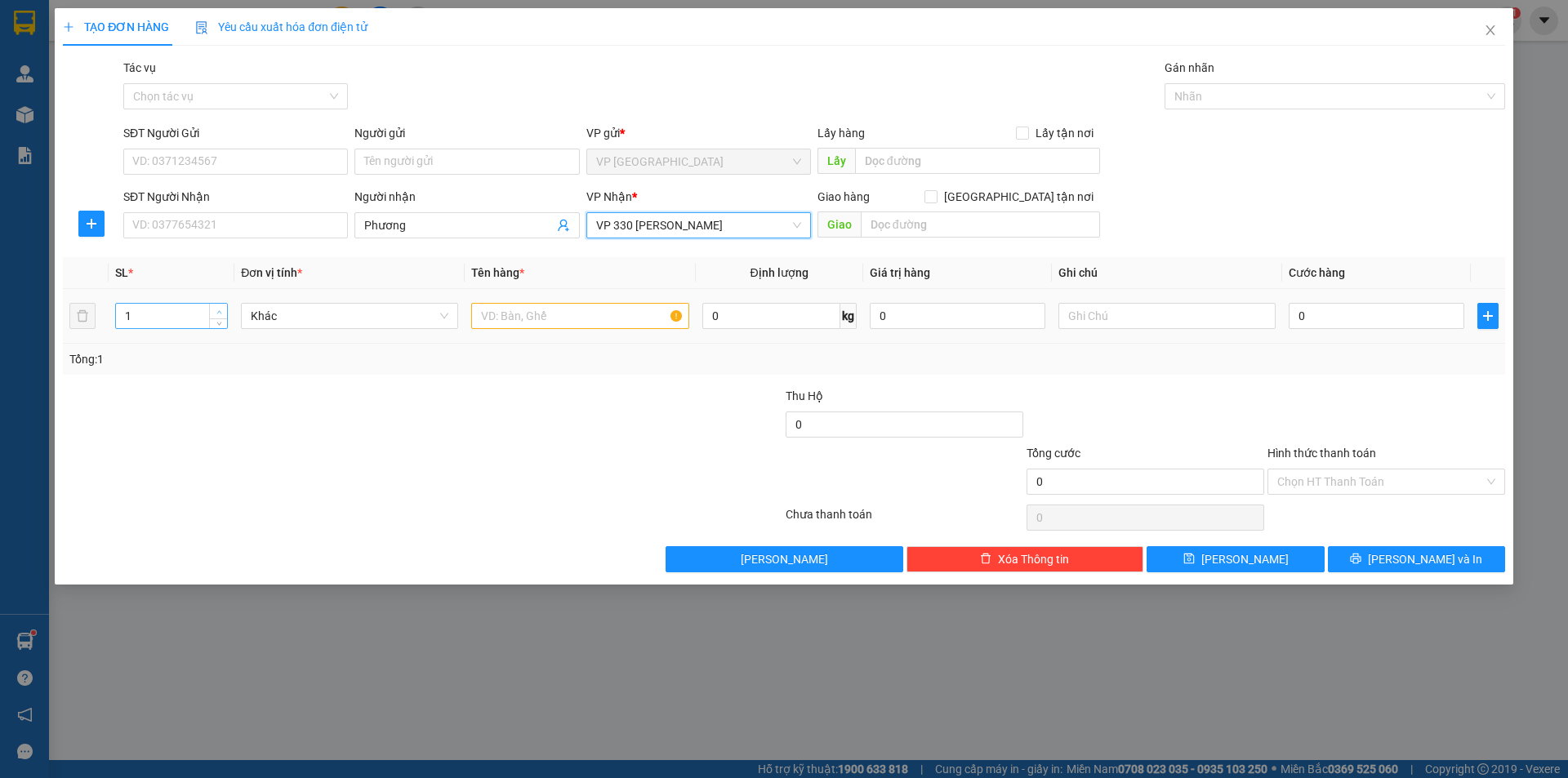
type input "2"
click at [219, 305] on span "Increase Value" at bounding box center [218, 312] width 18 height 15
click at [495, 322] on input "text" at bounding box center [579, 317] width 217 height 27
type input "1 THÙNG + 1 CỤC"
click at [1132, 316] on input "text" at bounding box center [1166, 317] width 217 height 27
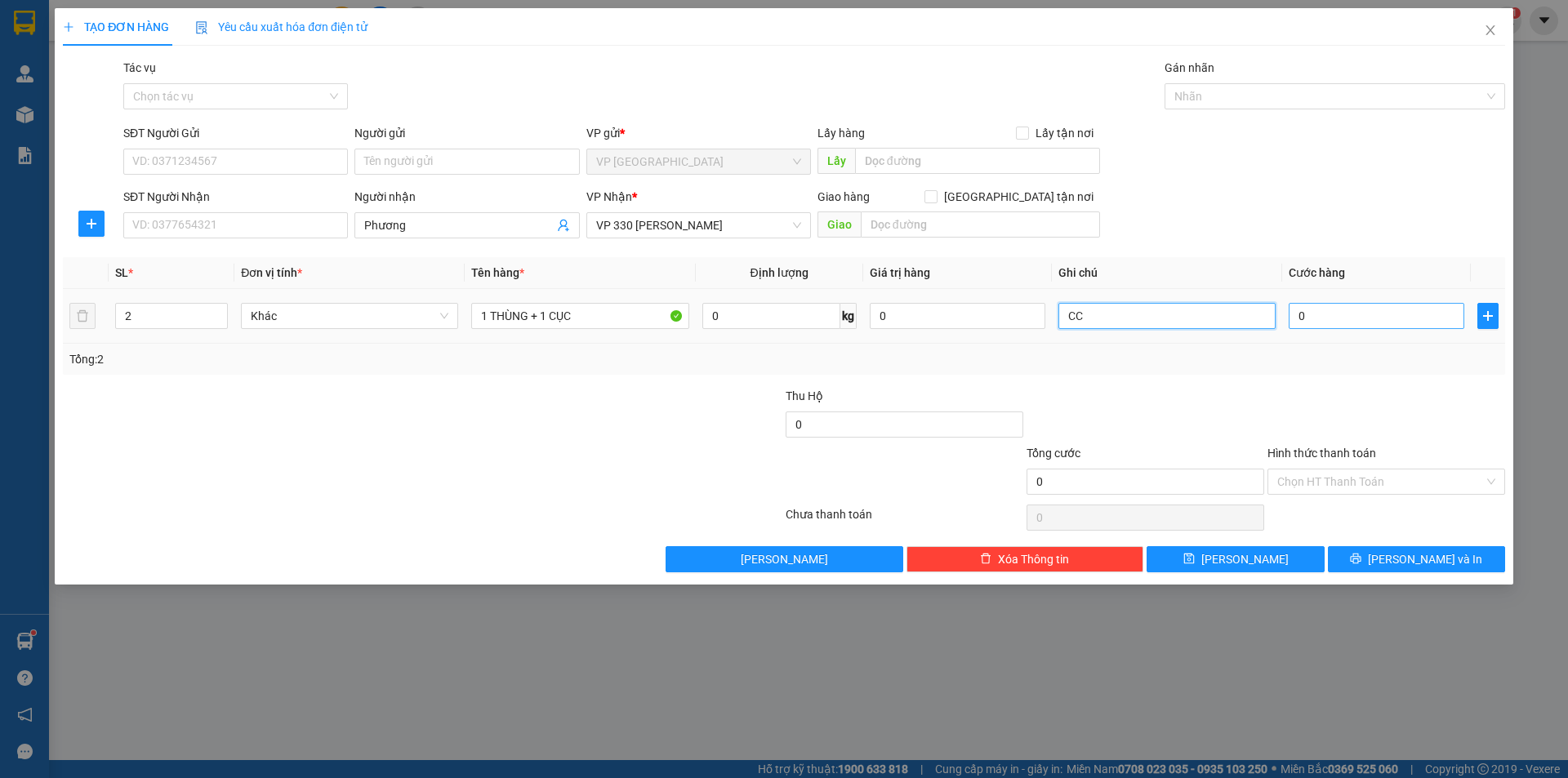
type input "CC"
click at [1324, 315] on input "0" at bounding box center [1376, 317] width 175 height 27
type input "3"
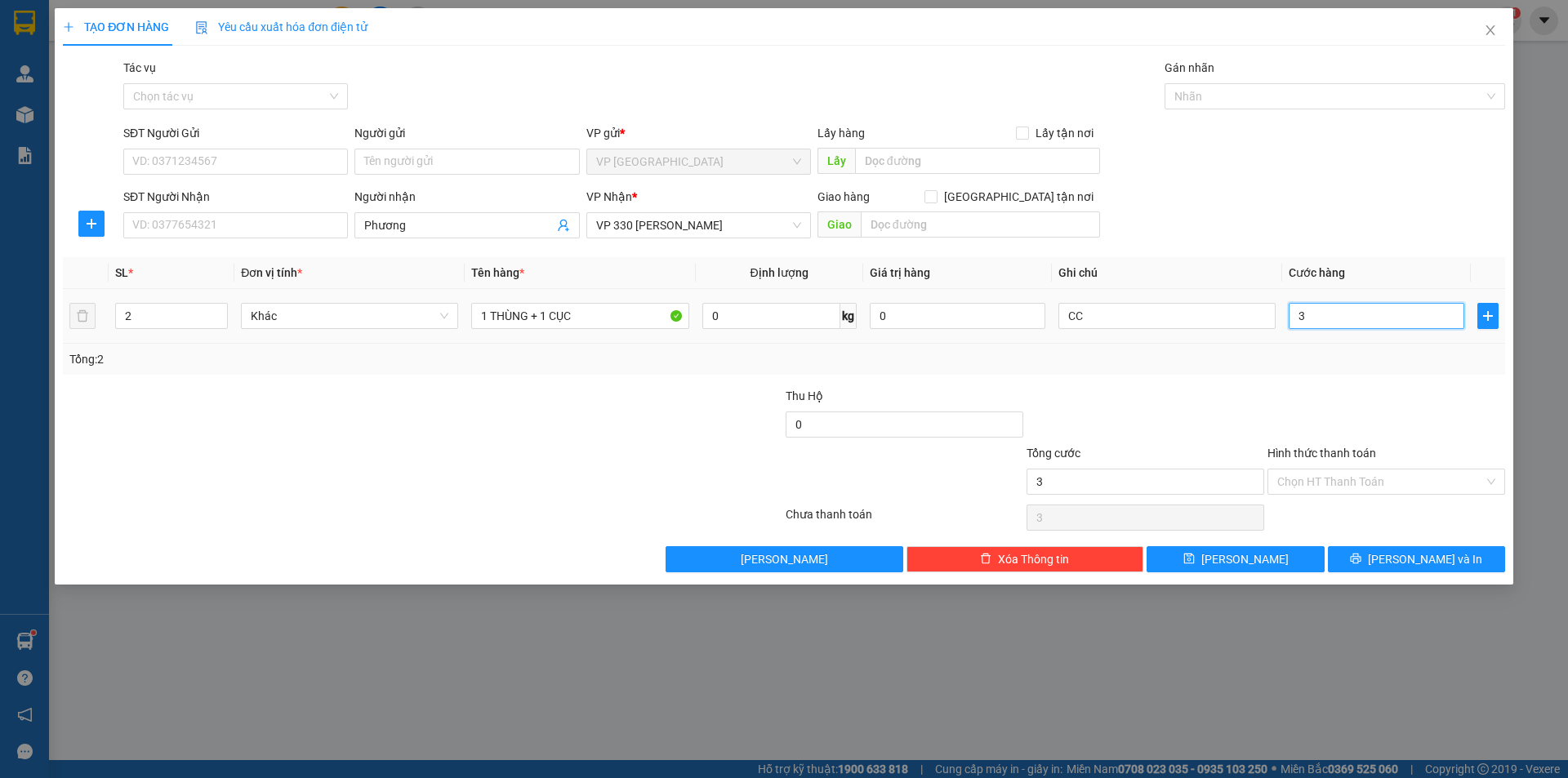
type input "35"
type input "350"
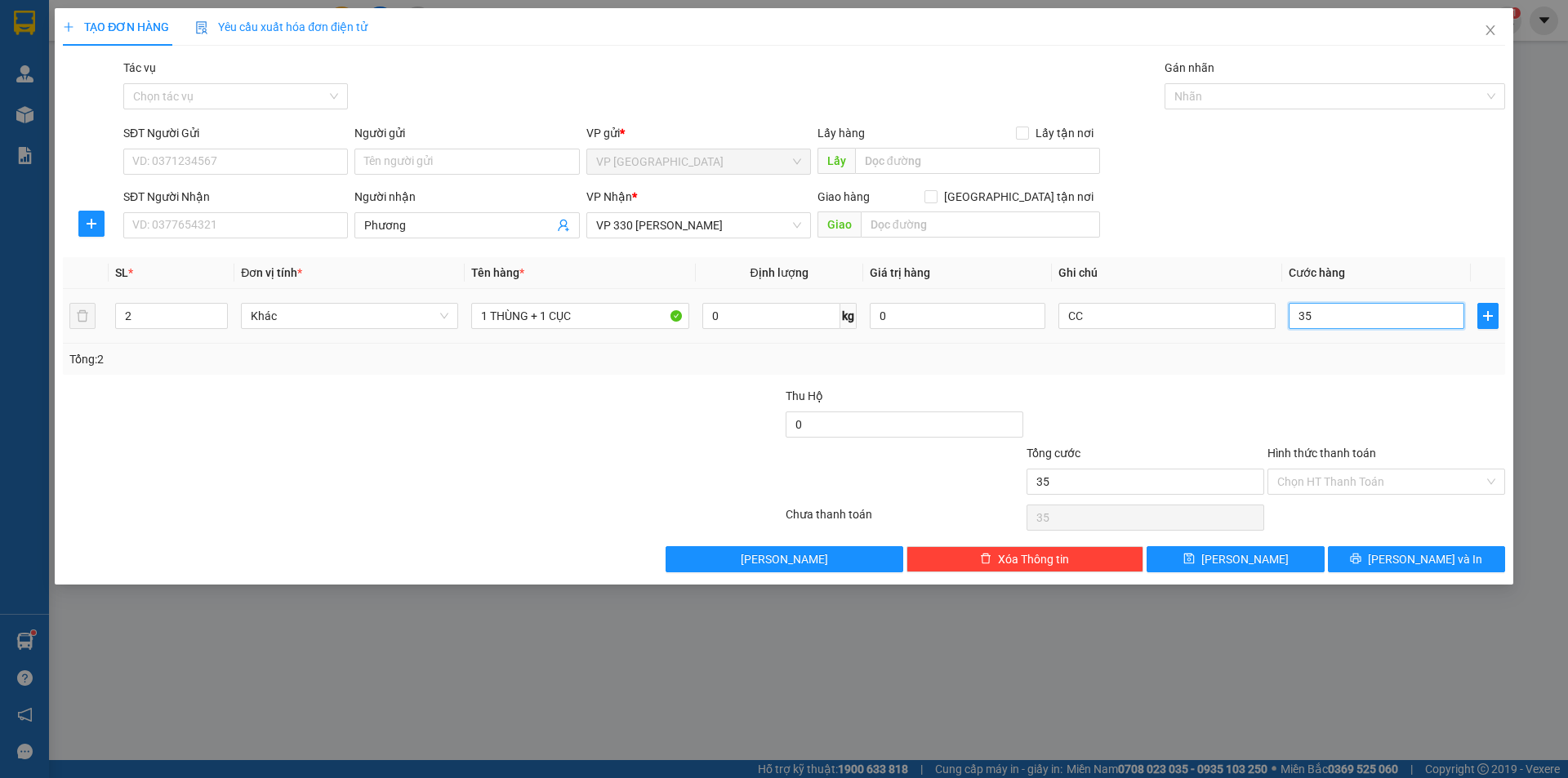
type input "350"
type input "3.500"
type input "35.000"
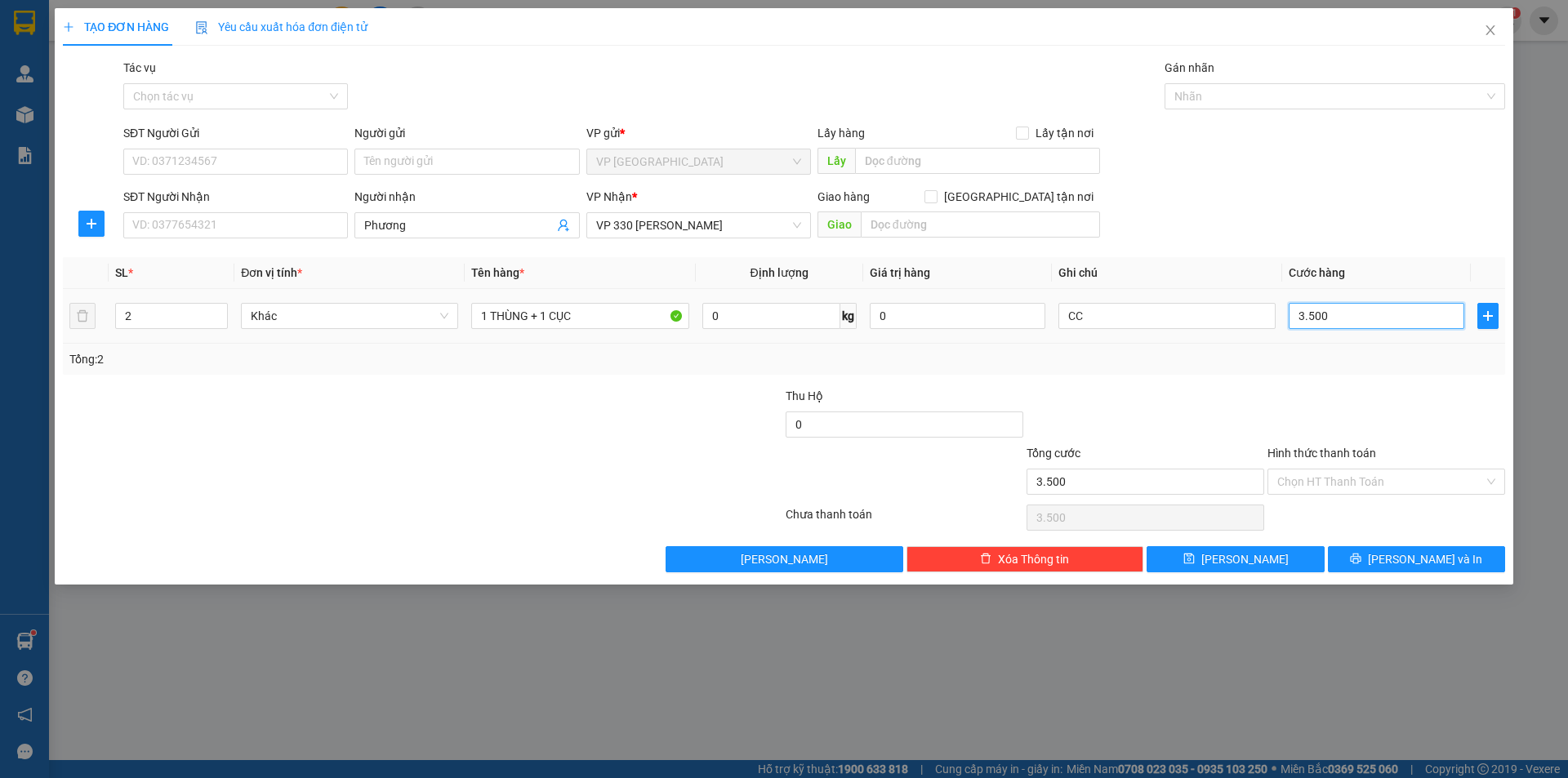
type input "35.000"
type input "350.000"
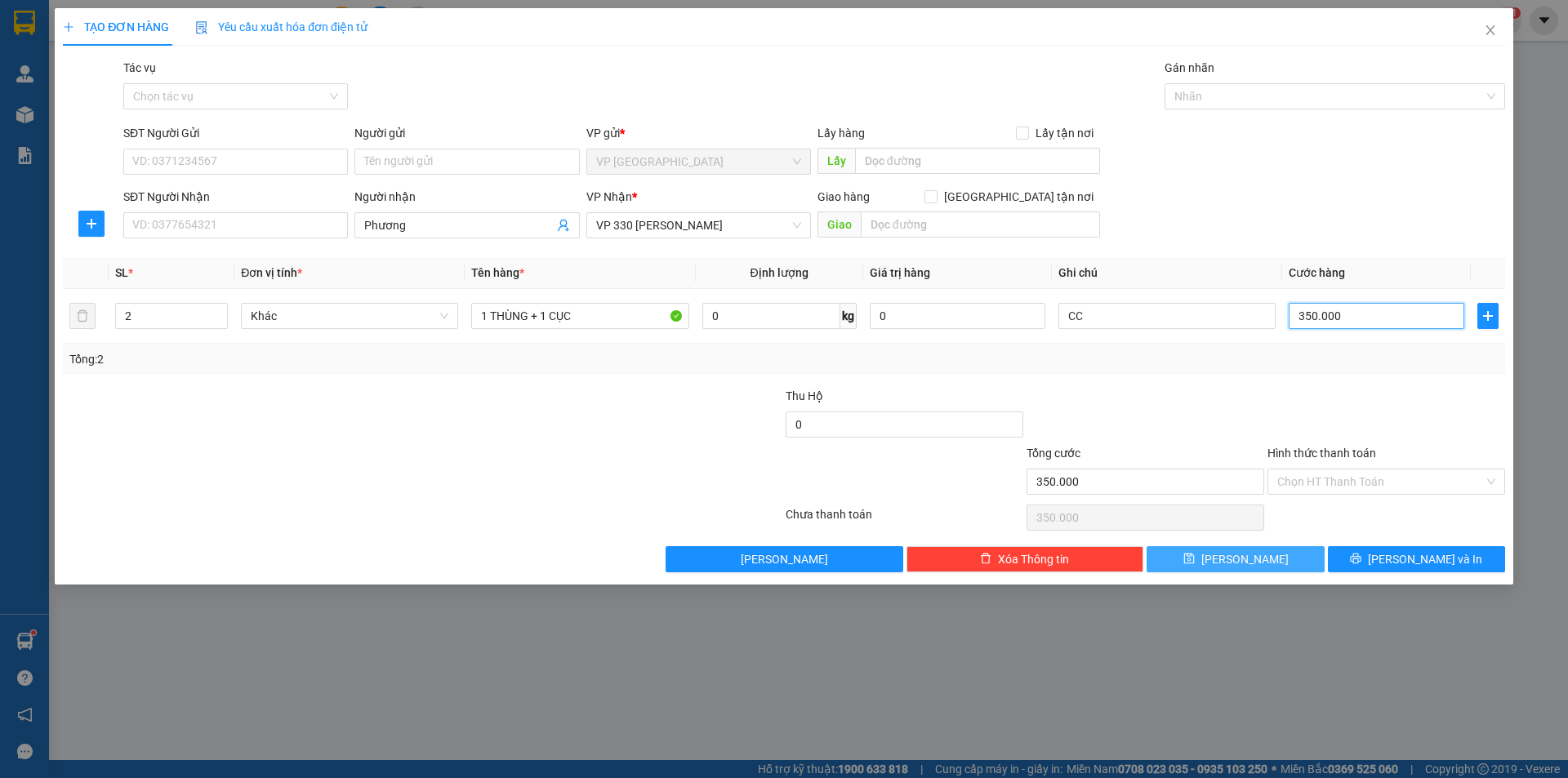
type input "350.000"
click at [1199, 568] on button "[PERSON_NAME]" at bounding box center [1235, 560] width 177 height 27
type input "1"
type input "0"
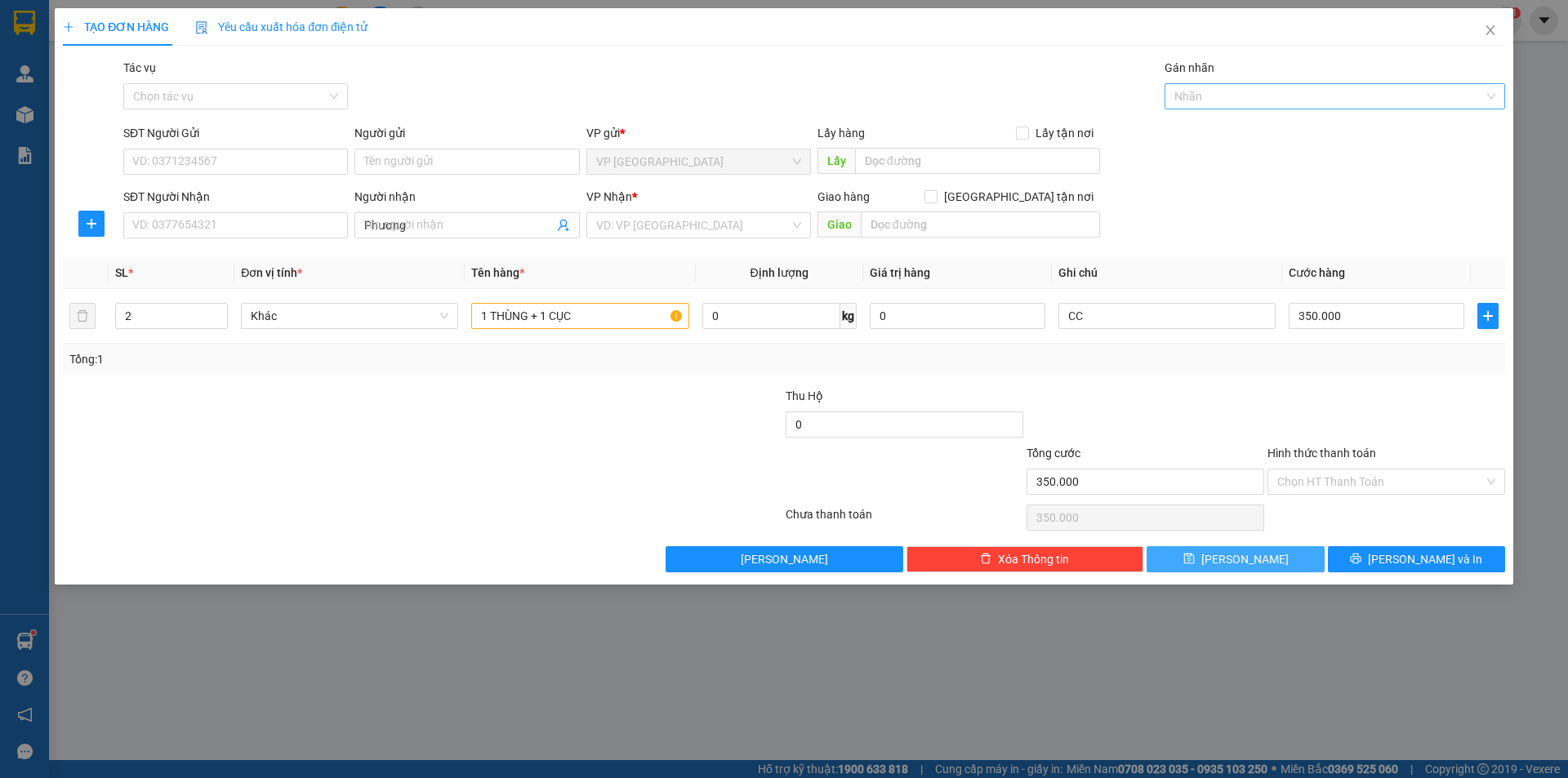
type input "0"
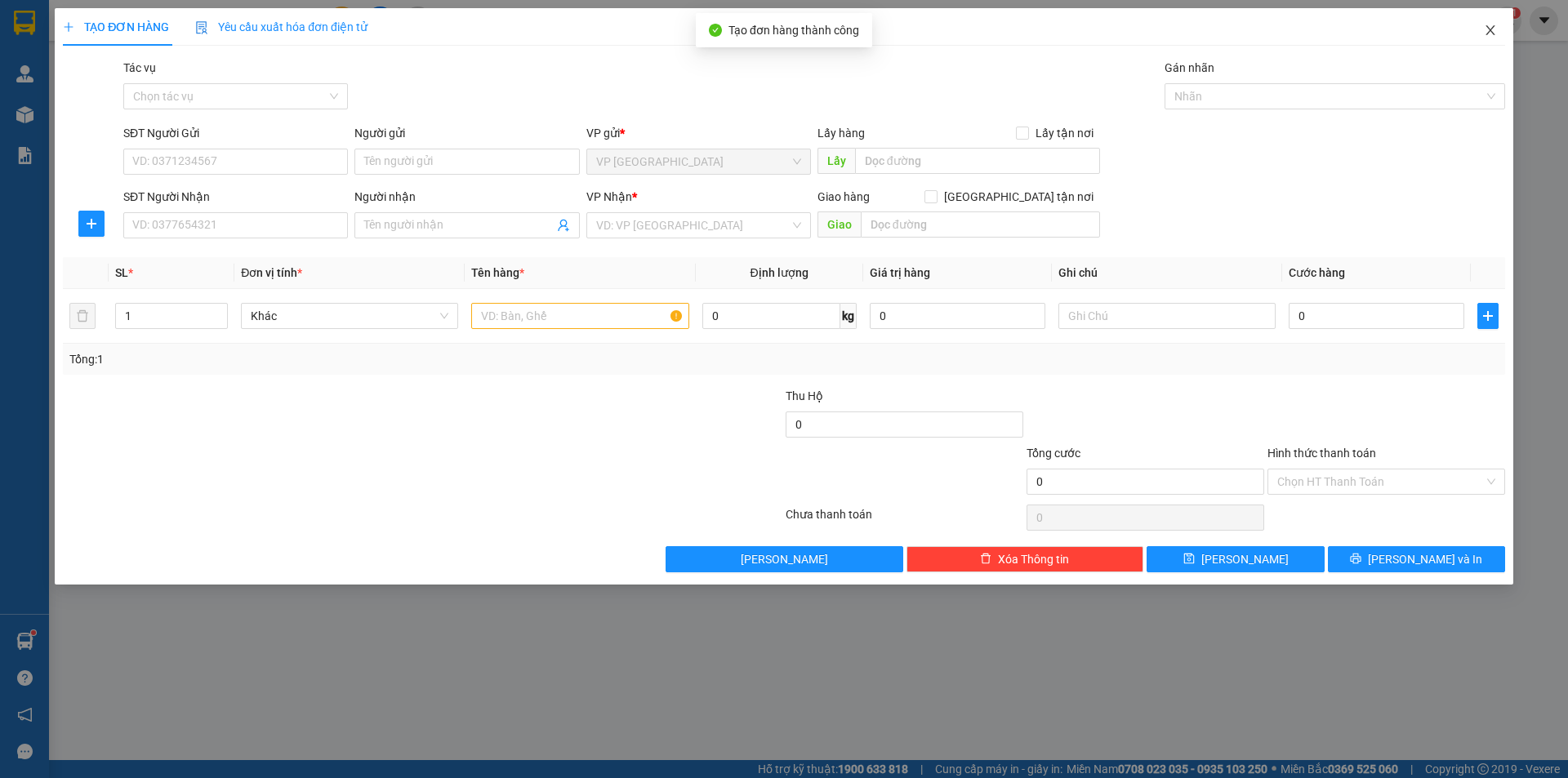
click at [1496, 30] on icon "close" at bounding box center [1490, 30] width 13 height 13
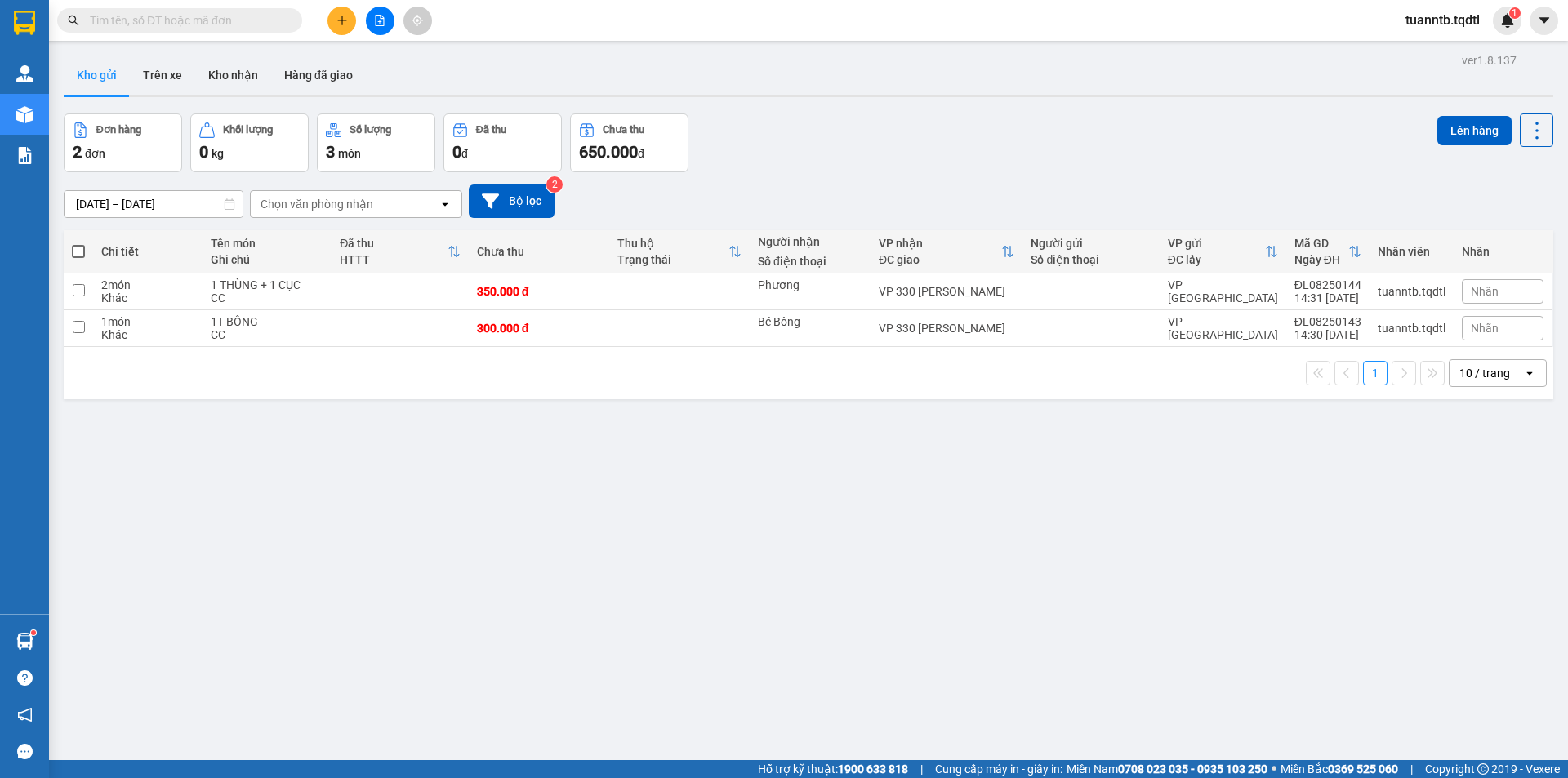
click at [348, 21] on button at bounding box center [342, 21] width 28 height 28
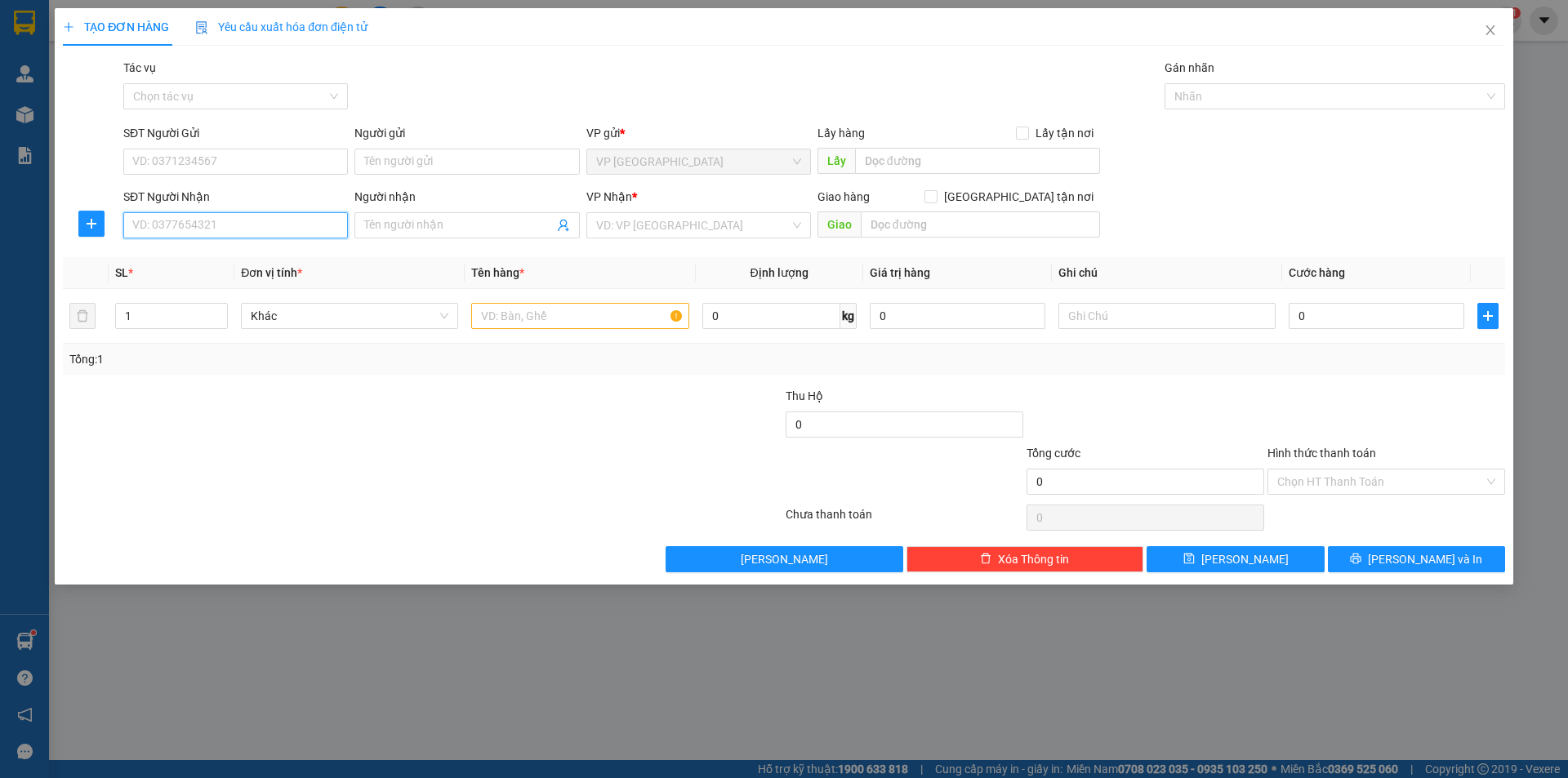
click at [321, 234] on input "SĐT Người Nhận" at bounding box center [235, 226] width 225 height 27
click at [195, 254] on div "0386174678 - Tú" at bounding box center [236, 258] width 205 height 18
type input "0386174678"
type input "Tú"
type input "HỒ XÁ"
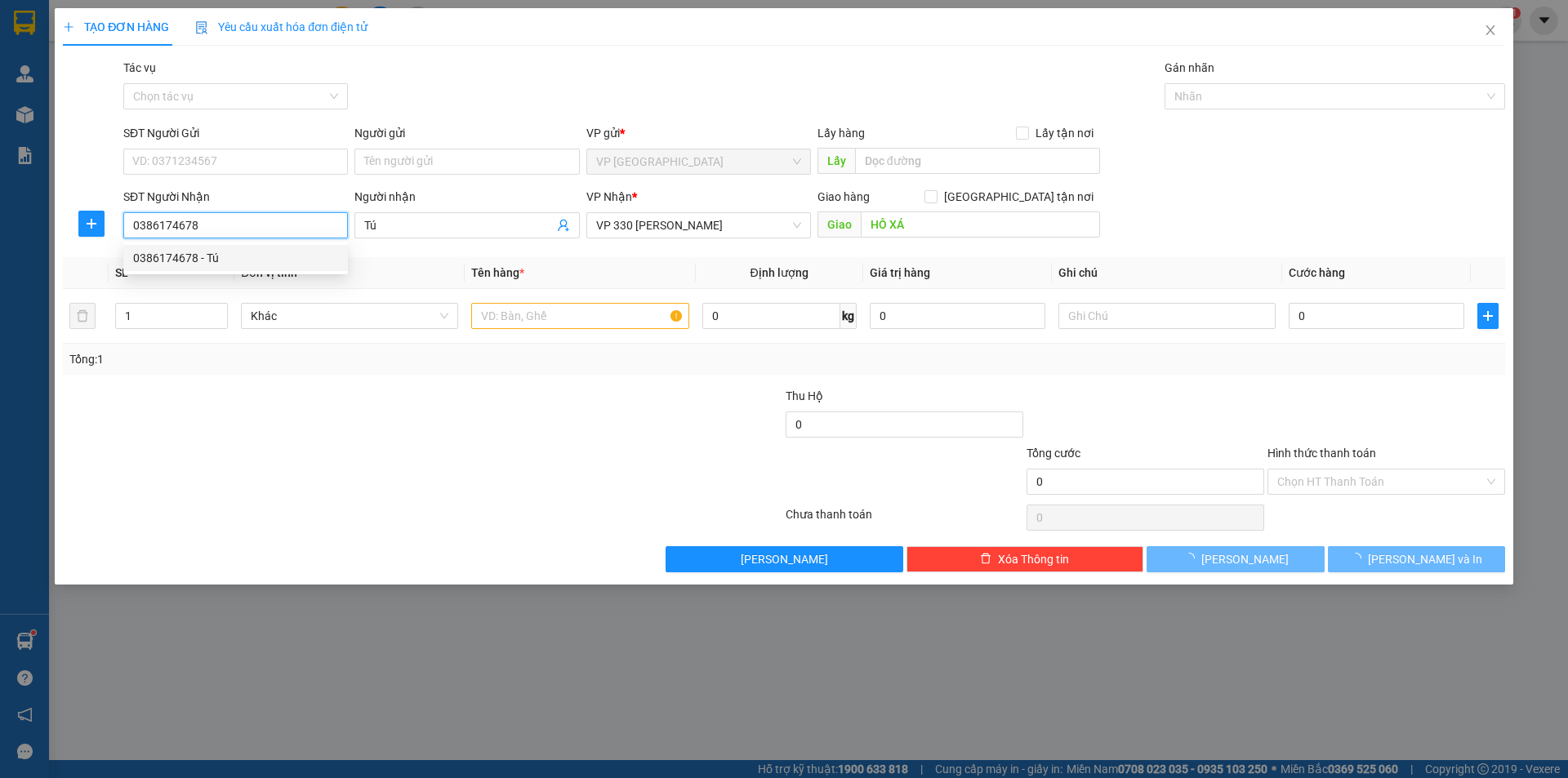
type input "300.000"
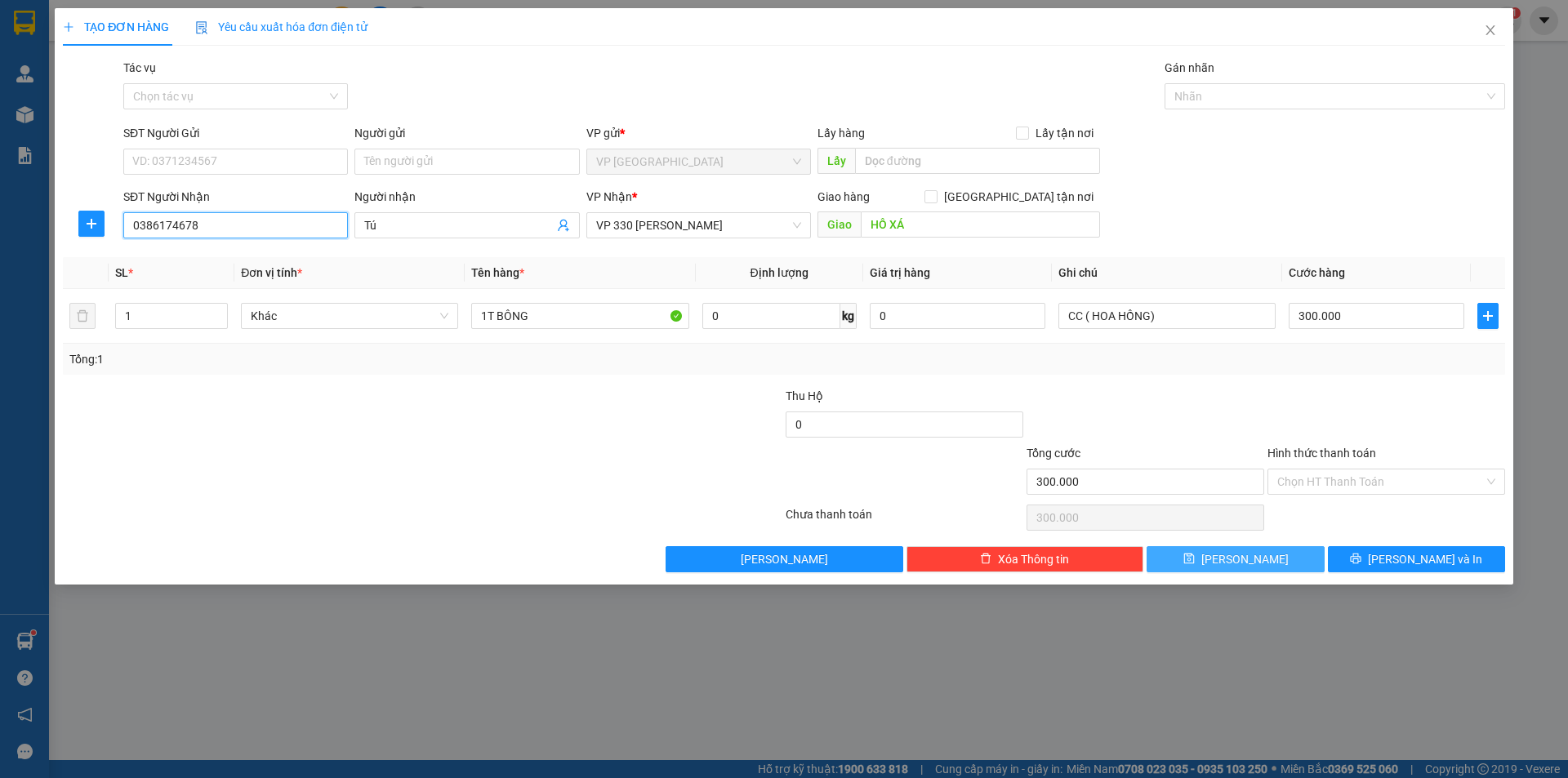
type input "0386174678"
click at [1293, 551] on button "[PERSON_NAME]" at bounding box center [1235, 560] width 177 height 27
type input "0"
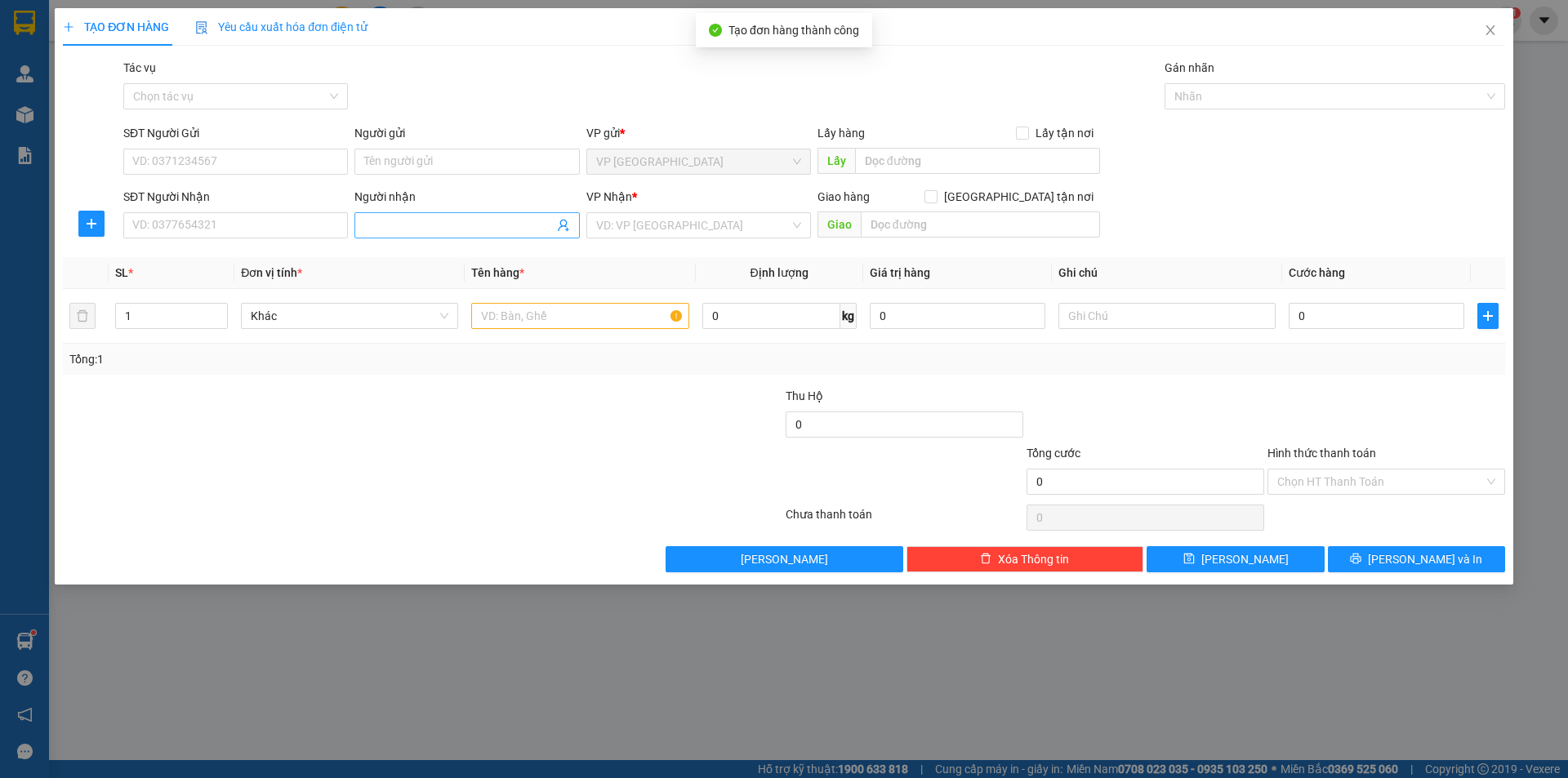
click at [406, 227] on input "Người nhận" at bounding box center [458, 225] width 189 height 18
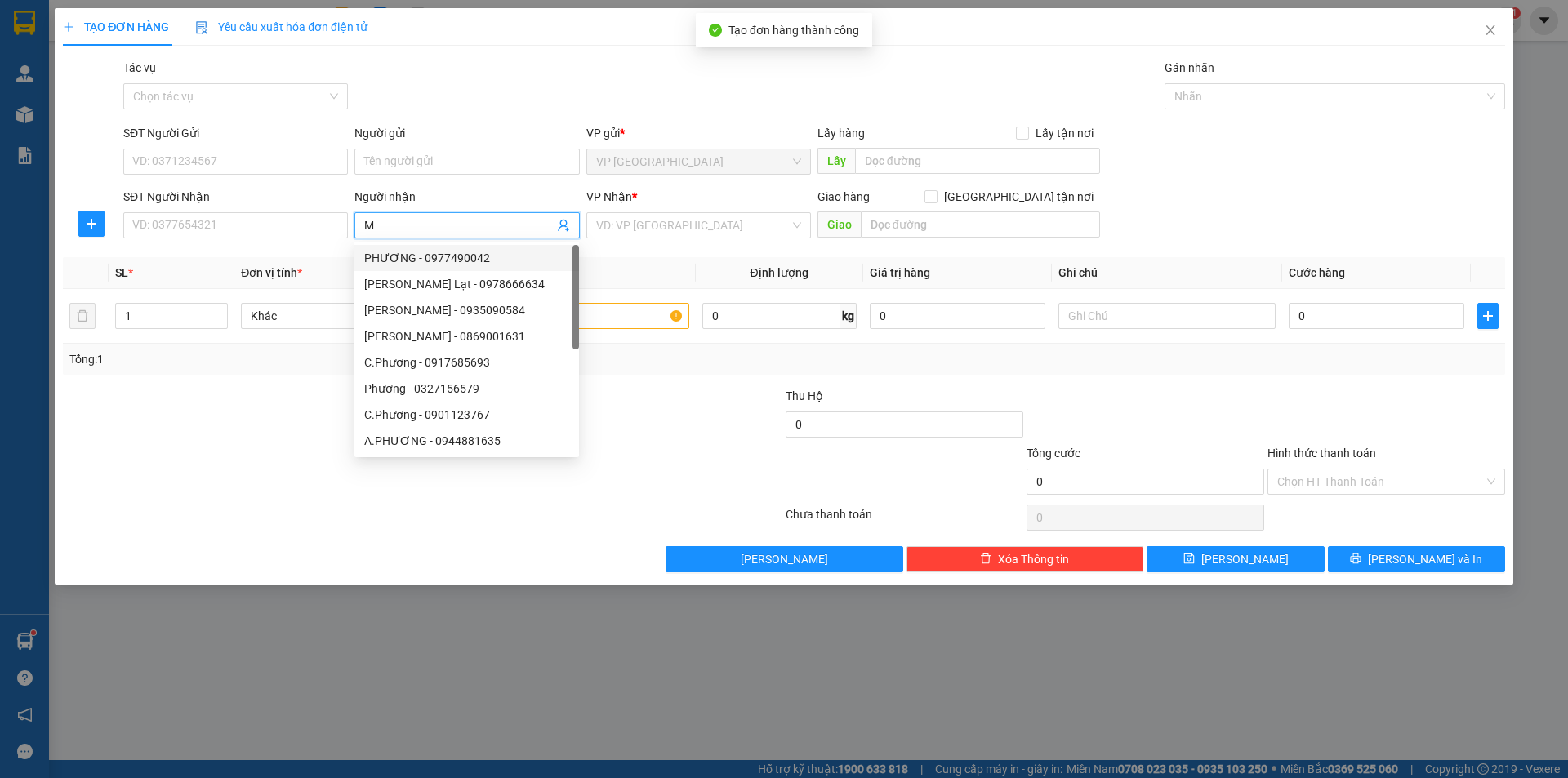
type input "MƠ"
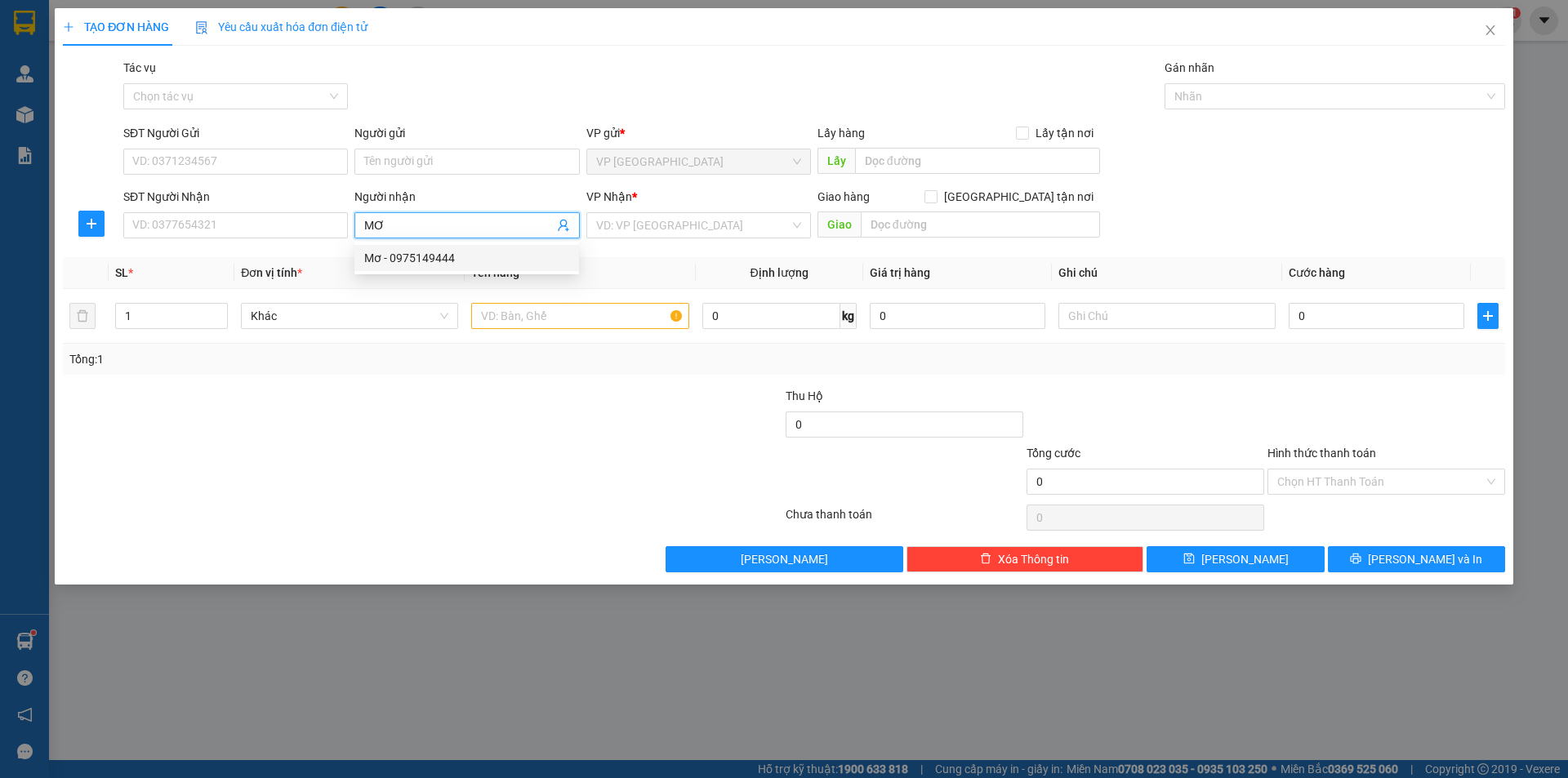
click at [405, 260] on div "Mơ - 0975149444" at bounding box center [466, 258] width 205 height 18
type input "0975149444"
type input "Mơ"
drag, startPoint x: 652, startPoint y: 219, endPoint x: 642, endPoint y: 241, distance: 24.2
click at [652, 221] on input "search" at bounding box center [693, 226] width 193 height 25
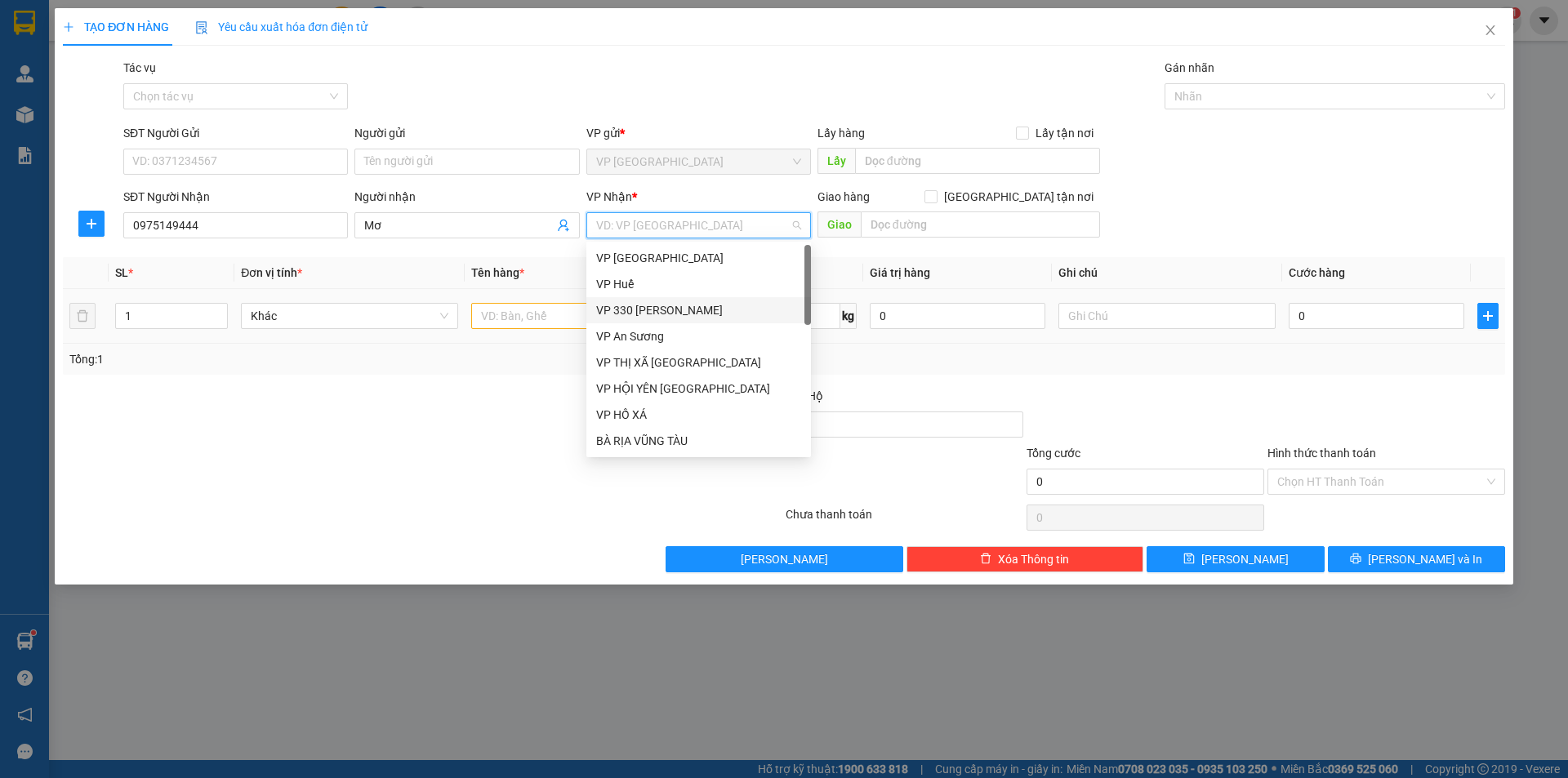
drag, startPoint x: 654, startPoint y: 303, endPoint x: 666, endPoint y: 296, distance: 13.9
click at [655, 303] on div "VP 330 [PERSON_NAME]" at bounding box center [698, 310] width 205 height 18
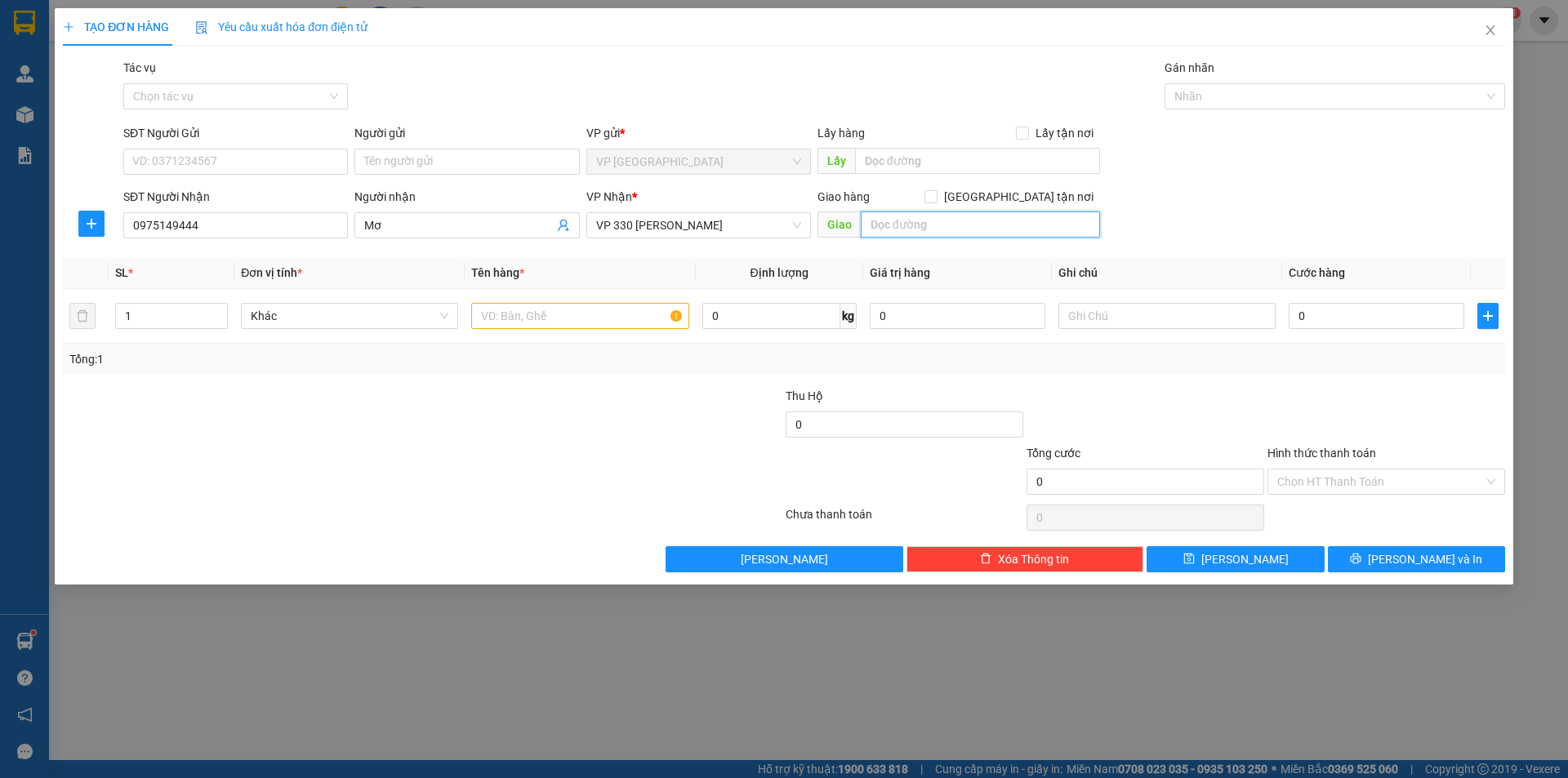
click at [934, 219] on input "text" at bounding box center [981, 225] width 240 height 27
type input "[PERSON_NAME]"
click at [145, 314] on input "1" at bounding box center [171, 317] width 111 height 25
click at [217, 310] on icon "up" at bounding box center [219, 313] width 6 height 6
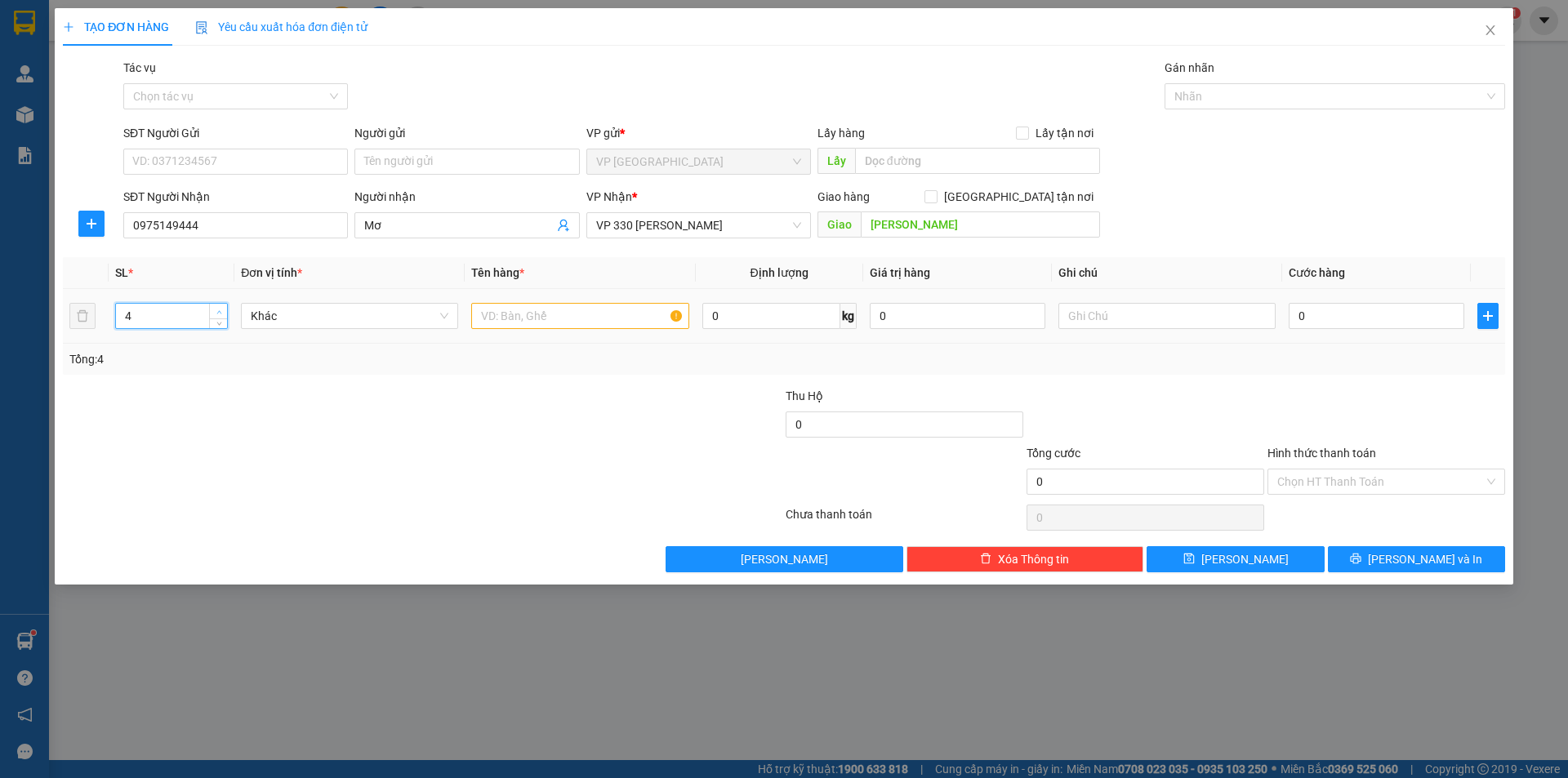
click at [216, 310] on icon "up" at bounding box center [219, 313] width 6 height 6
type input "7"
drag, startPoint x: 216, startPoint y: 305, endPoint x: 230, endPoint y: 307, distance: 14.1
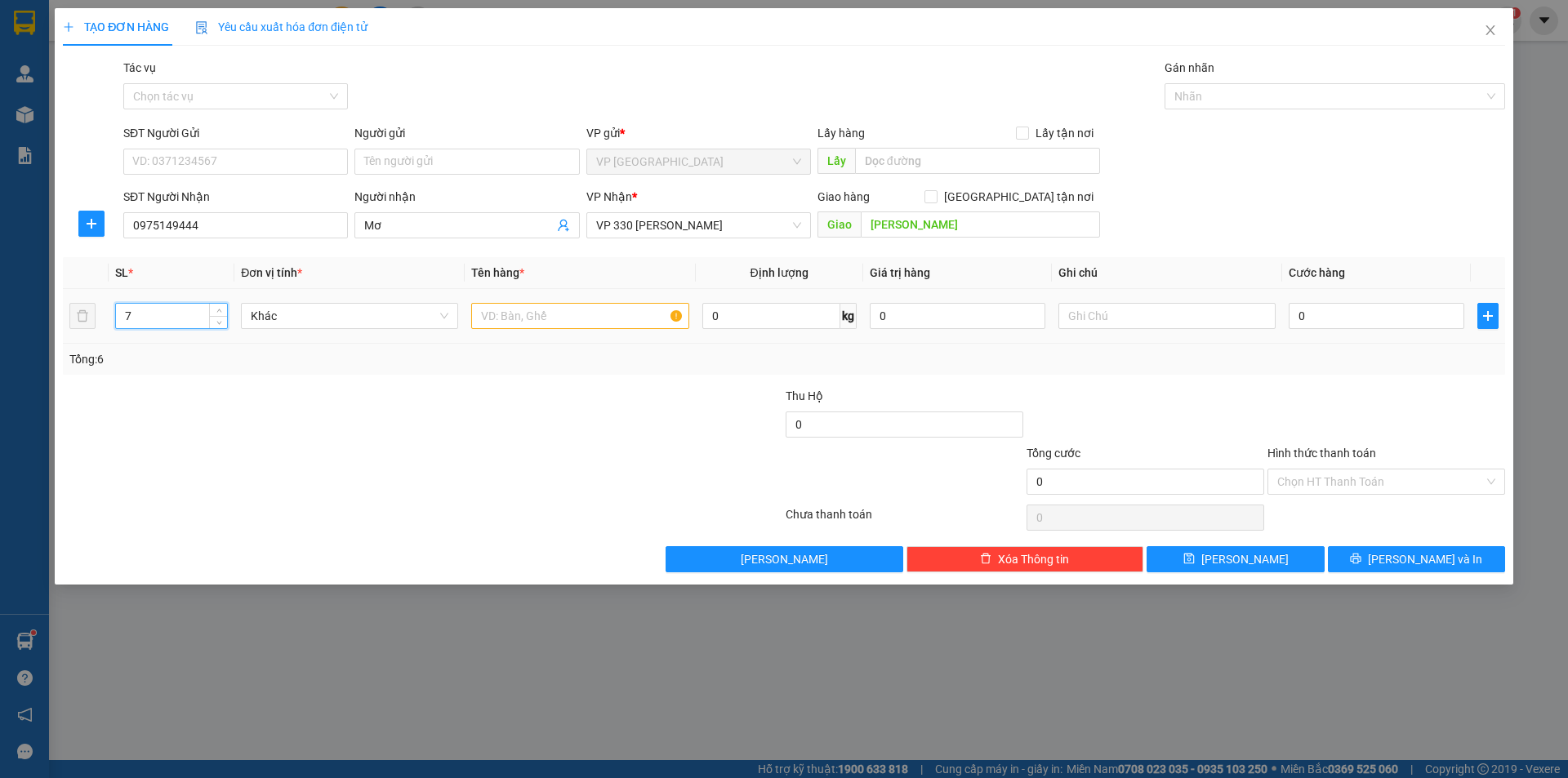
click at [219, 305] on span "Increase Value" at bounding box center [218, 310] width 18 height 12
click at [520, 322] on input "text" at bounding box center [579, 317] width 217 height 27
type input "7T CÀ CHUA"
click at [1131, 308] on input "text" at bounding box center [1166, 317] width 217 height 27
type input "CC"
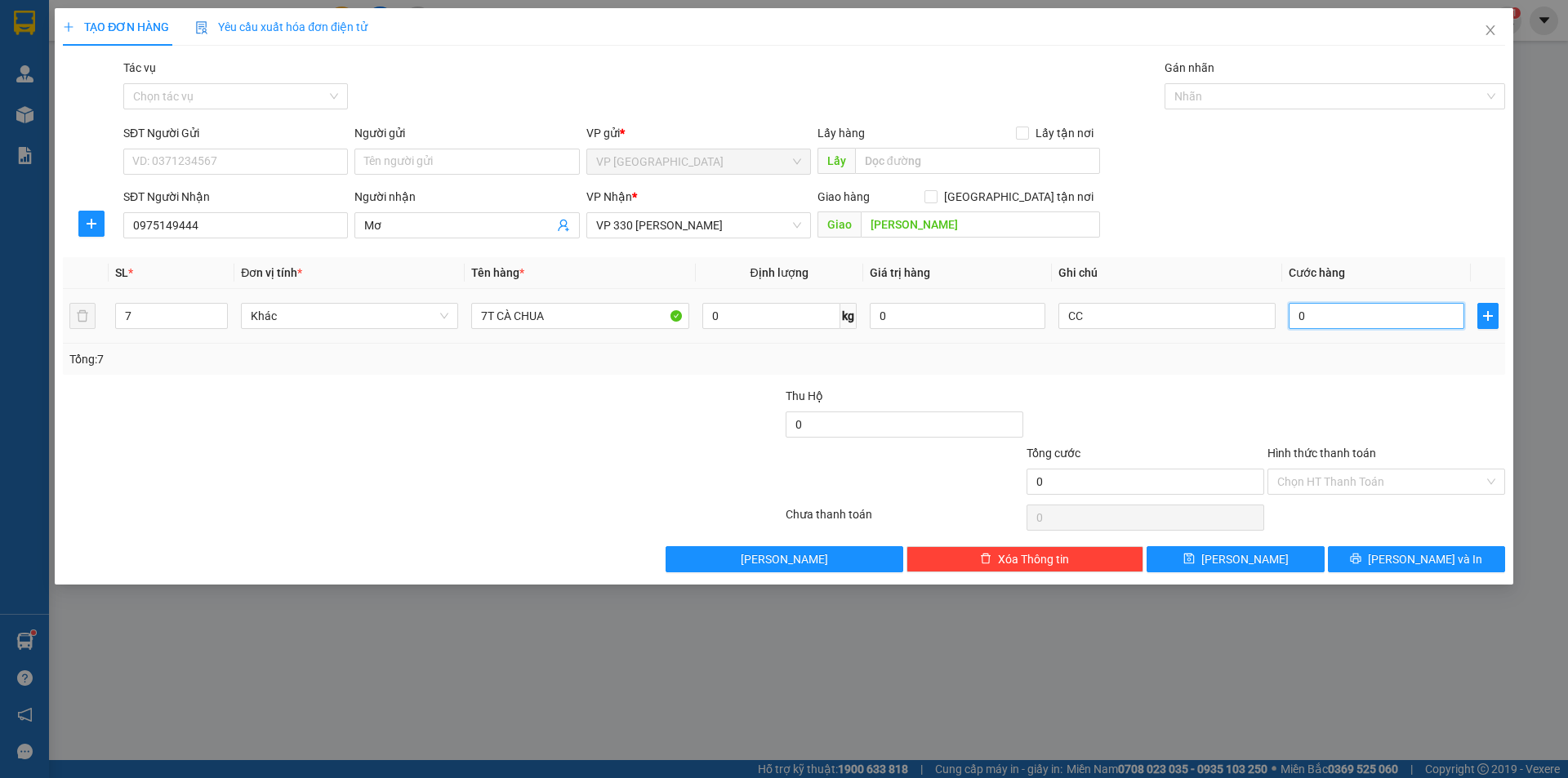
click at [1337, 326] on input "0" at bounding box center [1376, 317] width 175 height 27
type input "2"
type input "285"
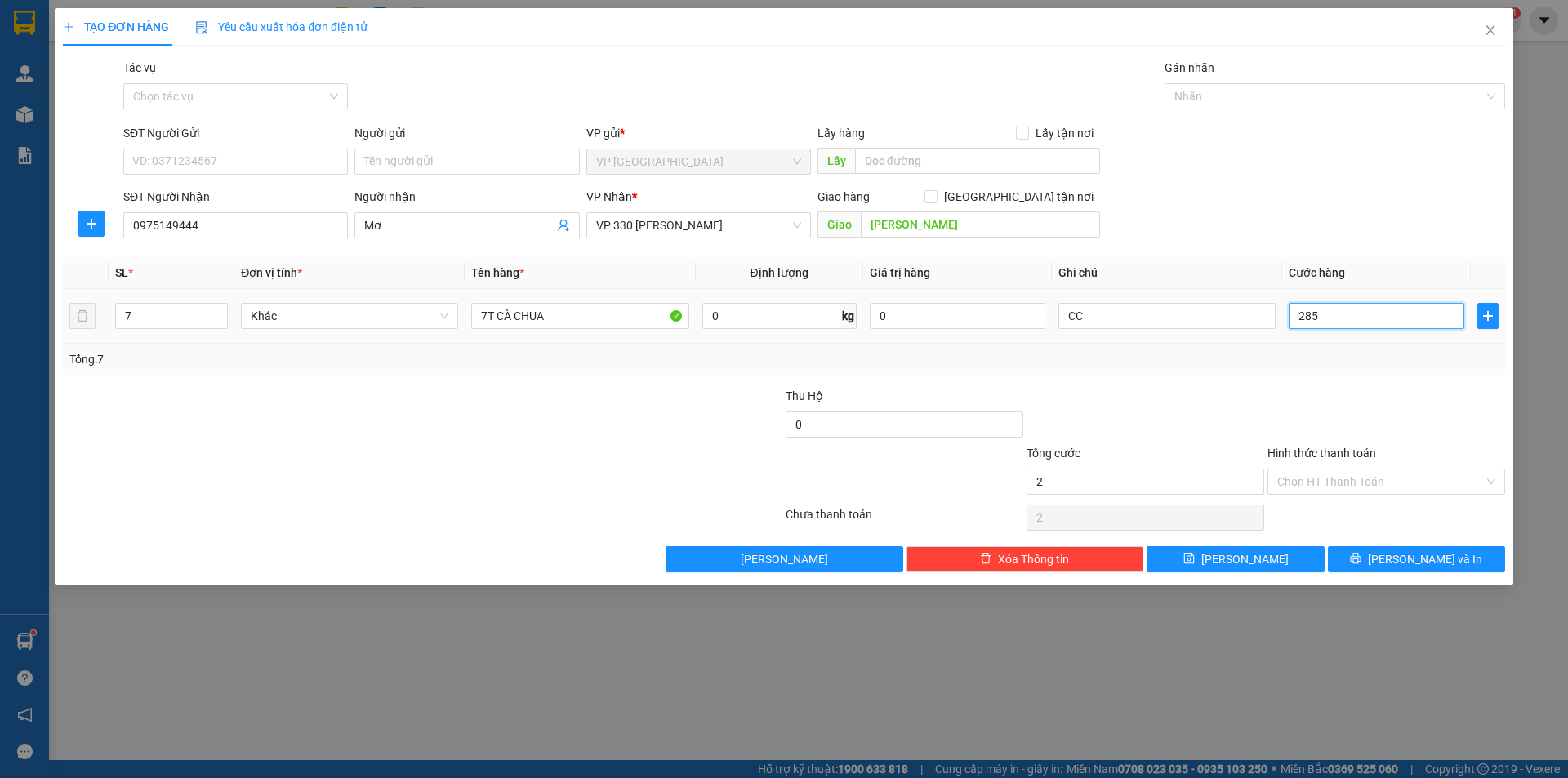
type input "285"
type input "2.850"
type input "28.500"
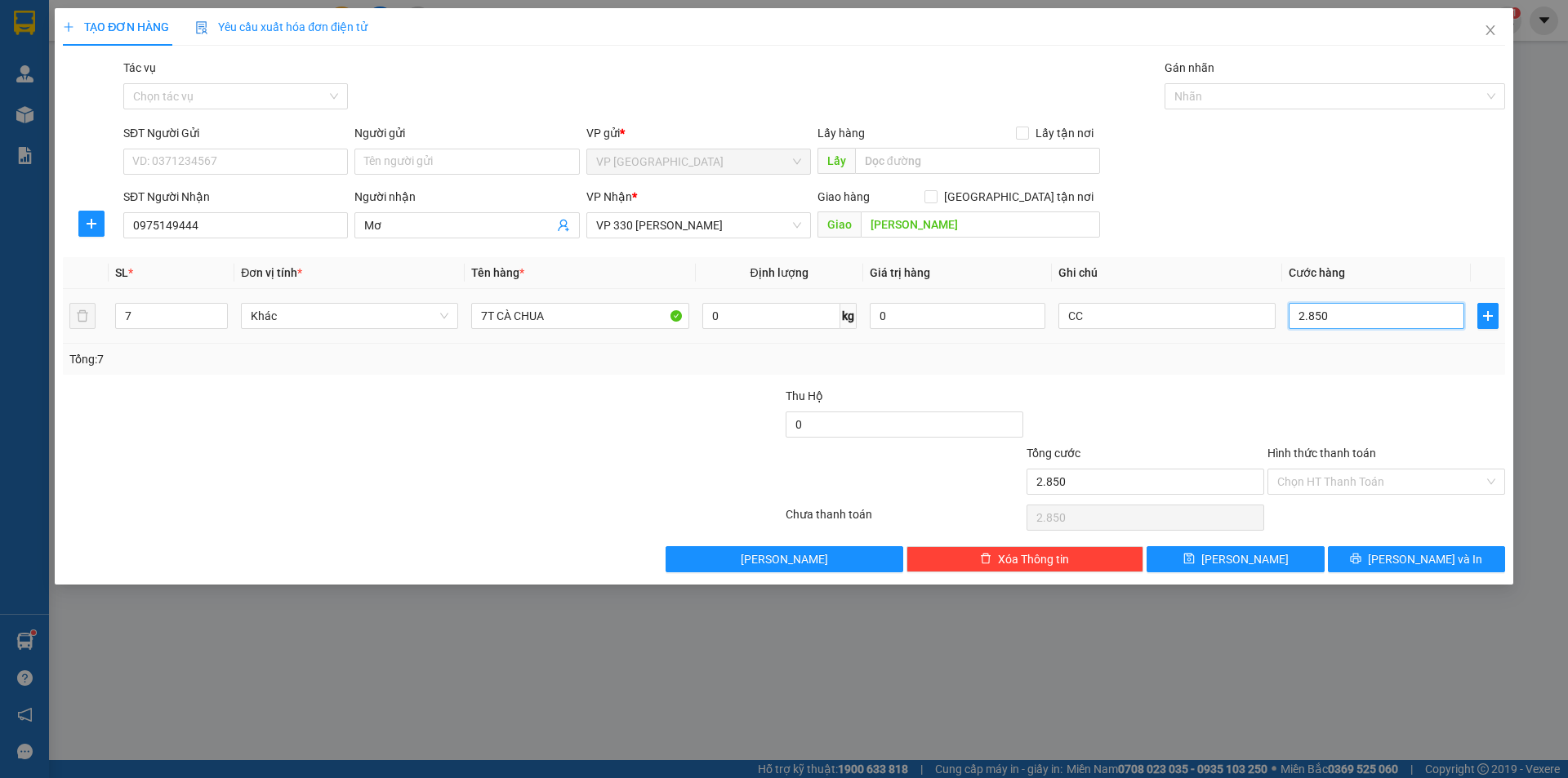
type input "28.500"
type input "285.000"
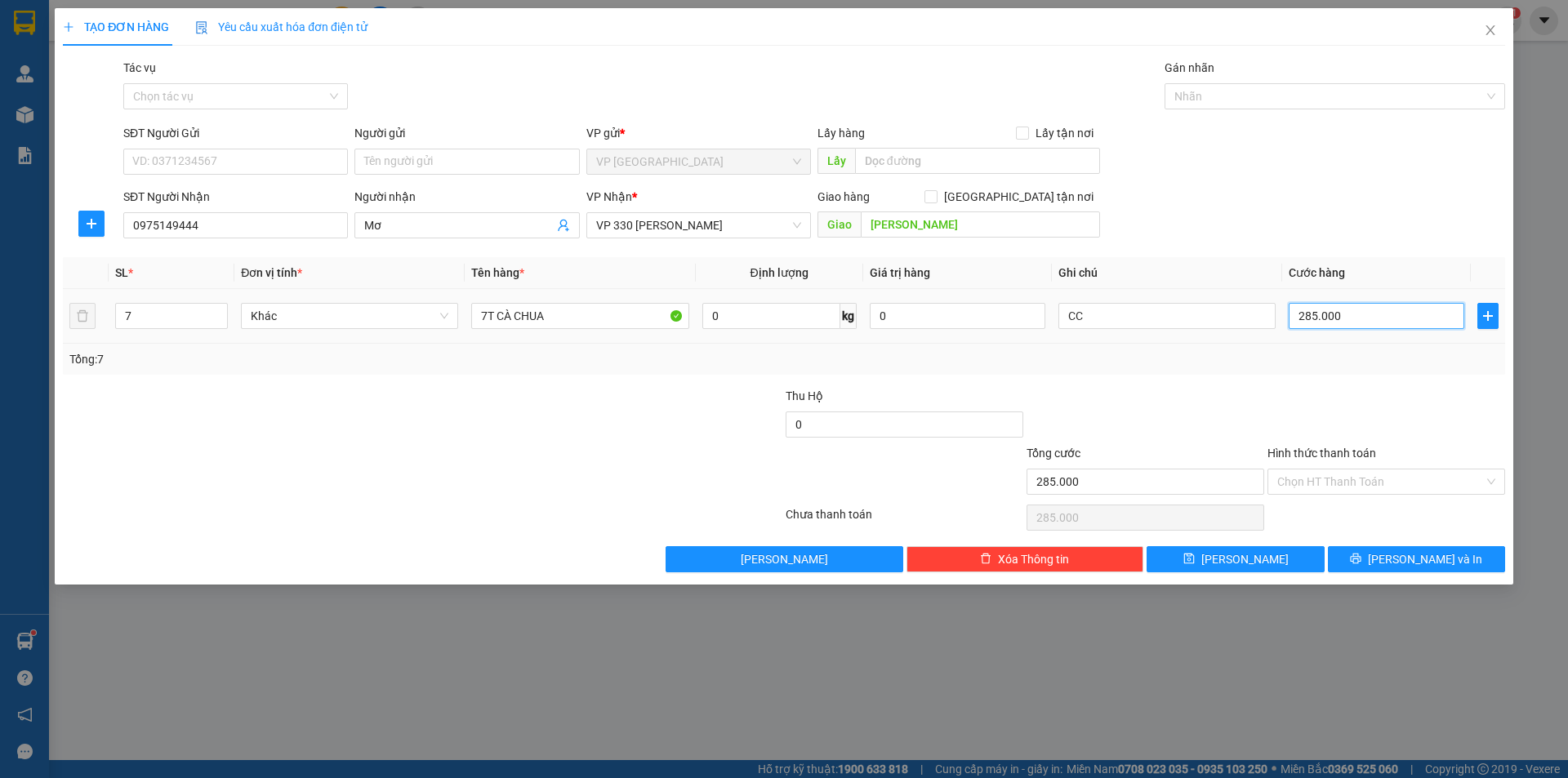
type input "2.850.000"
type input "285.000"
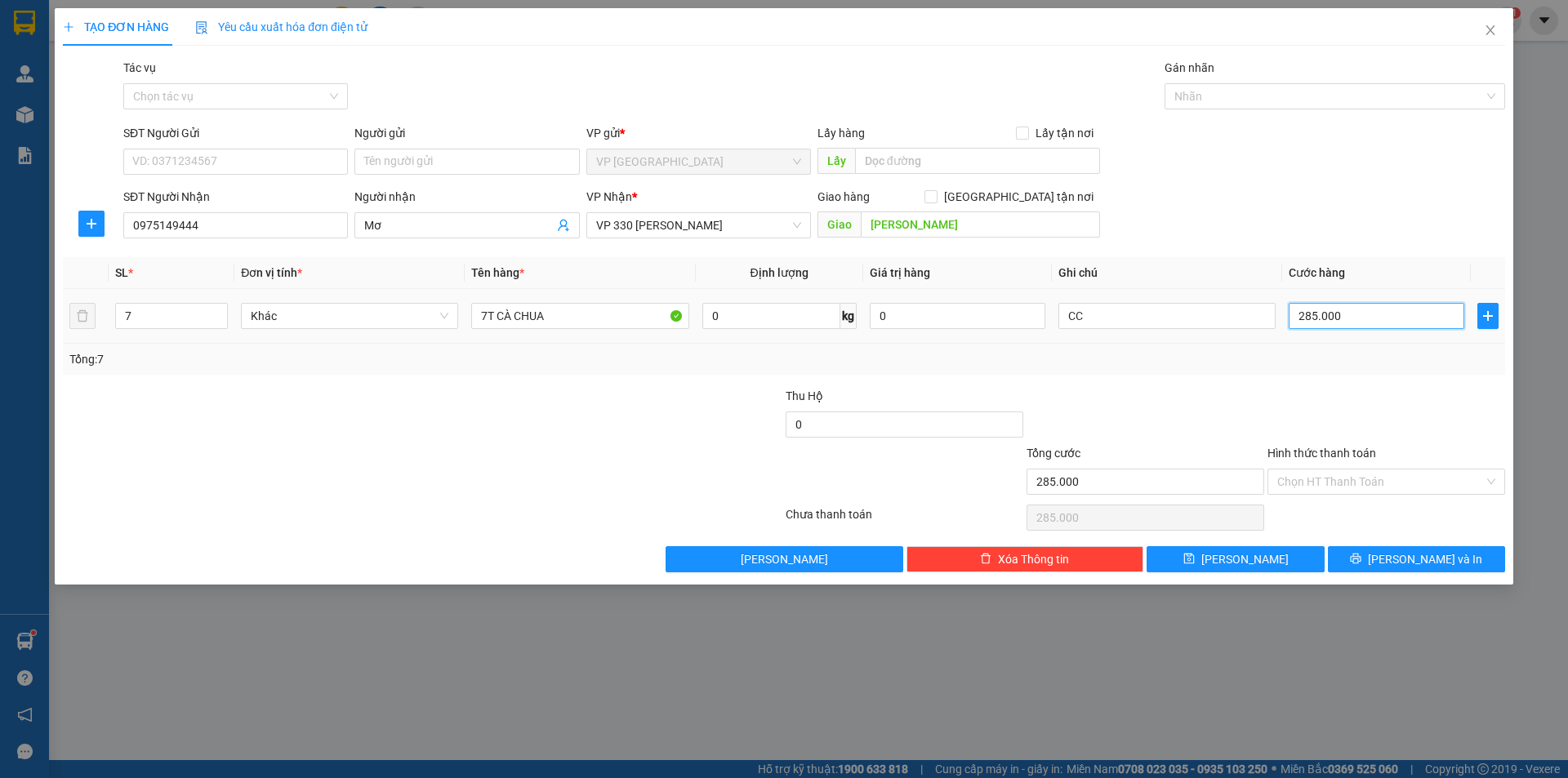
type input "28.500"
type input "2.850"
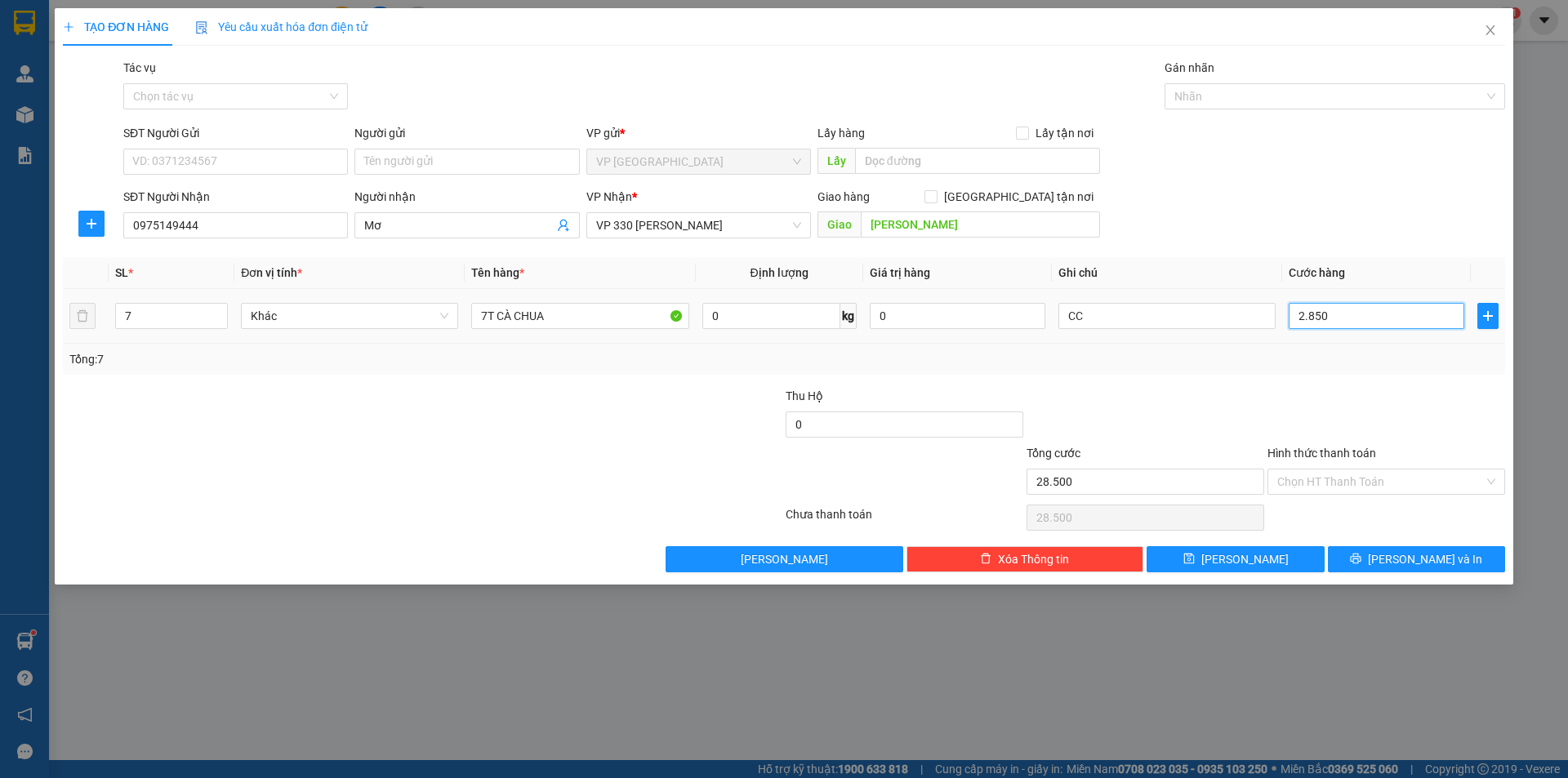
type input "2.850"
type input "285"
type input "28"
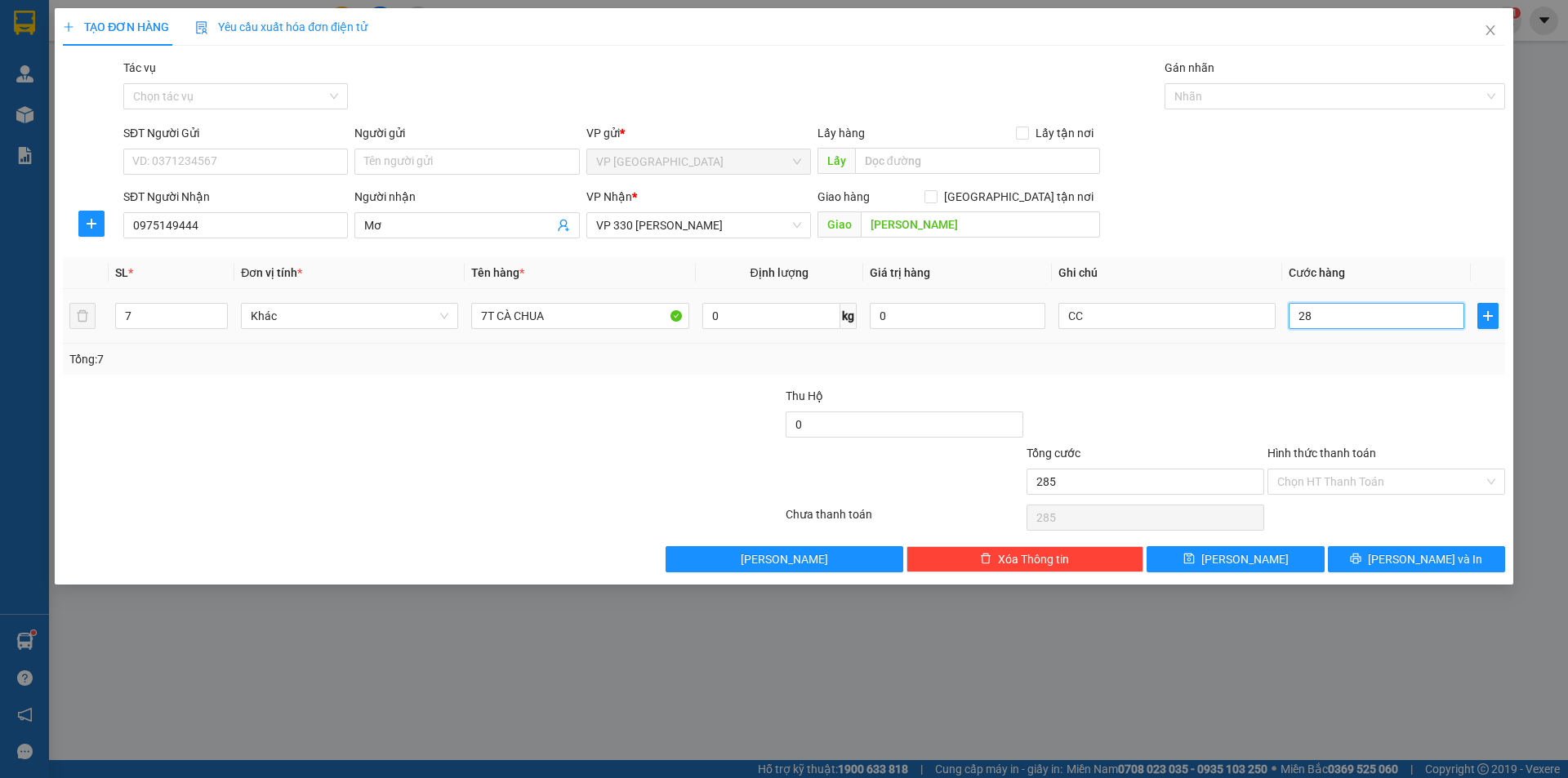
type input "28"
type input "280"
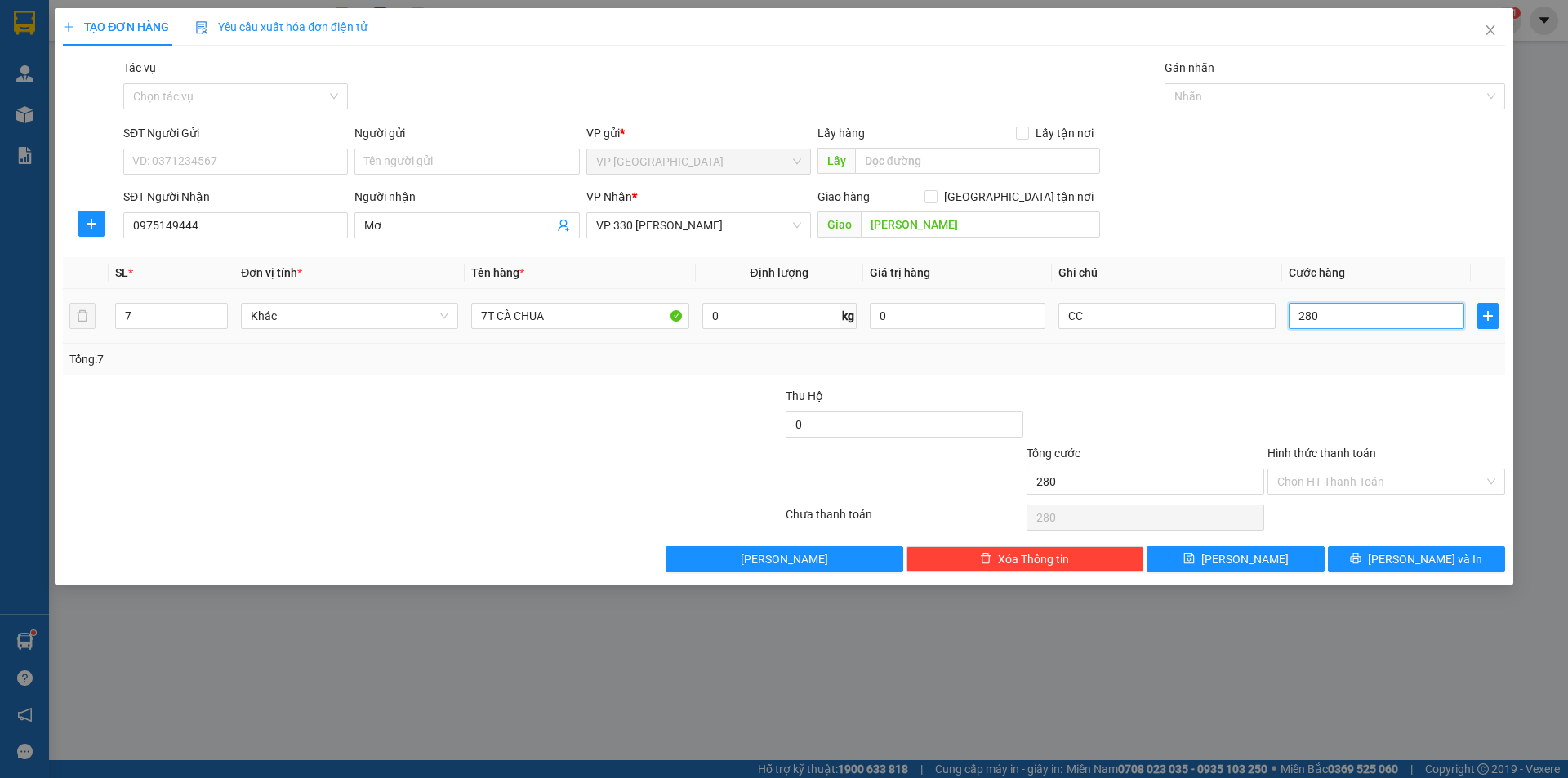
type input "2.800"
type input "28.000"
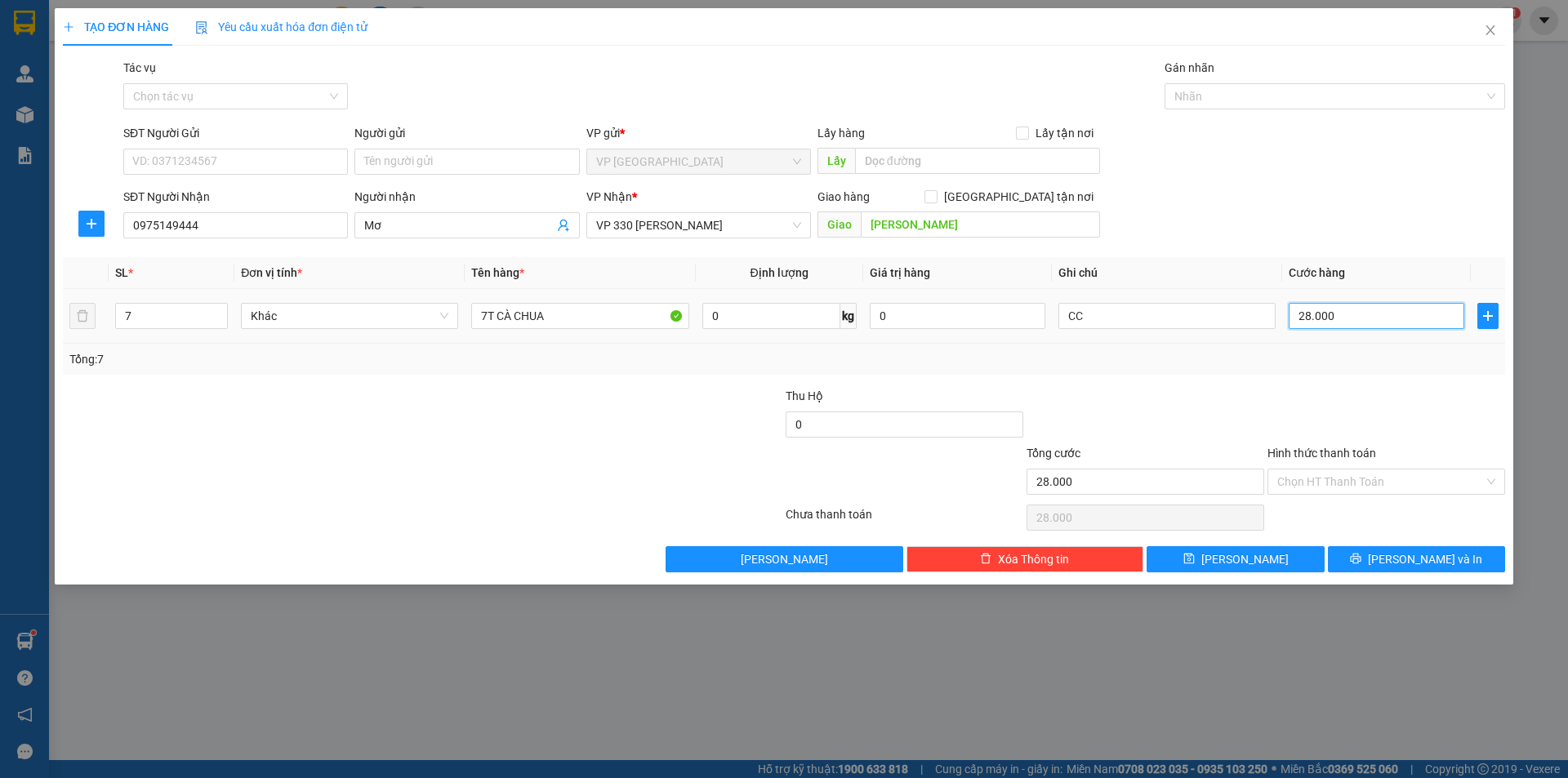
type input "280.000"
drag, startPoint x: 1251, startPoint y: 563, endPoint x: 1254, endPoint y: 548, distance: 15.3
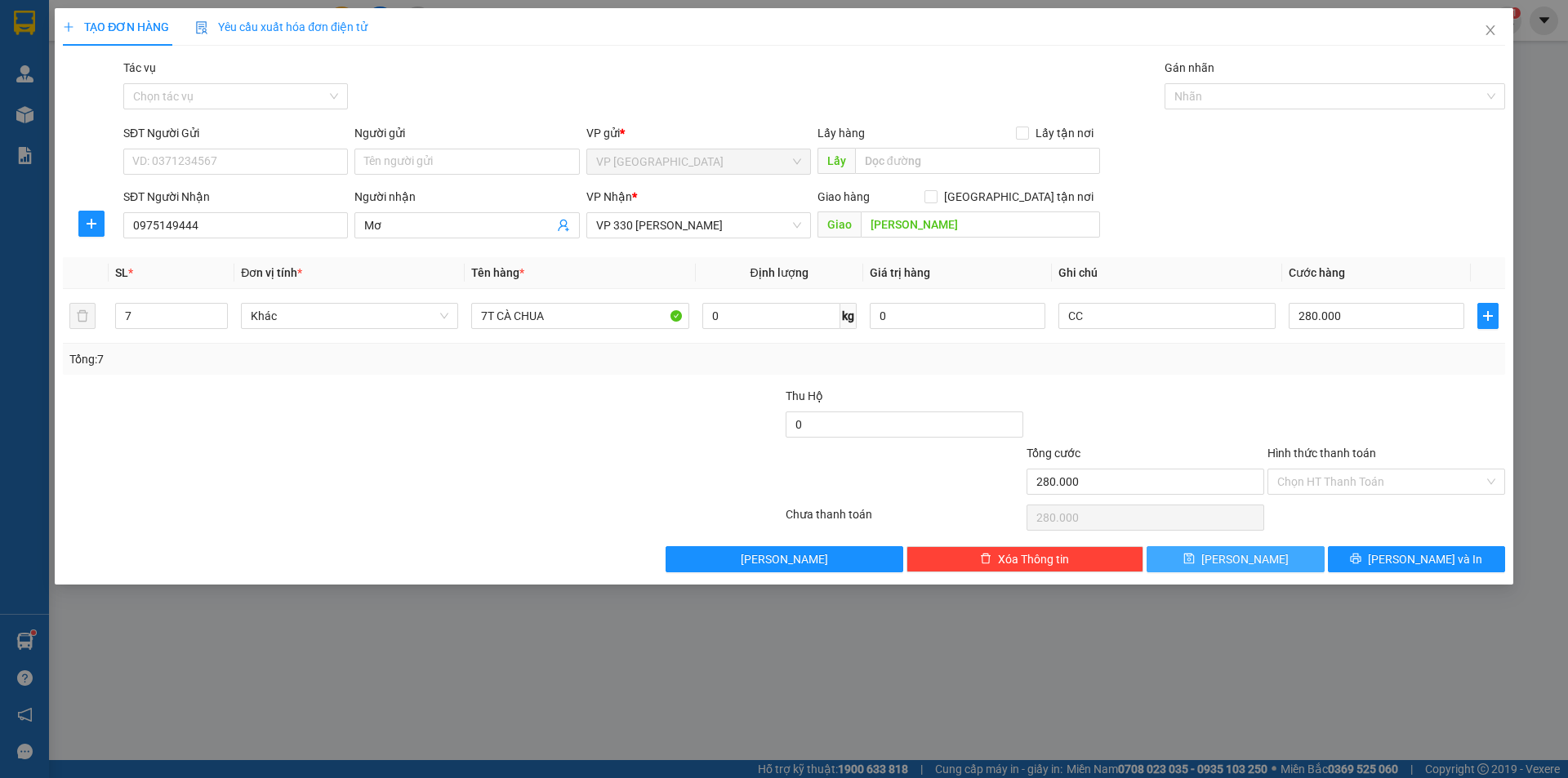
click at [1254, 560] on button "[PERSON_NAME]" at bounding box center [1235, 560] width 177 height 27
type input "0"
type input "1"
type input "0"
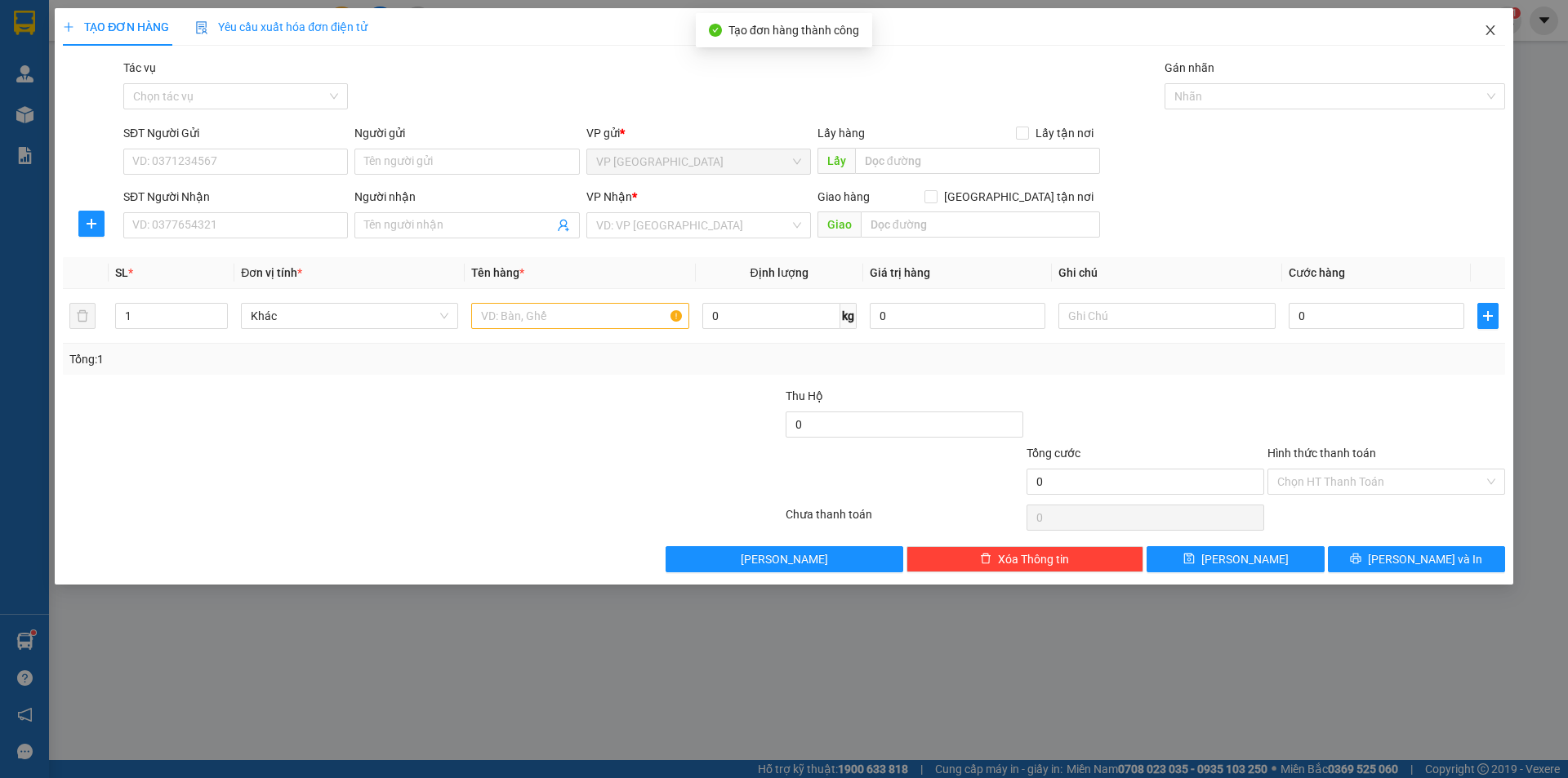
click at [1497, 29] on span "Close" at bounding box center [1490, 31] width 45 height 45
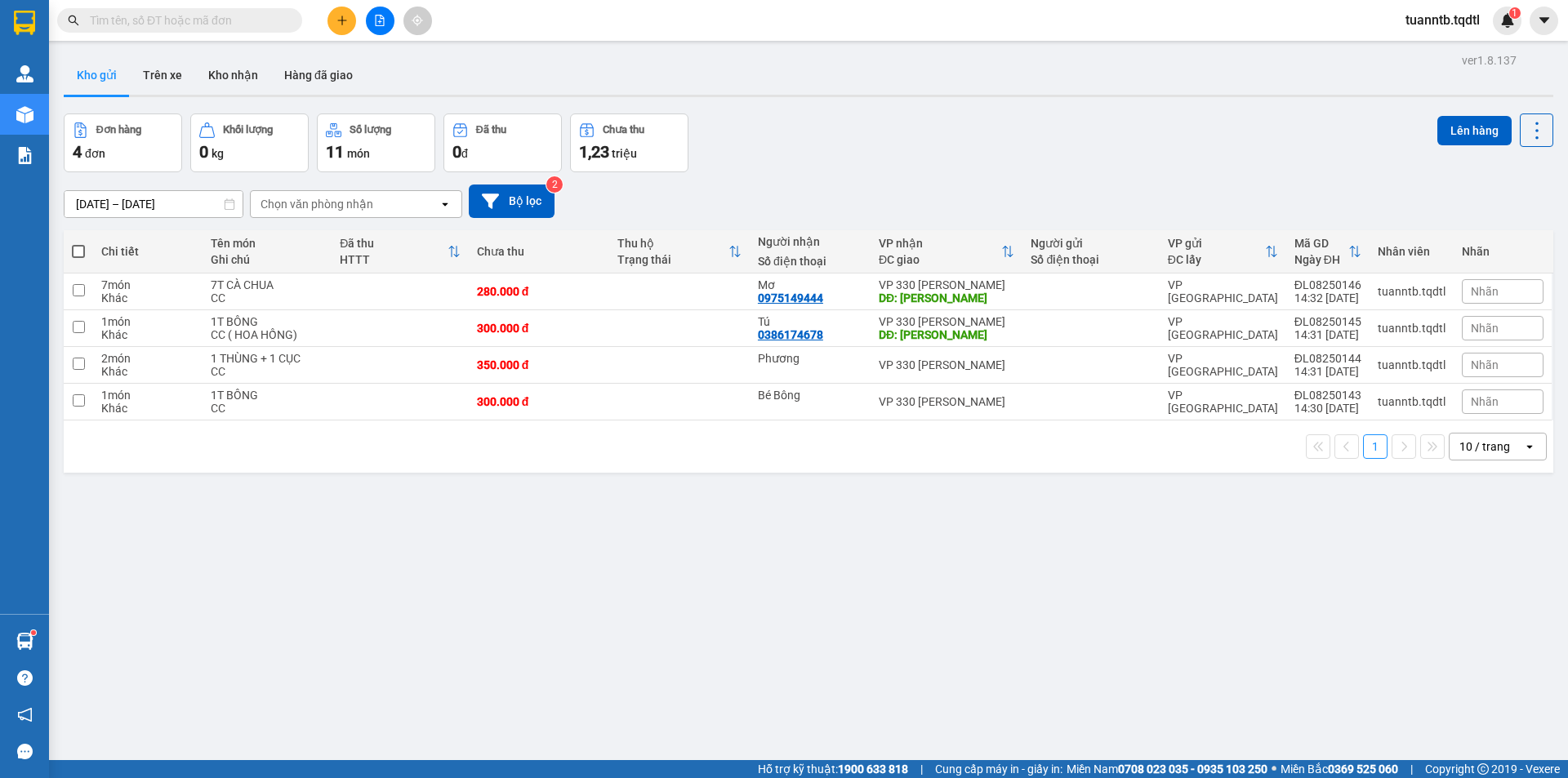
click at [80, 253] on span at bounding box center [79, 252] width 13 height 13
click at [79, 244] on input "checkbox" at bounding box center [79, 244] width 0 height 0
checkbox input "true"
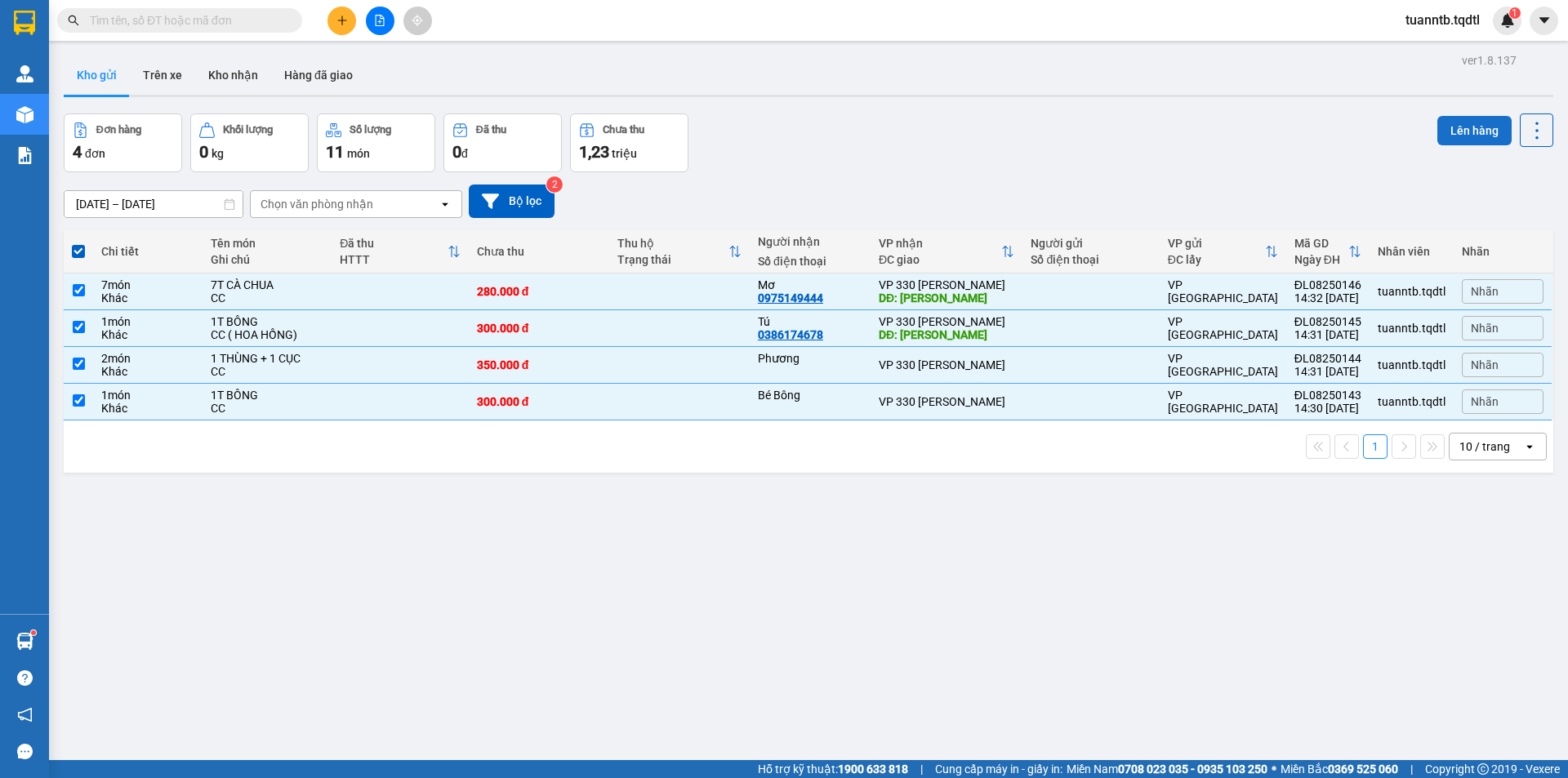
click at [1449, 127] on button "Lên hàng" at bounding box center [1474, 130] width 74 height 29
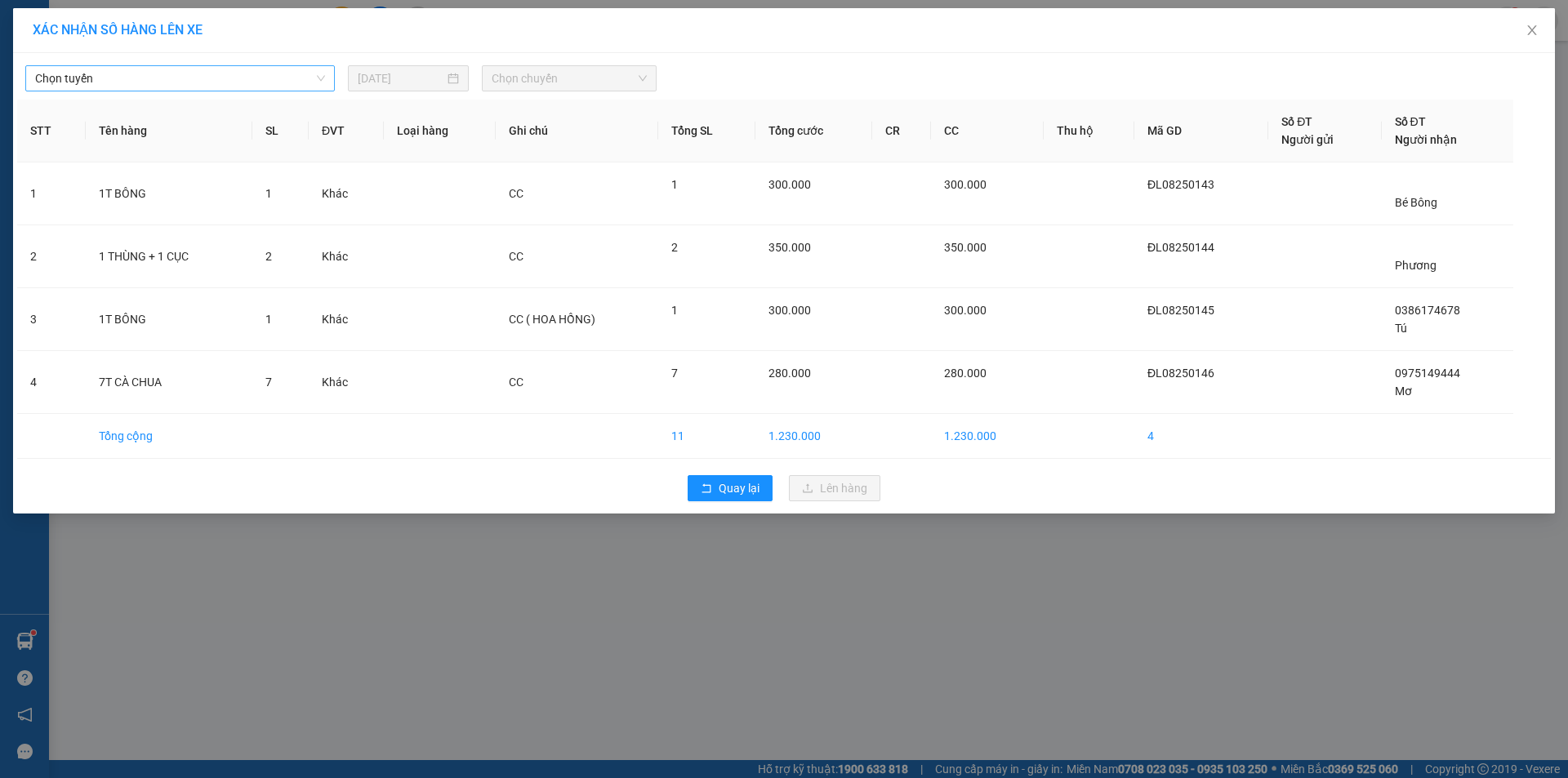
click at [233, 80] on span "Chọn tuyến" at bounding box center [180, 79] width 290 height 25
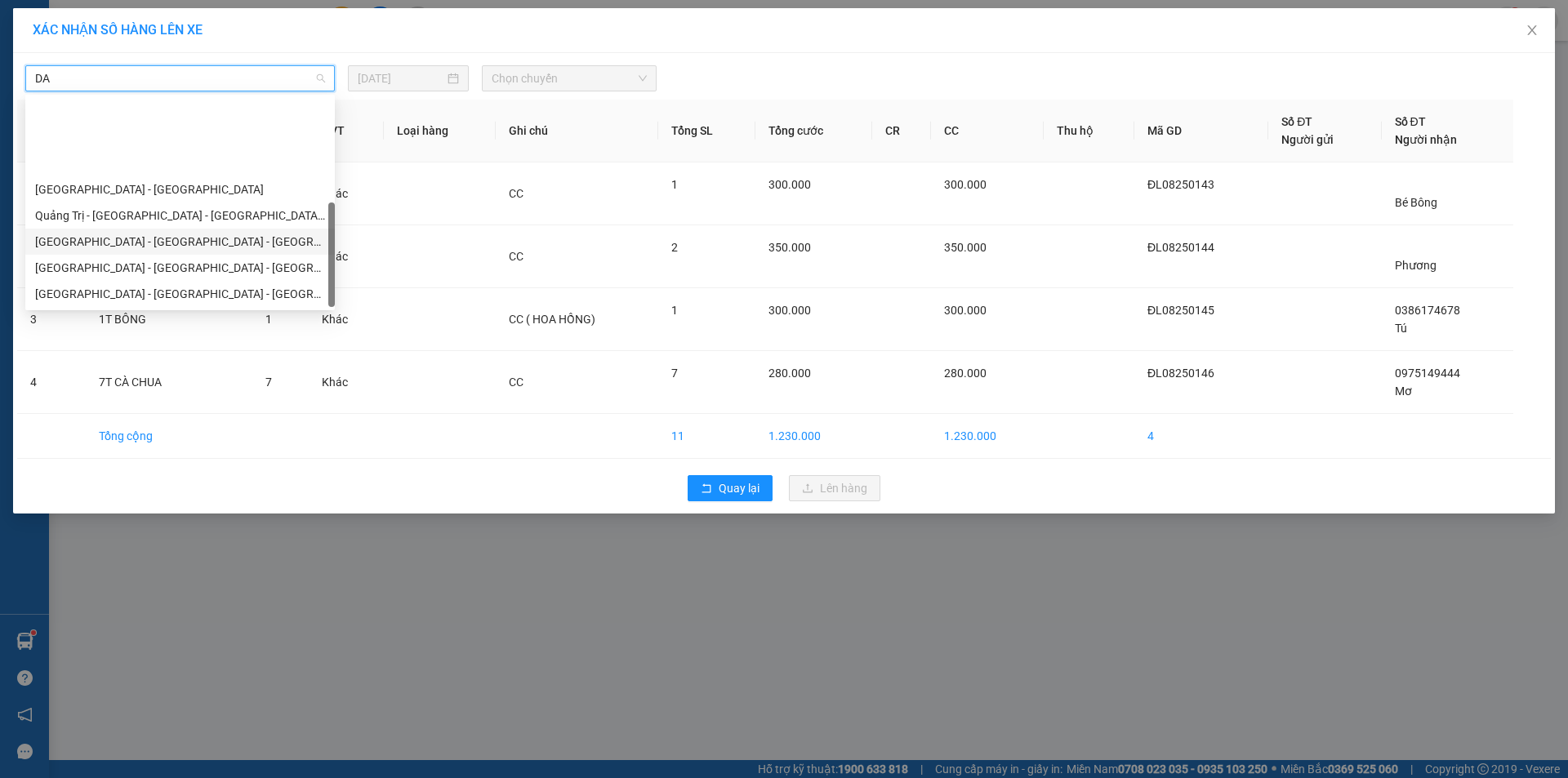
scroll to position [104, 0]
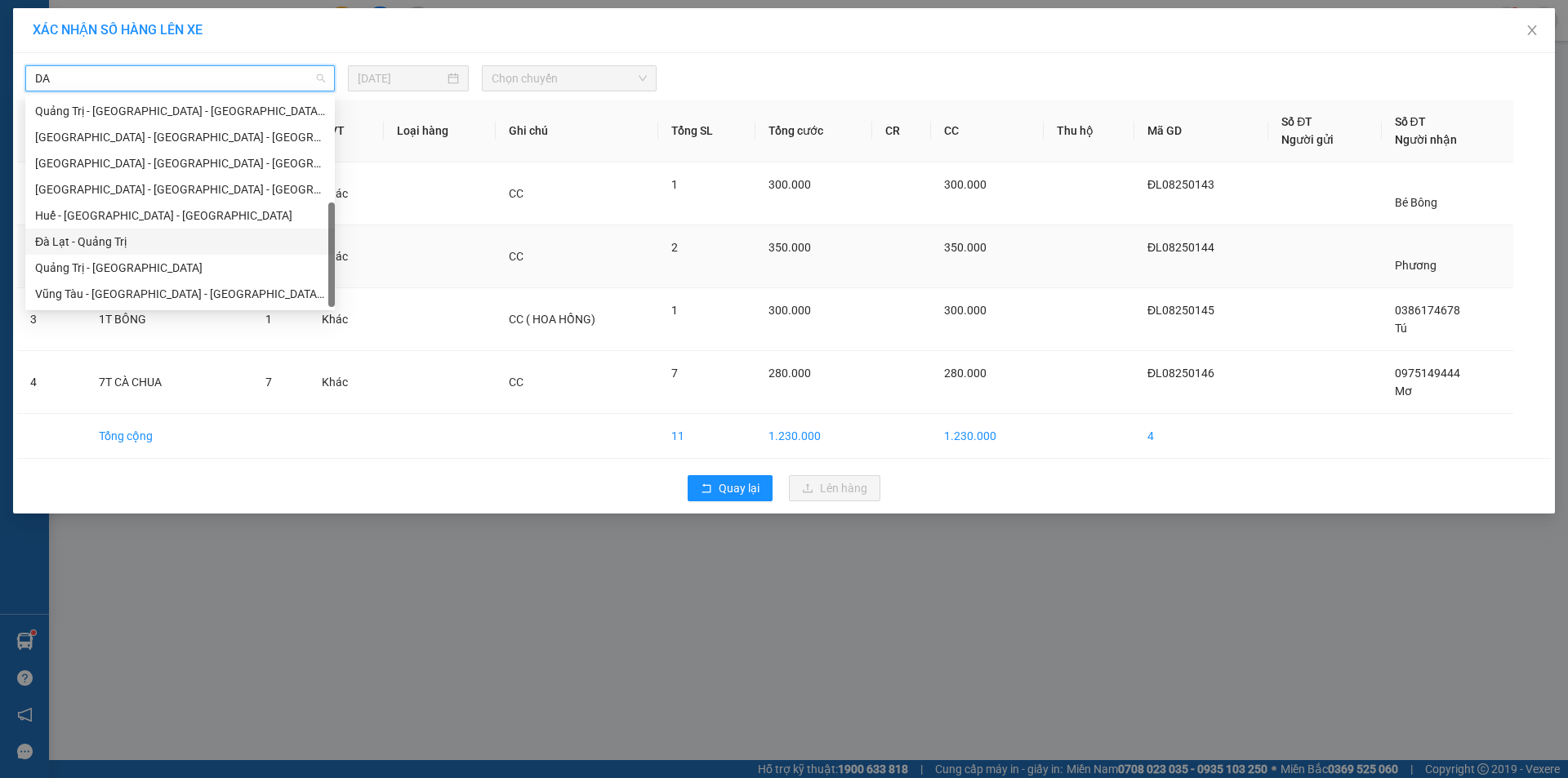
drag, startPoint x: 162, startPoint y: 239, endPoint x: 174, endPoint y: 231, distance: 14.4
click at [163, 236] on div "Đà Lạt - Quảng Trị" at bounding box center [180, 242] width 290 height 18
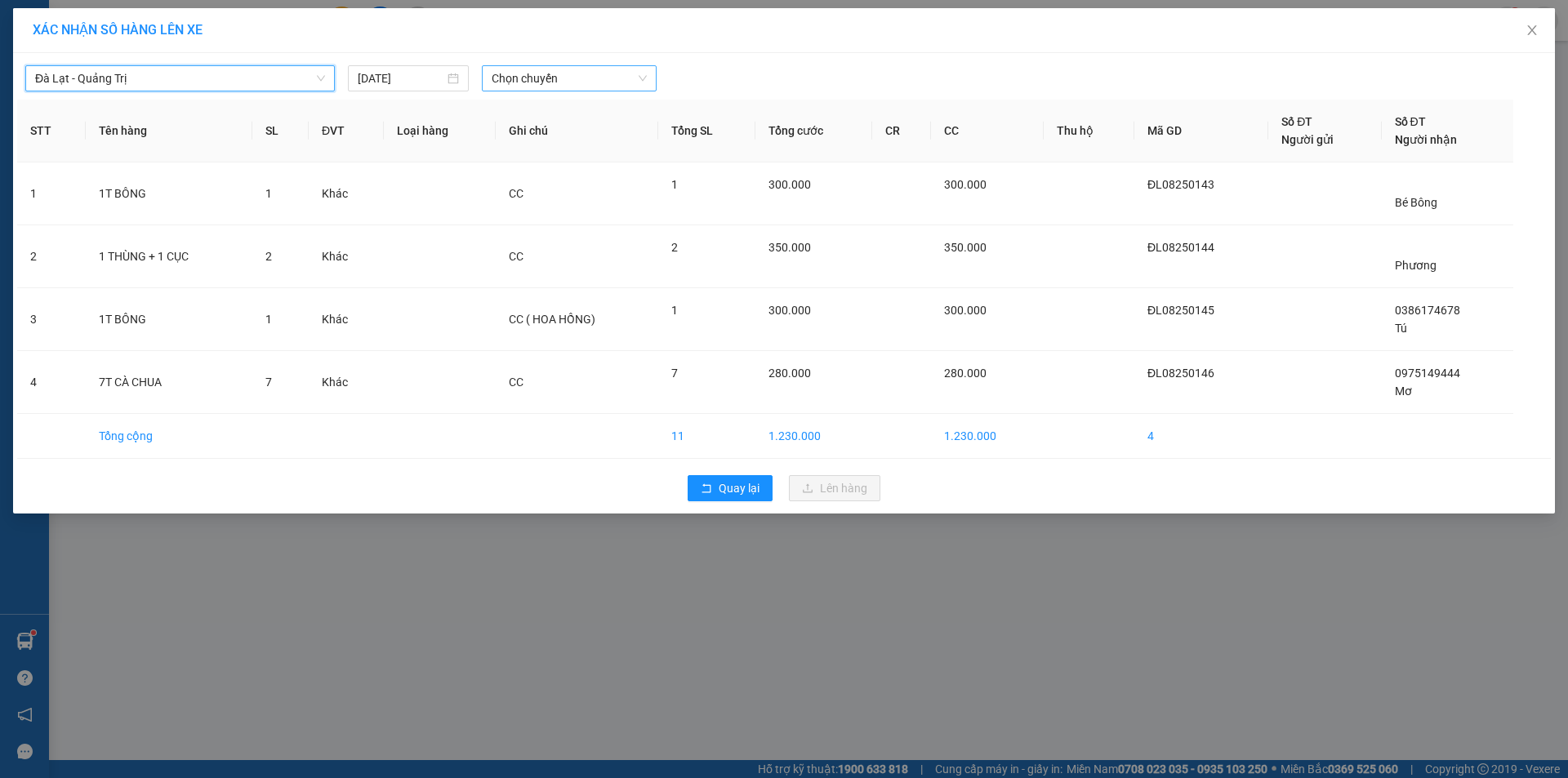
click at [565, 88] on div "[GEOGRAPHIC_DATA] - [GEOGRAPHIC_DATA] [GEOGRAPHIC_DATA] - [GEOGRAPHIC_DATA] [DA…" at bounding box center [784, 283] width 1541 height 461
click at [565, 86] on span "Chọn chuyến" at bounding box center [569, 79] width 155 height 25
click at [585, 137] on div "14:30 - 74F-000.80" at bounding box center [555, 136] width 127 height 18
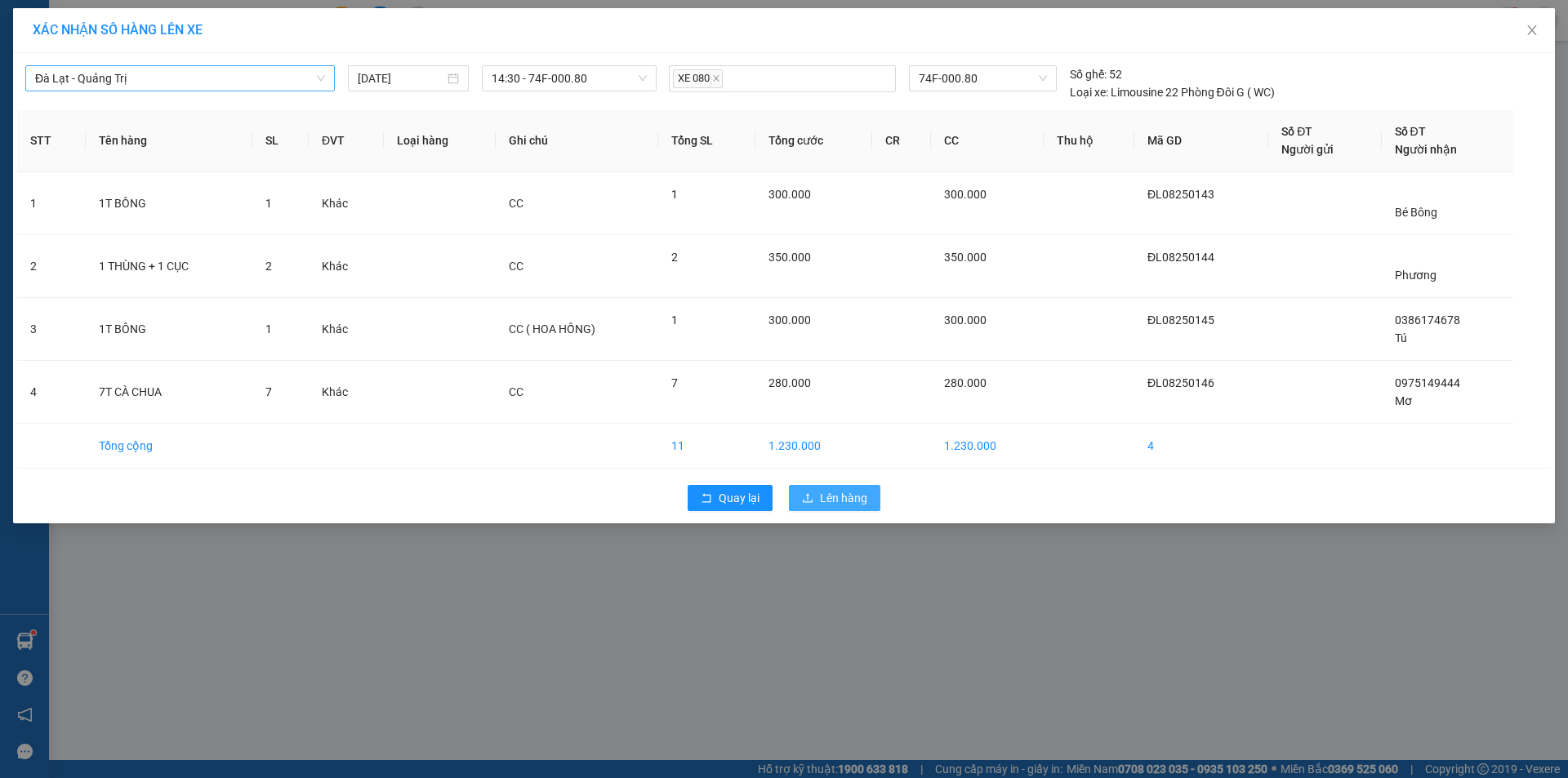
drag, startPoint x: 816, startPoint y: 498, endPoint x: 784, endPoint y: 507, distance: 33.2
click at [824, 492] on button "Lên hàng" at bounding box center [835, 498] width 92 height 27
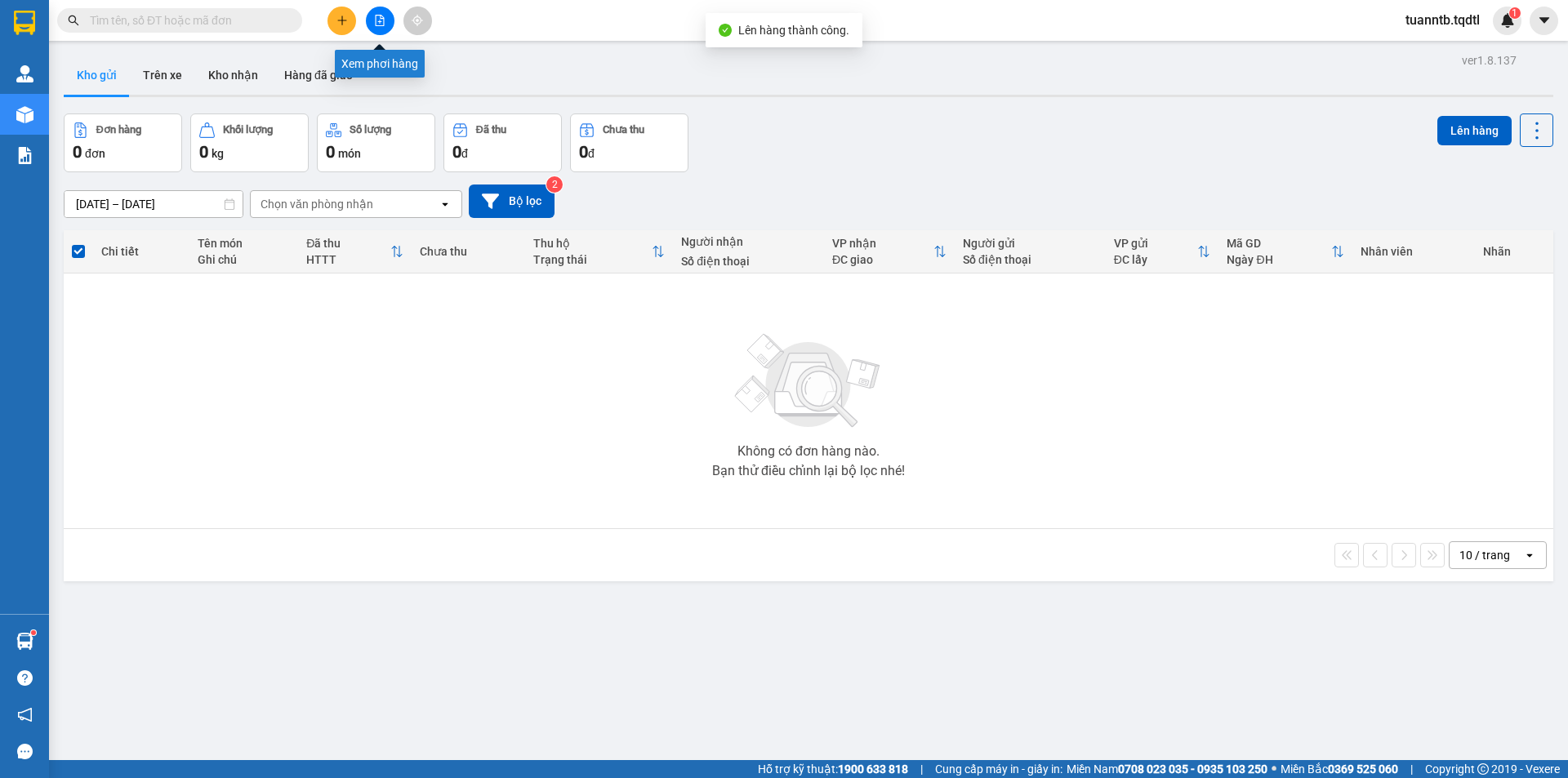
click at [382, 19] on icon "file-add" at bounding box center [380, 21] width 9 height 11
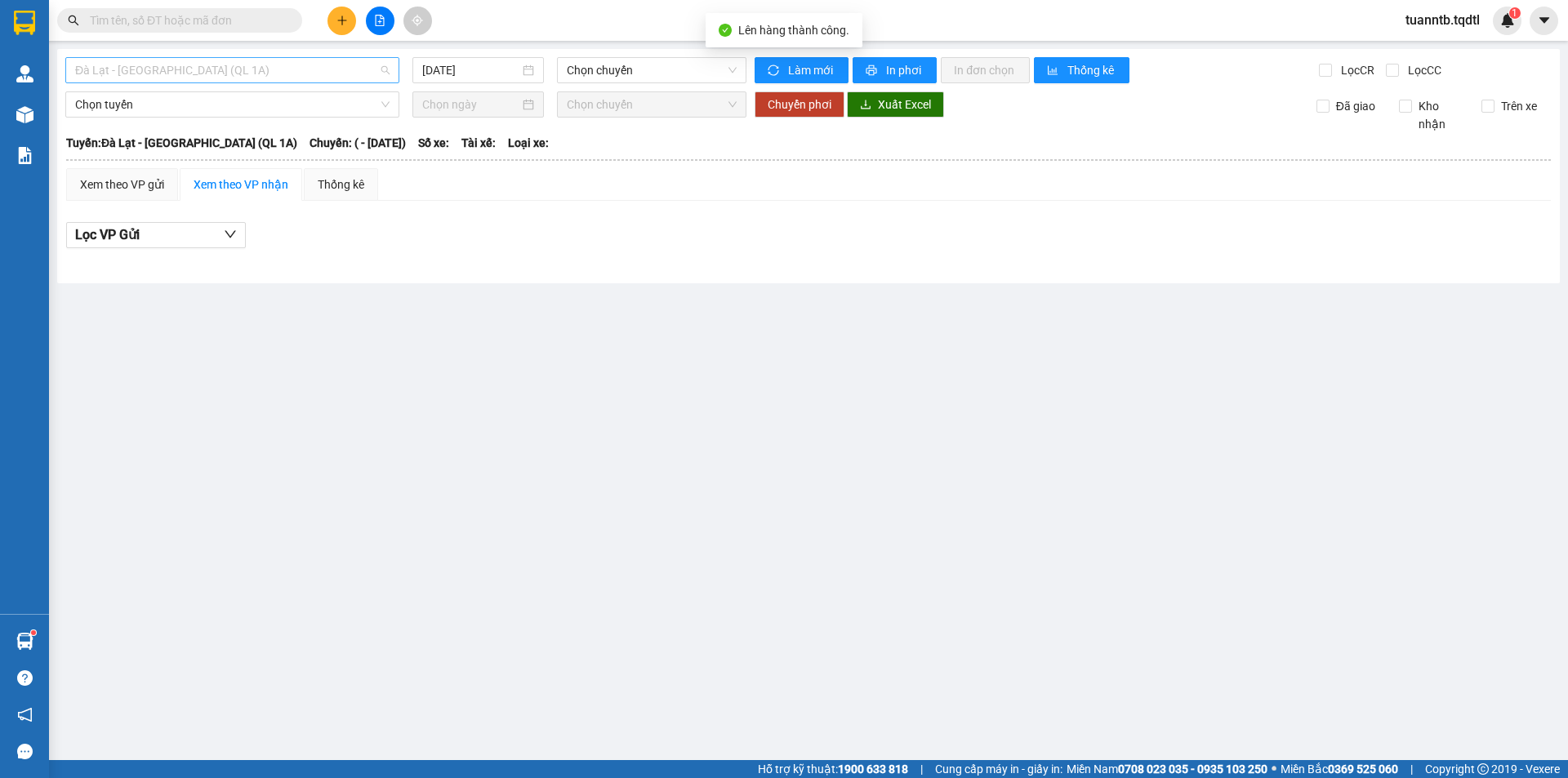
click at [322, 73] on span "Đà Lạt - [GEOGRAPHIC_DATA] (QL 1A)" at bounding box center [232, 70] width 315 height 25
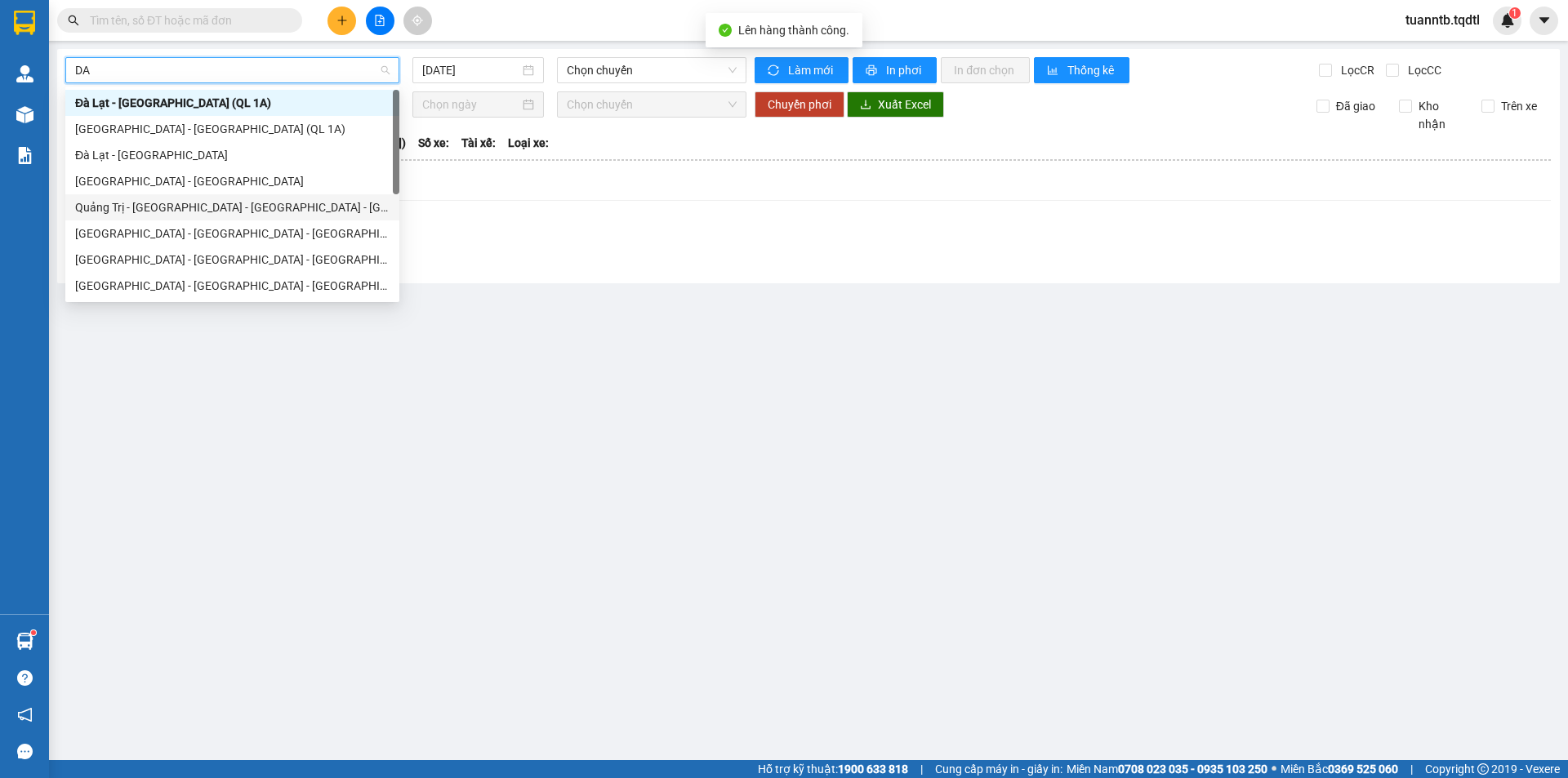
scroll to position [104, 0]
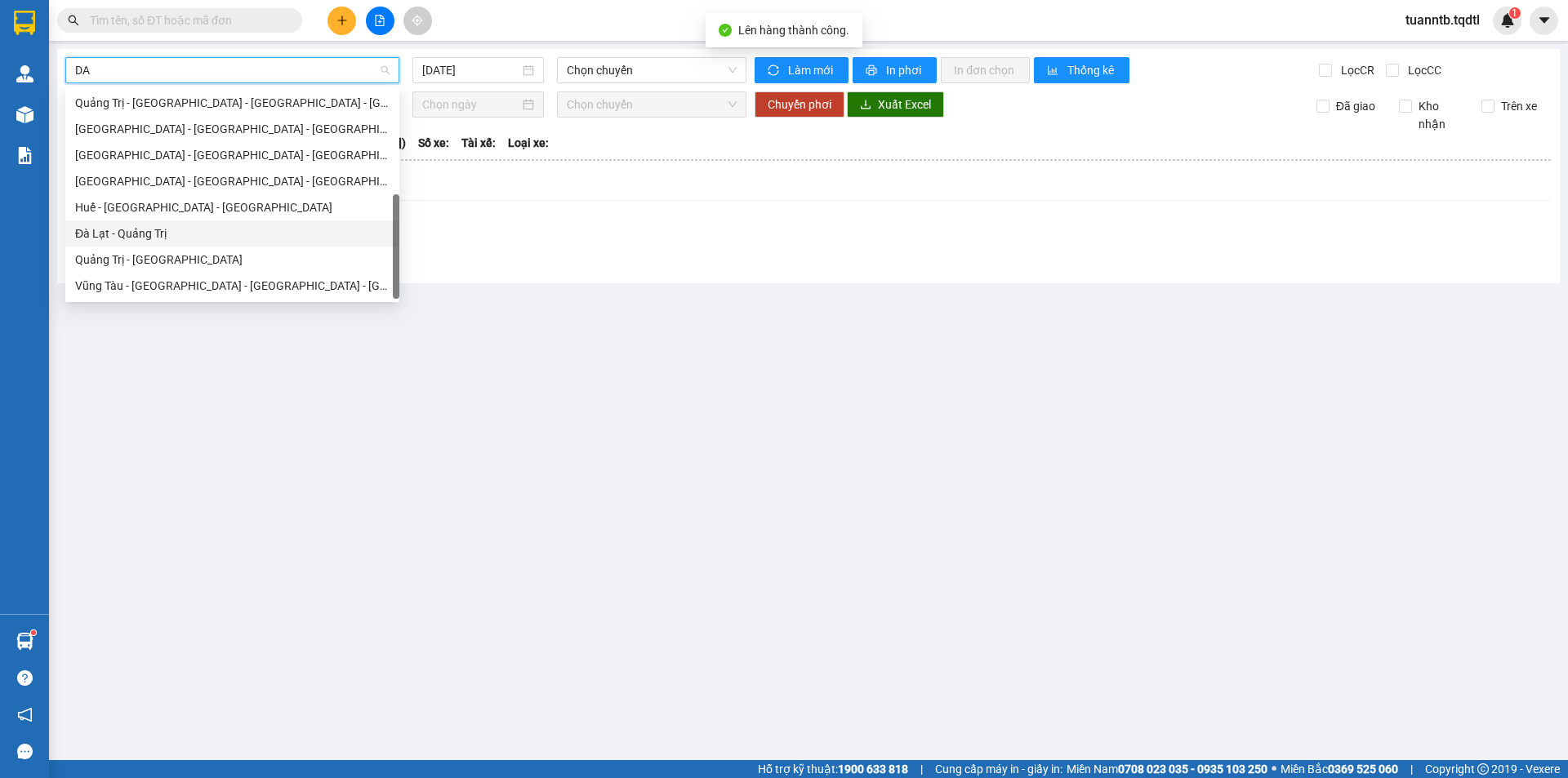
click at [169, 240] on div "Đà Lạt - Quảng Trị" at bounding box center [232, 233] width 315 height 18
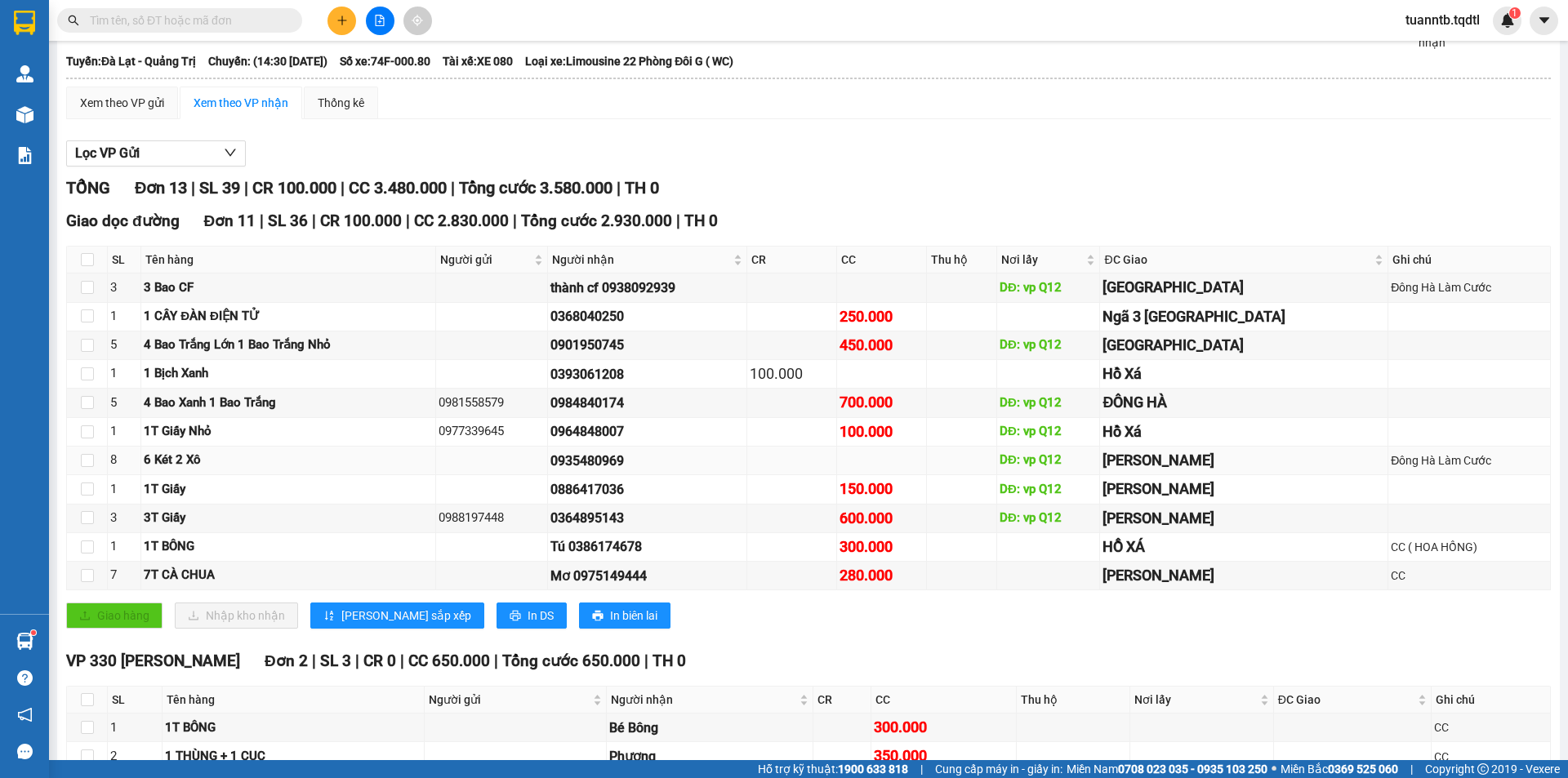
scroll to position [177, 0]
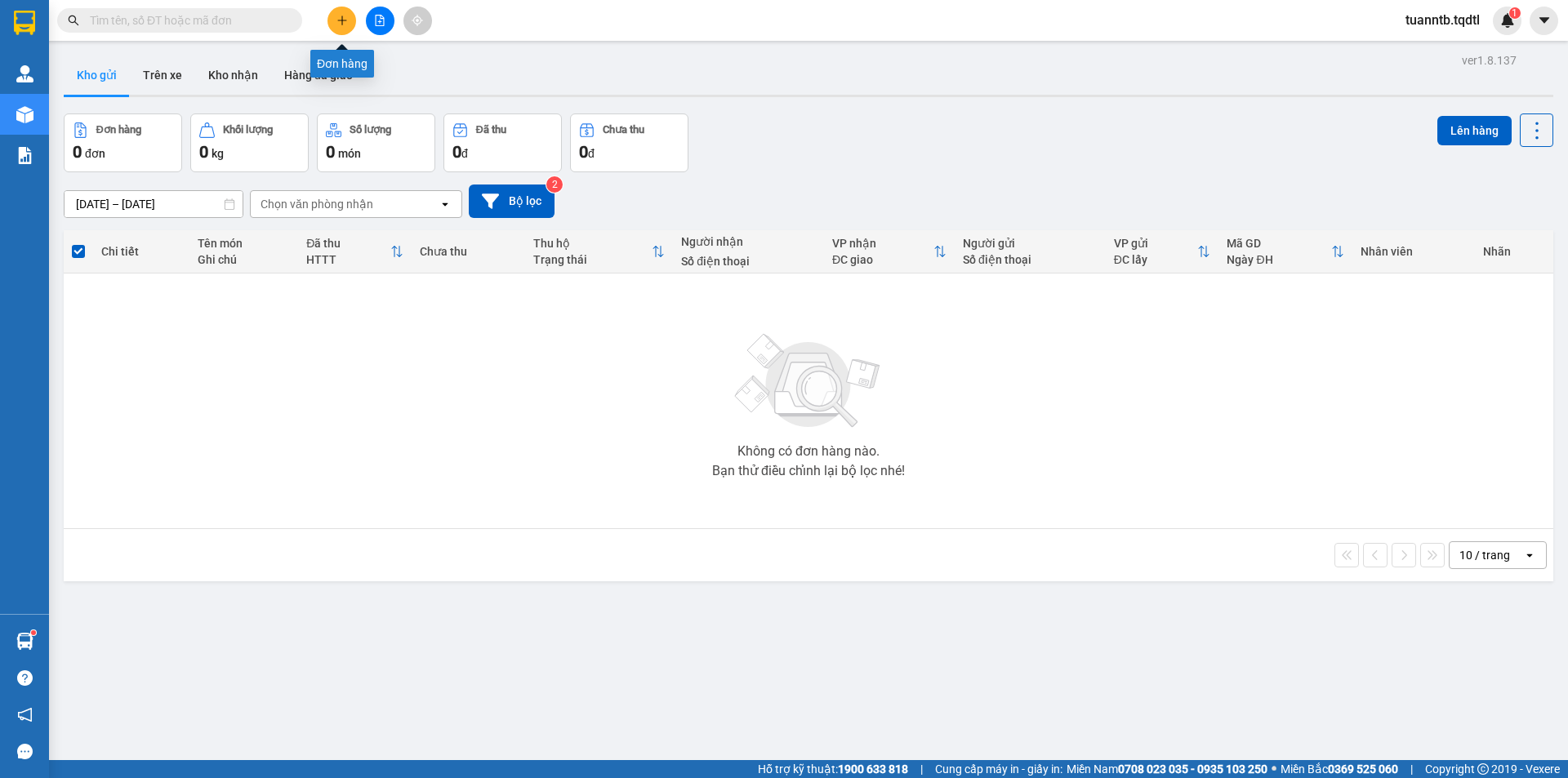
click at [340, 21] on icon "plus" at bounding box center [341, 20] width 9 height 1
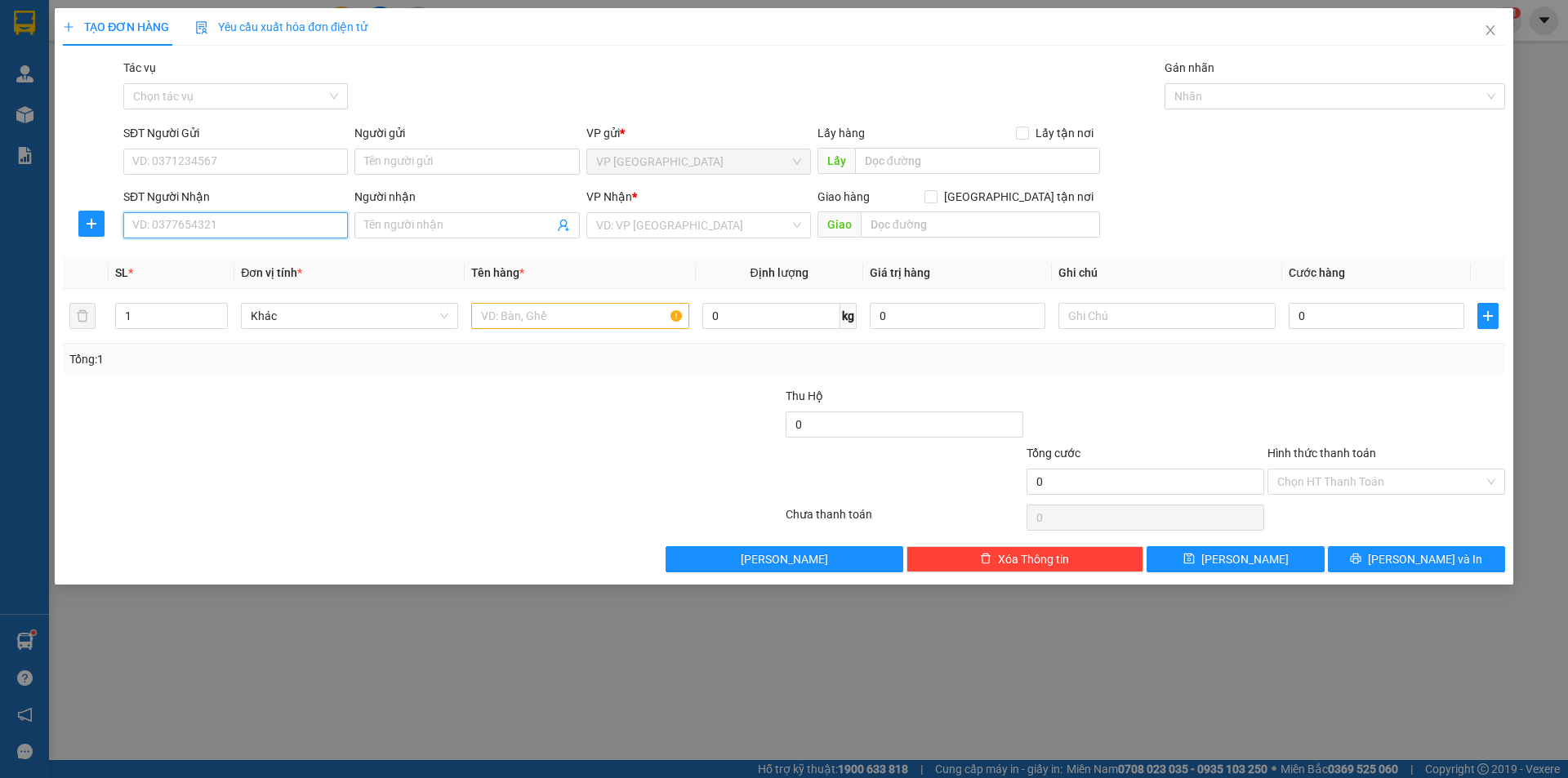
click at [285, 233] on input "SĐT Người Nhận" at bounding box center [235, 226] width 225 height 27
click at [211, 263] on div "0909202533 - C.LỆ" at bounding box center [236, 258] width 205 height 18
click at [218, 321] on icon "down" at bounding box center [218, 321] width 5 height 3
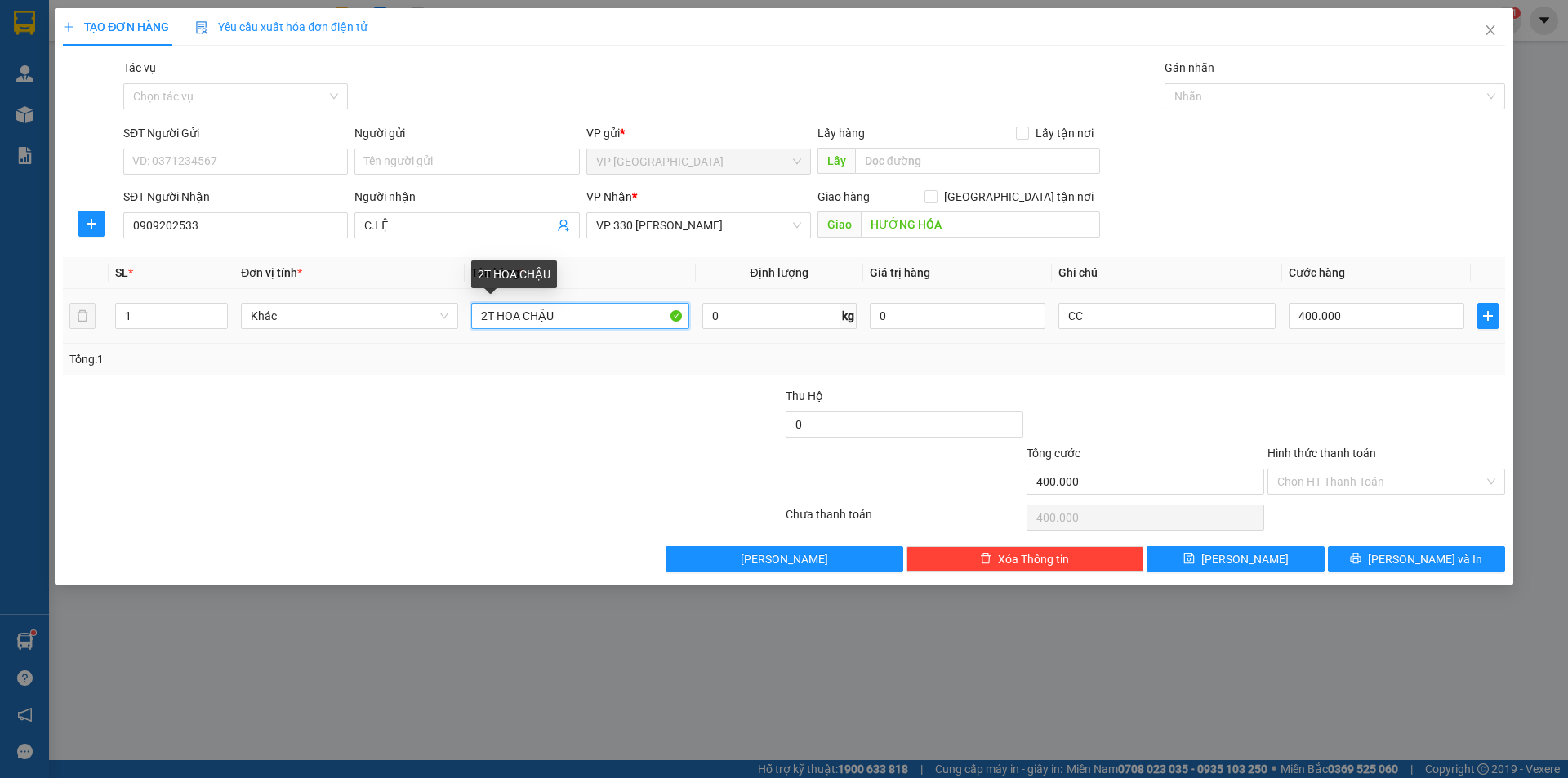
click at [488, 317] on input "2T HOA CHẬU" at bounding box center [579, 317] width 217 height 27
click at [1381, 311] on input "400.000" at bounding box center [1376, 317] width 175 height 27
click at [1295, 319] on input "0" at bounding box center [1376, 317] width 175 height 27
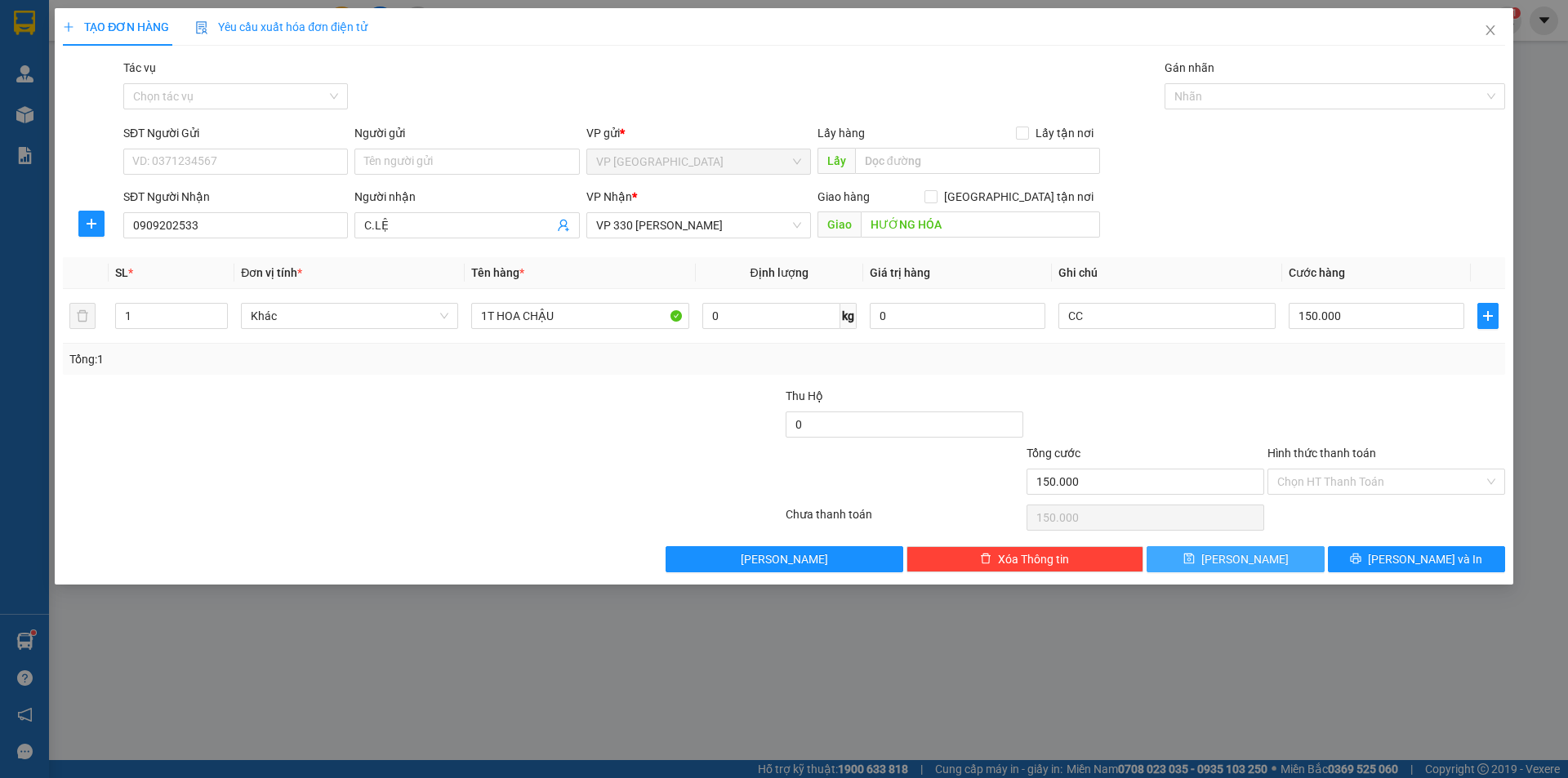
drag, startPoint x: 1269, startPoint y: 561, endPoint x: 1289, endPoint y: 548, distance: 23.9
click at [1269, 559] on button "[PERSON_NAME]" at bounding box center [1235, 560] width 177 height 27
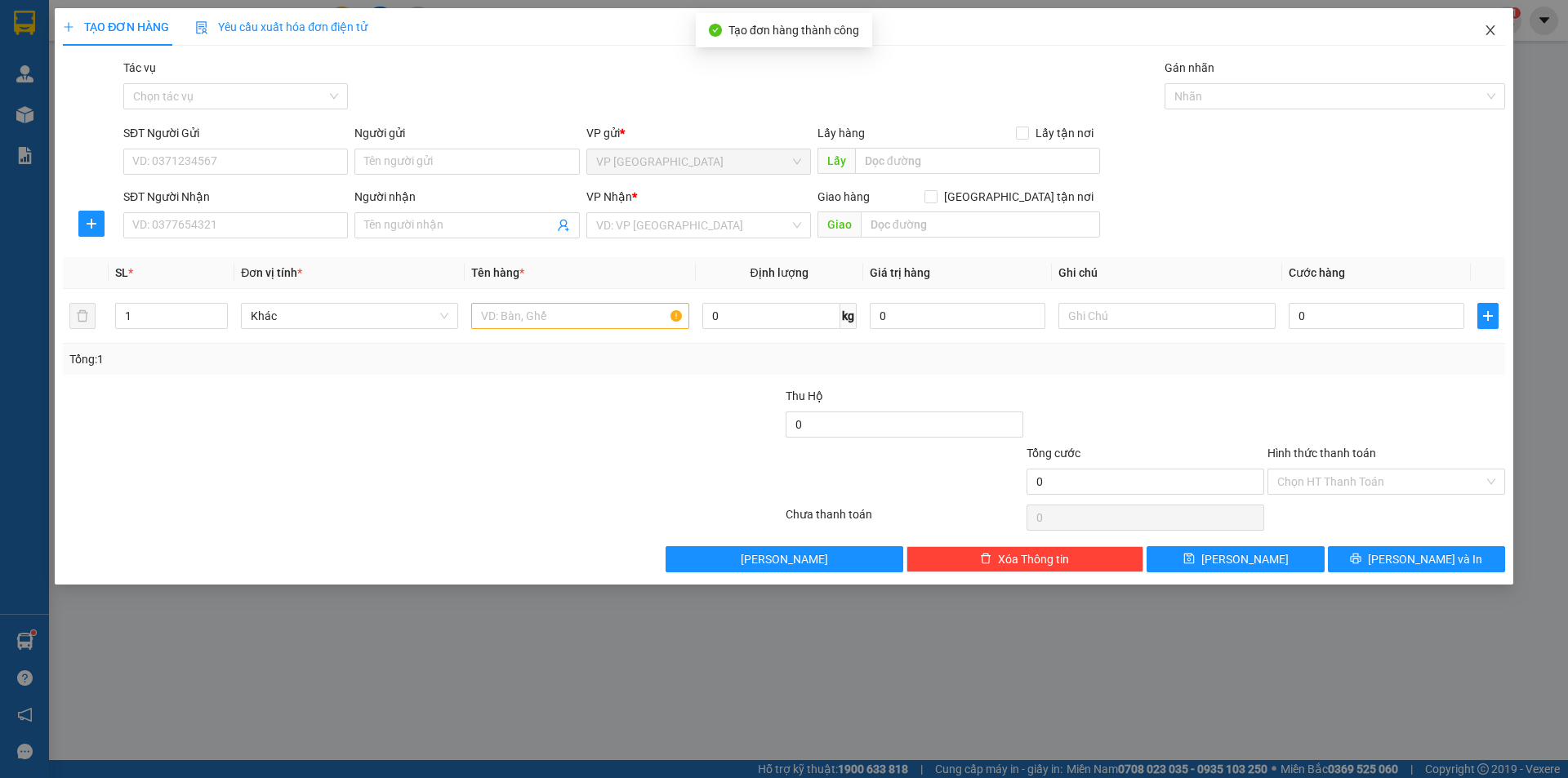
click at [1496, 39] on span "Close" at bounding box center [1490, 31] width 45 height 45
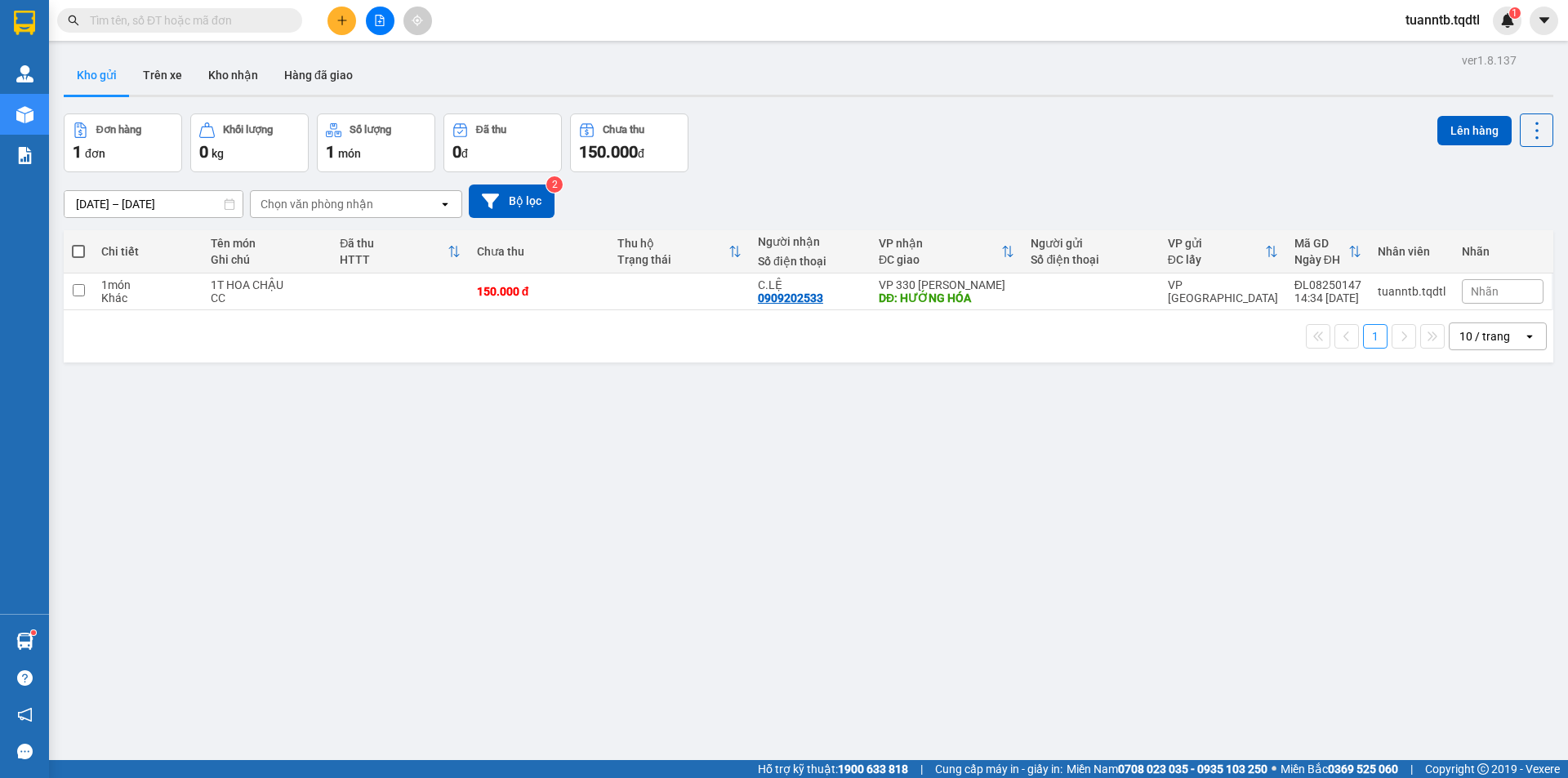
click at [80, 252] on span at bounding box center [79, 252] width 13 height 13
click at [79, 244] on input "checkbox" at bounding box center [79, 244] width 0 height 0
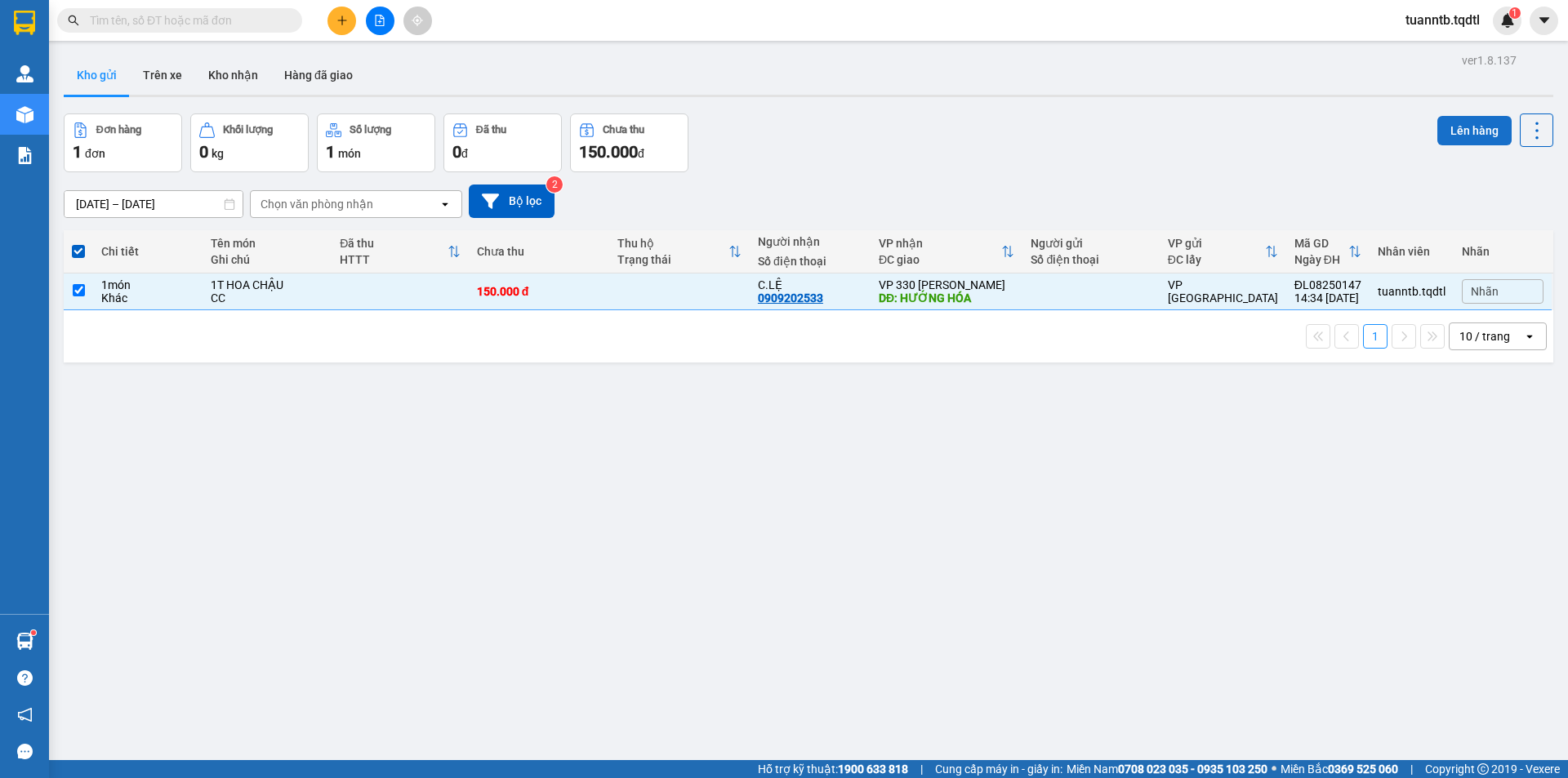
click at [1465, 133] on button "Lên hàng" at bounding box center [1474, 130] width 74 height 29
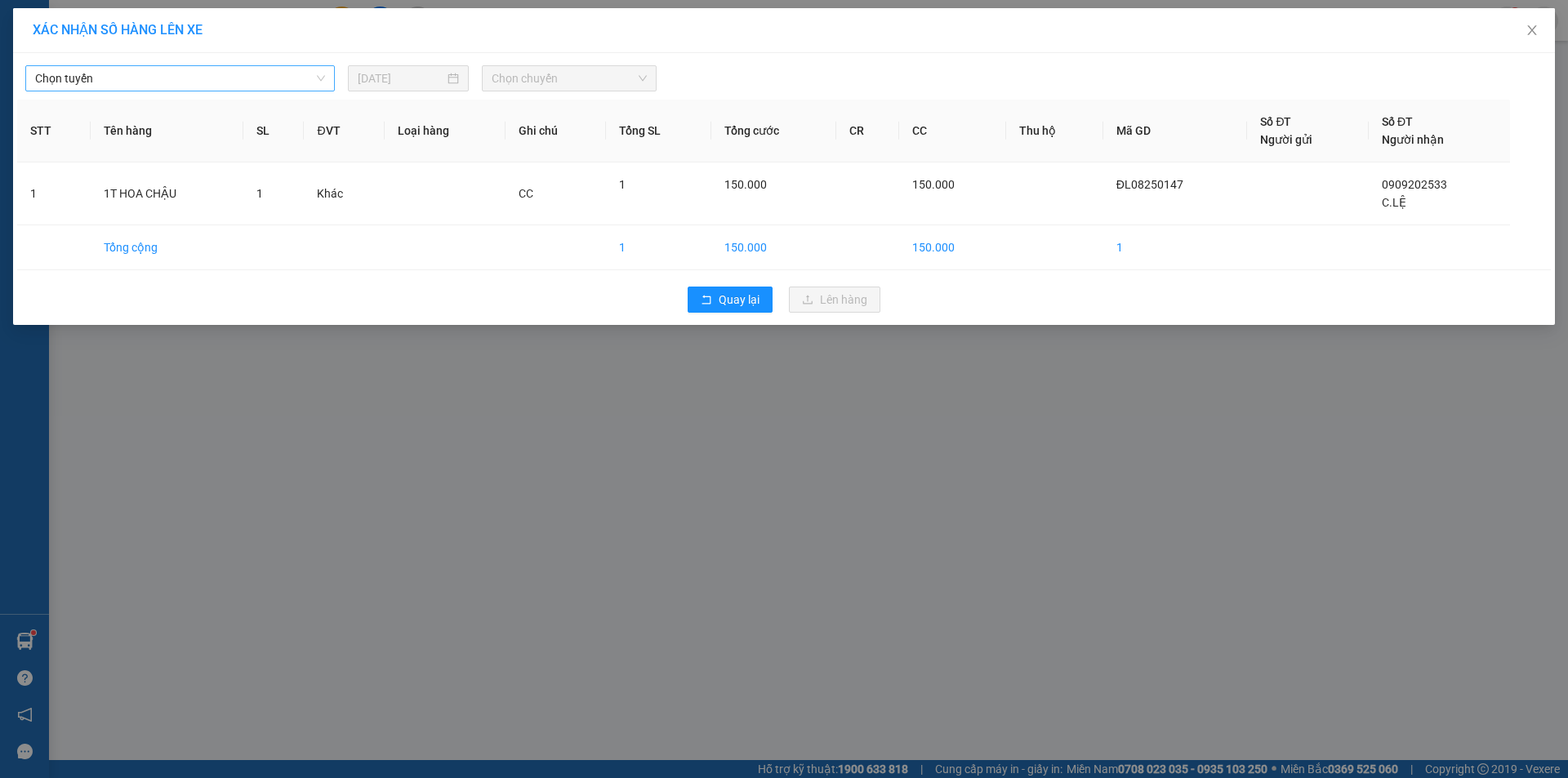
click at [234, 74] on span "Chọn tuyến" at bounding box center [180, 79] width 290 height 25
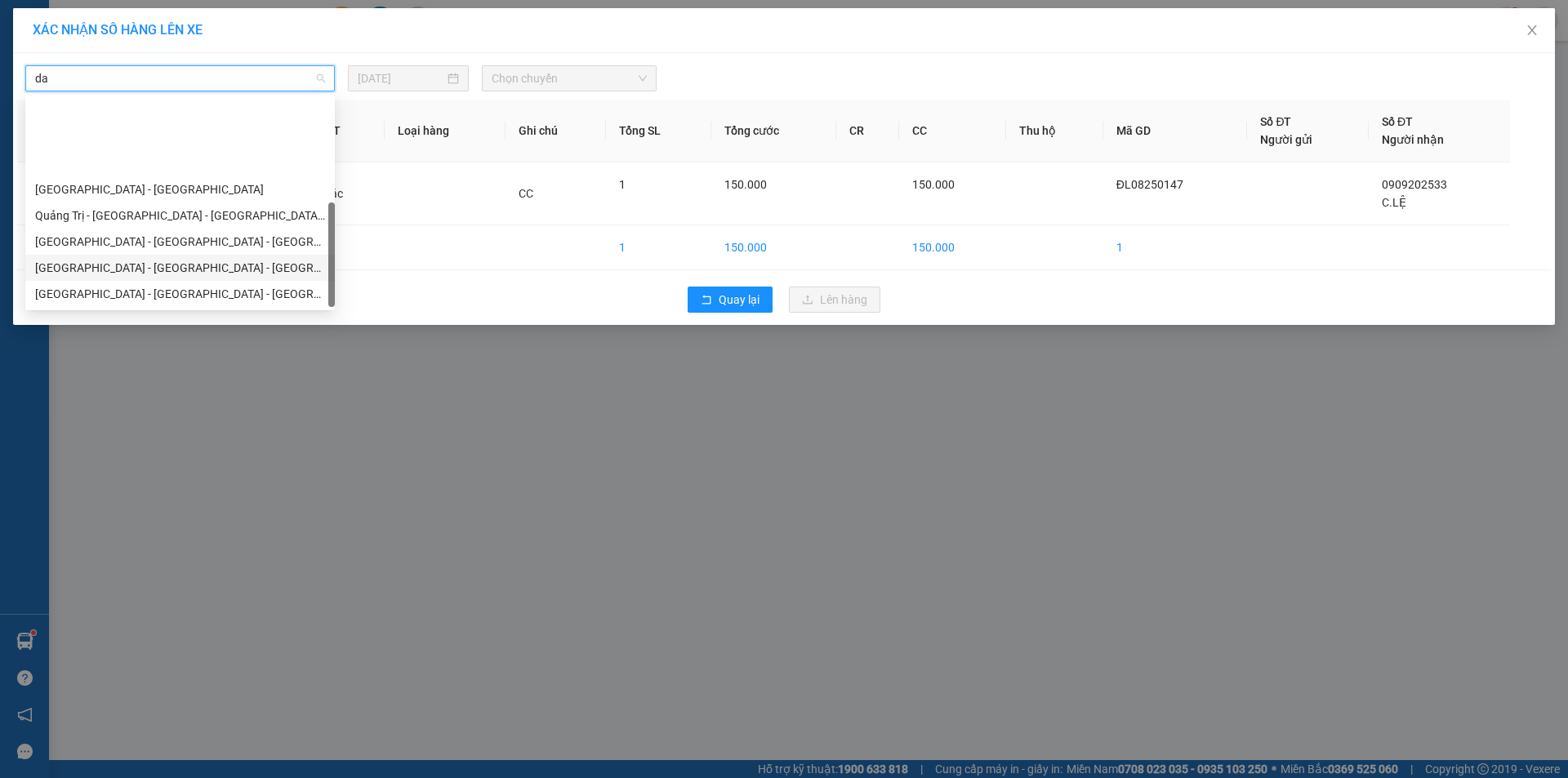
scroll to position [104, 0]
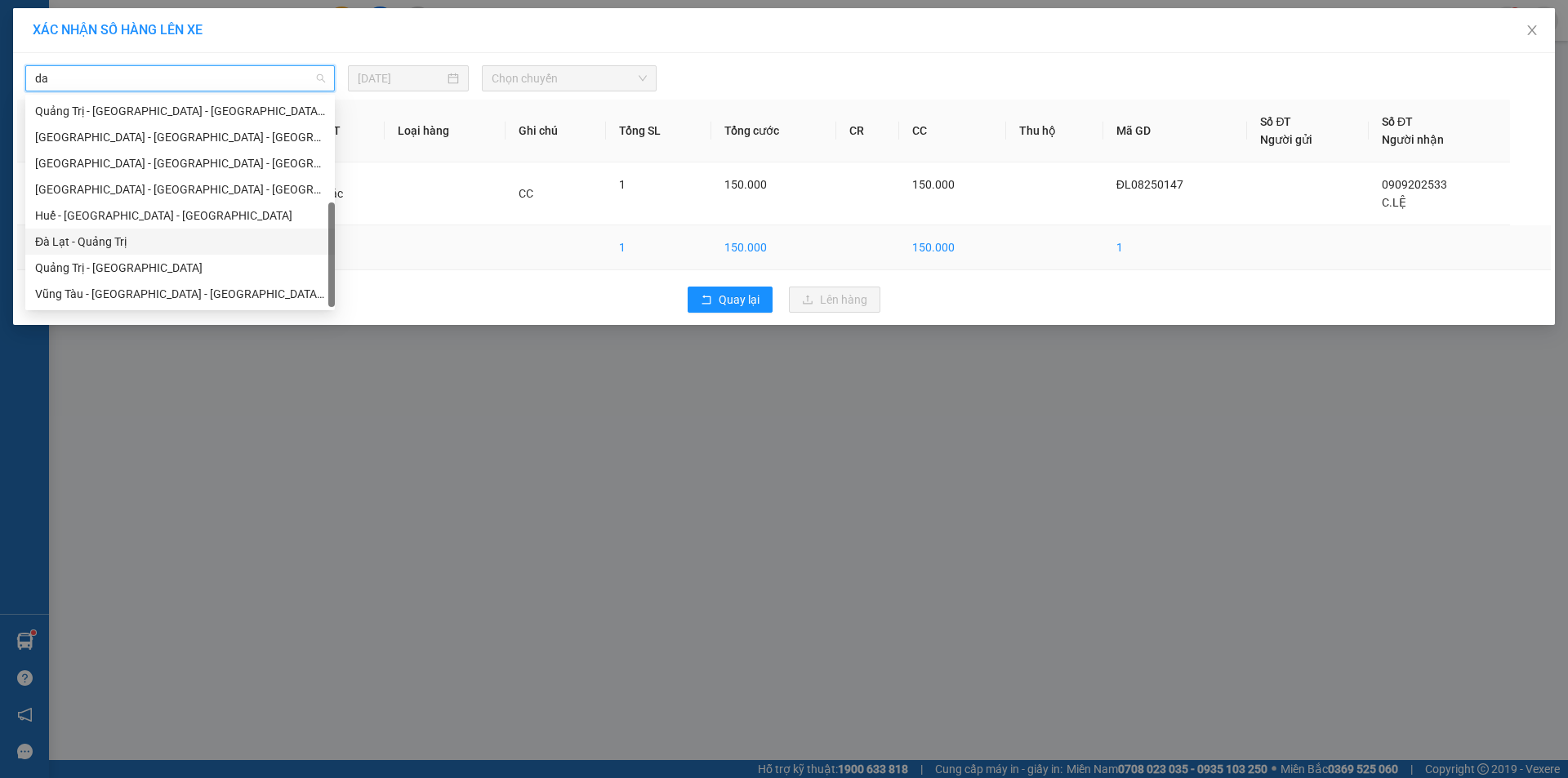
drag, startPoint x: 105, startPoint y: 234, endPoint x: 105, endPoint y: 226, distance: 8.0
click at [105, 229] on div "Đà Lạt - Quảng Trị" at bounding box center [180, 242] width 310 height 27
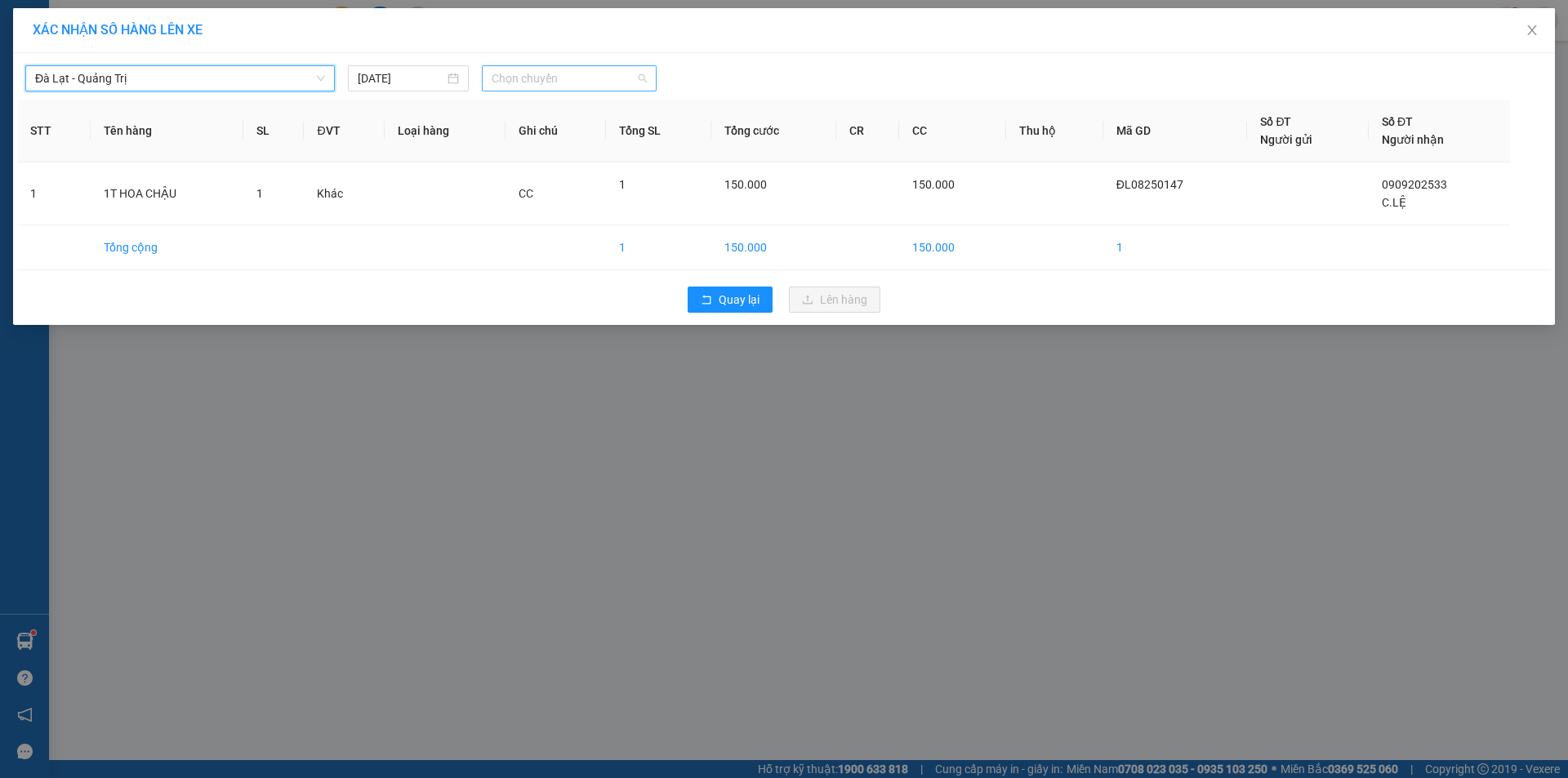
drag, startPoint x: 537, startPoint y: 75, endPoint x: 572, endPoint y: 139, distance: 72.9
click at [538, 75] on span "Chọn chuyến" at bounding box center [569, 79] width 155 height 25
click at [580, 213] on div "17:31 - 74F-005.99" at bounding box center [555, 215] width 127 height 18
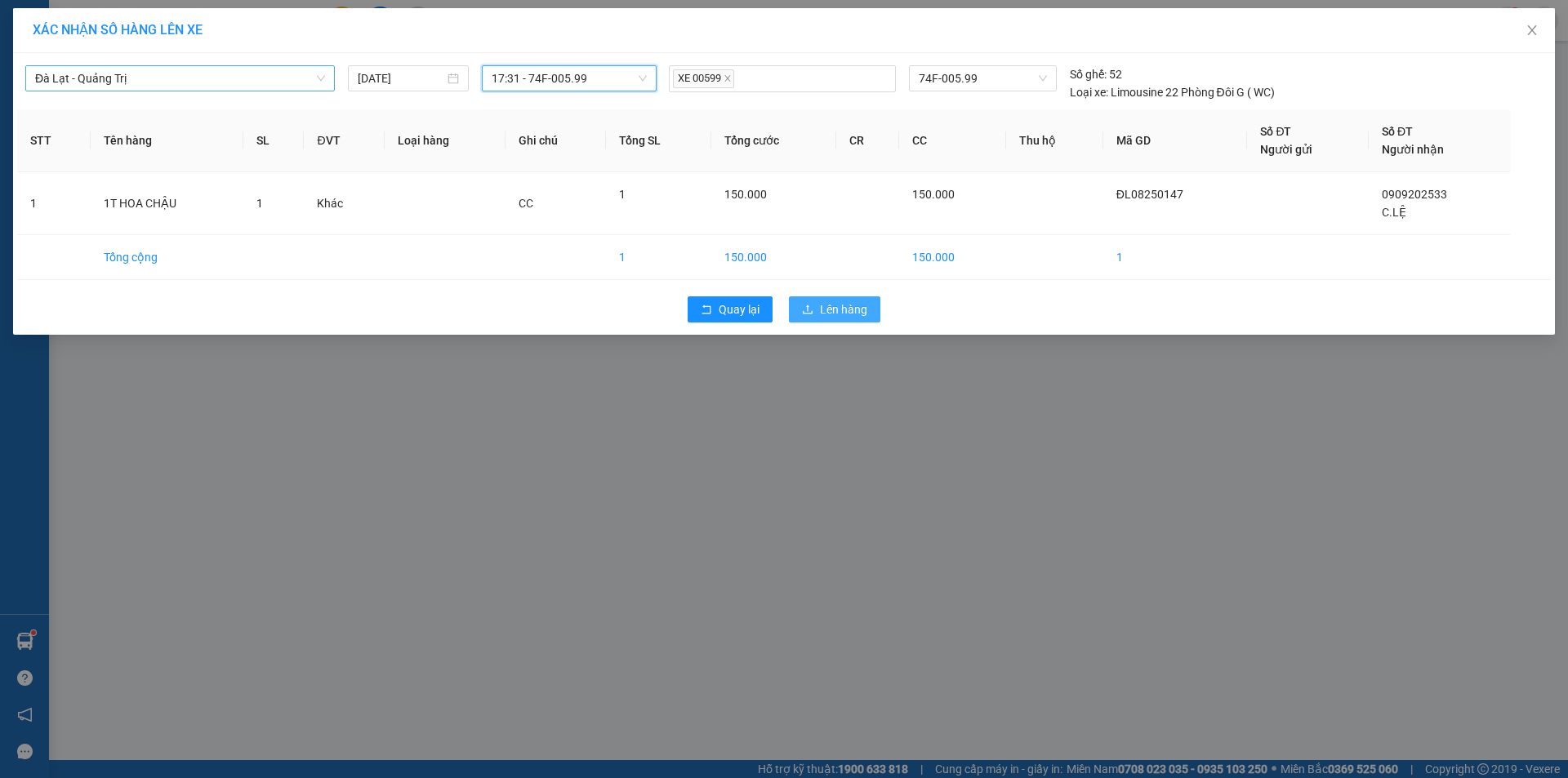
drag, startPoint x: 870, startPoint y: 317, endPoint x: 846, endPoint y: 315, distance: 24.1
click at [856, 312] on button "Lên hàng" at bounding box center [835, 310] width 92 height 27
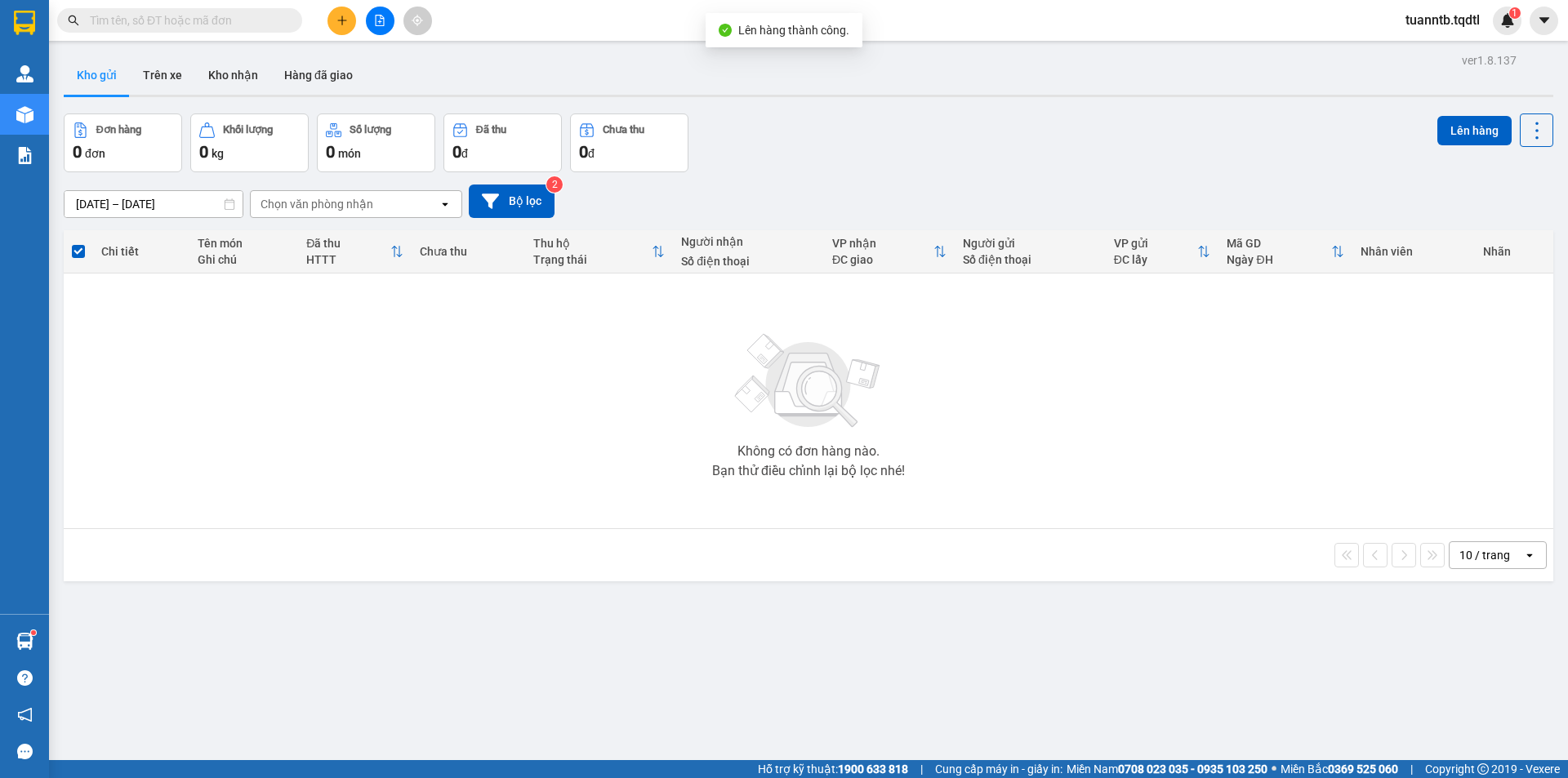
click at [340, 27] on button at bounding box center [342, 21] width 28 height 28
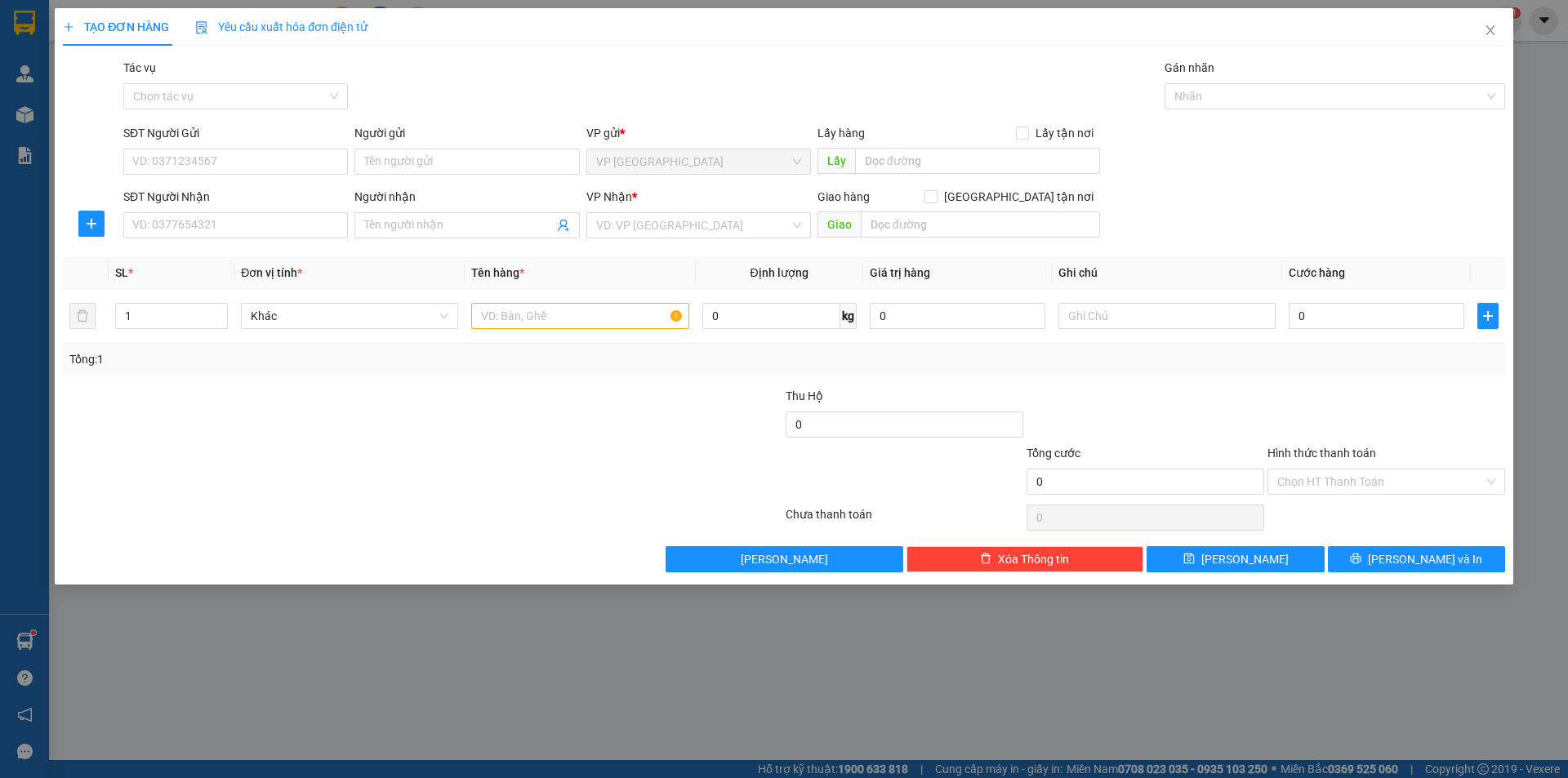
click at [210, 209] on div "SĐT Người Nhận" at bounding box center [235, 200] width 225 height 25
click at [210, 216] on input "SĐT Người Nhận" at bounding box center [235, 226] width 225 height 27
click at [241, 255] on div "0359676134 - C.Trinh" at bounding box center [236, 258] width 205 height 18
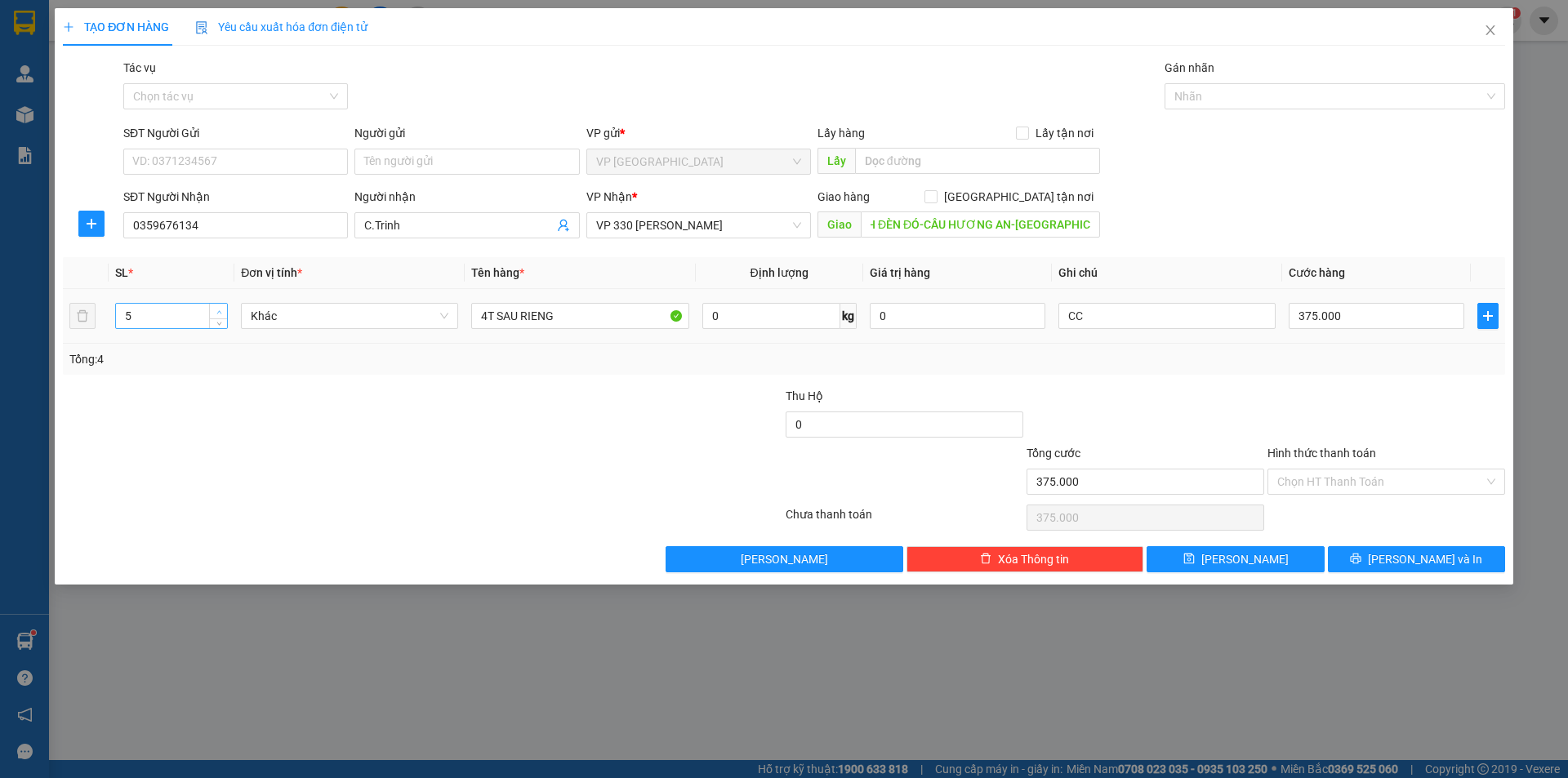
click at [222, 310] on icon "up" at bounding box center [219, 313] width 6 height 6
click at [221, 310] on icon "up" at bounding box center [219, 313] width 6 height 6
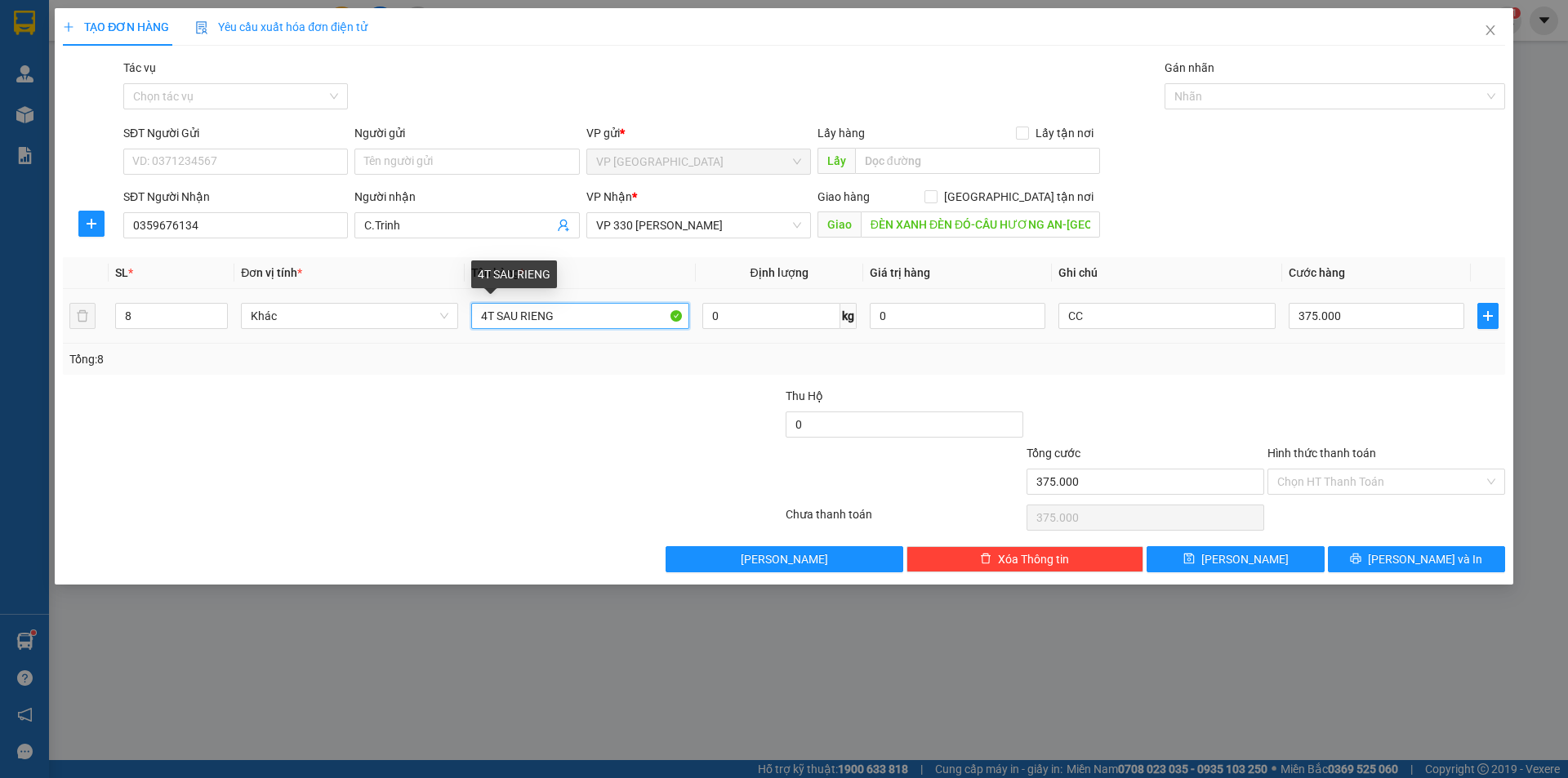
click at [485, 310] on input "4T SAU RIENG" at bounding box center [579, 317] width 217 height 27
click at [643, 317] on input "5T SAU RIENG" at bounding box center [579, 317] width 217 height 27
click at [1300, 316] on input "0" at bounding box center [1376, 317] width 175 height 27
click at [1300, 315] on input "0" at bounding box center [1376, 317] width 175 height 27
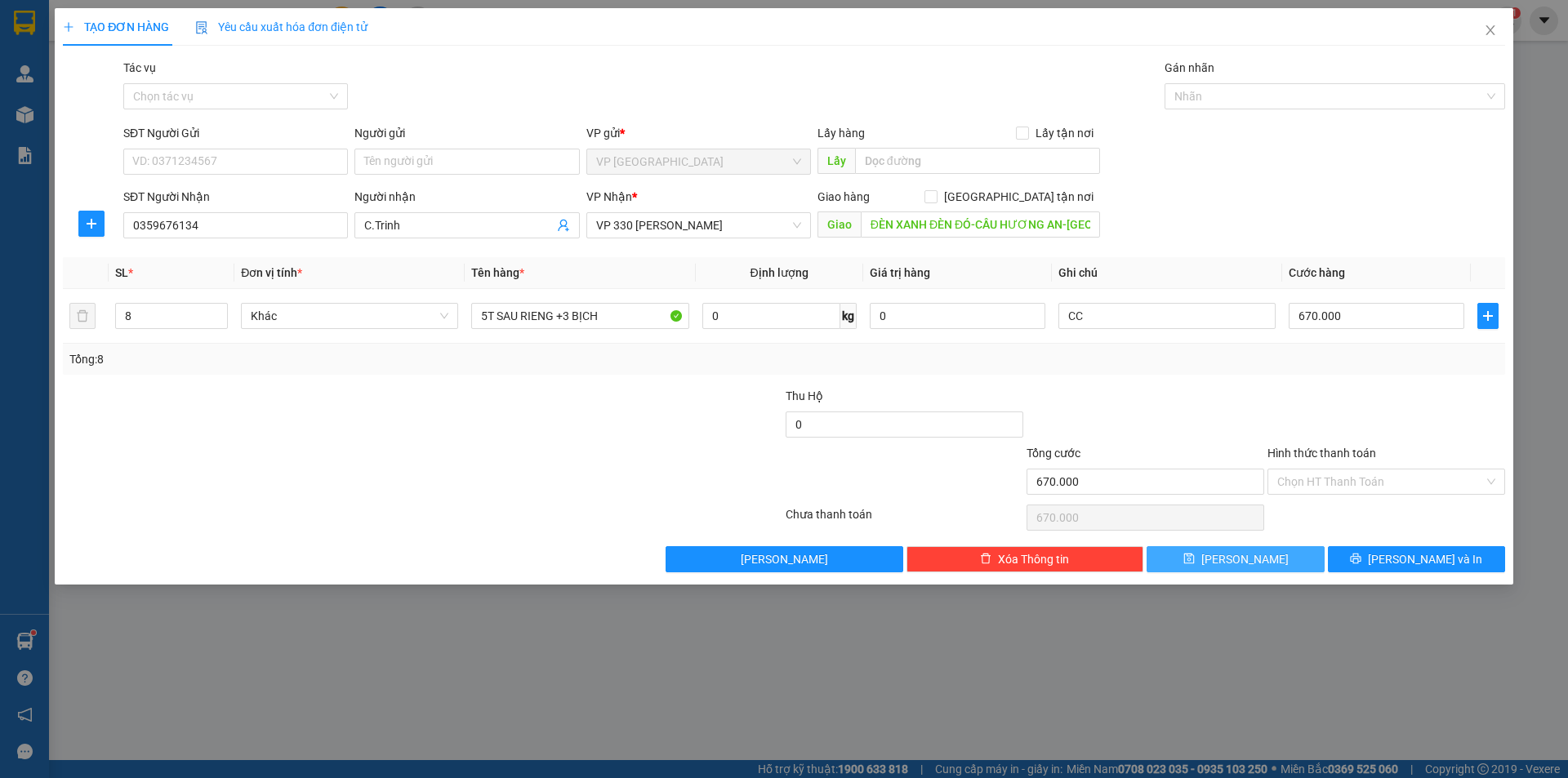
click at [1252, 554] on span "[PERSON_NAME]" at bounding box center [1245, 559] width 87 height 18
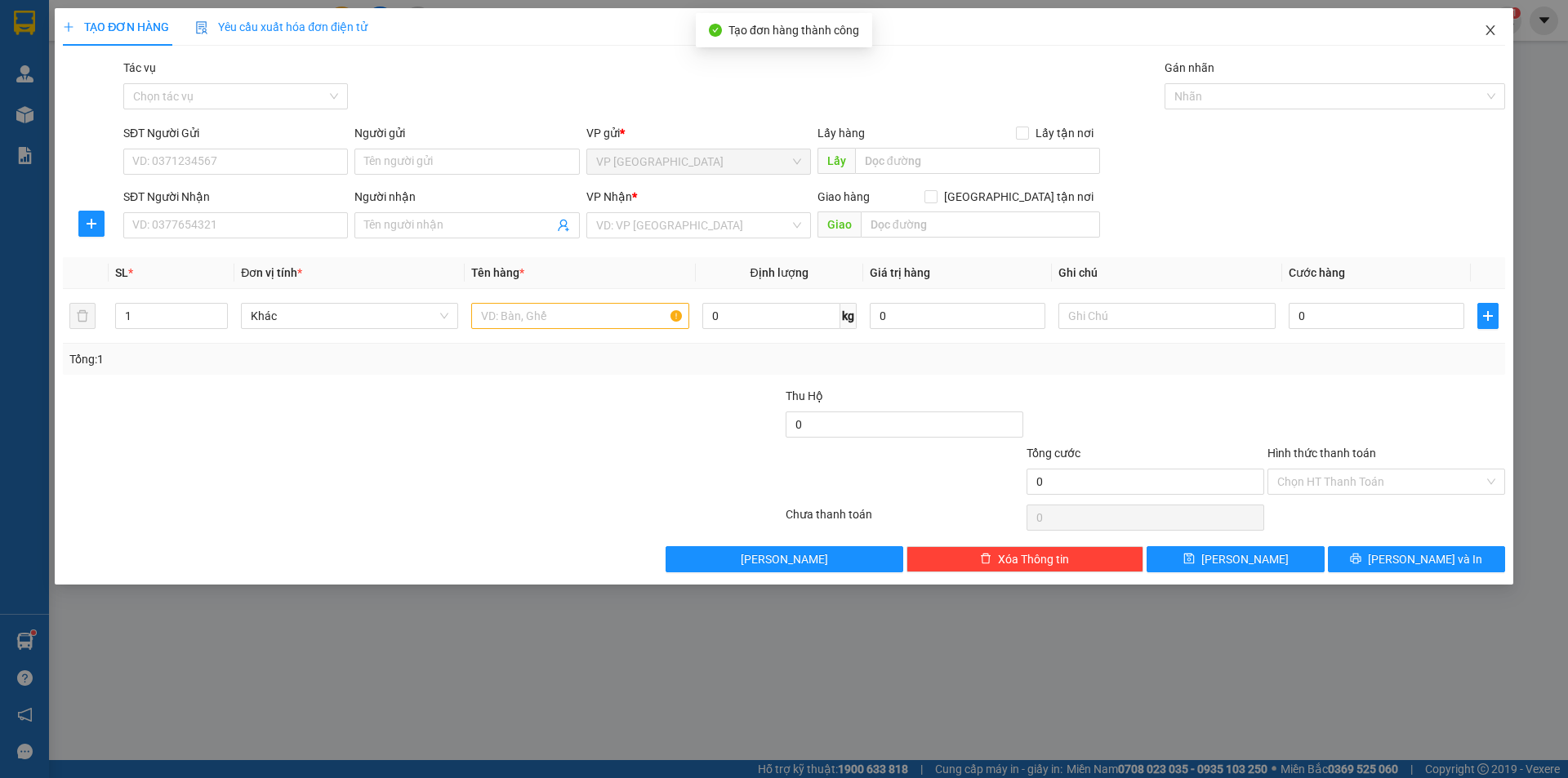
click at [1485, 27] on span "Close" at bounding box center [1490, 31] width 45 height 45
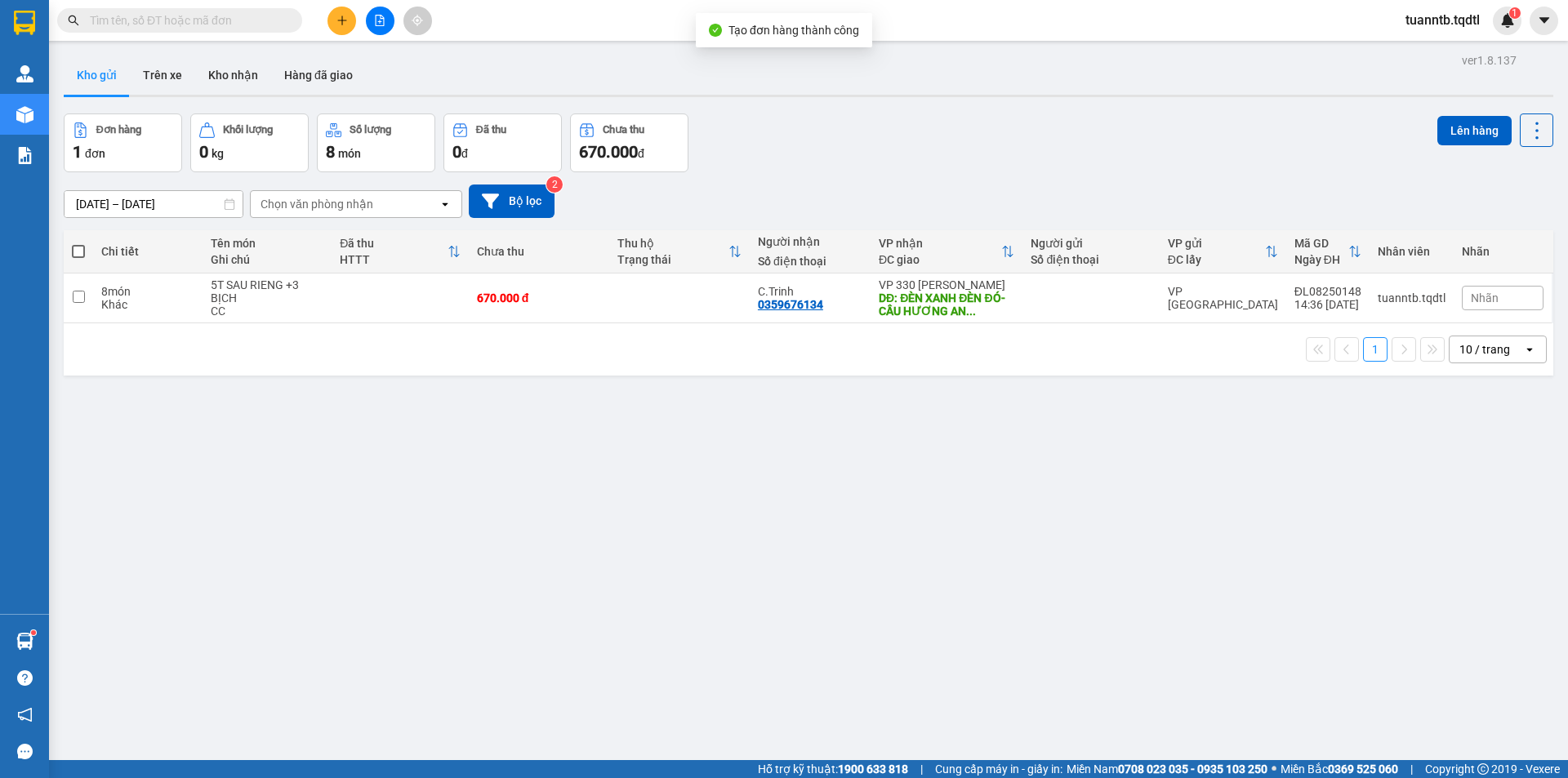
drag, startPoint x: 80, startPoint y: 253, endPoint x: 928, endPoint y: 169, distance: 852.2
click at [80, 251] on span at bounding box center [79, 252] width 13 height 13
click at [79, 244] on input "checkbox" at bounding box center [79, 244] width 0 height 0
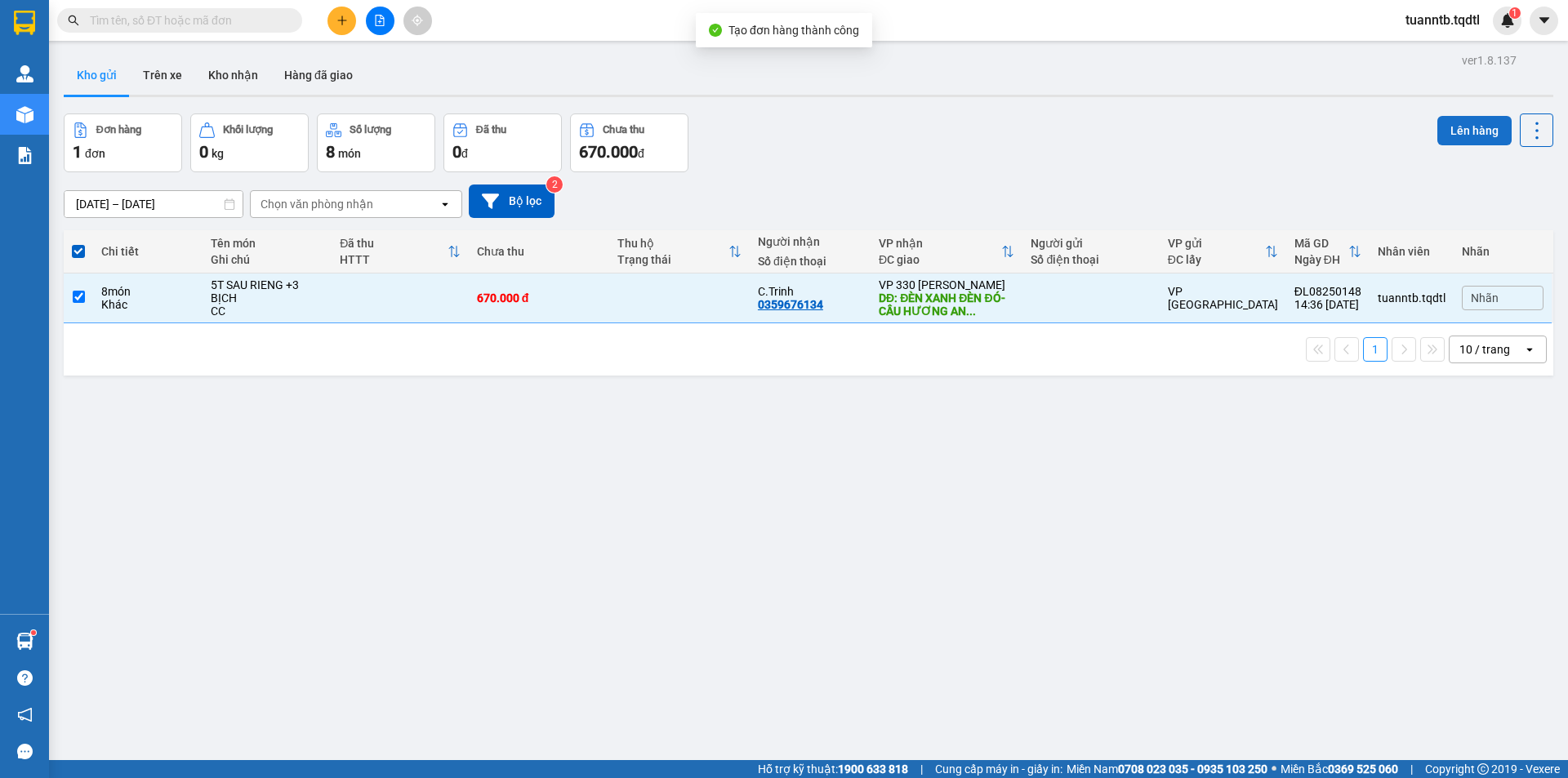
click at [1476, 127] on button "Lên hàng" at bounding box center [1474, 130] width 74 height 29
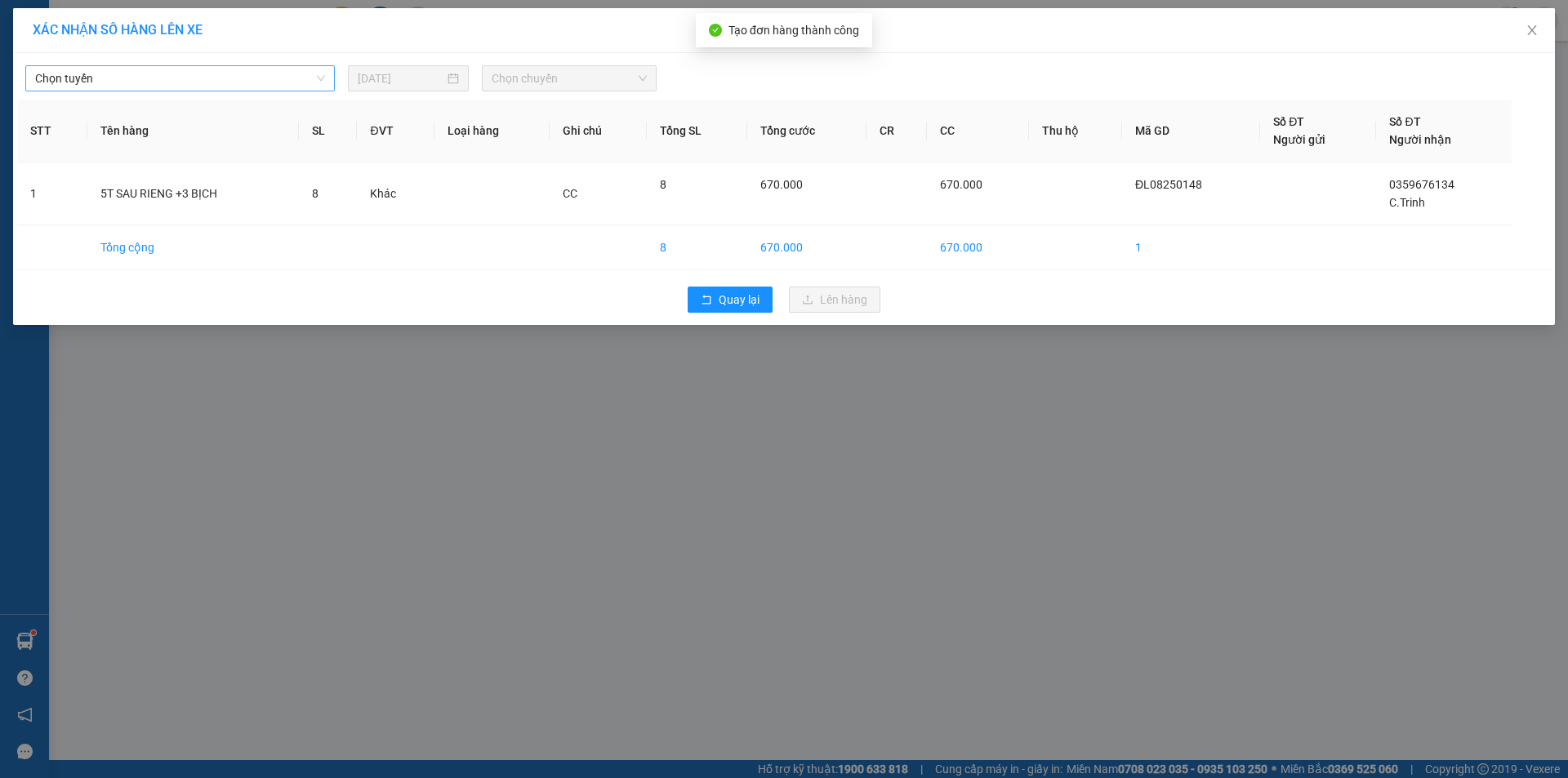
drag, startPoint x: 278, startPoint y: 79, endPoint x: 286, endPoint y: 80, distance: 8.1
click at [279, 79] on span "Chọn tuyến" at bounding box center [180, 79] width 290 height 25
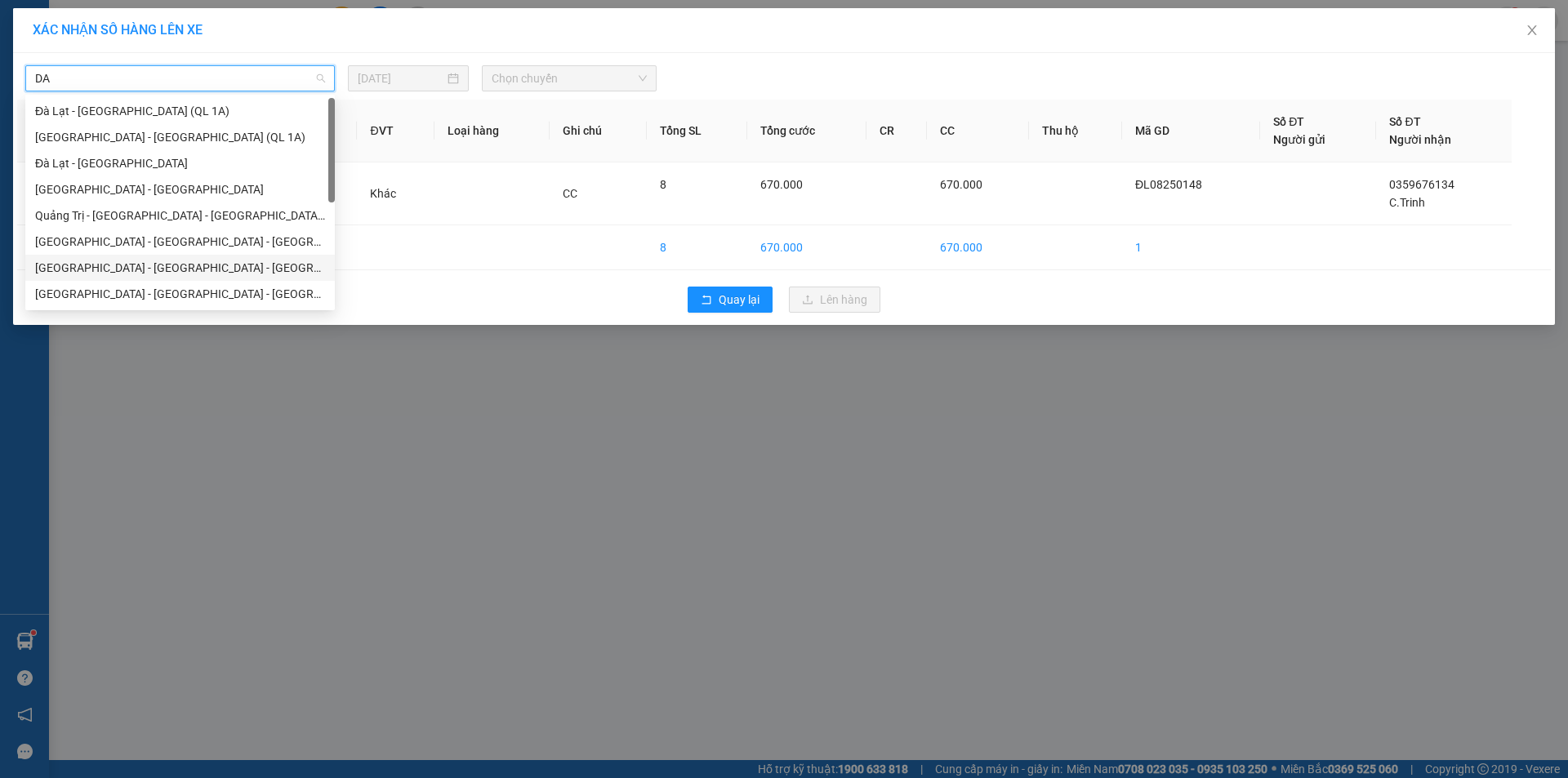
scroll to position [81, 0]
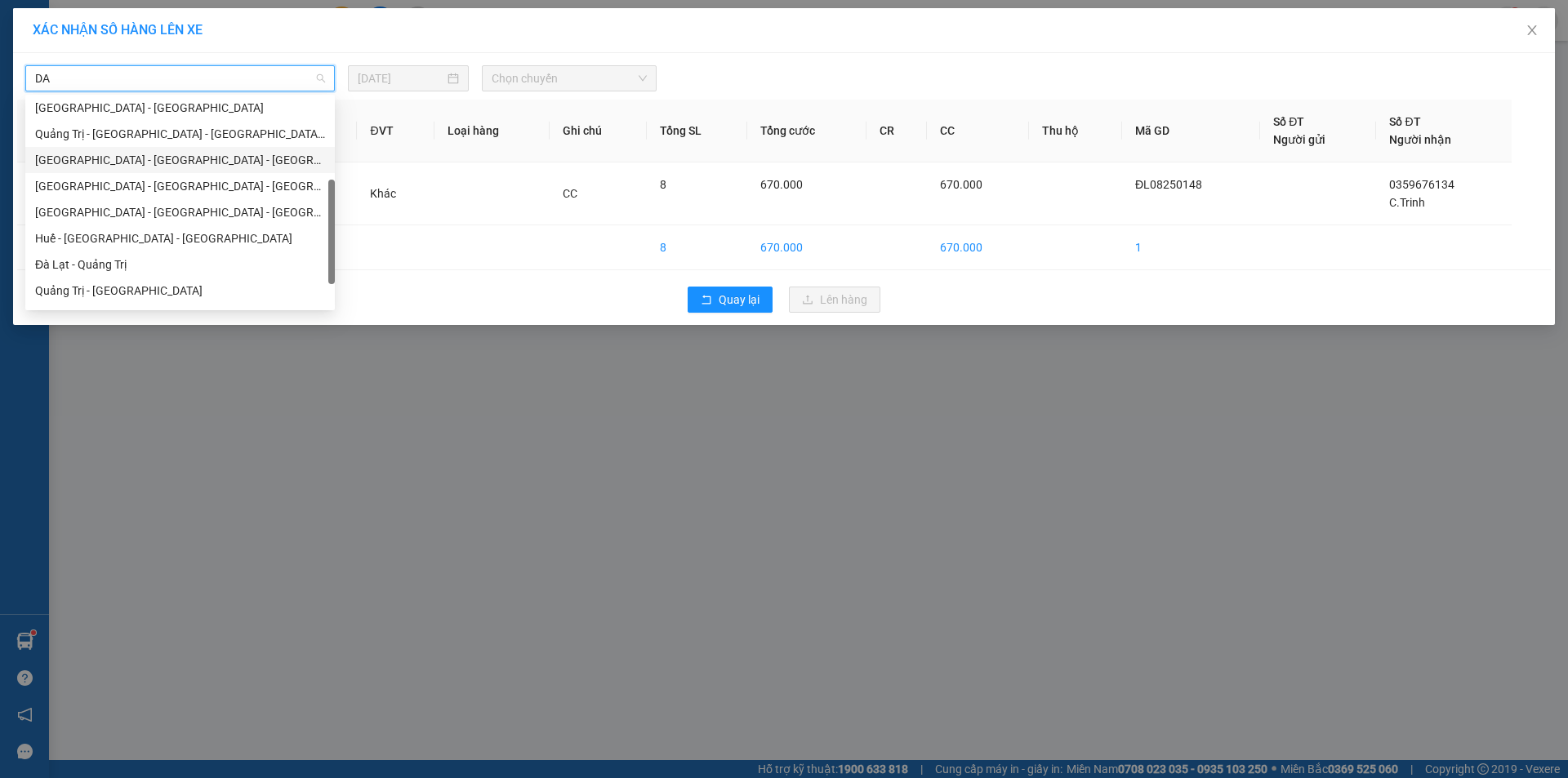
click at [54, 160] on div "[GEOGRAPHIC_DATA] - [GEOGRAPHIC_DATA] - [GEOGRAPHIC_DATA]" at bounding box center [180, 159] width 290 height 18
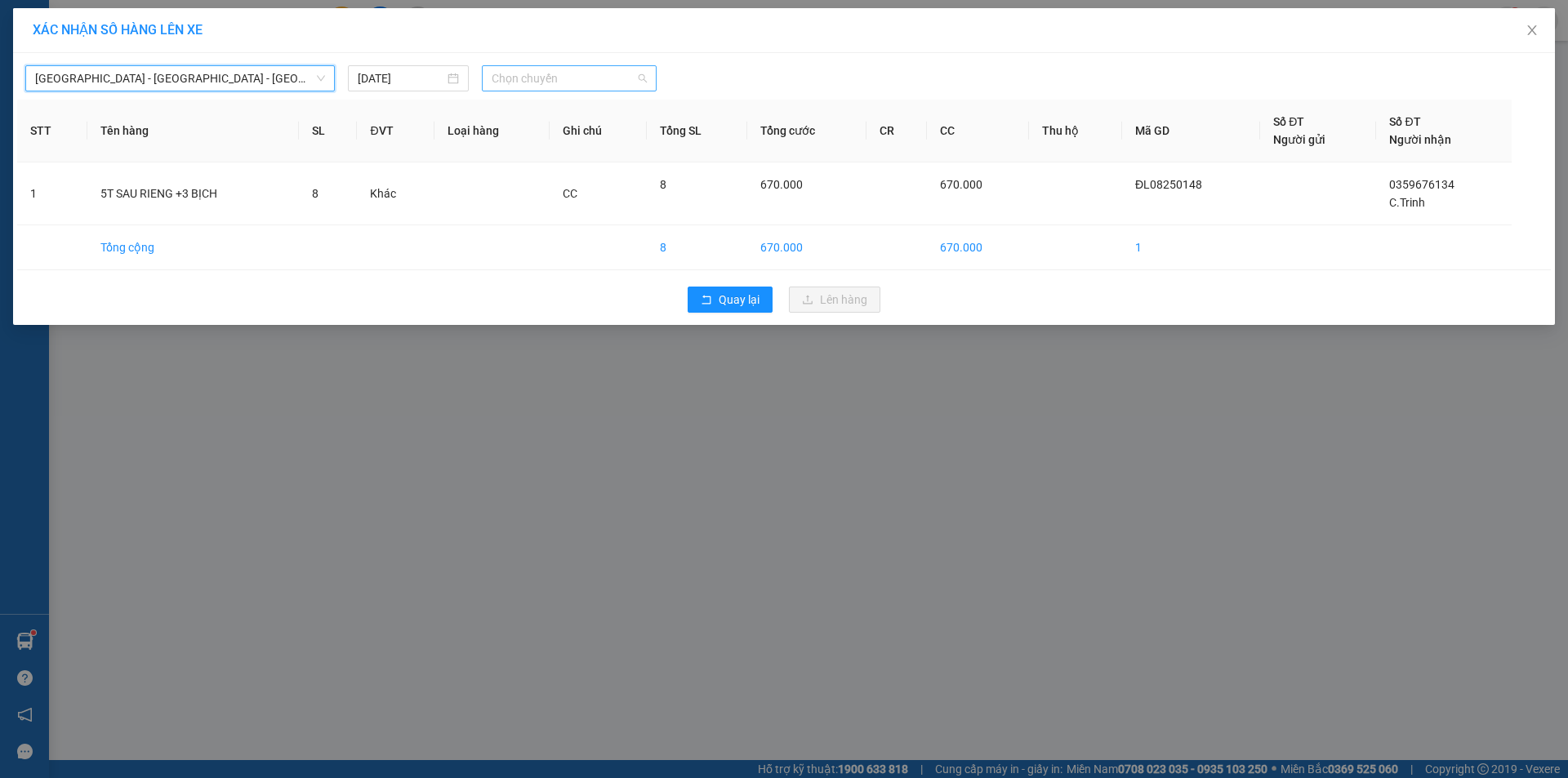
click at [541, 77] on span "Chọn chuyến" at bounding box center [569, 79] width 155 height 25
click at [561, 127] on div "17:10 - 74F-005.50" at bounding box center [555, 137] width 147 height 27
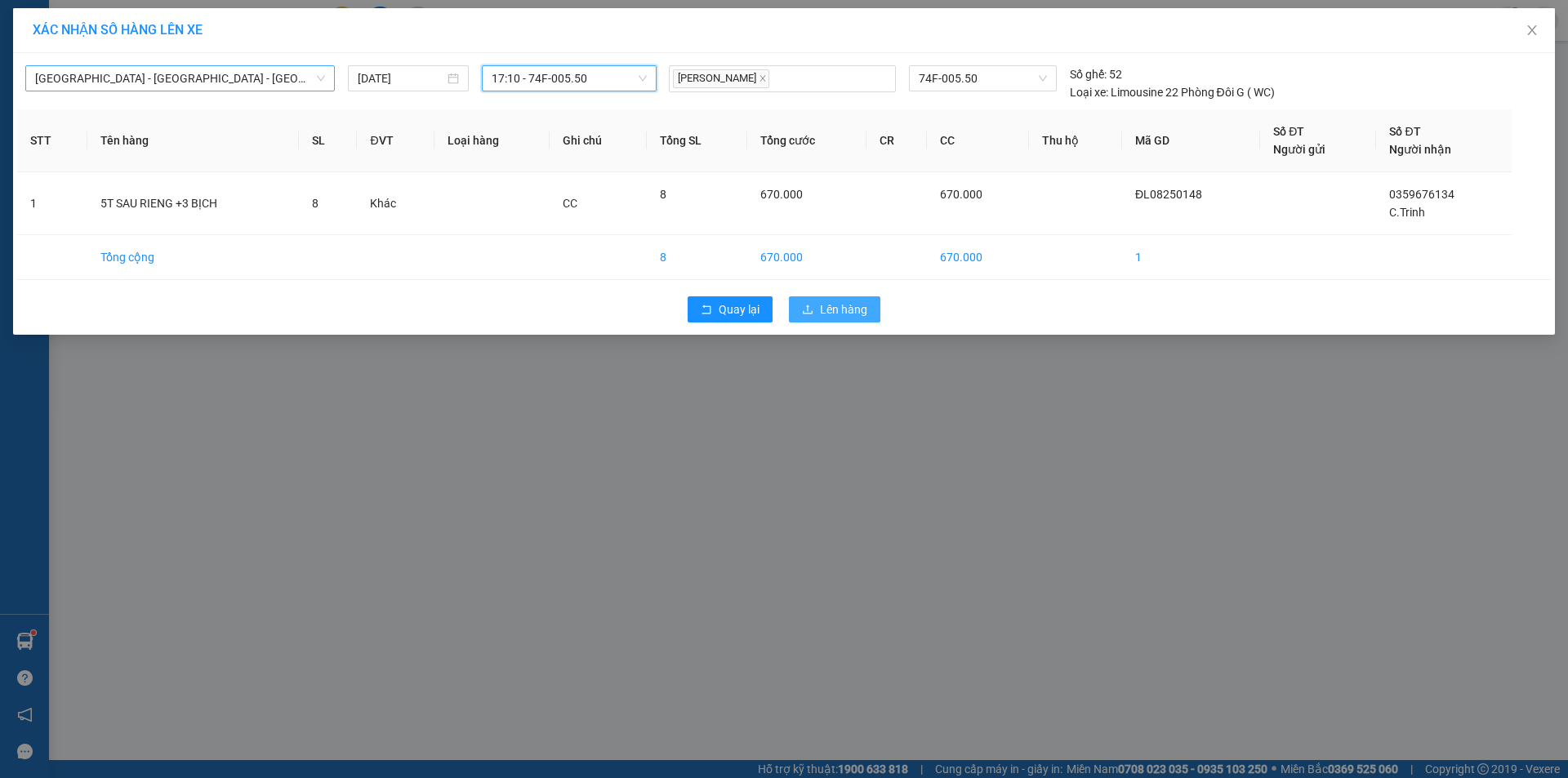
click at [802, 299] on button "Lên hàng" at bounding box center [835, 310] width 92 height 27
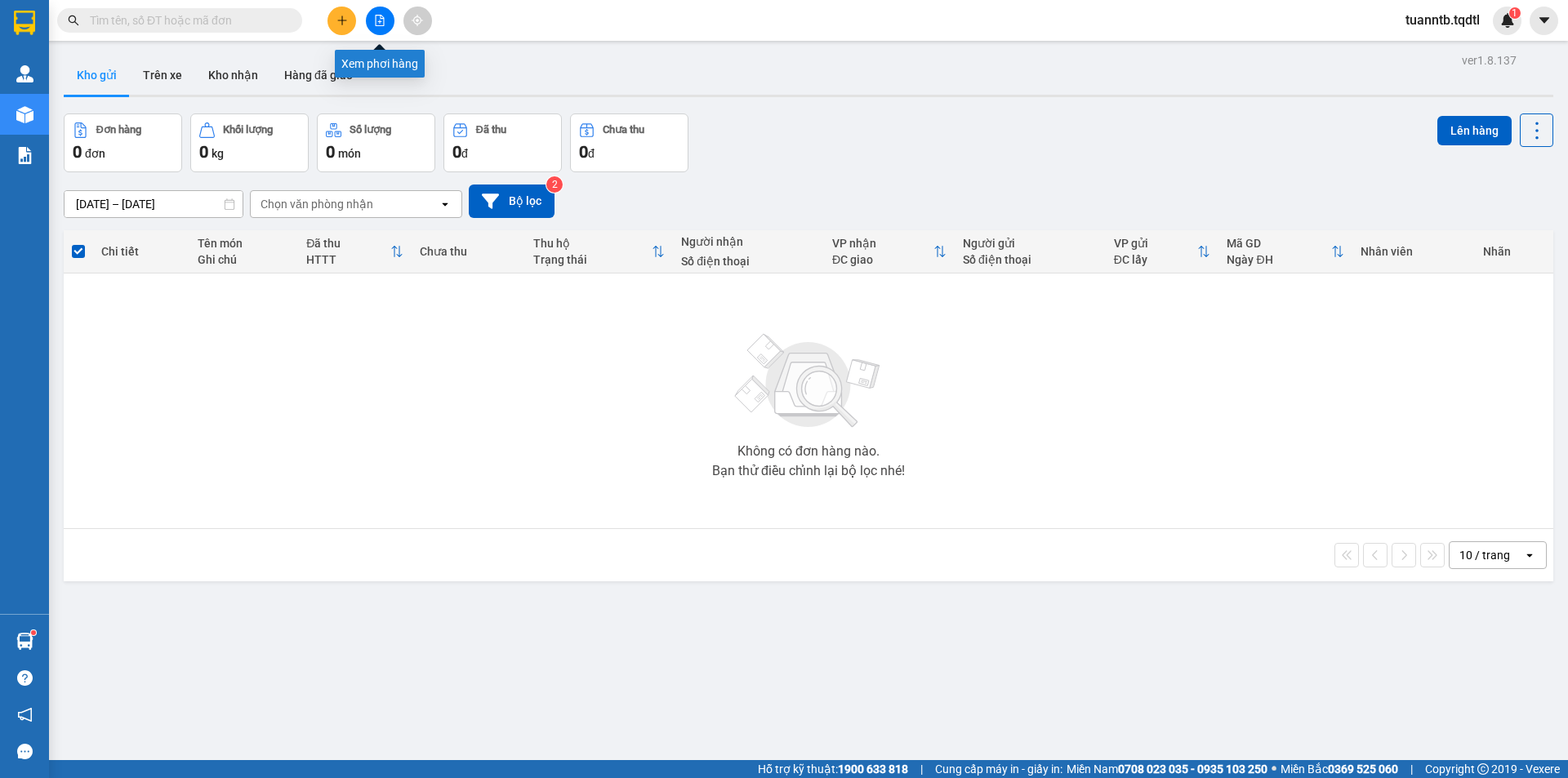
click at [376, 21] on icon "file-add" at bounding box center [380, 21] width 11 height 11
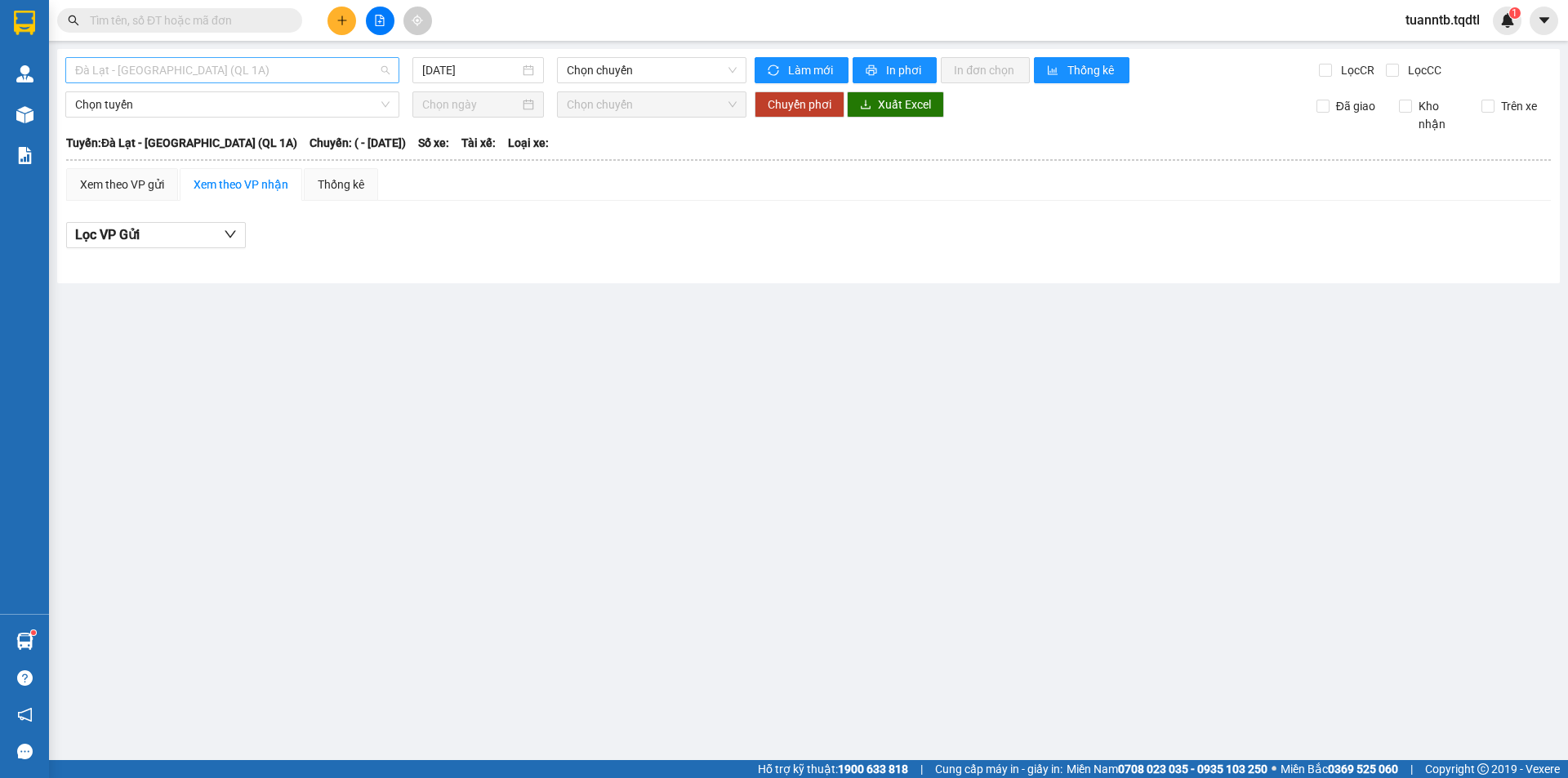
click at [231, 74] on span "Đà Lạt - [GEOGRAPHIC_DATA] (QL 1A)" at bounding box center [232, 70] width 315 height 25
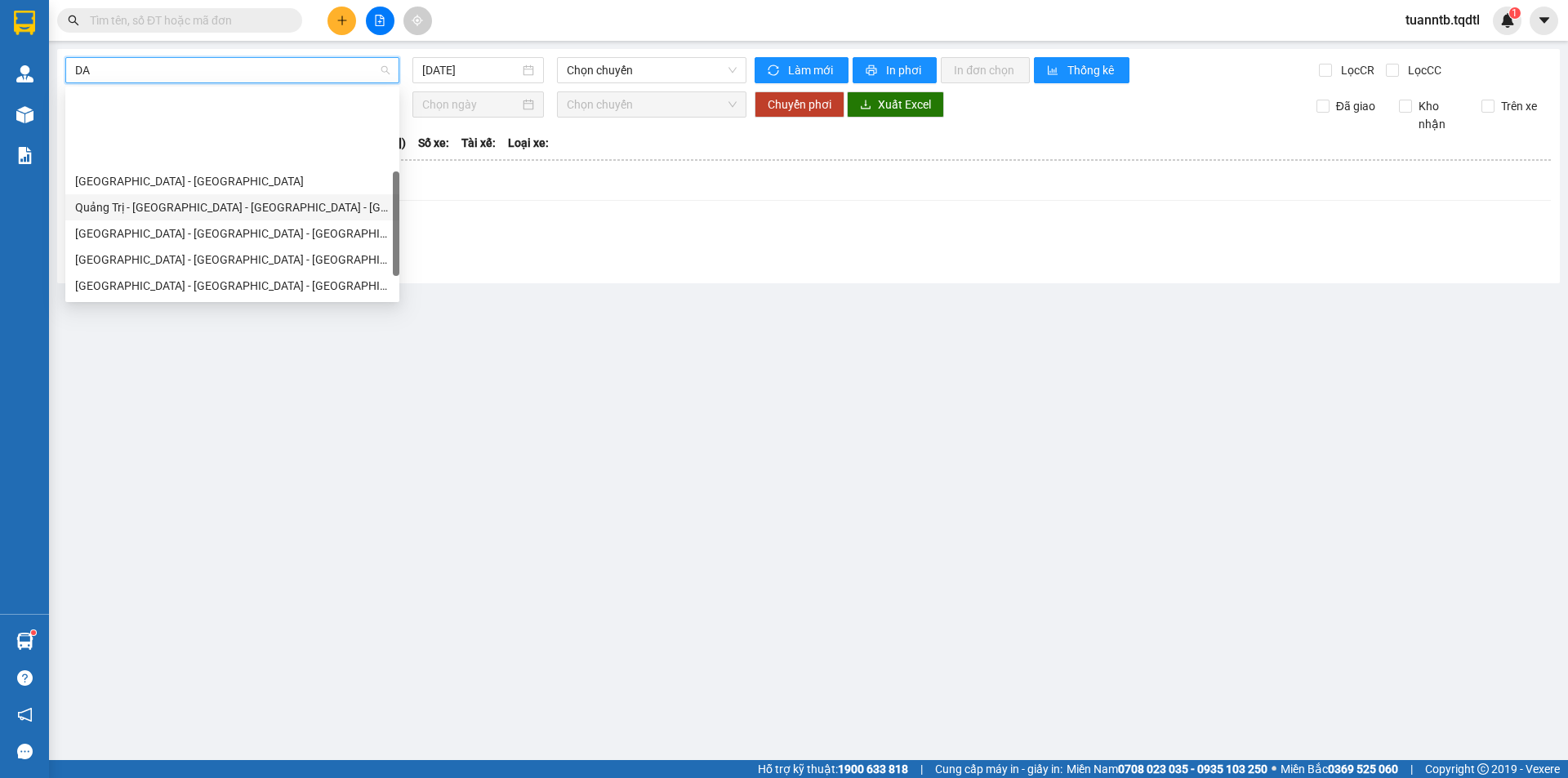
scroll to position [81, 0]
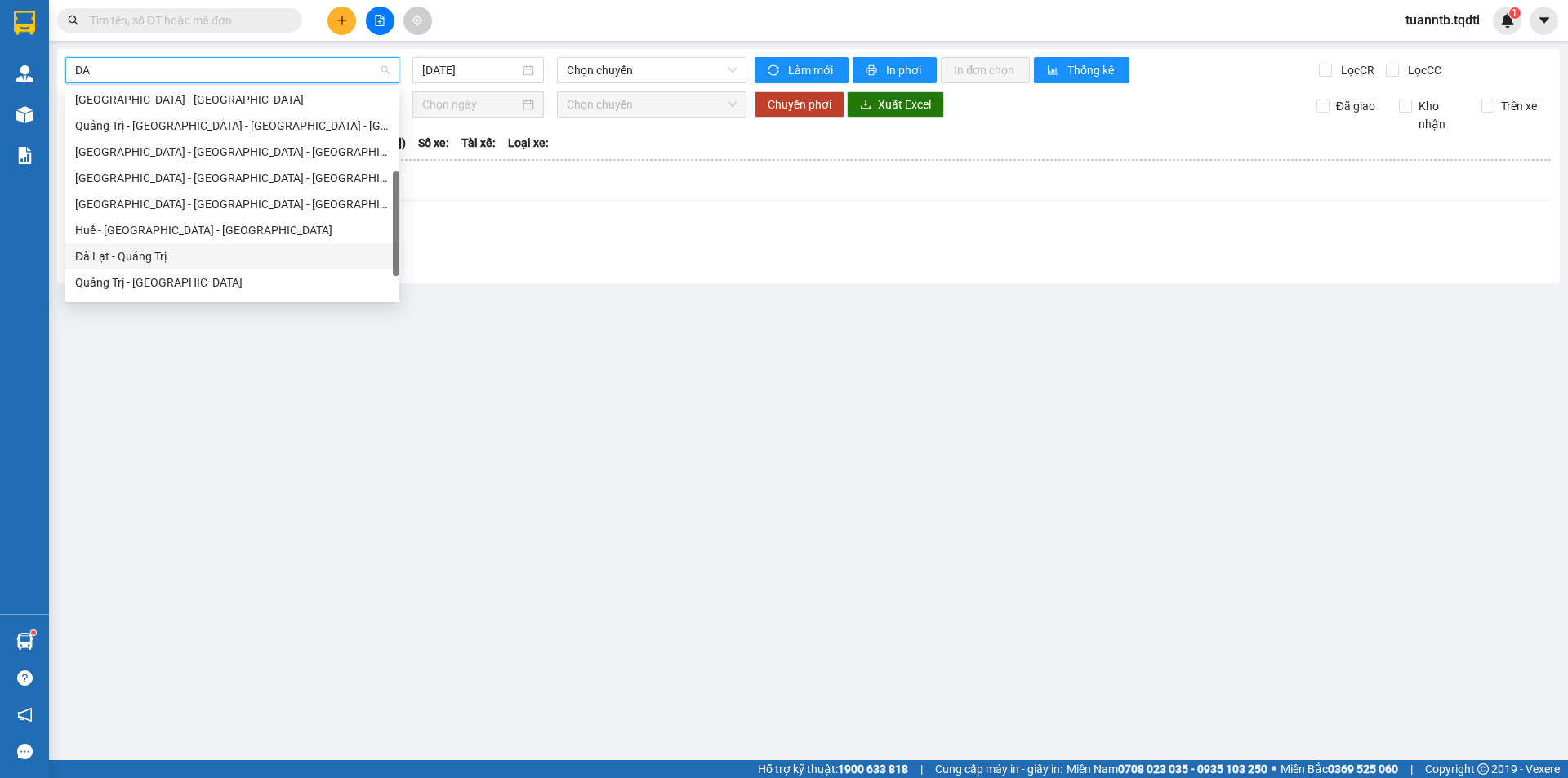
click at [153, 250] on div "Đà Lạt - Quảng Trị" at bounding box center [232, 256] width 315 height 18
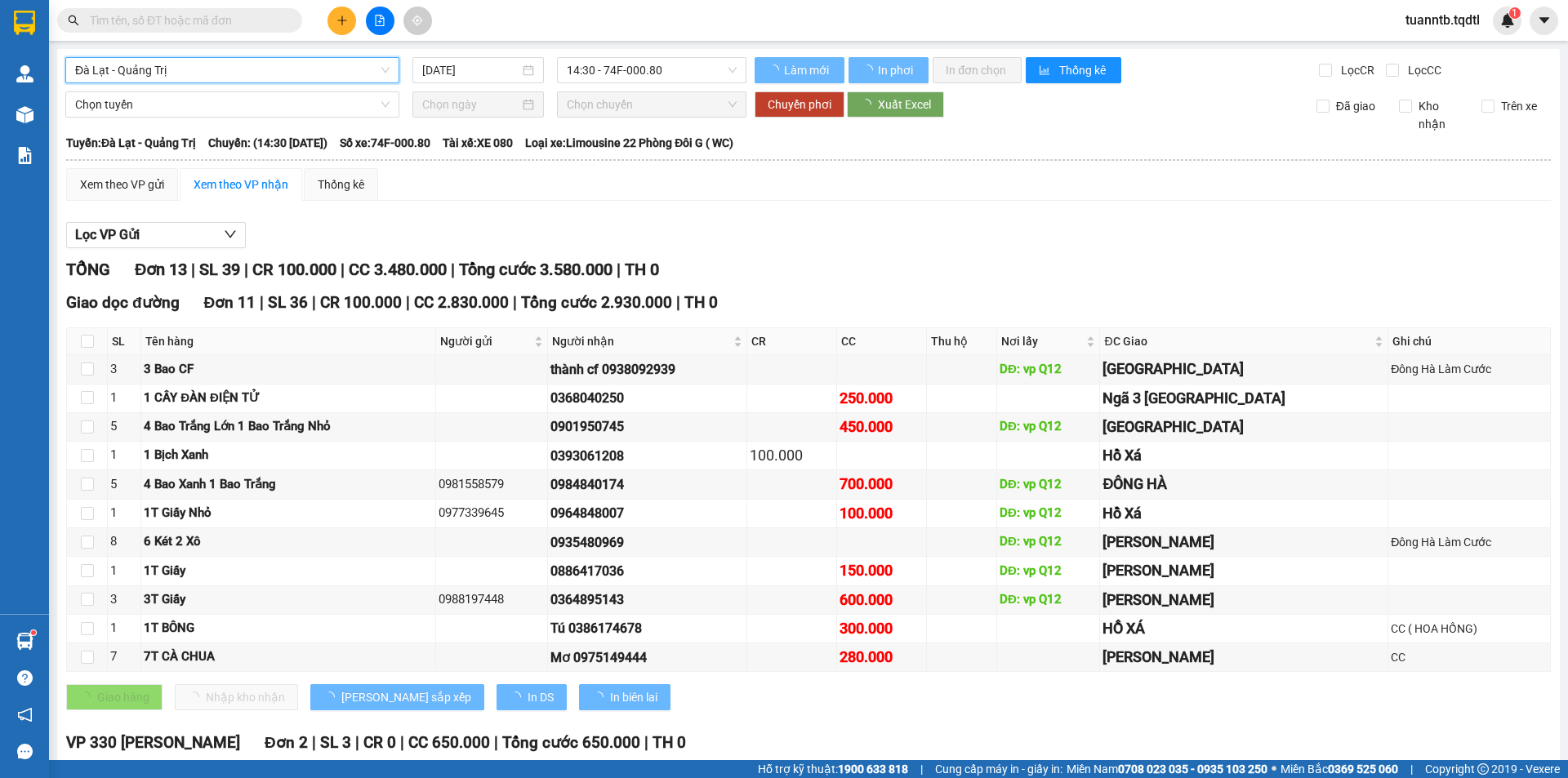
click at [624, 63] on span "14:30 - 74F-000.80" at bounding box center [651, 70] width 170 height 25
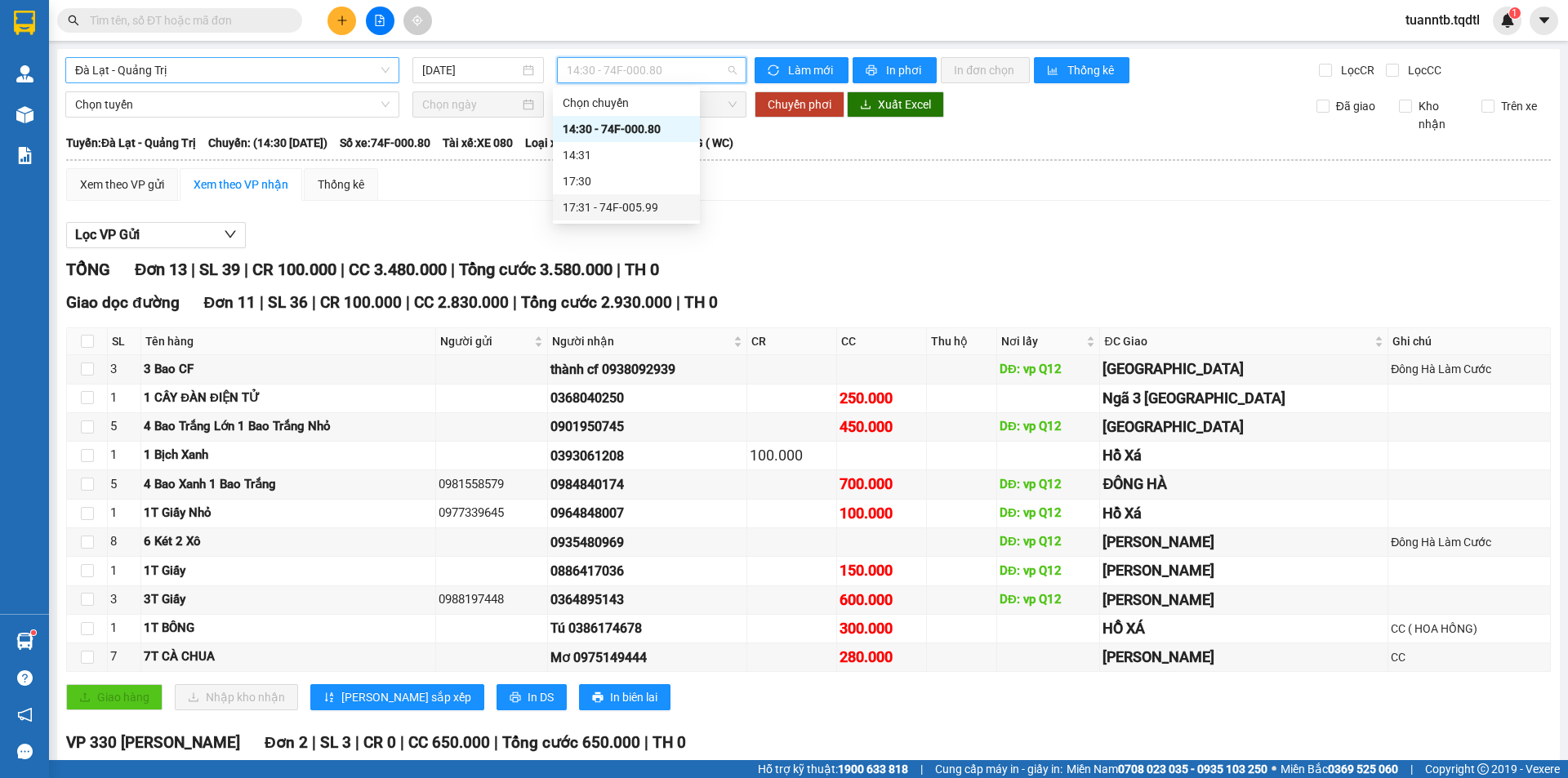
click at [645, 207] on div "17:31 - 74F-005.99" at bounding box center [626, 207] width 127 height 18
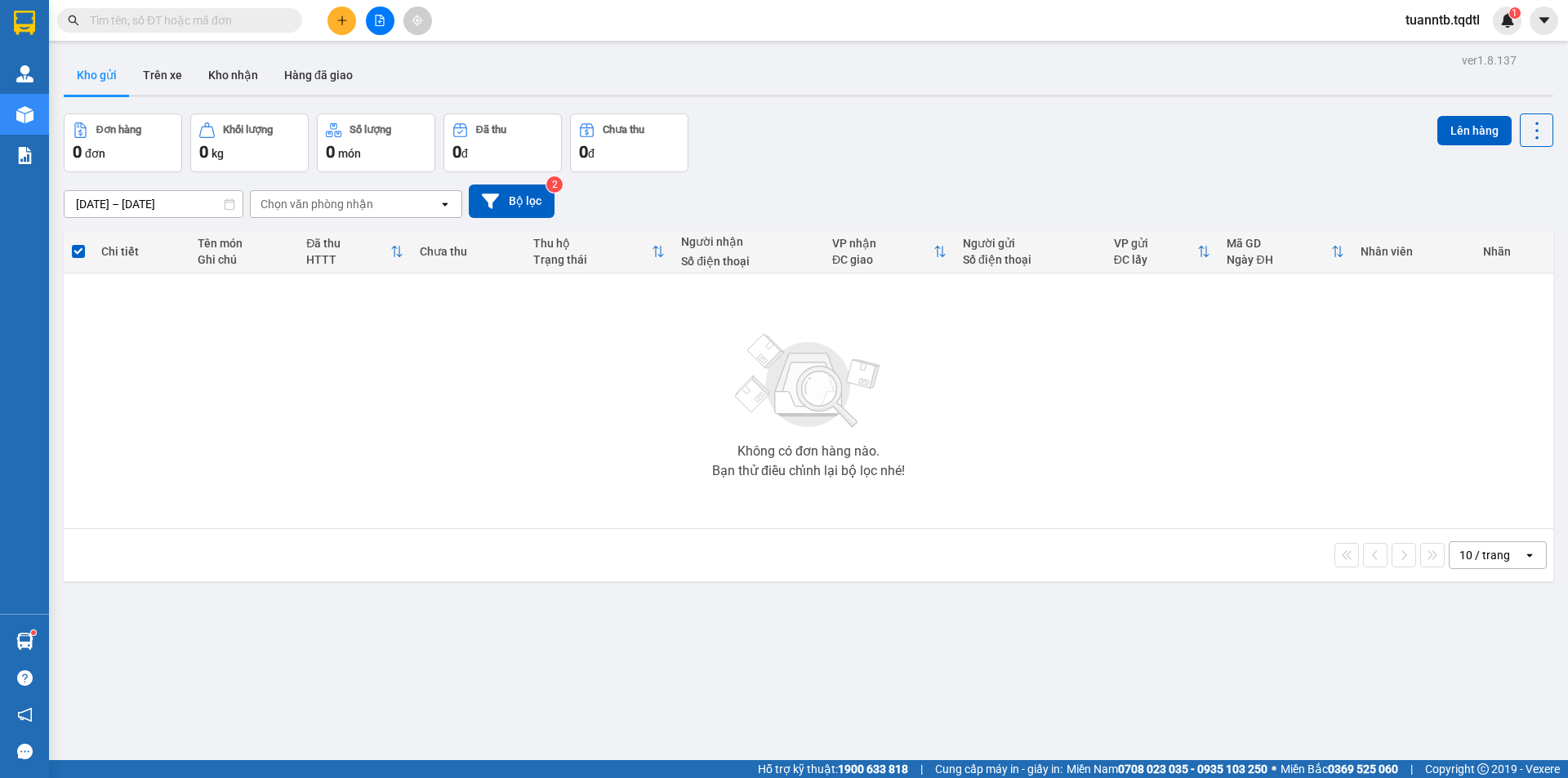
click at [329, 15] on button at bounding box center [342, 21] width 28 height 28
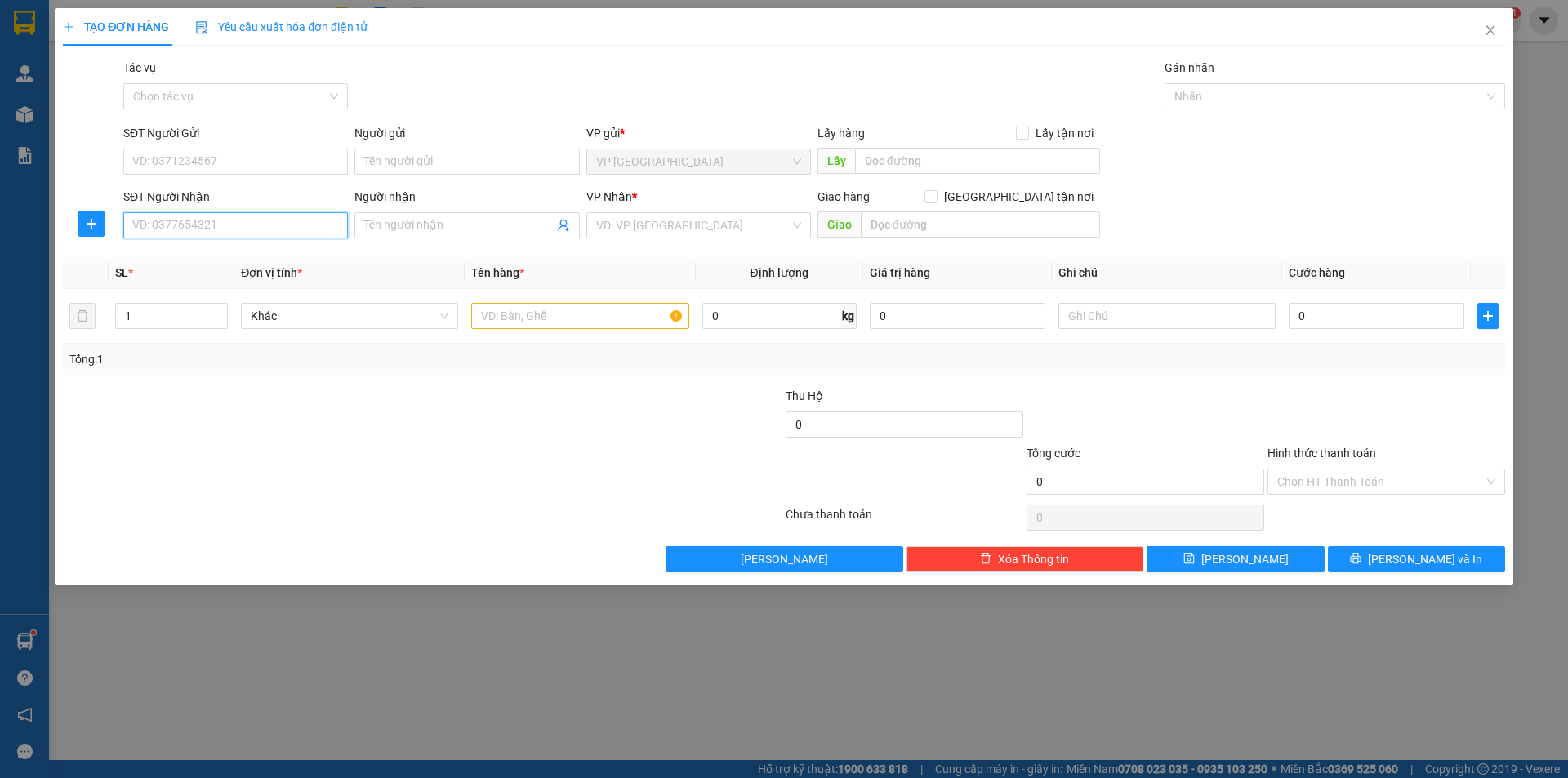
drag, startPoint x: 296, startPoint y: 224, endPoint x: 285, endPoint y: 209, distance: 18.6
click at [295, 222] on input "SĐT Người Nhận" at bounding box center [235, 226] width 225 height 27
click at [617, 226] on input "search" at bounding box center [693, 226] width 193 height 25
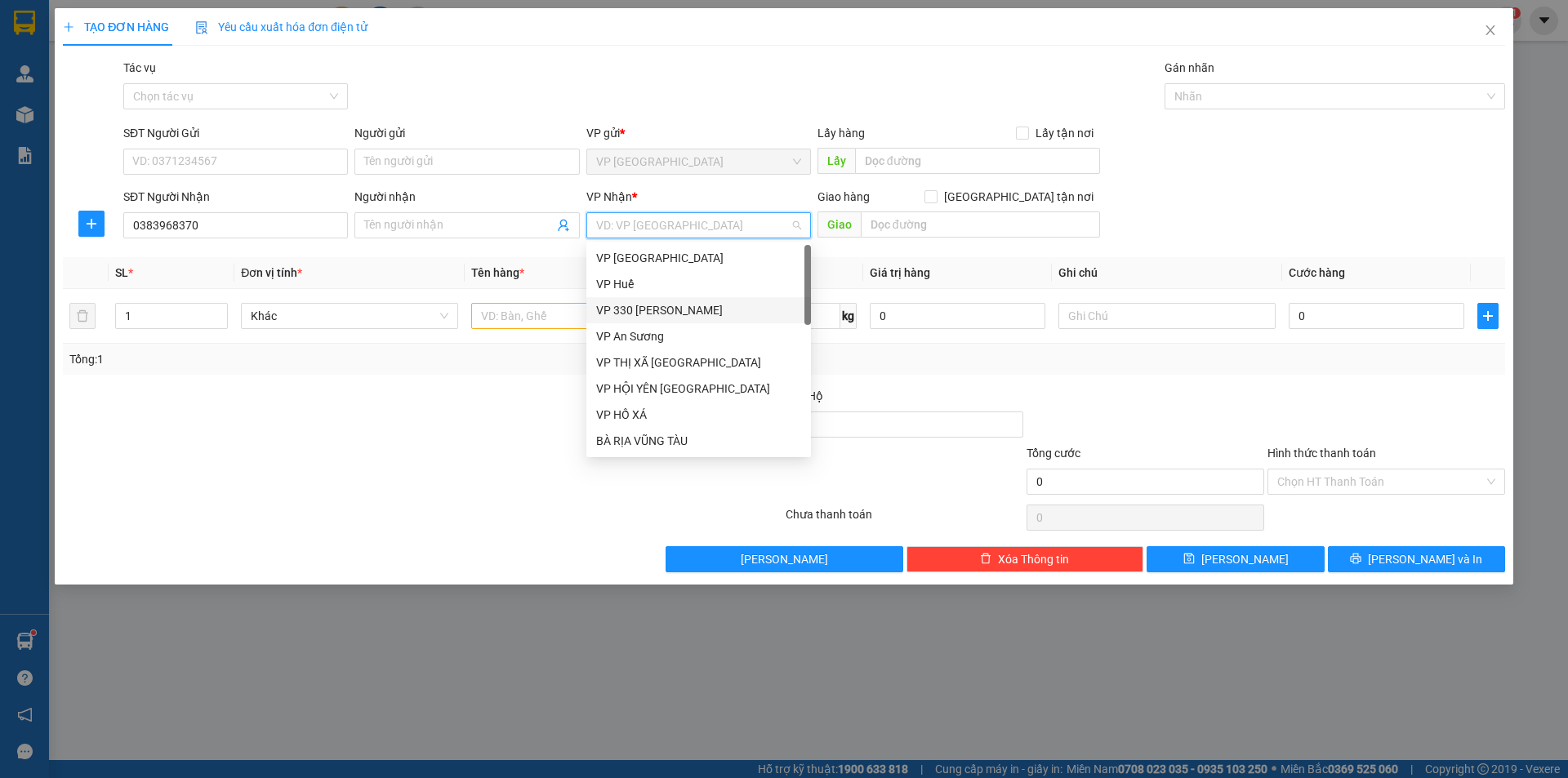
click at [636, 296] on div "VP Đà Lạt VP Huế VP 330 [PERSON_NAME] VP An Sương VP THỊ XÃ QUẢNG TRỊ VP HỘI YÊ…" at bounding box center [698, 376] width 225 height 262
click at [431, 223] on input "Người nhận" at bounding box center [458, 225] width 189 height 18
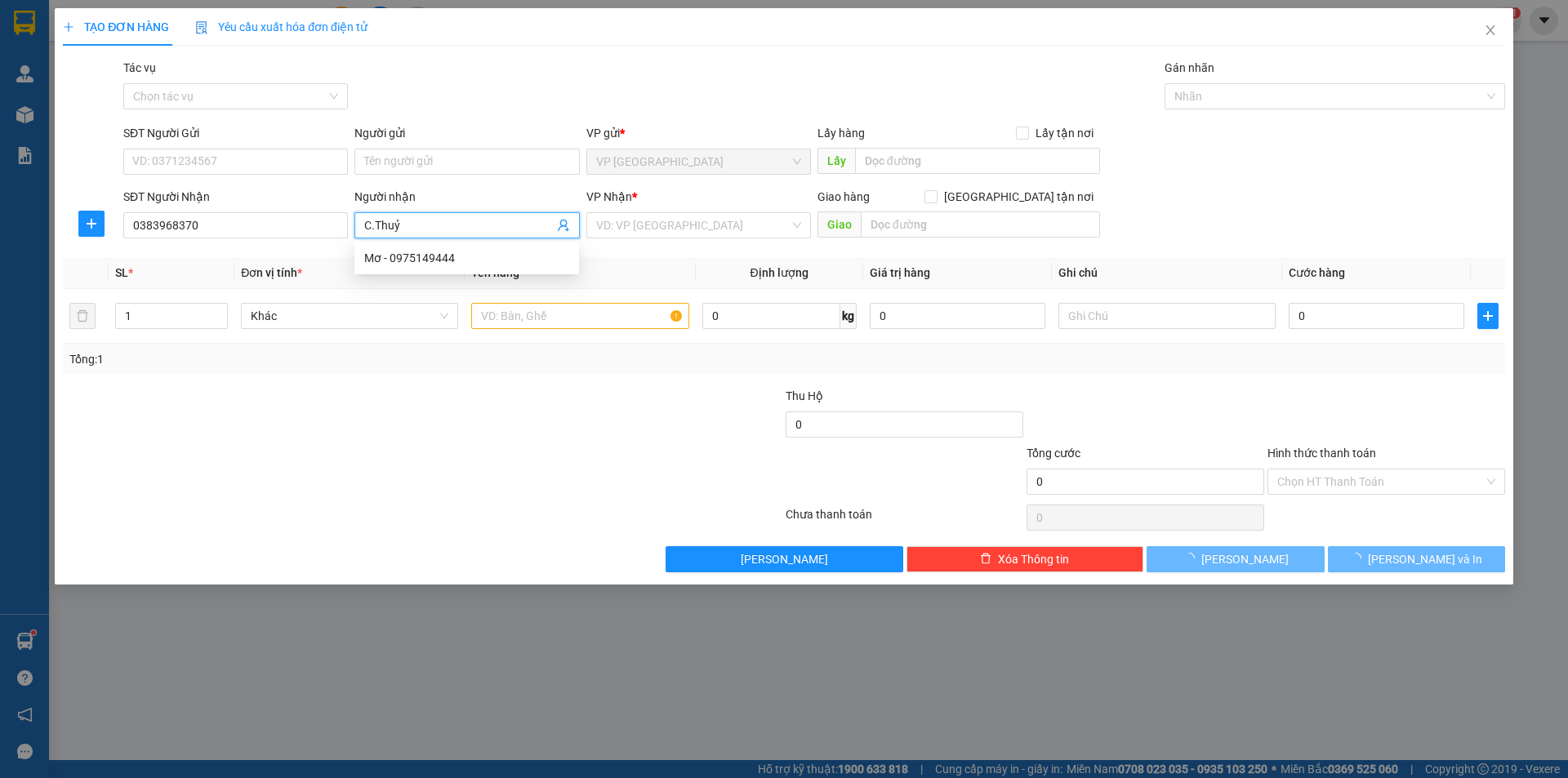
drag, startPoint x: 676, startPoint y: 225, endPoint x: 655, endPoint y: 274, distance: 53.3
click at [672, 223] on input "search" at bounding box center [693, 226] width 193 height 25
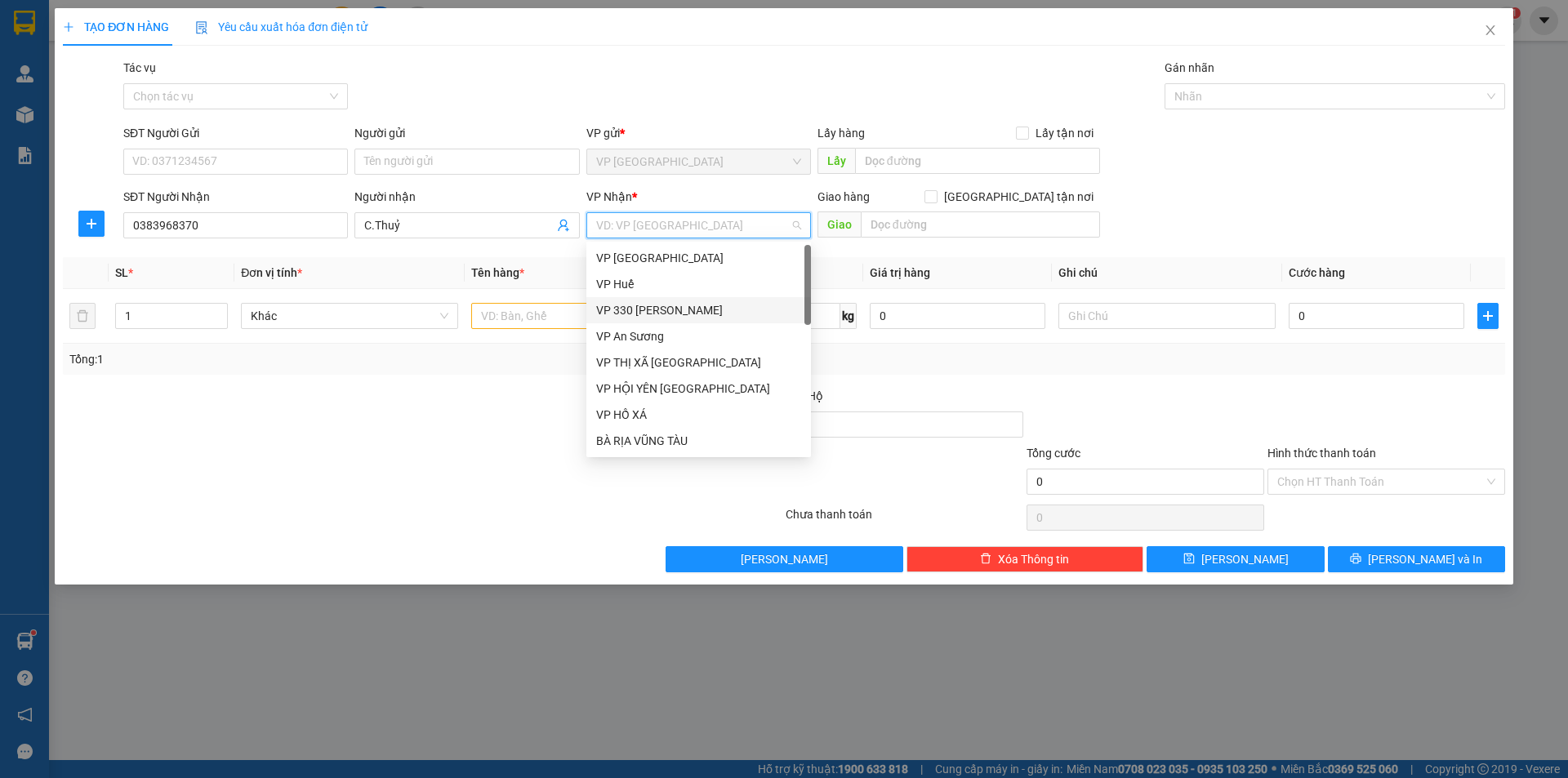
click at [664, 300] on div "VP 330 [PERSON_NAME]" at bounding box center [698, 311] width 225 height 27
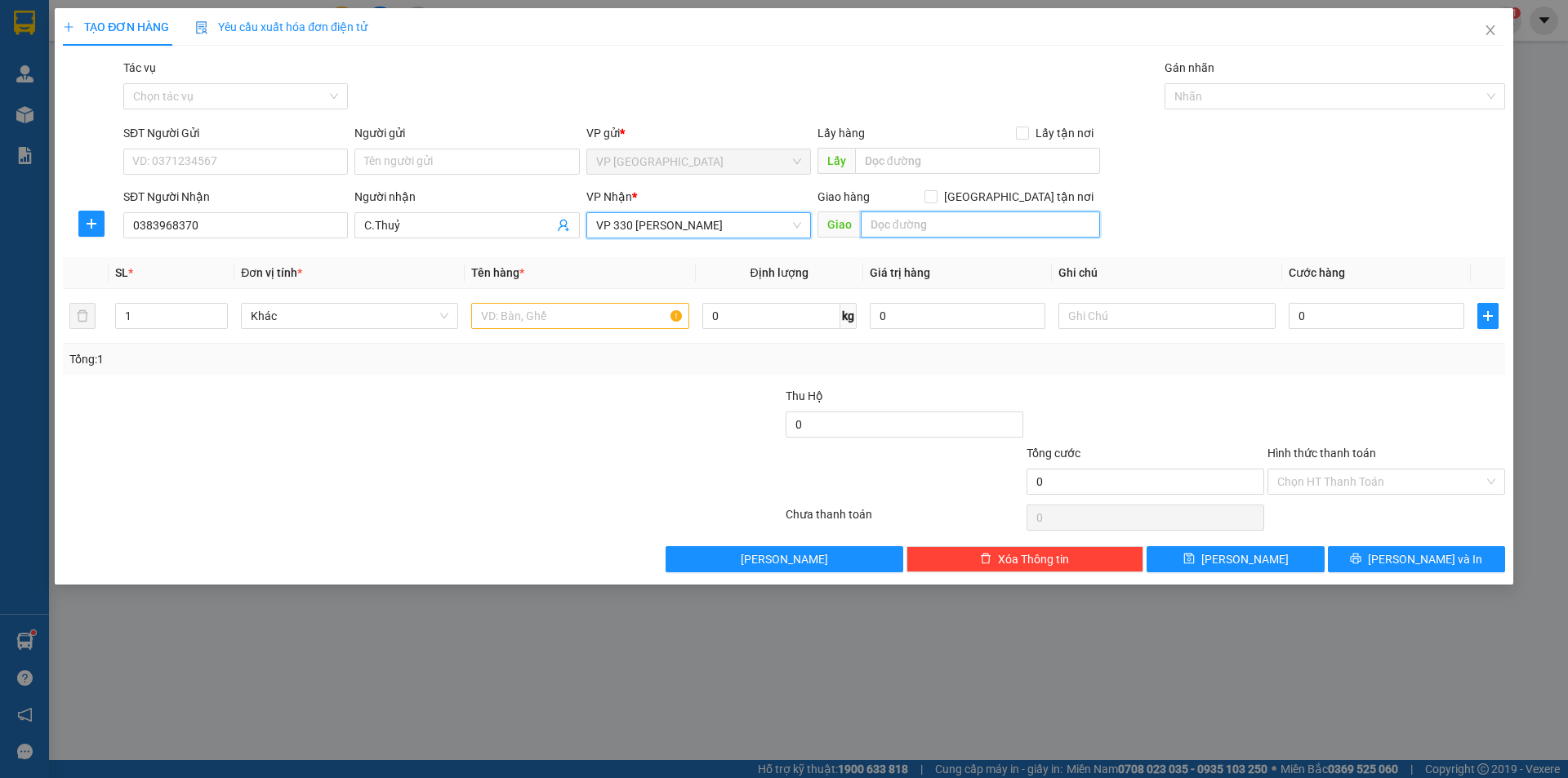
click at [881, 224] on input "text" at bounding box center [981, 225] width 240 height 27
click at [535, 314] on input "text" at bounding box center [579, 317] width 217 height 27
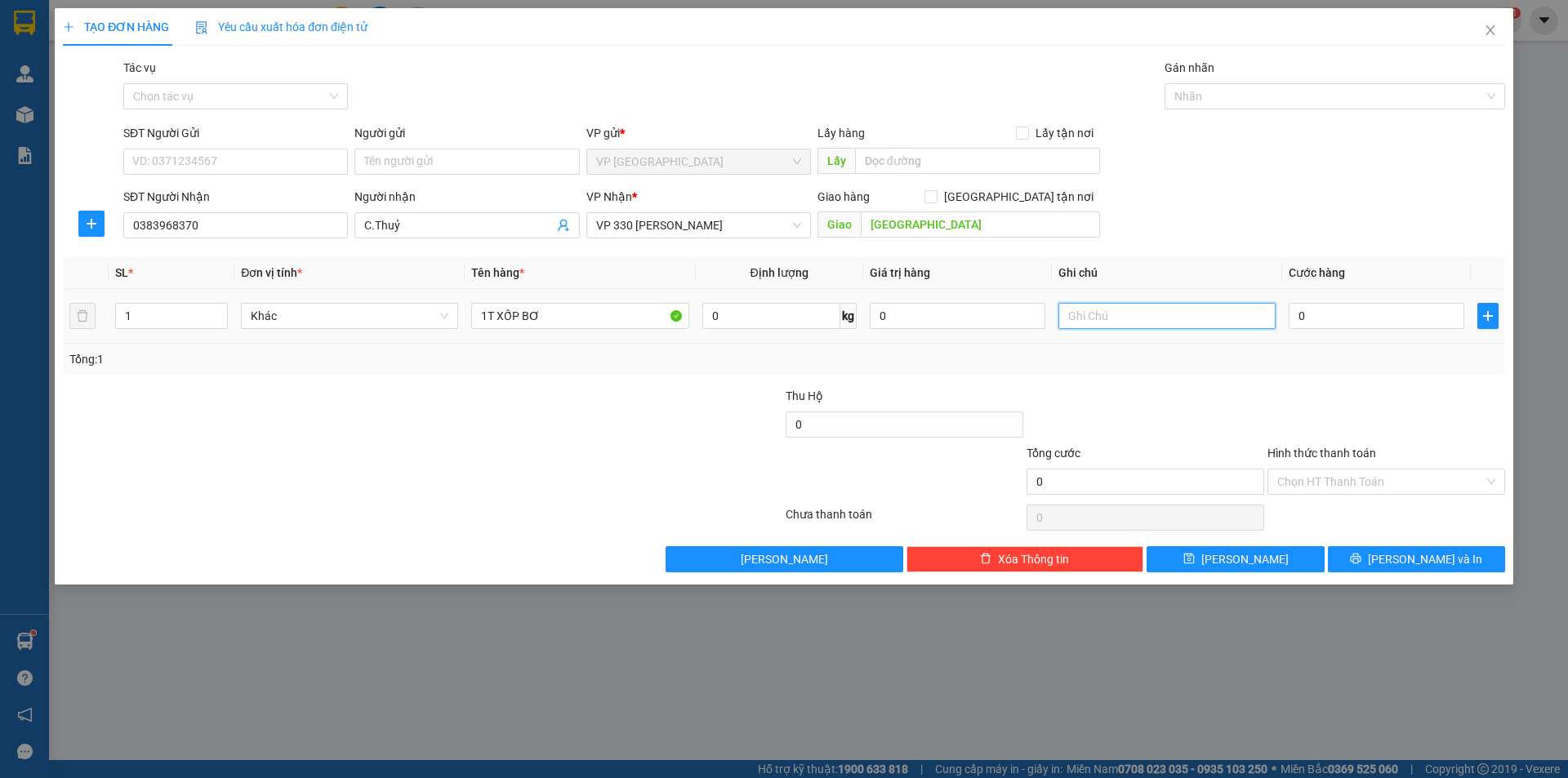
drag, startPoint x: 1077, startPoint y: 322, endPoint x: 1086, endPoint y: 324, distance: 9.2
click at [1078, 321] on input "text" at bounding box center [1166, 317] width 217 height 27
click at [1328, 330] on div "0" at bounding box center [1376, 316] width 175 height 32
click at [1325, 314] on input "0" at bounding box center [1376, 317] width 175 height 27
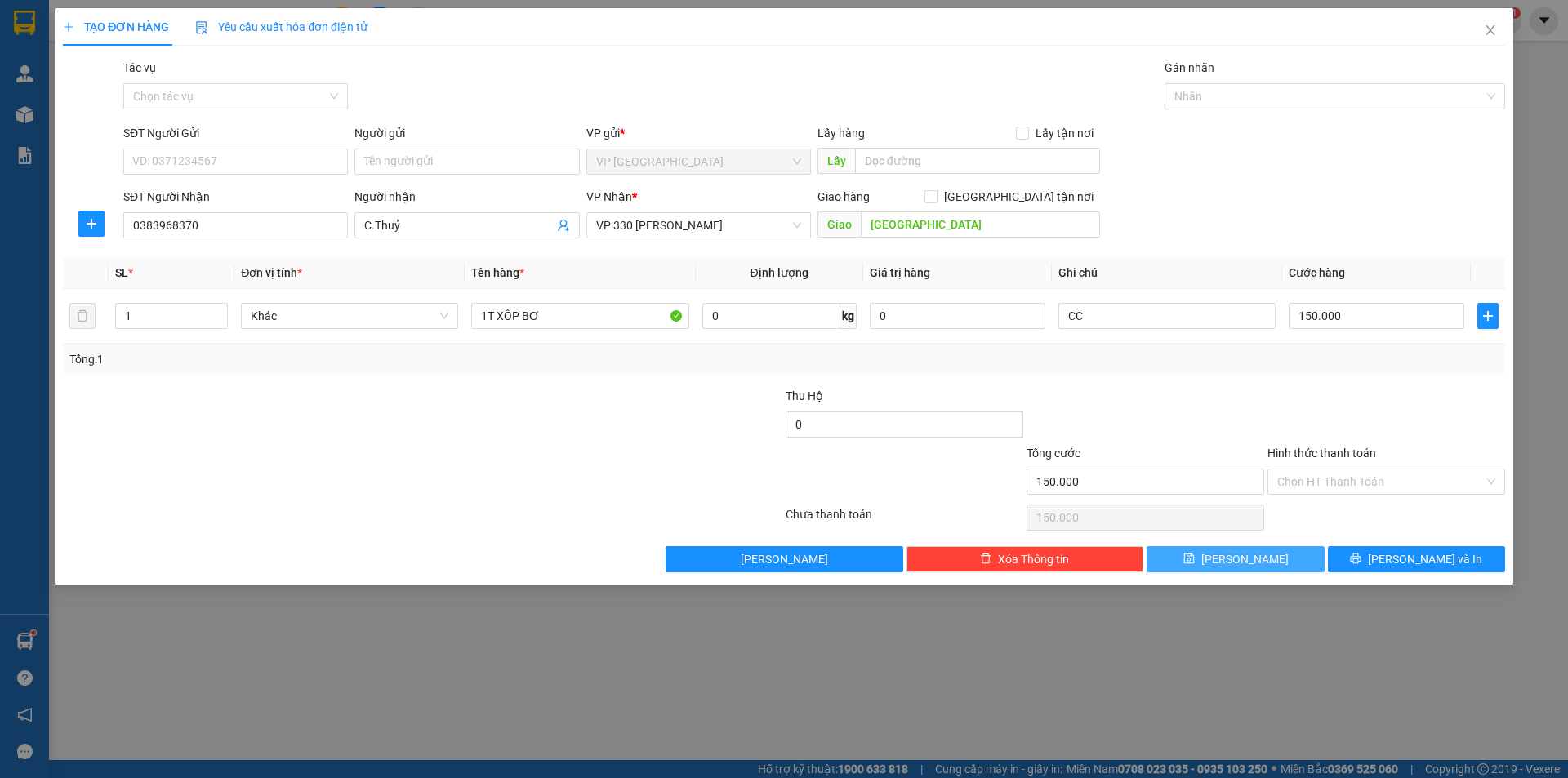
drag, startPoint x: 1210, startPoint y: 552, endPoint x: 1275, endPoint y: 500, distance: 83.2
click at [1212, 552] on button "[PERSON_NAME]" at bounding box center [1235, 560] width 177 height 27
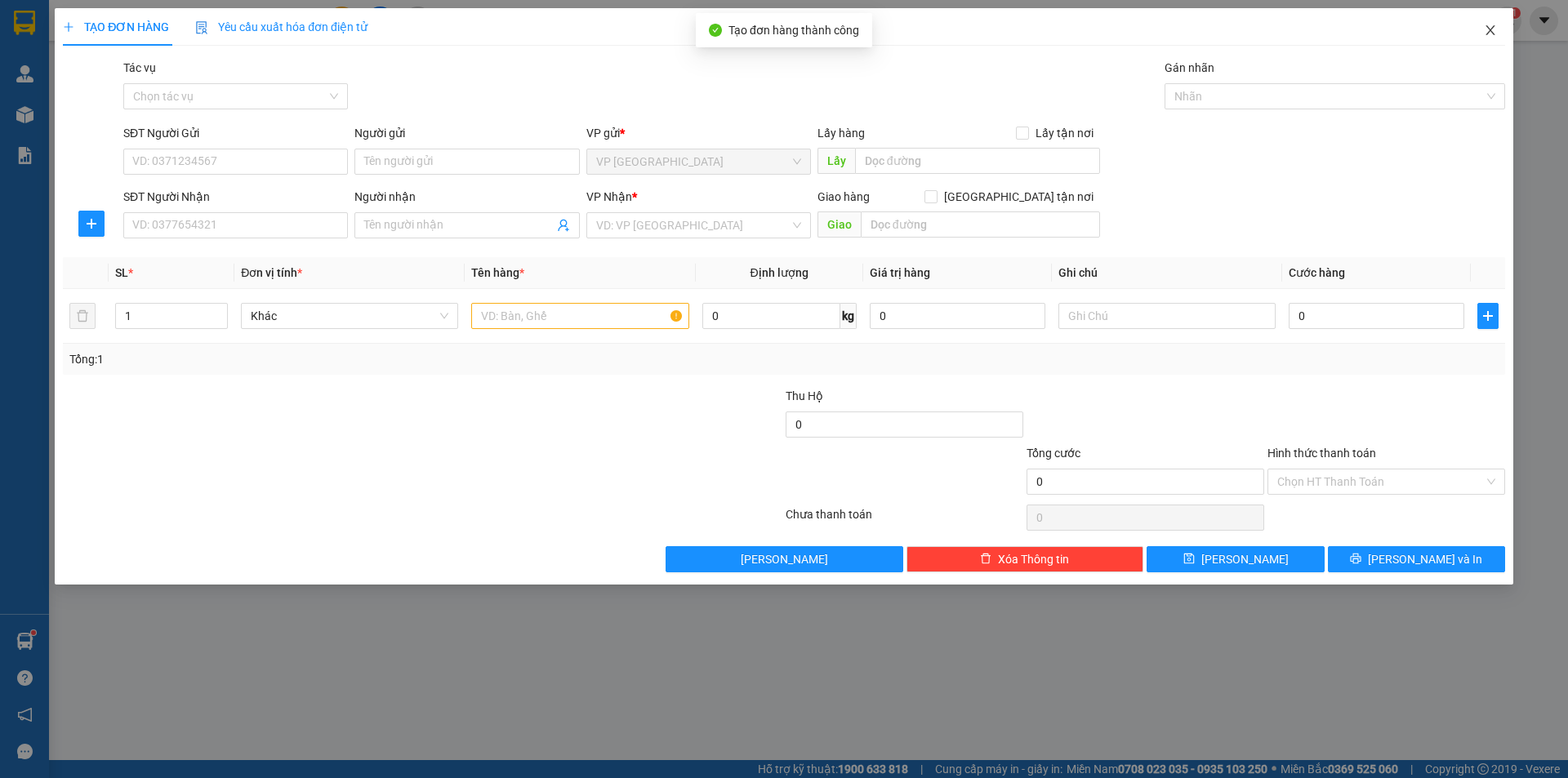
click at [1487, 35] on icon "close" at bounding box center [1490, 30] width 13 height 13
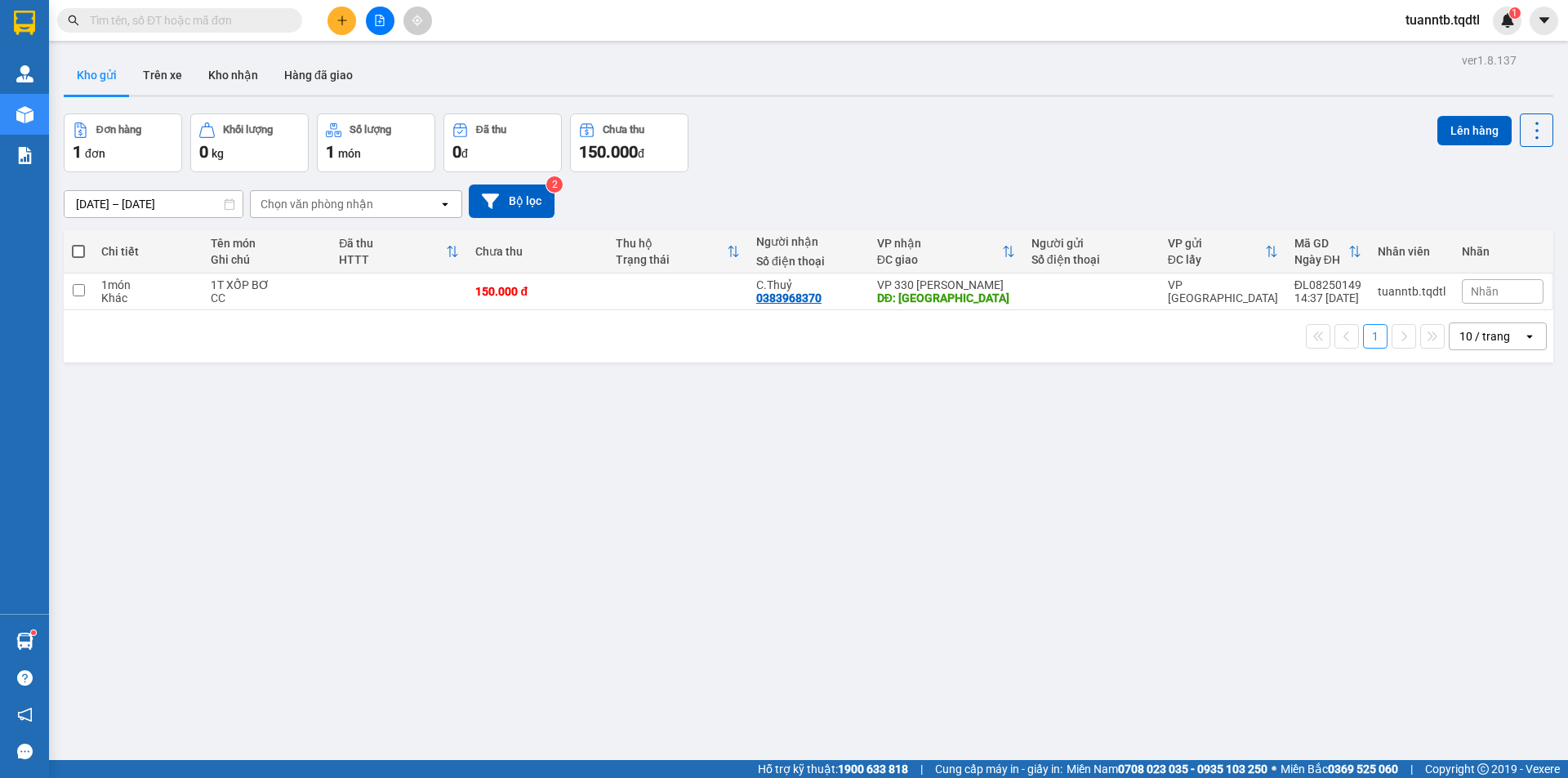
click at [74, 246] on span at bounding box center [79, 252] width 13 height 13
click at [79, 244] on input "checkbox" at bounding box center [79, 244] width 0 height 0
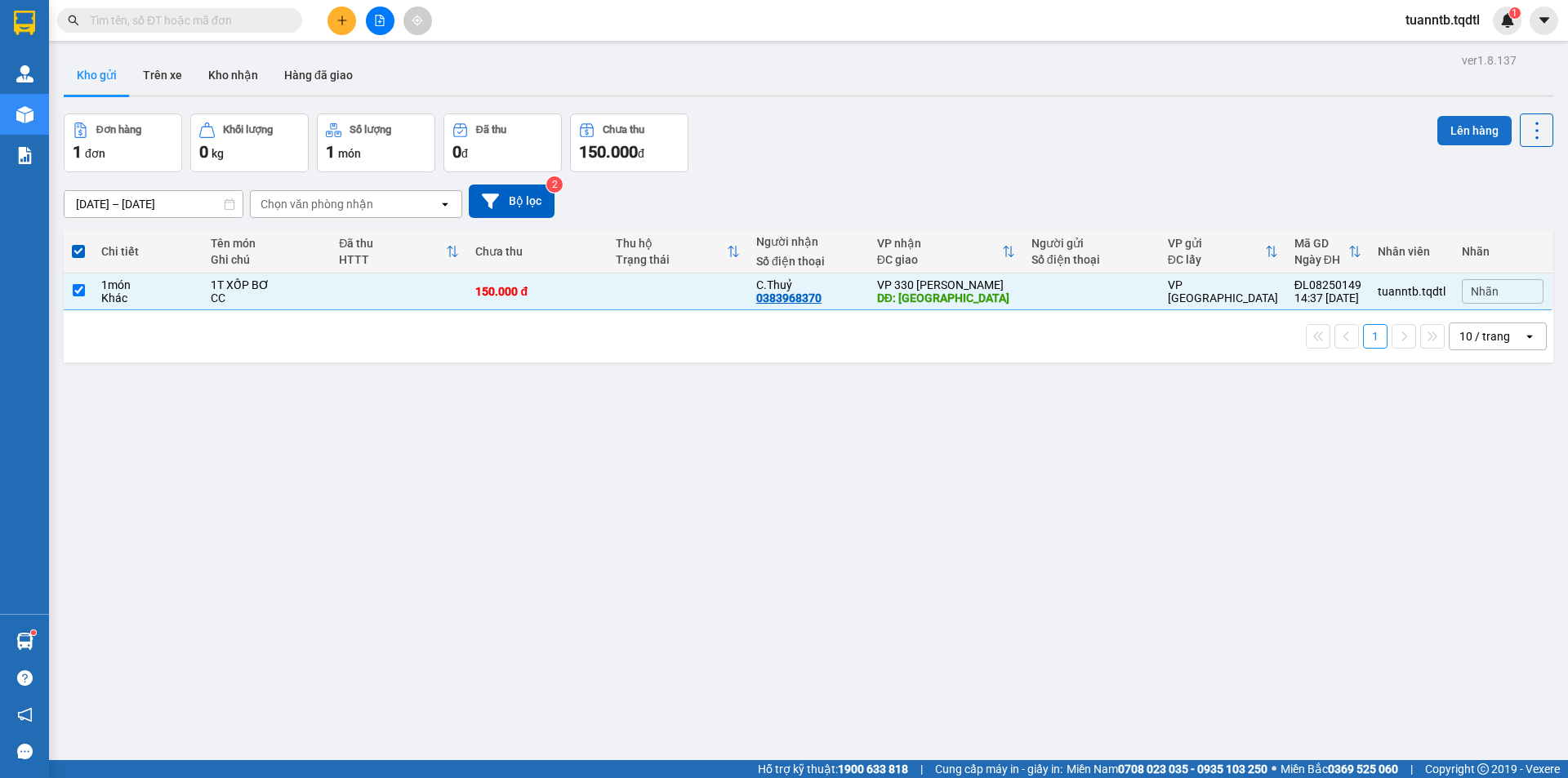
click at [1469, 129] on button "Lên hàng" at bounding box center [1474, 130] width 74 height 29
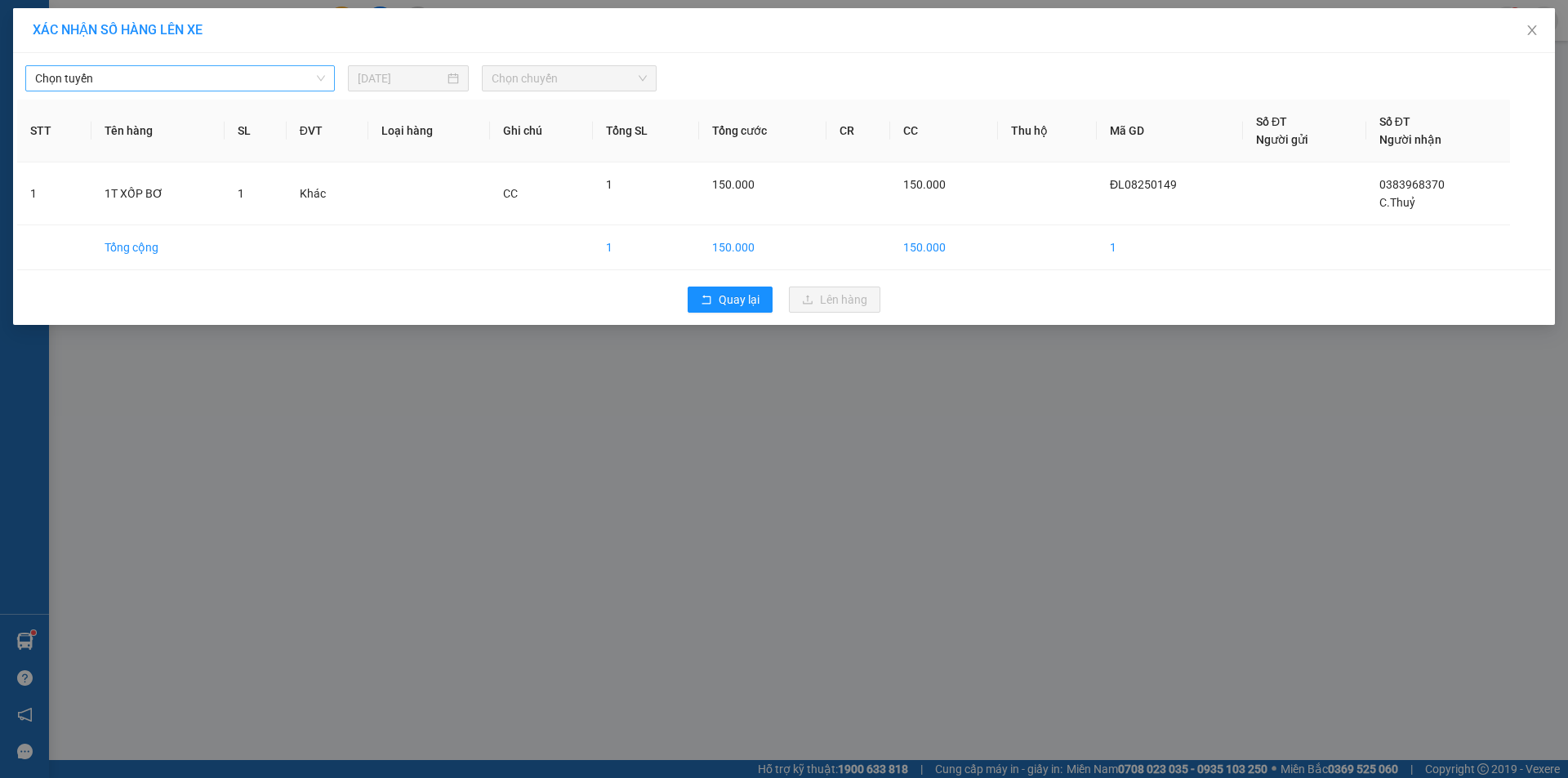
click at [287, 81] on span "Chọn tuyến" at bounding box center [180, 79] width 290 height 25
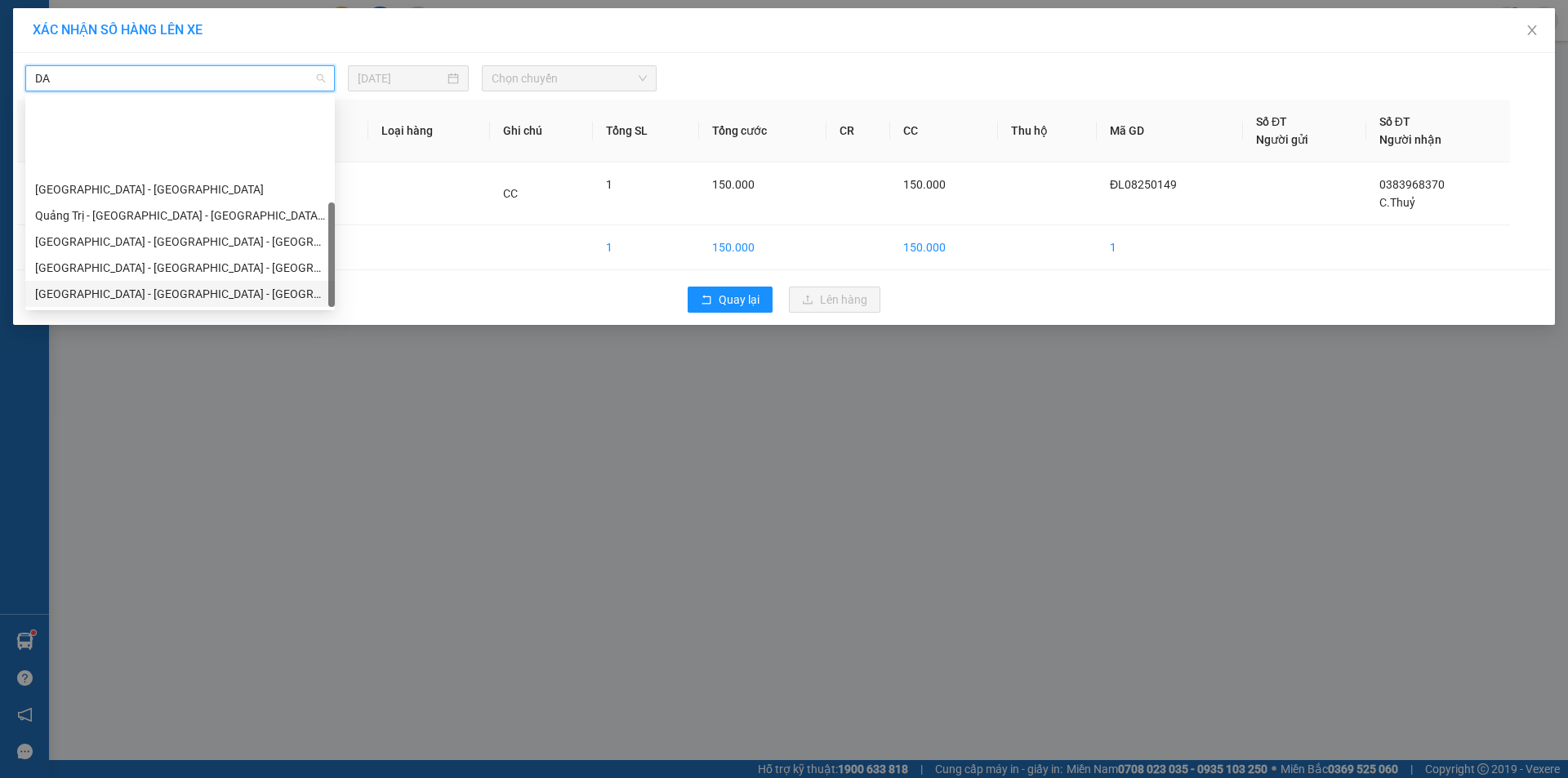
scroll to position [104, 0]
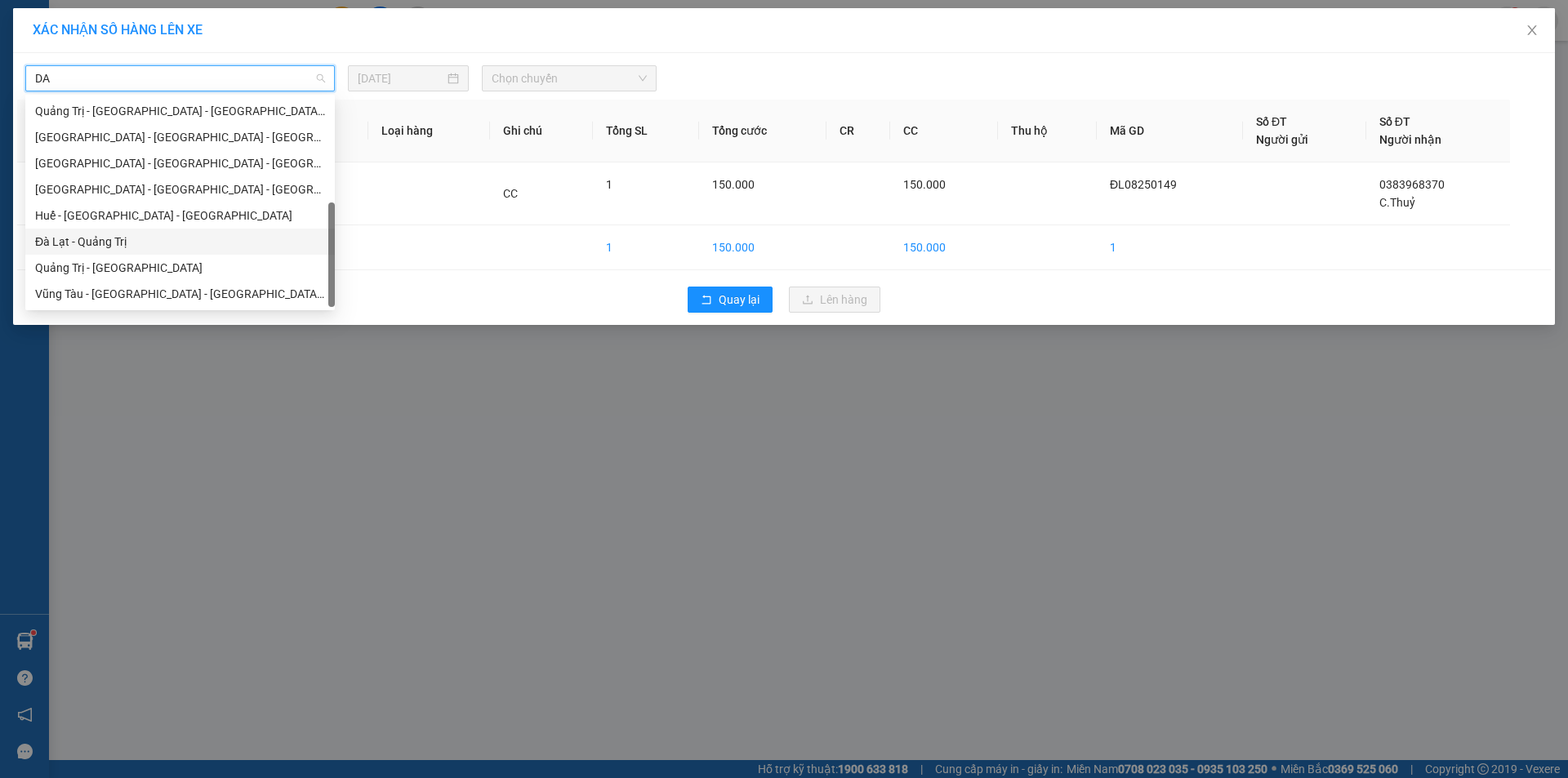
click at [171, 240] on div "Đà Lạt - Quảng Trị" at bounding box center [180, 242] width 290 height 18
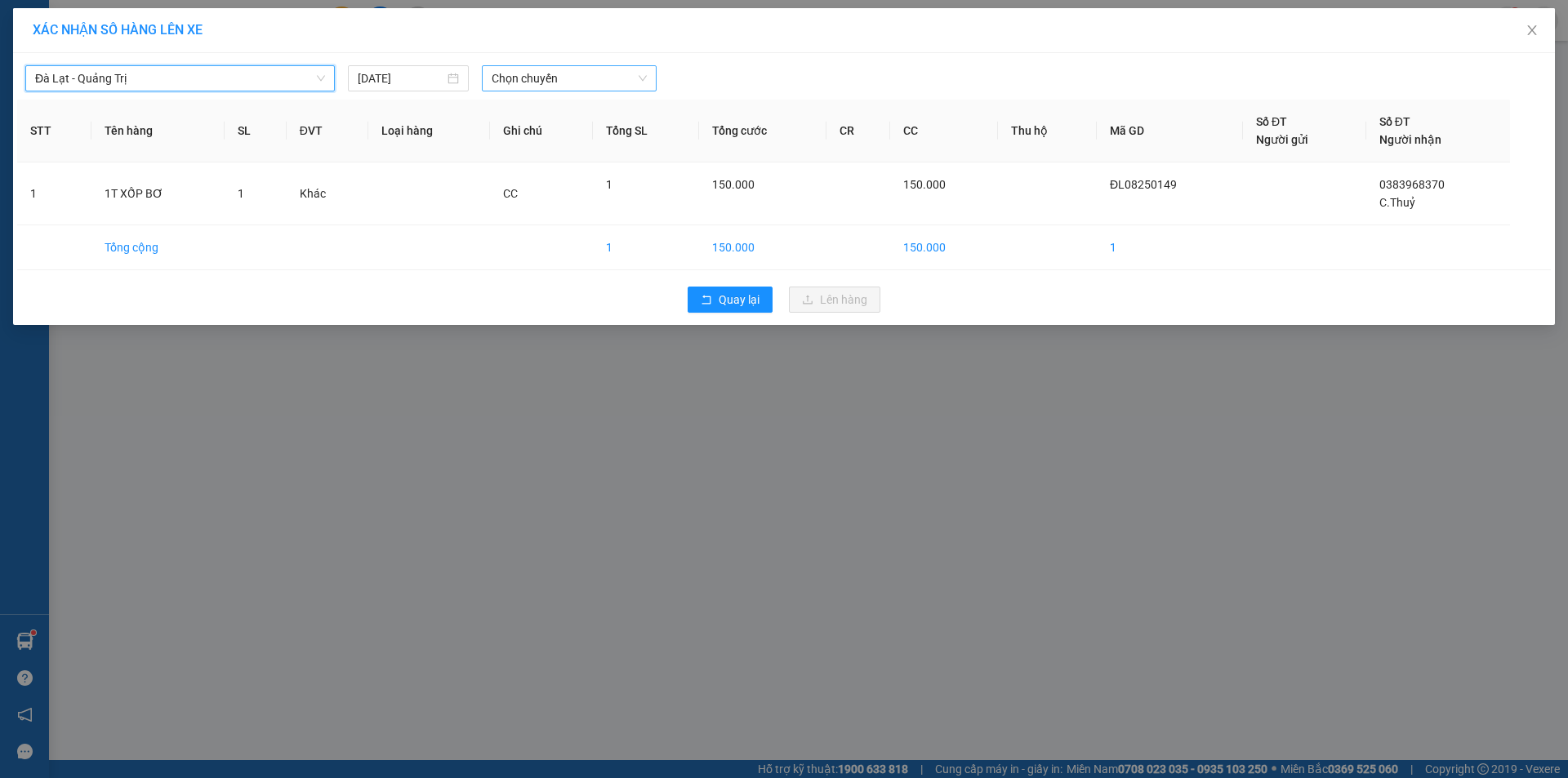
click at [548, 84] on span "Chọn chuyến" at bounding box center [569, 79] width 155 height 25
click at [595, 210] on div "17:31 - 74F-005.99" at bounding box center [555, 215] width 127 height 18
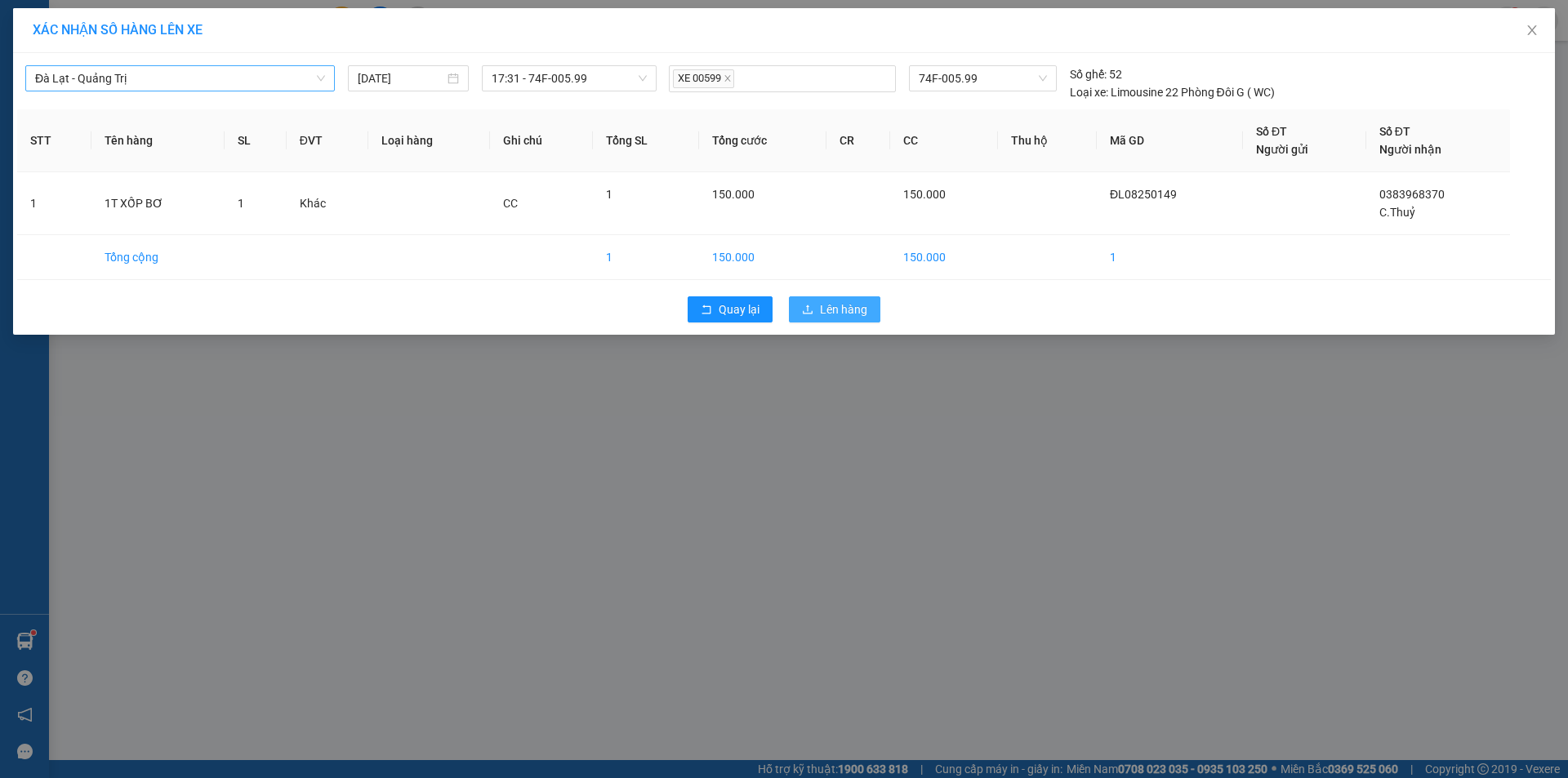
click at [861, 299] on button "Lên hàng" at bounding box center [835, 310] width 92 height 27
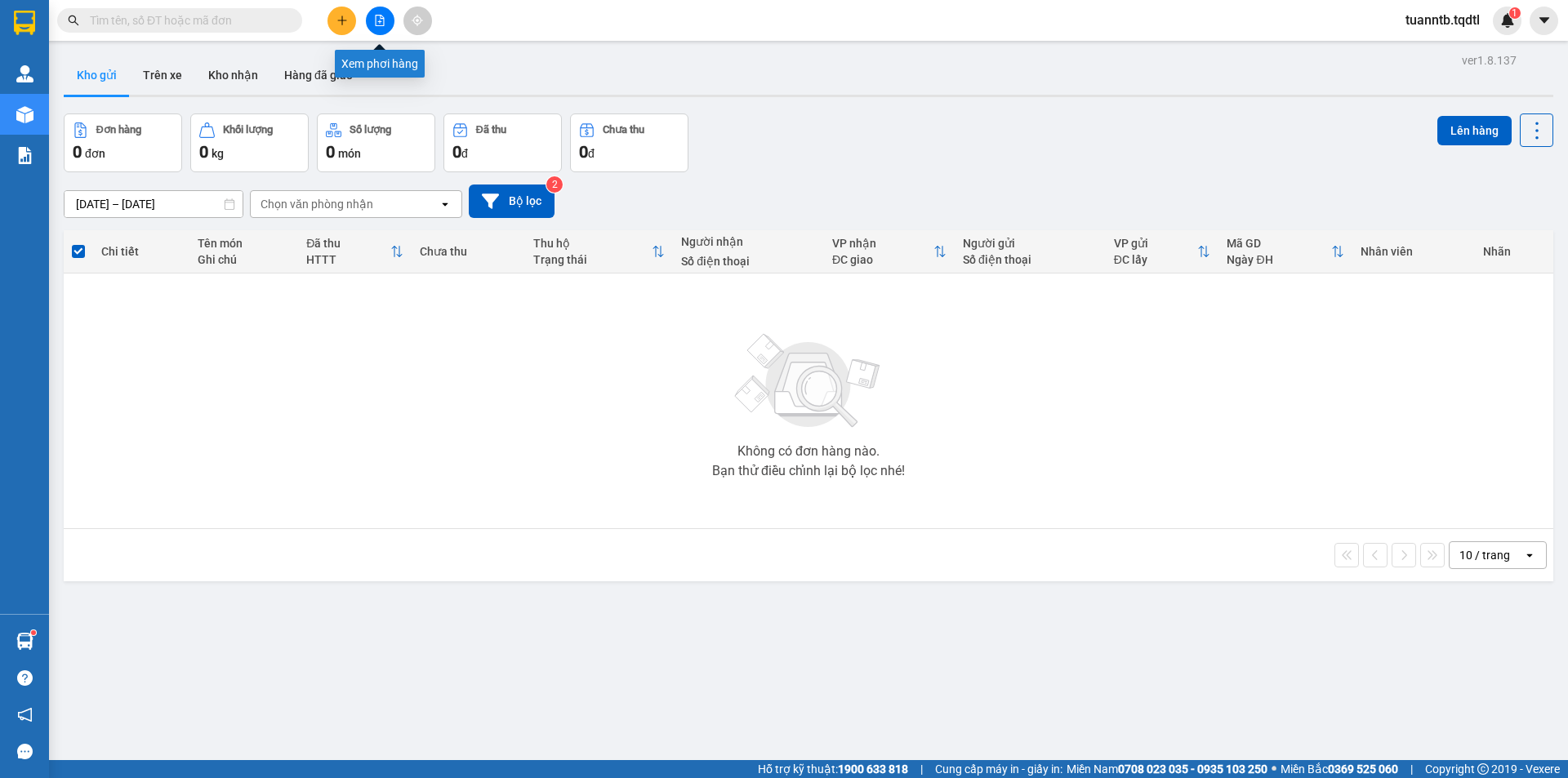
click at [376, 17] on icon "file-add" at bounding box center [380, 21] width 11 height 11
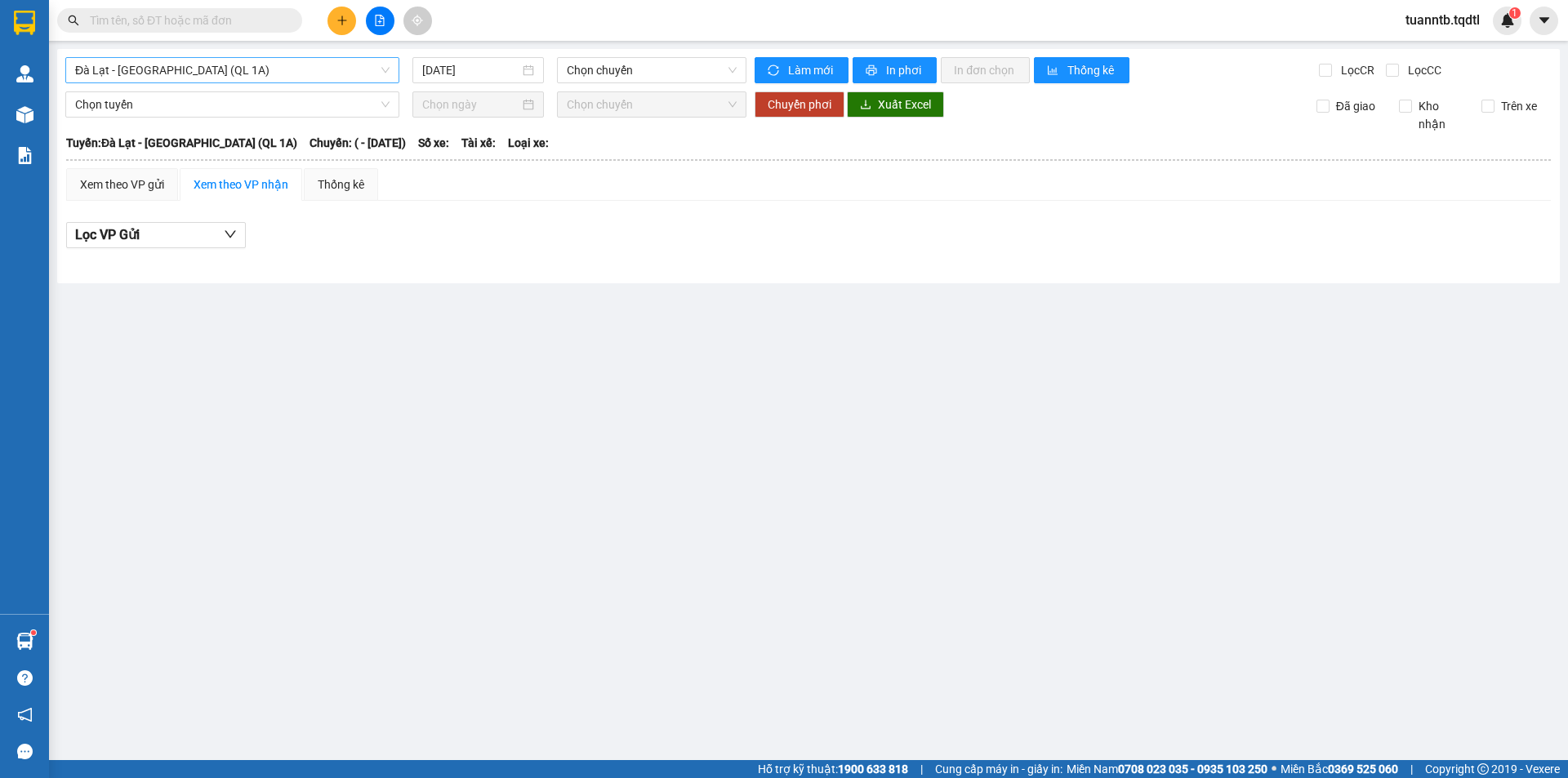
click at [238, 65] on span "Đà Lạt - [GEOGRAPHIC_DATA] (QL 1A)" at bounding box center [232, 70] width 315 height 25
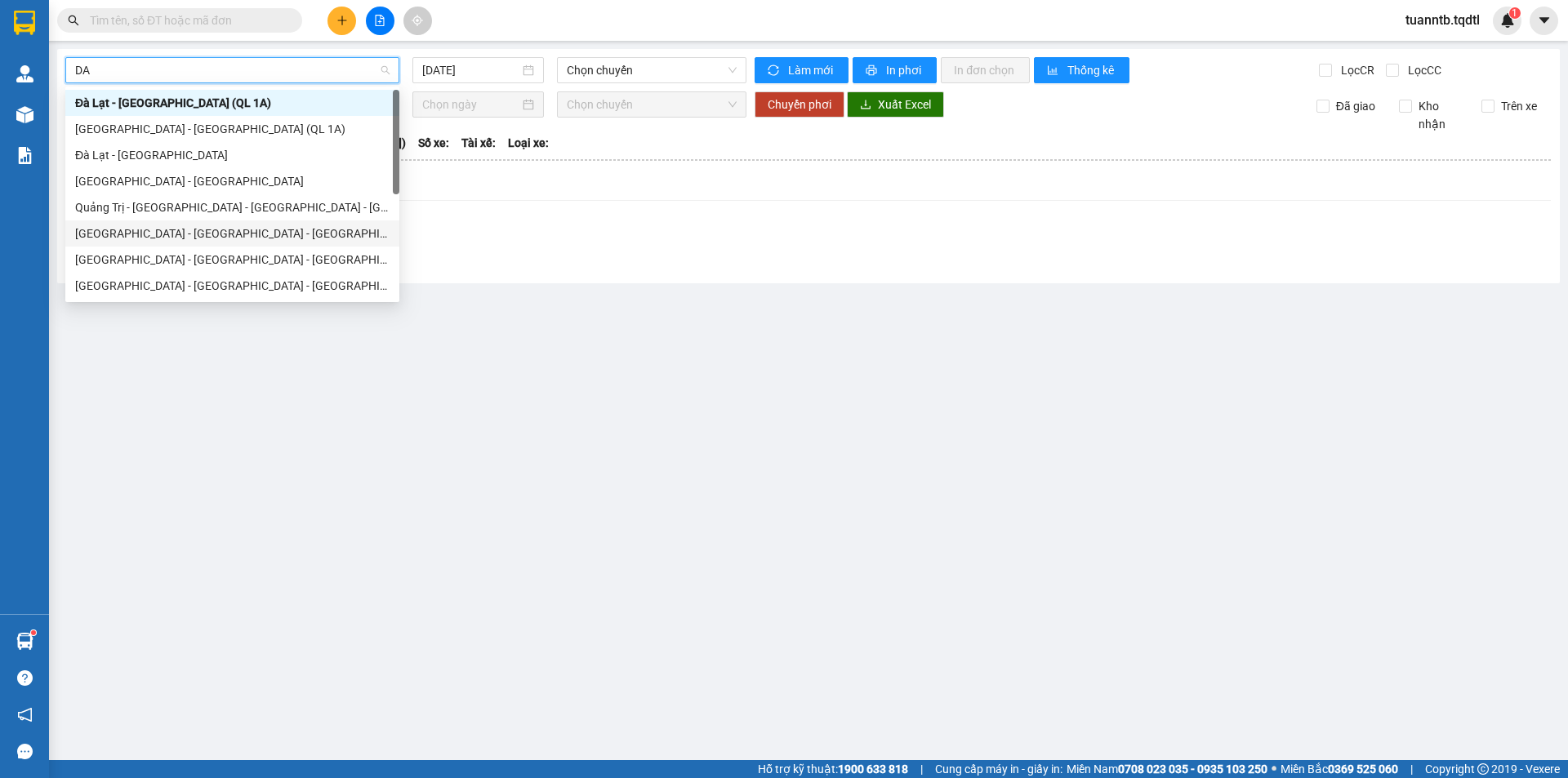
scroll to position [104, 0]
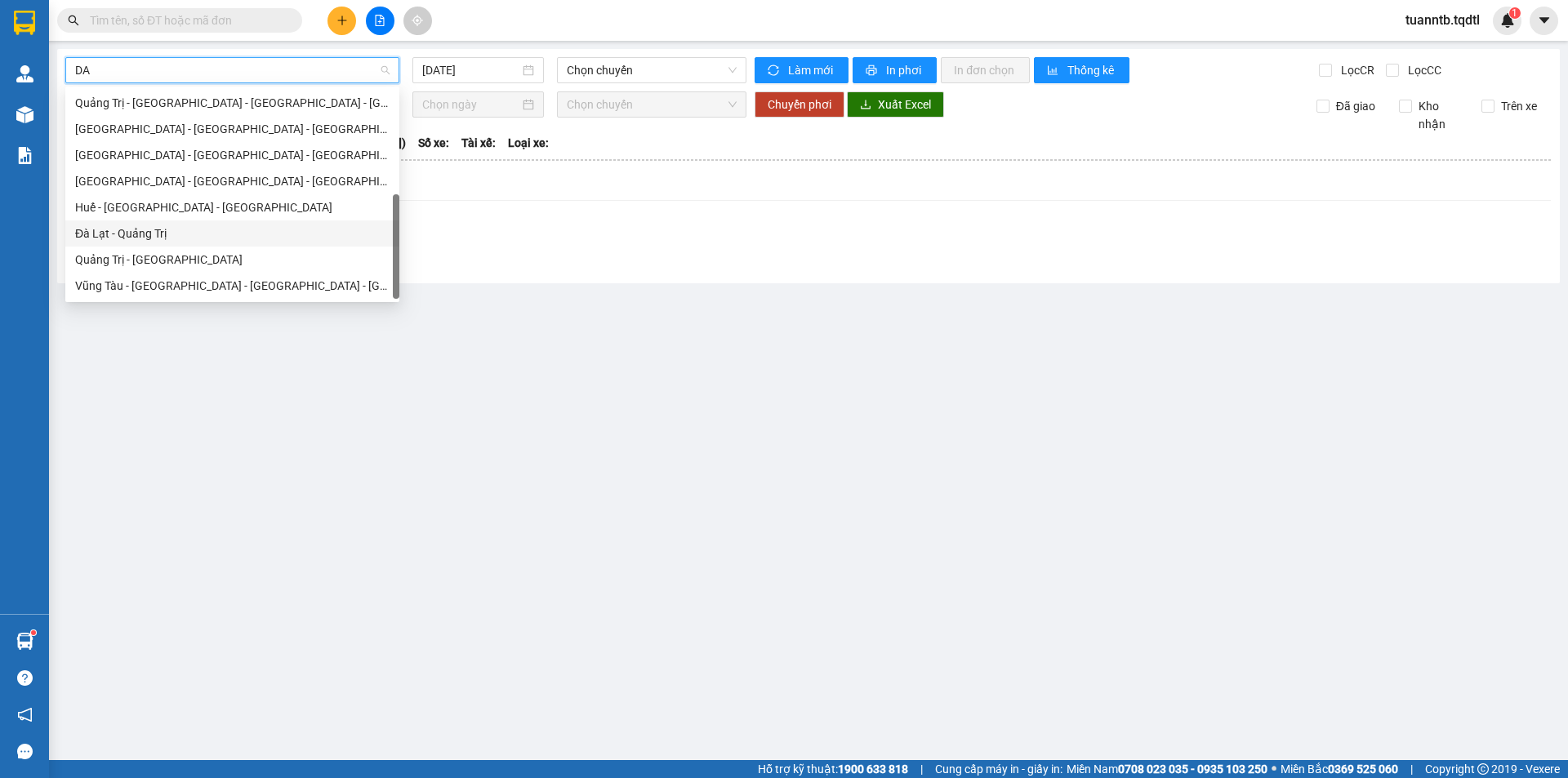
click at [156, 234] on div "Đà Lạt - Quảng Trị" at bounding box center [232, 233] width 315 height 18
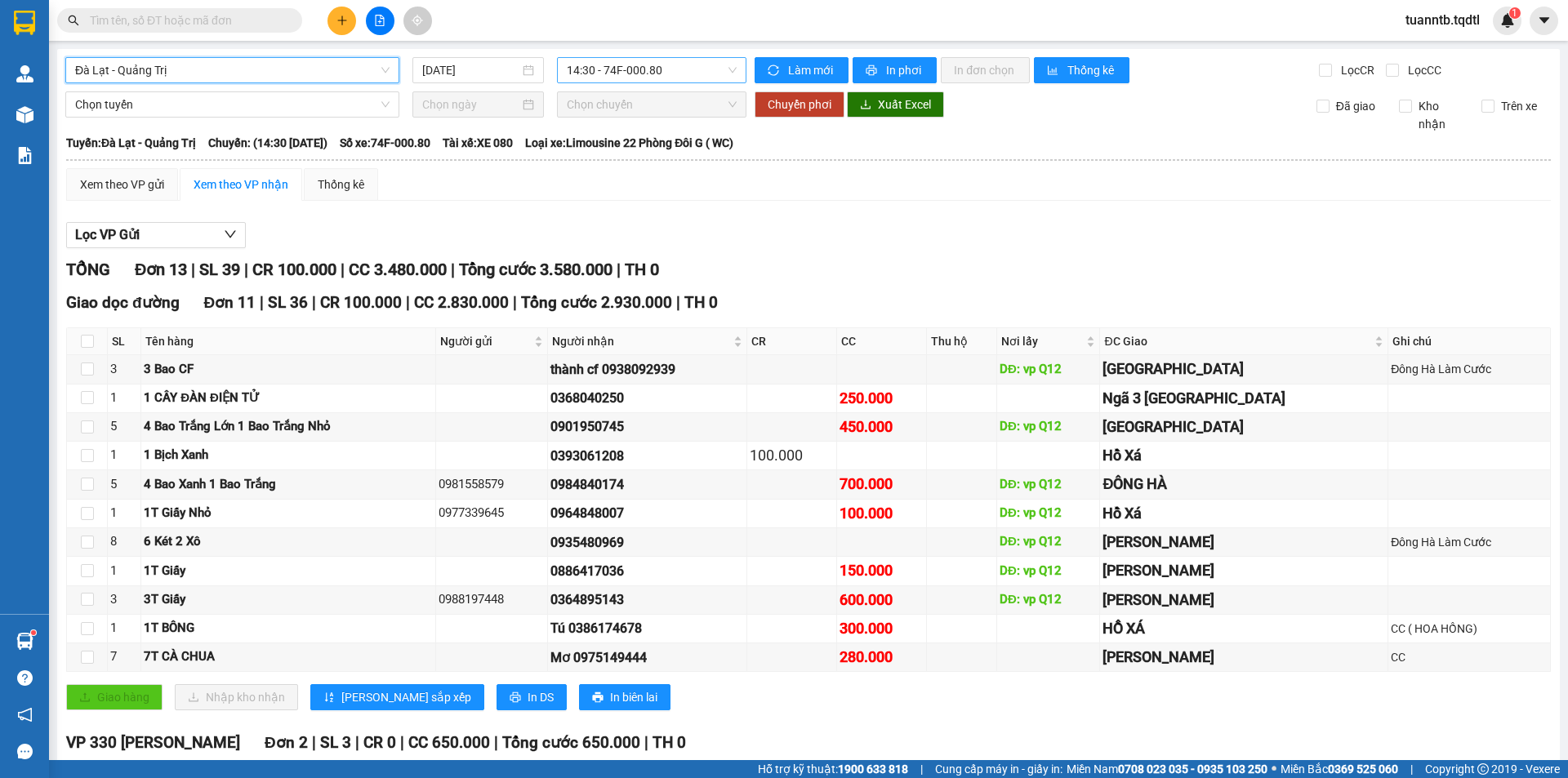
click at [683, 71] on span "14:30 - 74F-000.80" at bounding box center [651, 70] width 170 height 25
click at [669, 189] on div "Chọn chuyến 14:30 - 74F-000.80 14:31 17:30 17:31 - 74F-005.99" at bounding box center [626, 155] width 147 height 131
click at [636, 204] on div "17:31 - 74F-005.99" at bounding box center [626, 207] width 127 height 18
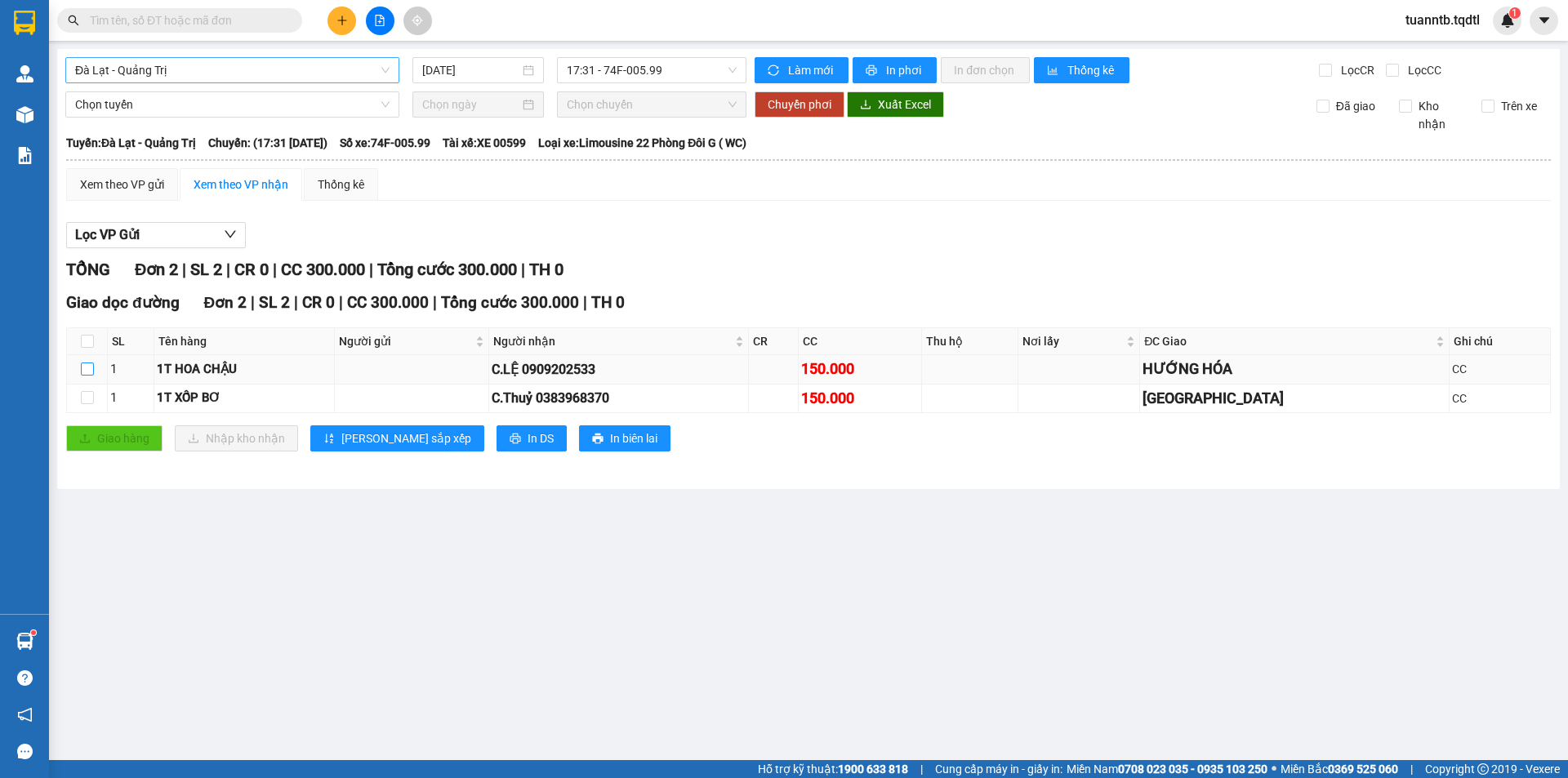
click at [89, 369] on input "checkbox" at bounding box center [87, 370] width 13 height 13
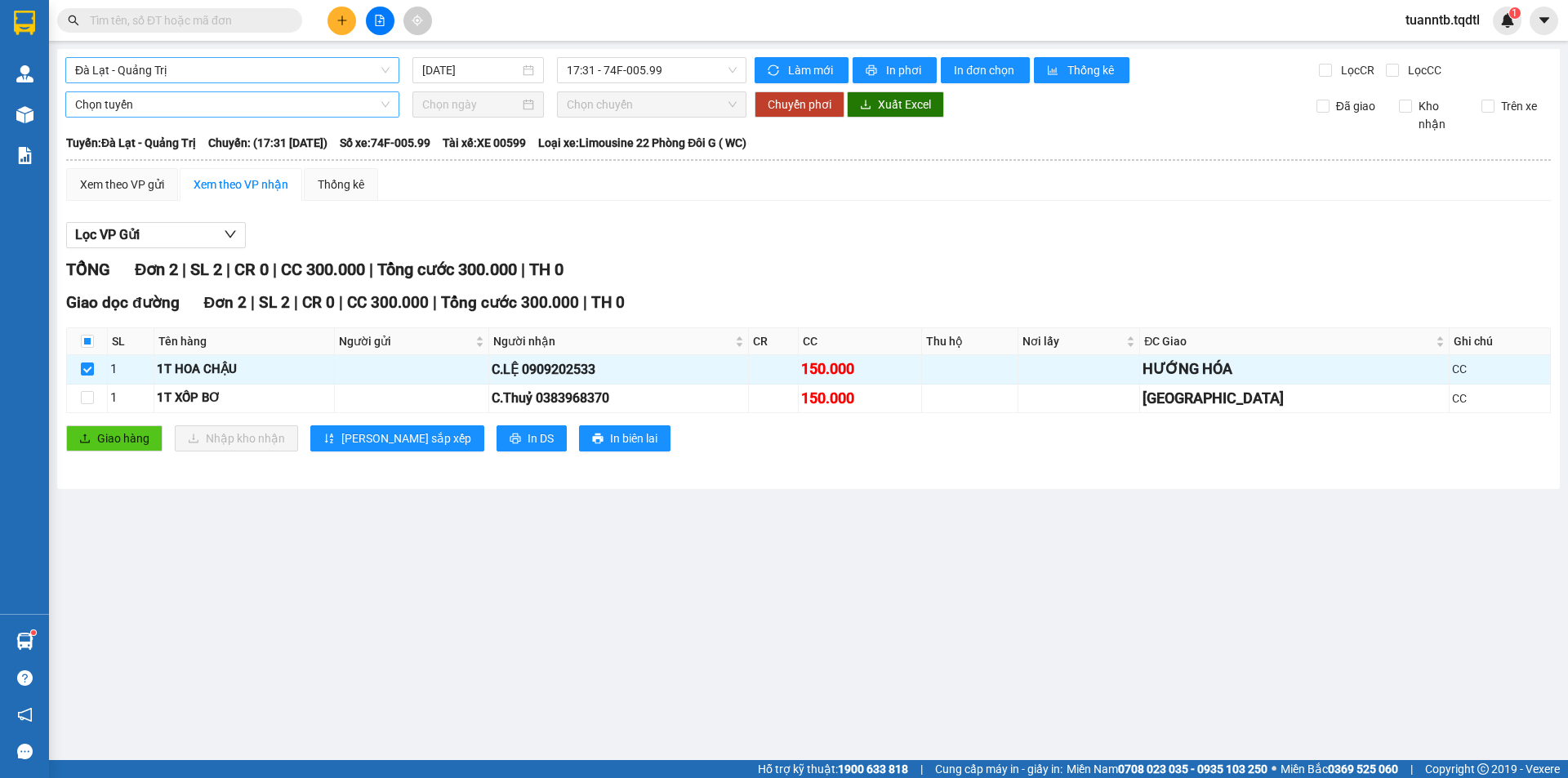
click at [118, 92] on div "Chọn tuyến" at bounding box center [232, 105] width 334 height 27
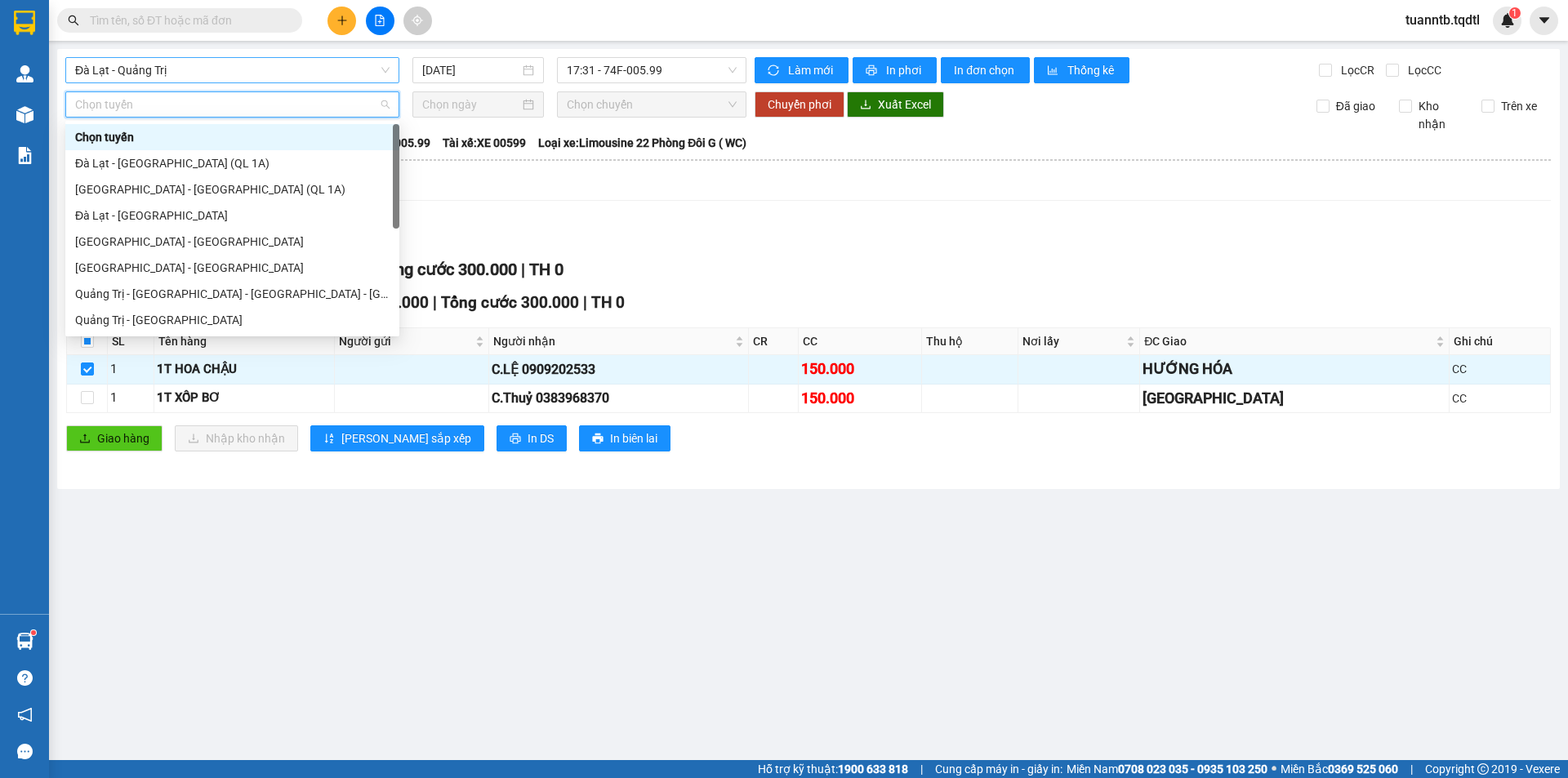
click at [121, 102] on span "Chọn tuyến" at bounding box center [232, 104] width 315 height 25
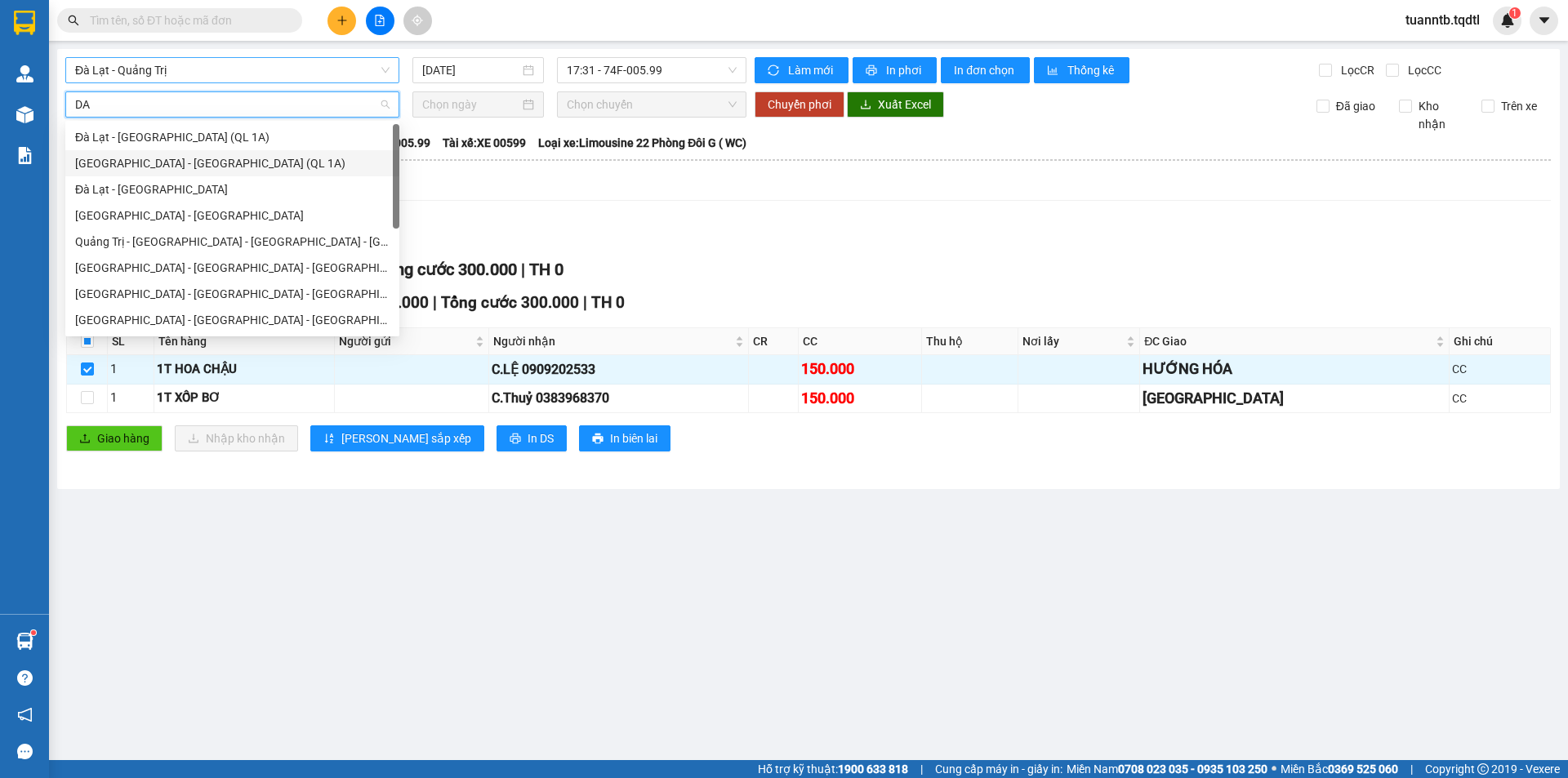
scroll to position [104, 0]
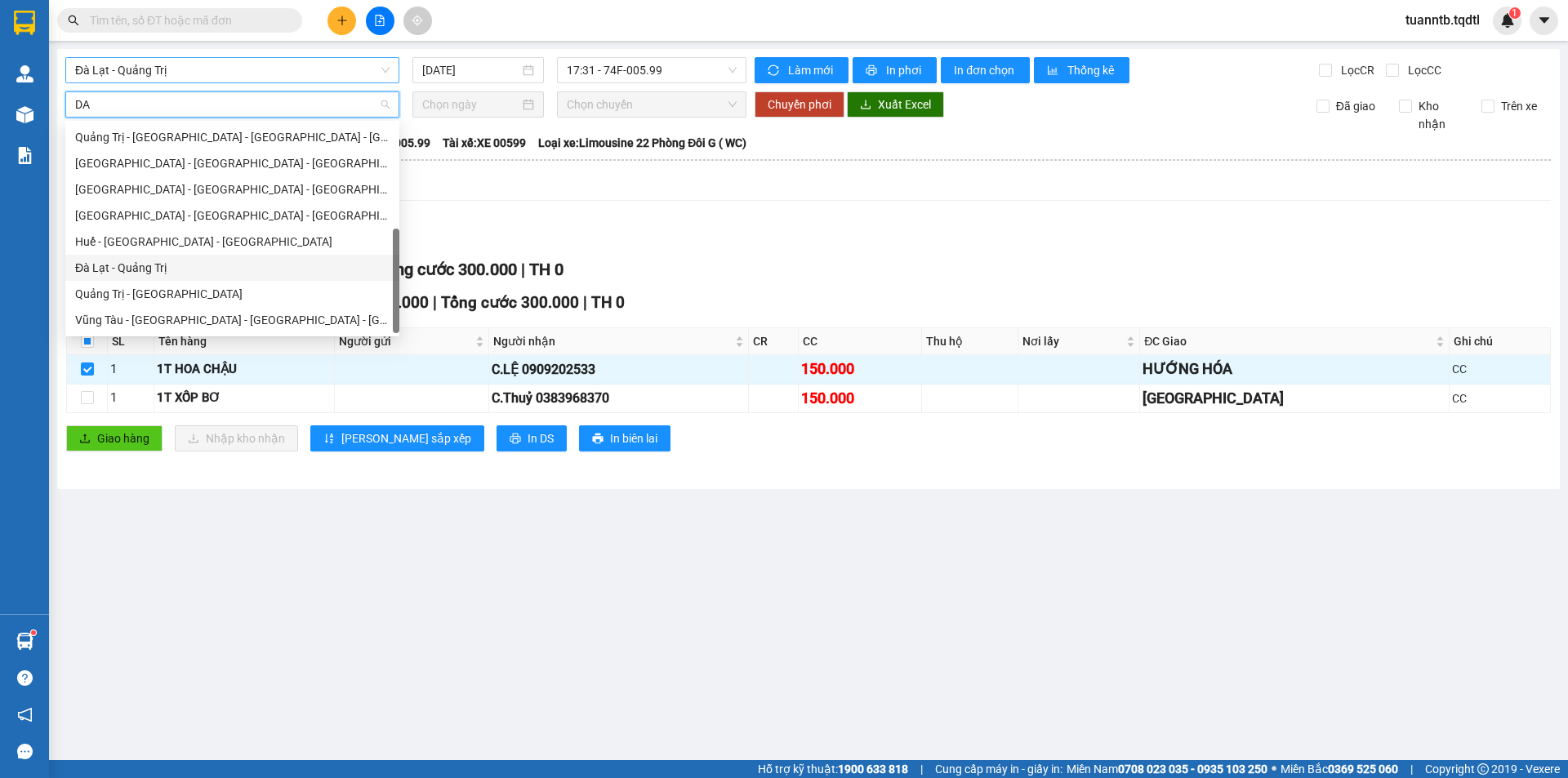
drag, startPoint x: 150, startPoint y: 262, endPoint x: 239, endPoint y: 249, distance: 89.9
click at [148, 262] on div "Đà Lạt - Quảng Trị" at bounding box center [232, 267] width 315 height 18
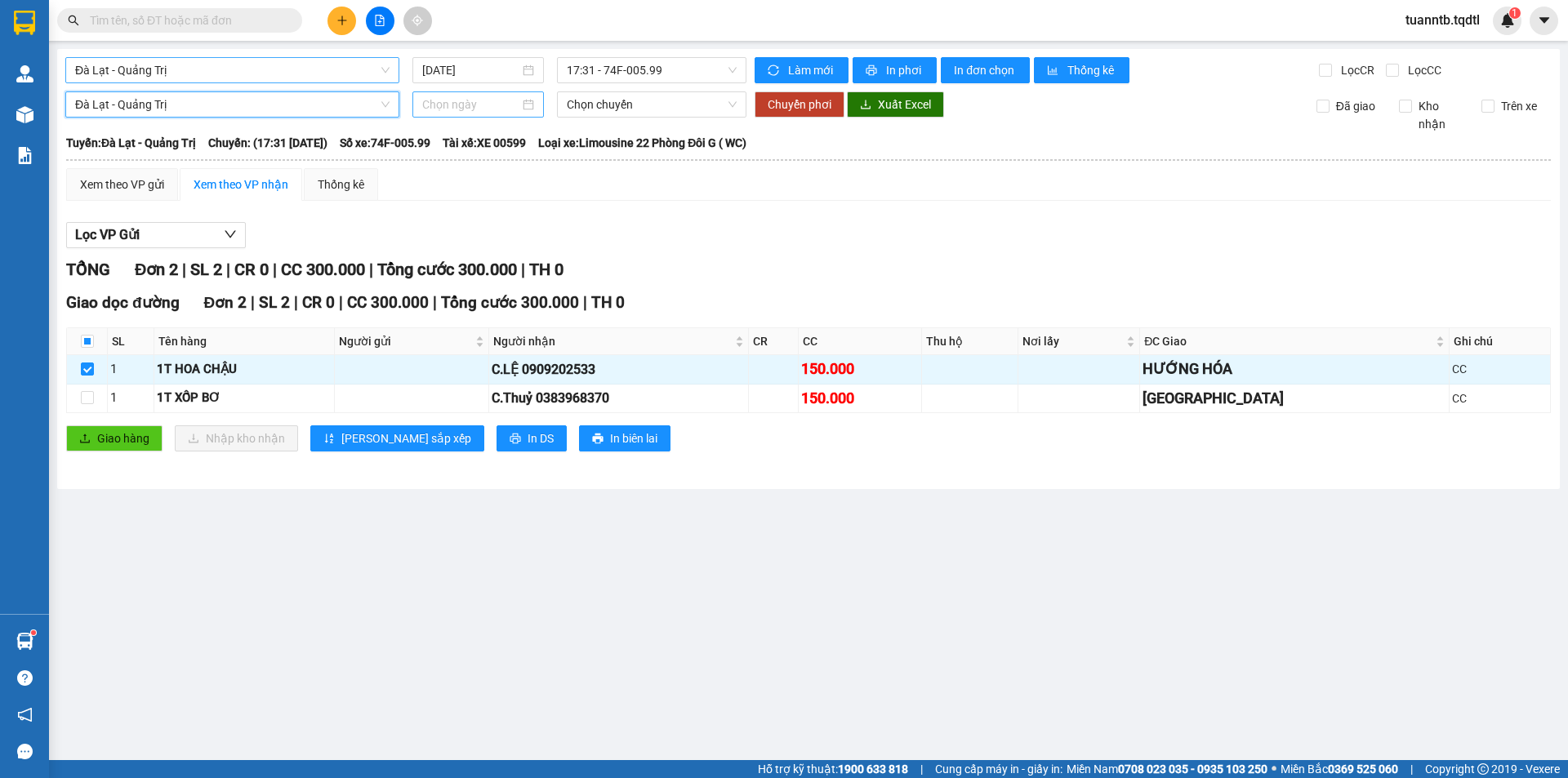
click at [479, 106] on input at bounding box center [471, 104] width 98 height 18
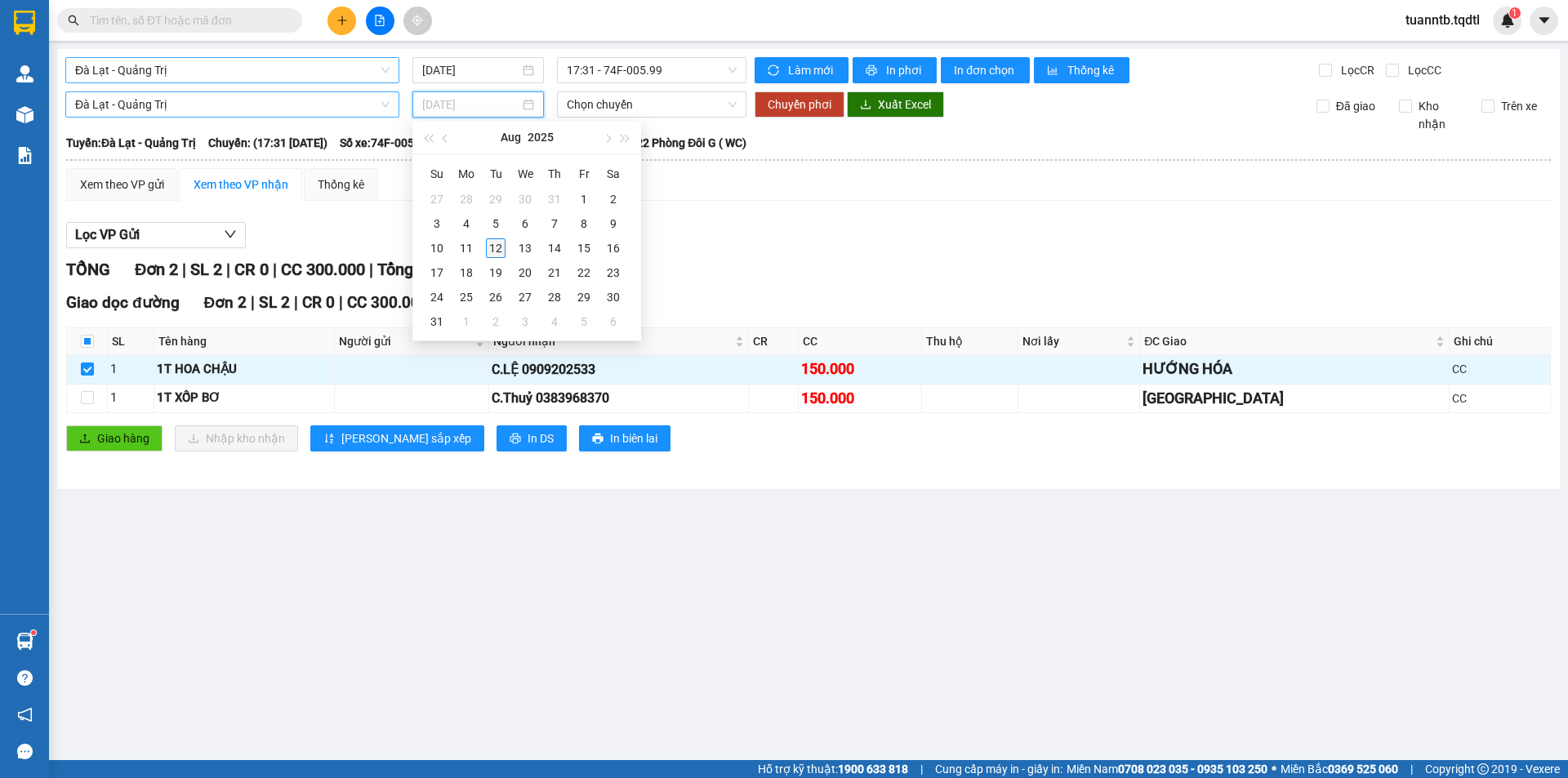
click at [494, 242] on div "12" at bounding box center [496, 248] width 20 height 20
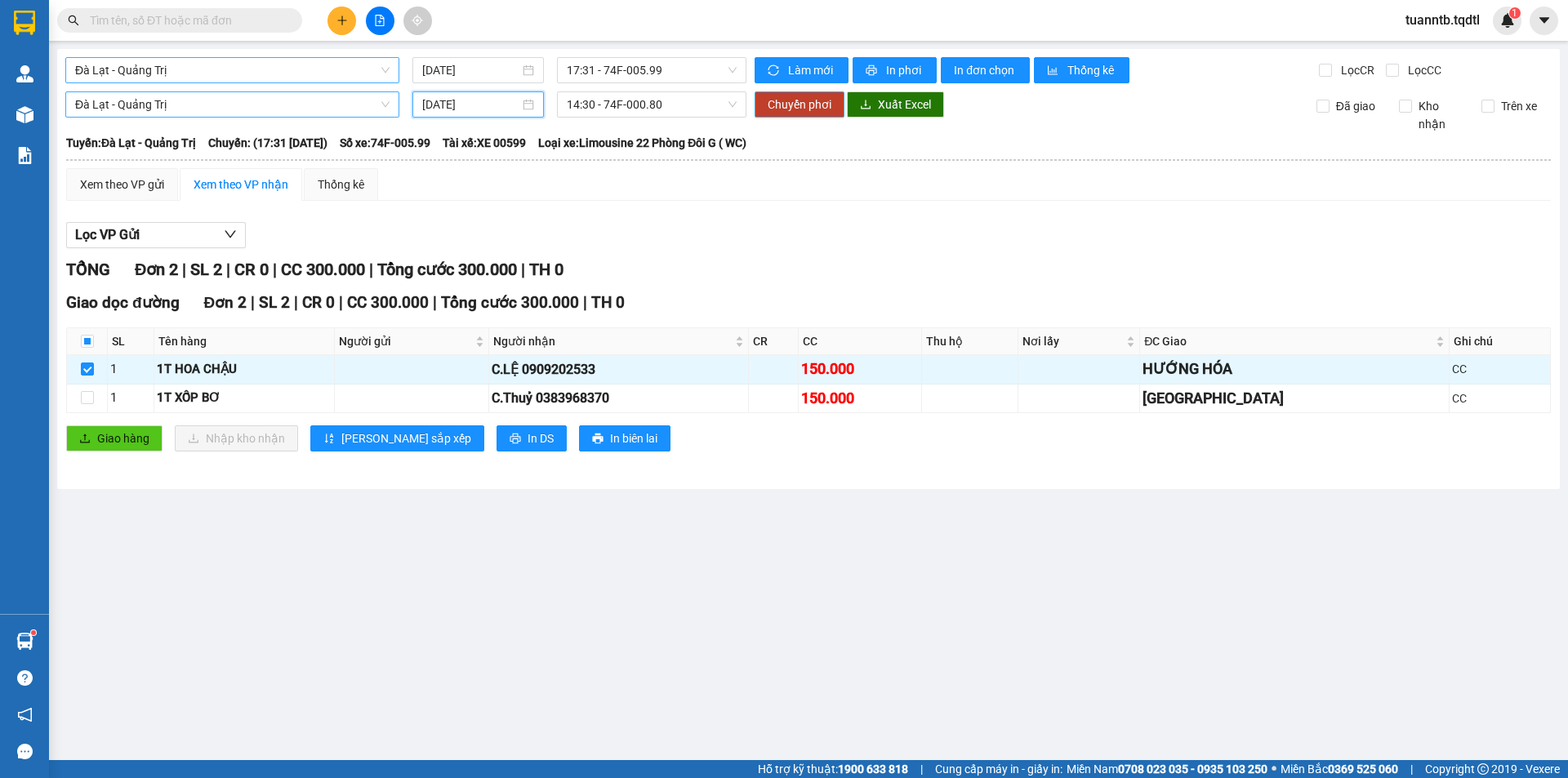
click at [776, 110] on span "Chuyển phơi" at bounding box center [799, 104] width 63 height 18
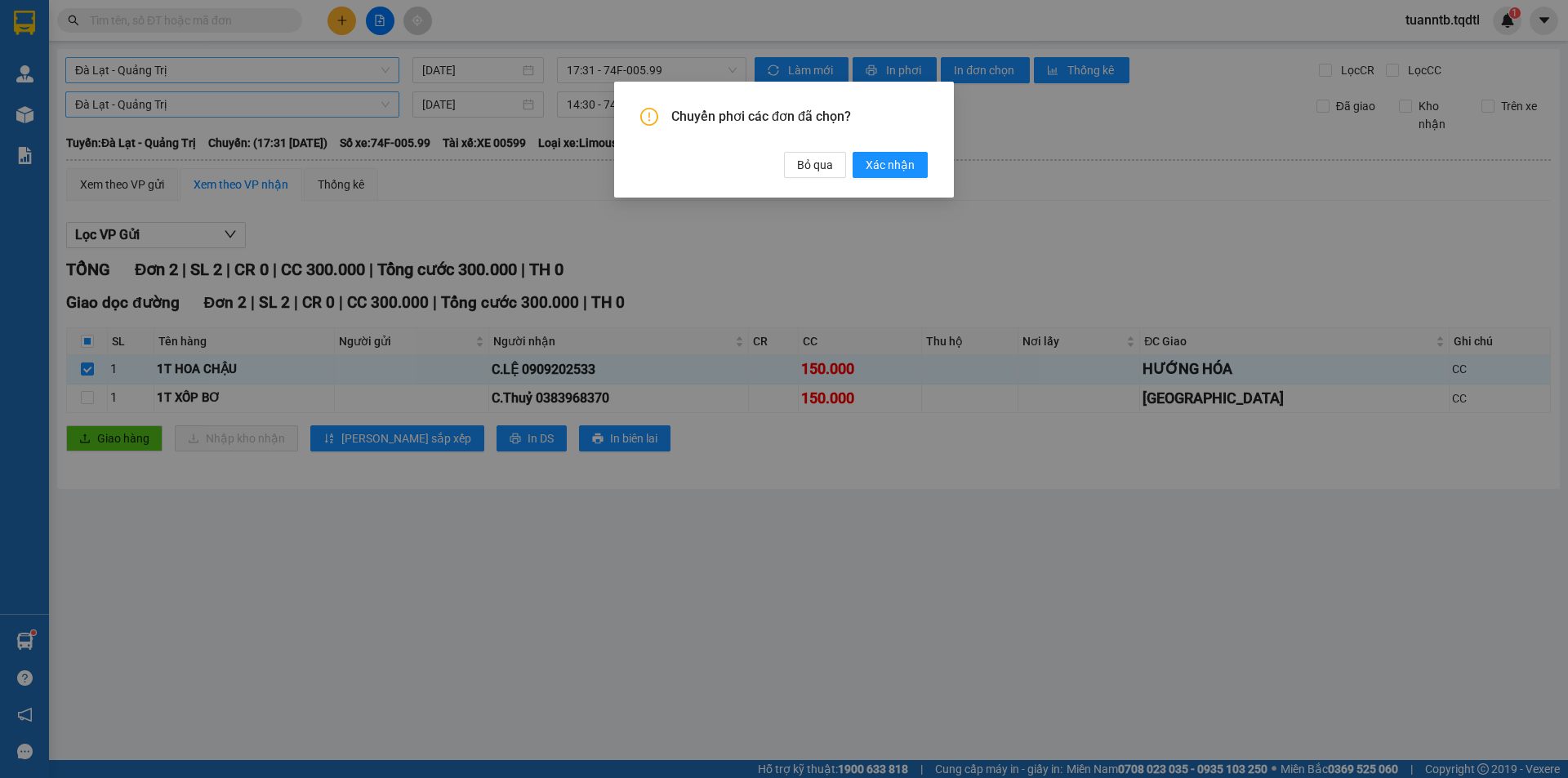
drag, startPoint x: 878, startPoint y: 170, endPoint x: 854, endPoint y: 185, distance: 28.3
click at [874, 167] on span "Xác nhận" at bounding box center [891, 165] width 49 height 18
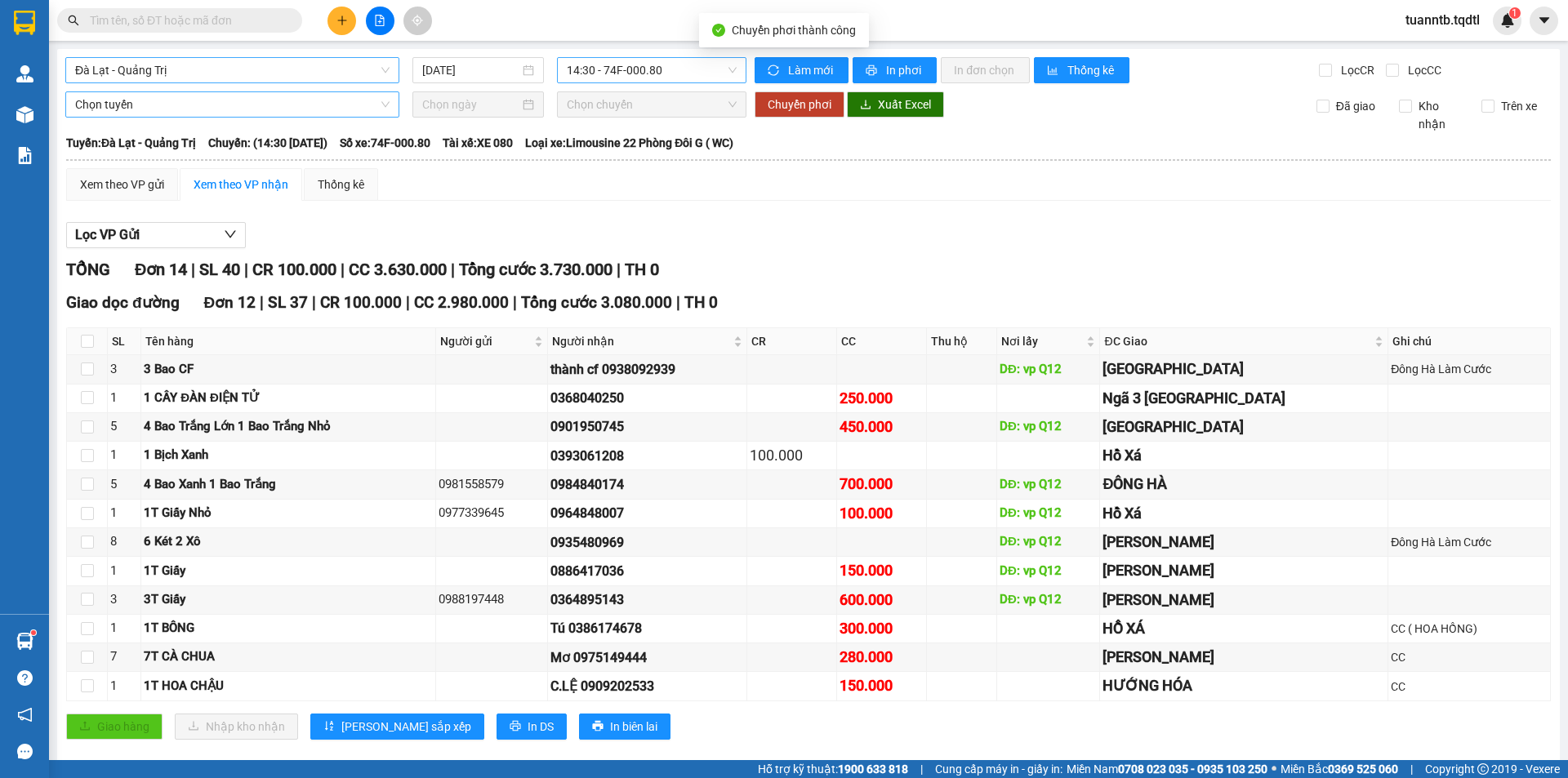
click at [632, 80] on span "14:30 - 74F-000.80" at bounding box center [651, 70] width 170 height 25
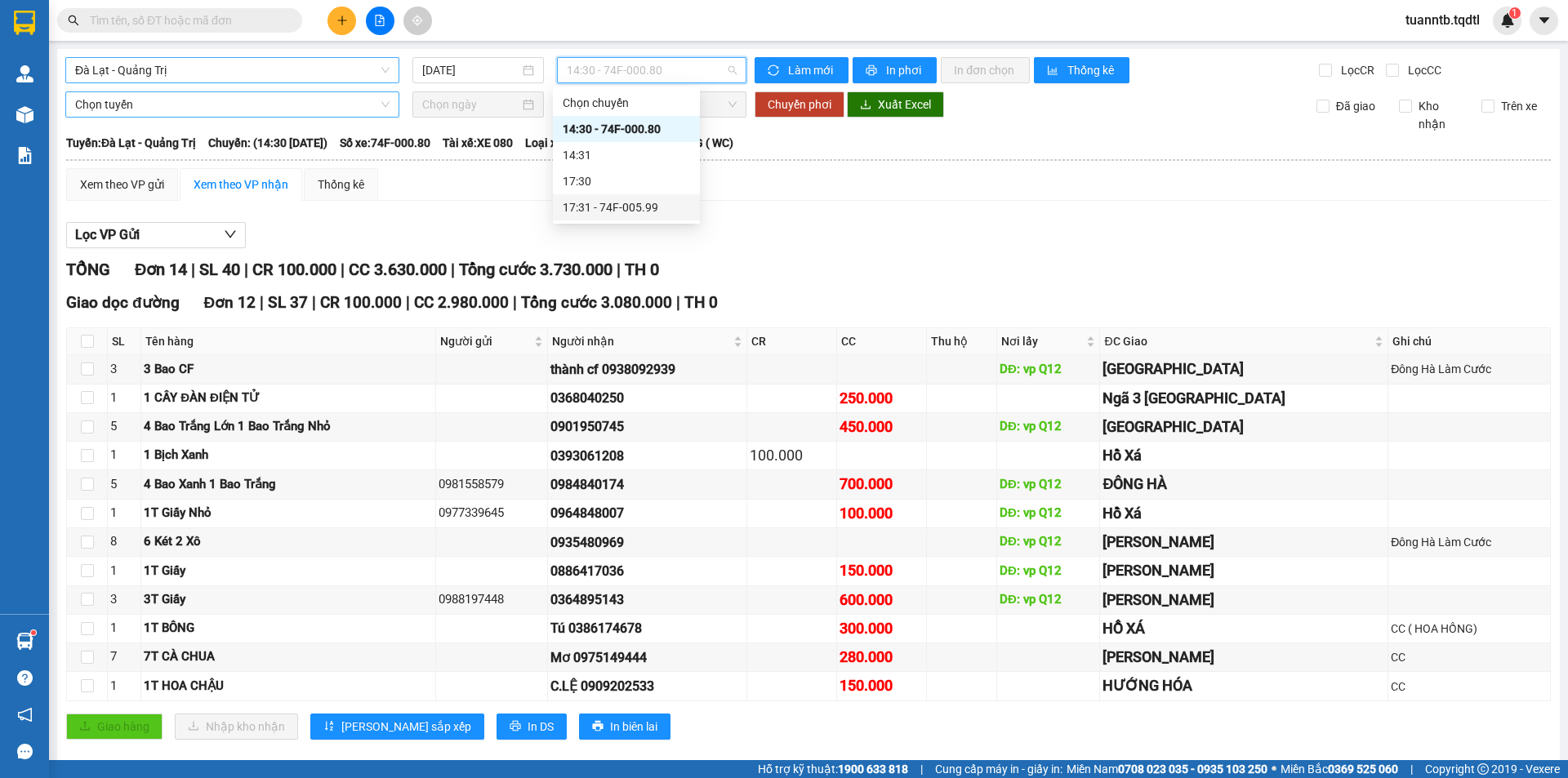
click at [646, 215] on div "17:31 - 74F-005.99" at bounding box center [626, 207] width 127 height 18
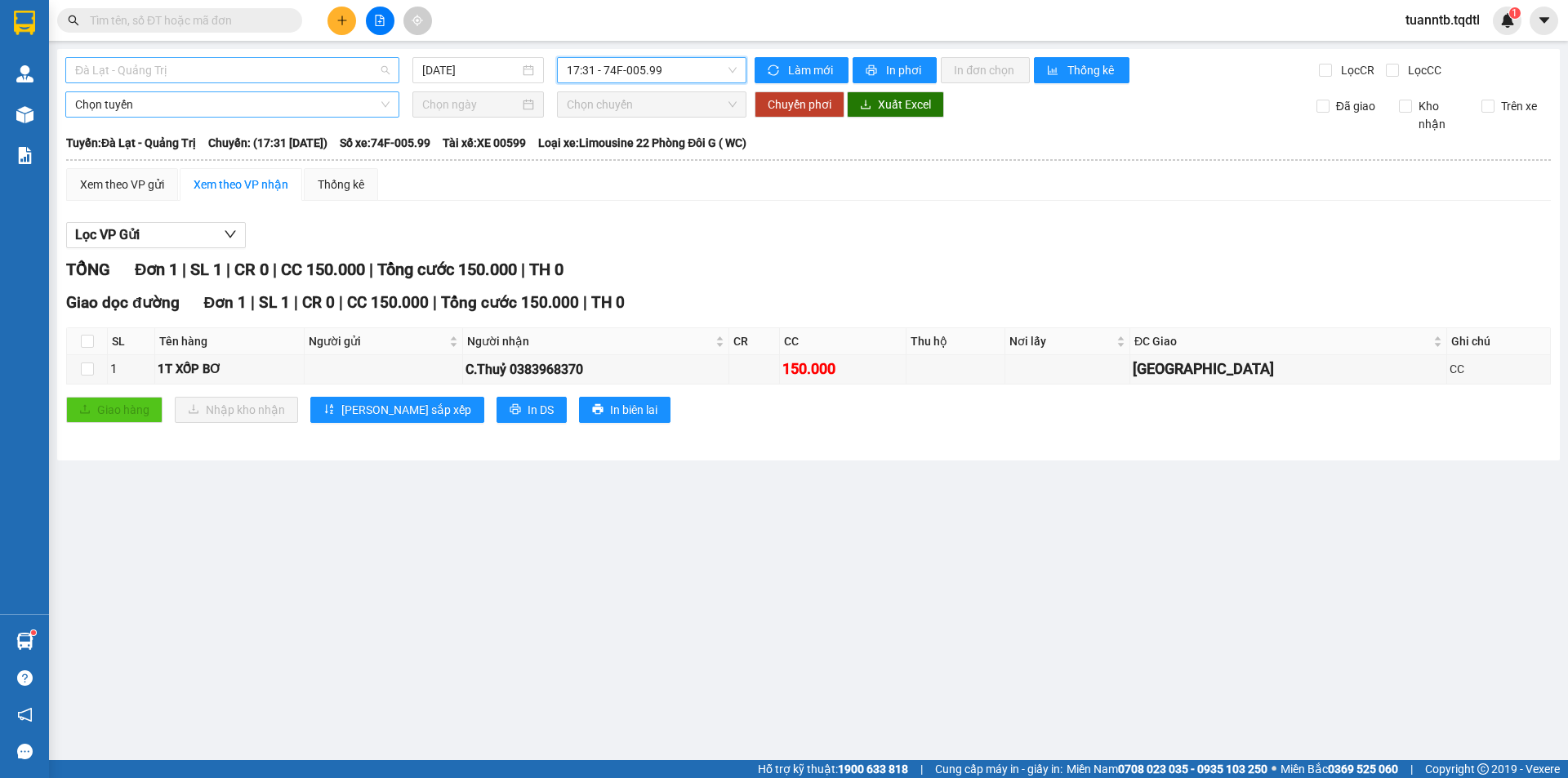
click at [180, 68] on span "Đà Lạt - Quảng Trị" at bounding box center [232, 70] width 315 height 25
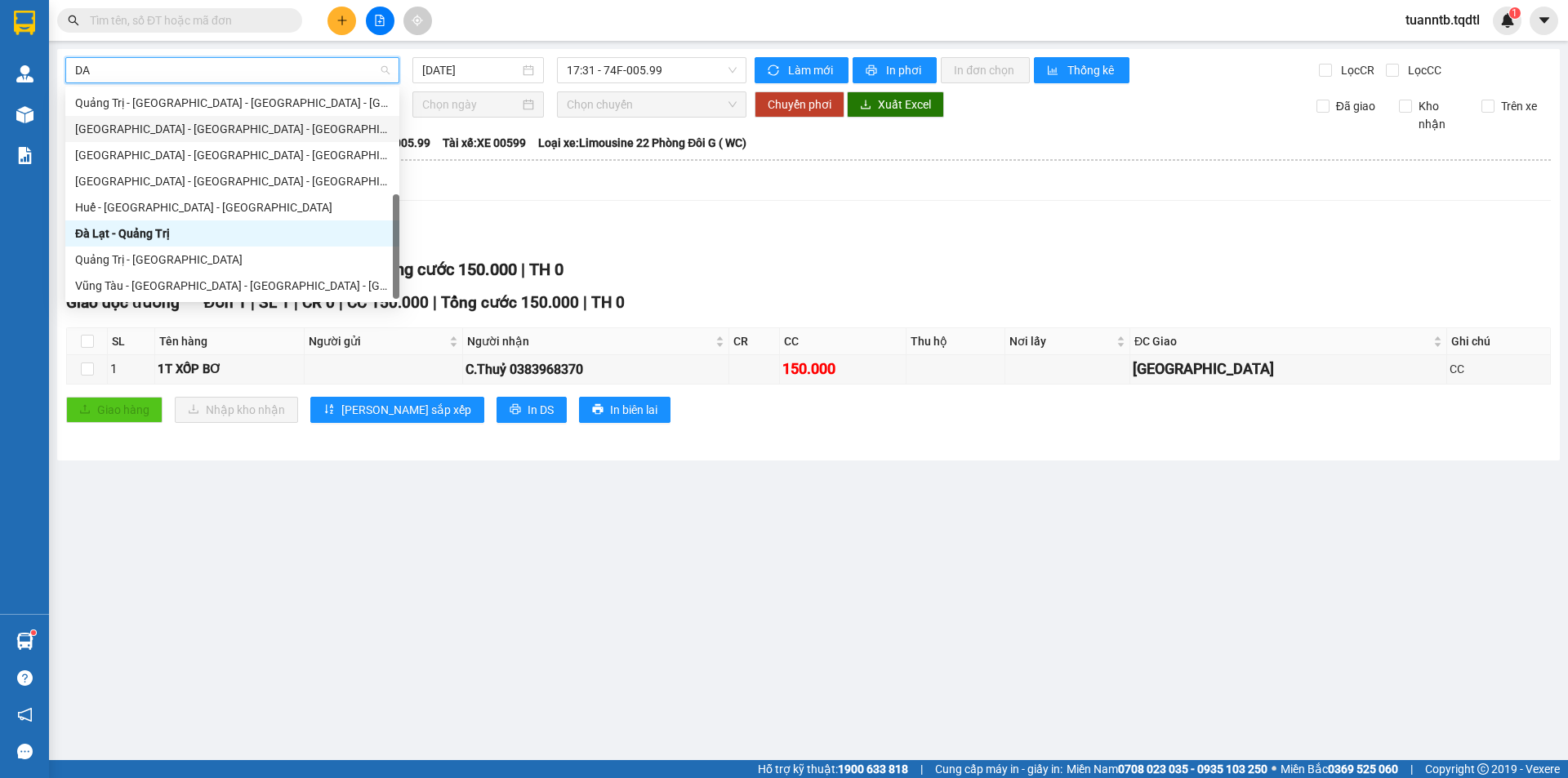
click at [156, 137] on div "[GEOGRAPHIC_DATA] - [GEOGRAPHIC_DATA] - [GEOGRAPHIC_DATA]" at bounding box center [232, 129] width 315 height 18
